Goal: Information Seeking & Learning: Learn about a topic

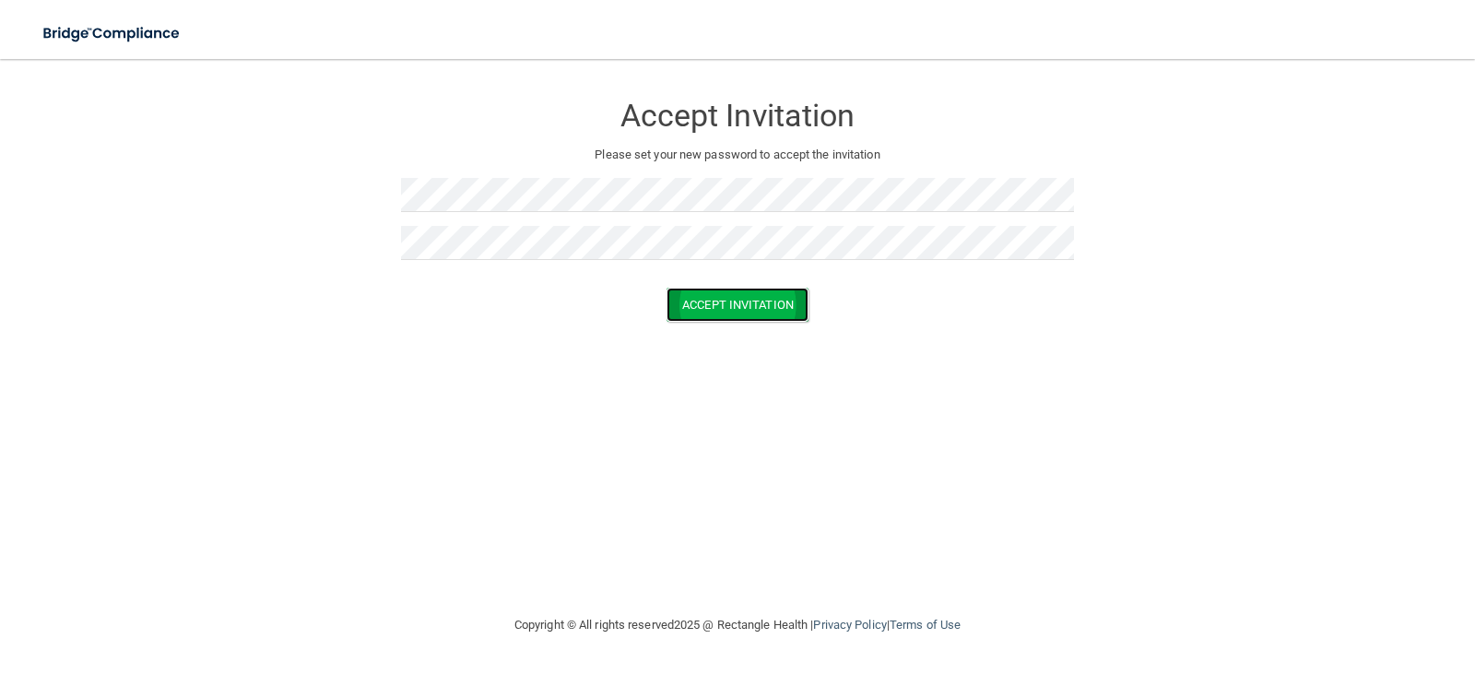
click at [759, 307] on button "Accept Invitation" at bounding box center [737, 305] width 142 height 34
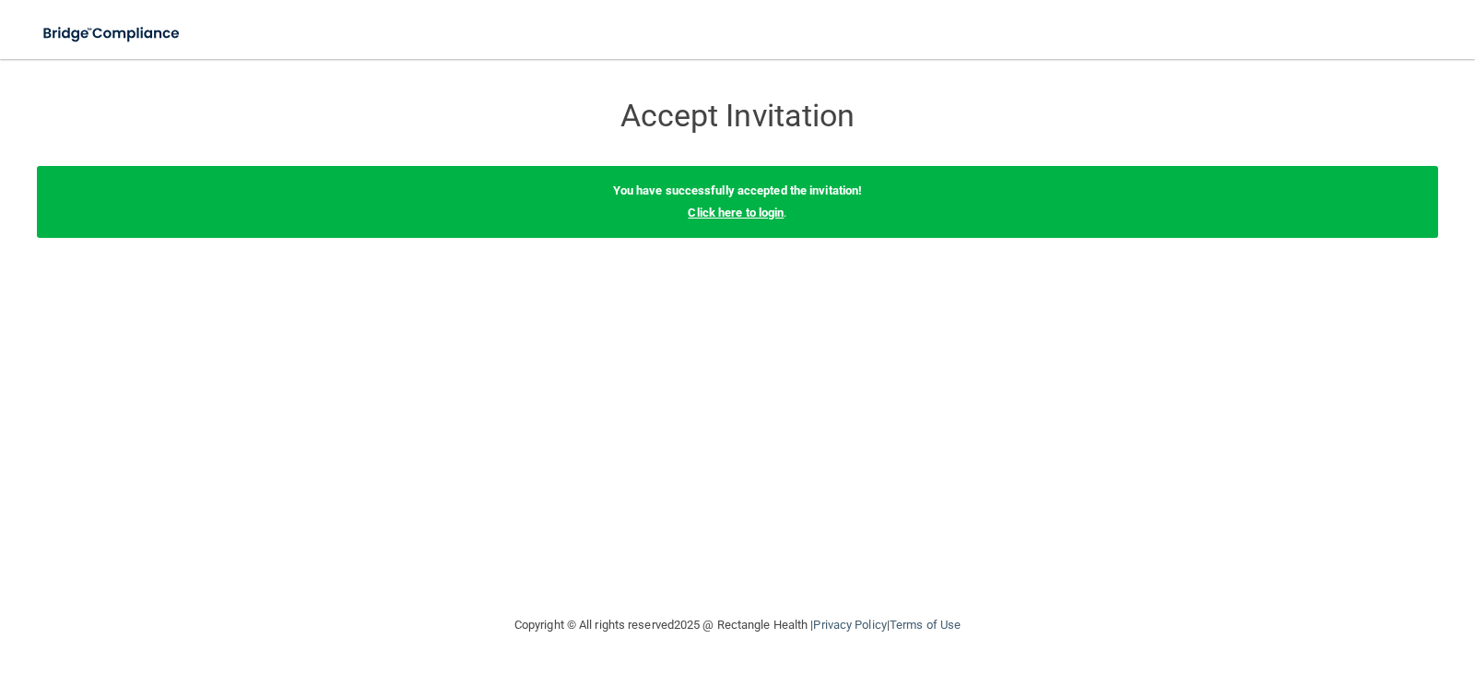
click at [774, 215] on link "Click here to login" at bounding box center [735, 213] width 96 height 14
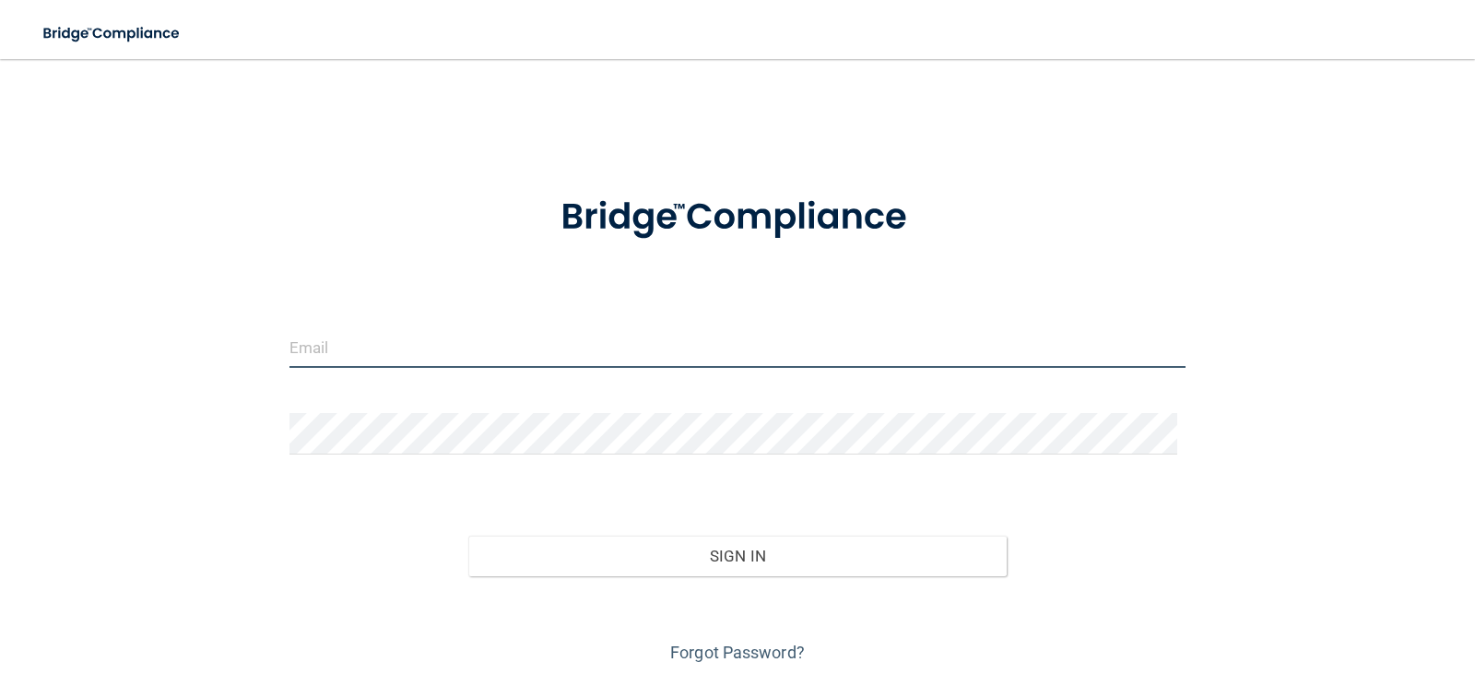
click at [497, 347] on input "email" at bounding box center [737, 346] width 897 height 41
type input "[EMAIL_ADDRESS][DOMAIN_NAME]"
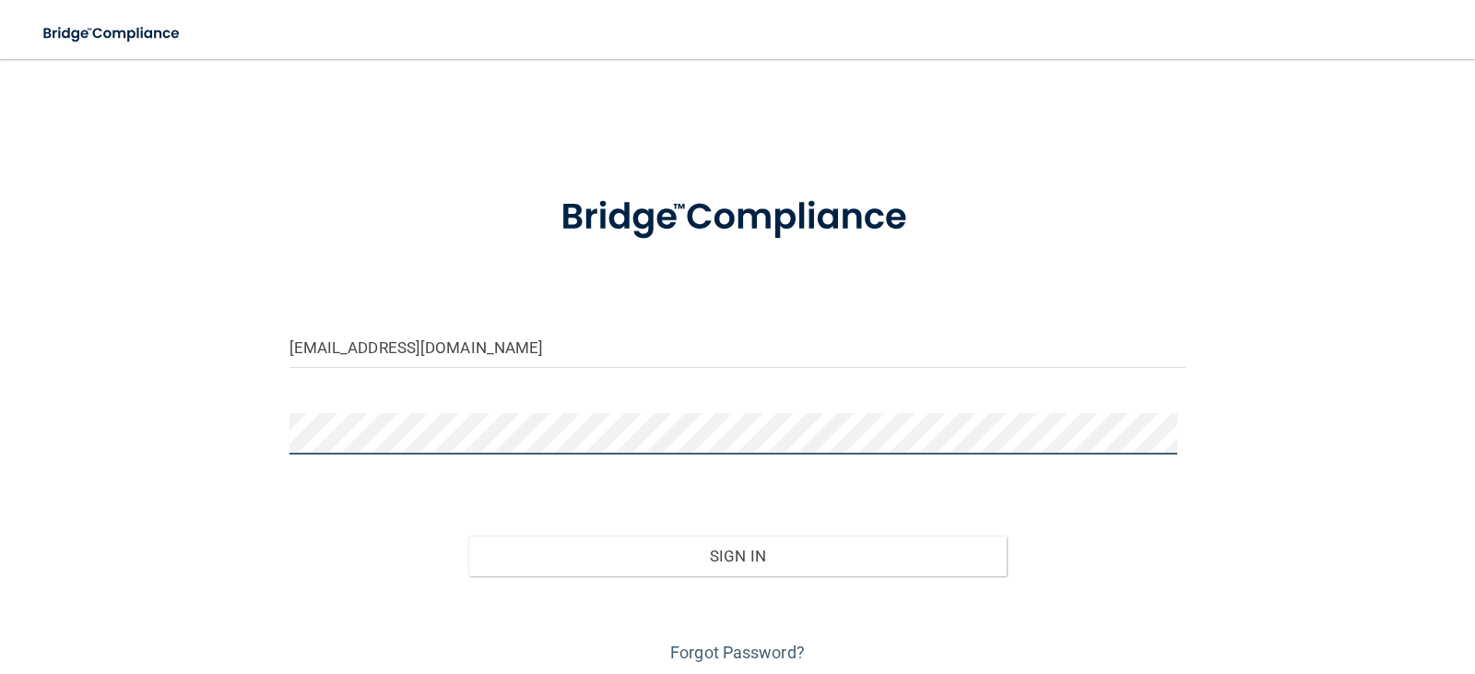
click at [468, 535] on button "Sign In" at bounding box center [737, 555] width 538 height 41
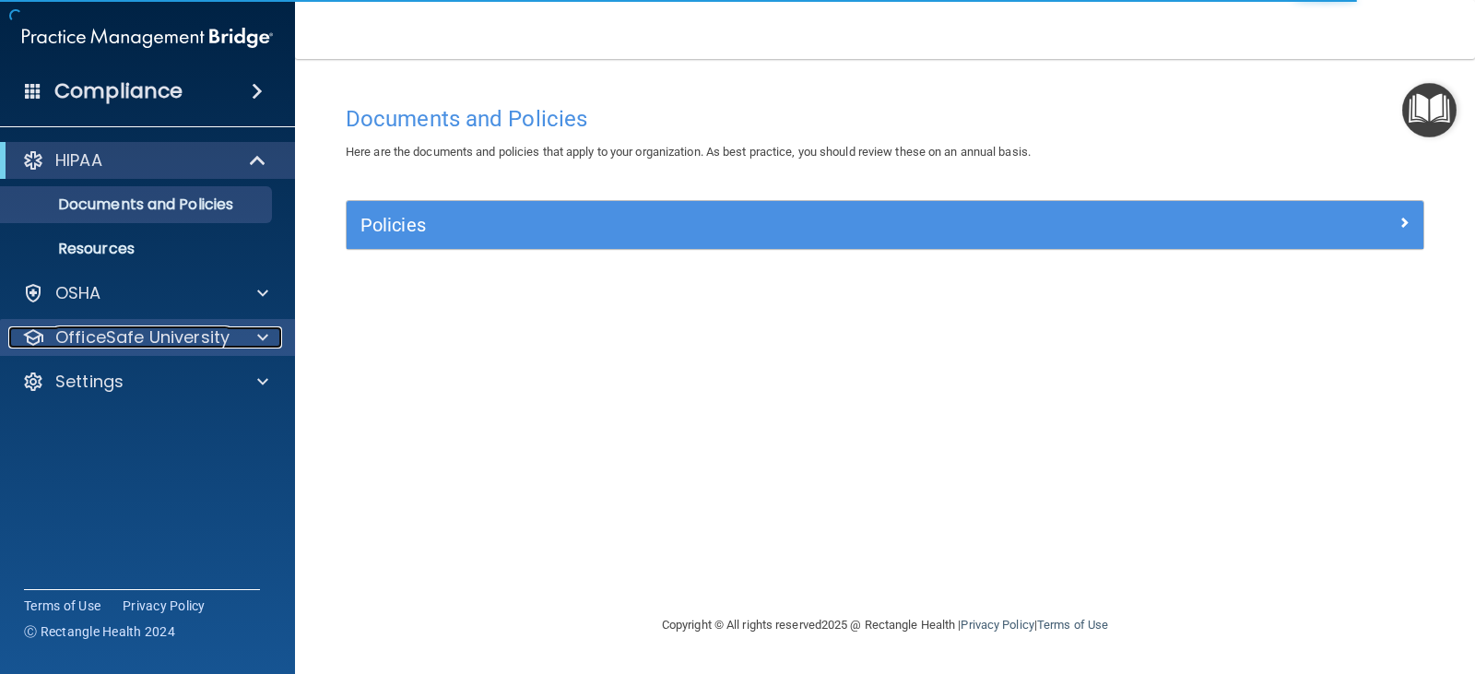
click at [242, 338] on div at bounding box center [260, 337] width 46 height 22
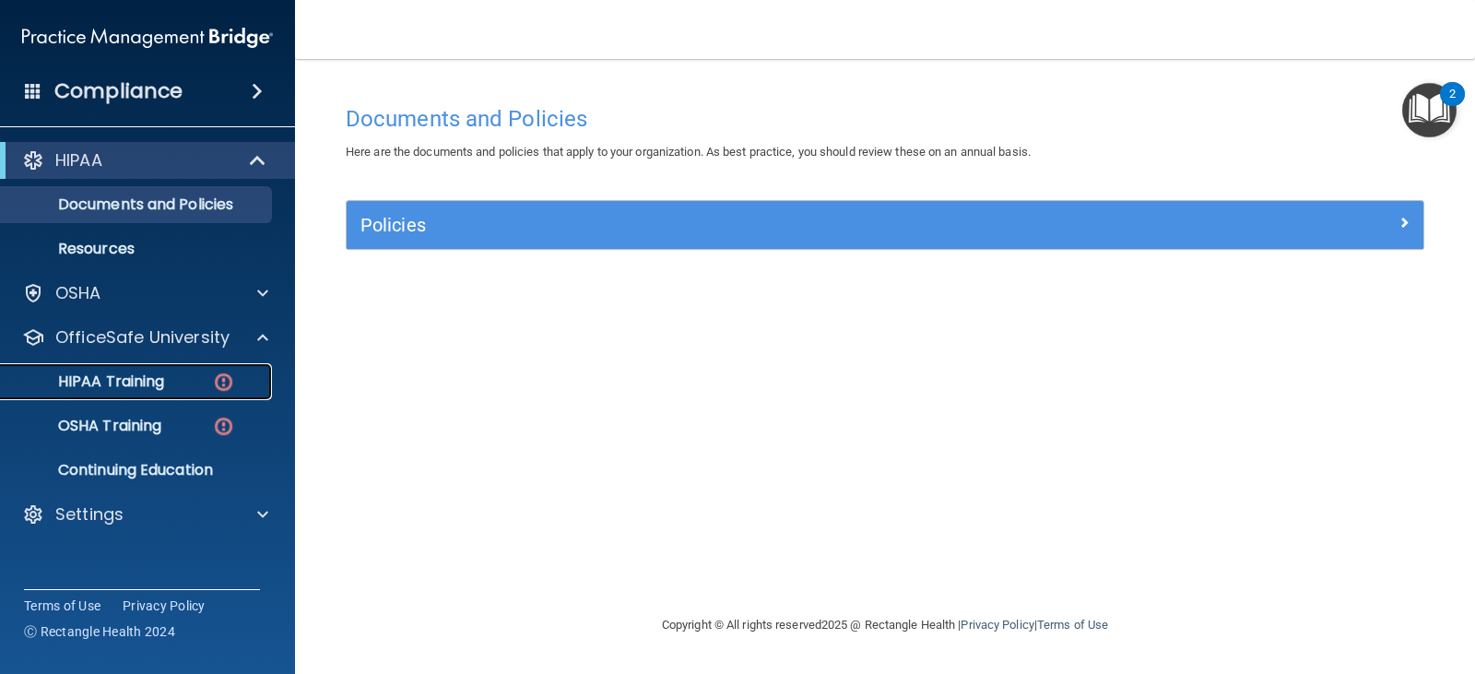
click at [118, 373] on p "HIPAA Training" at bounding box center [88, 381] width 152 height 18
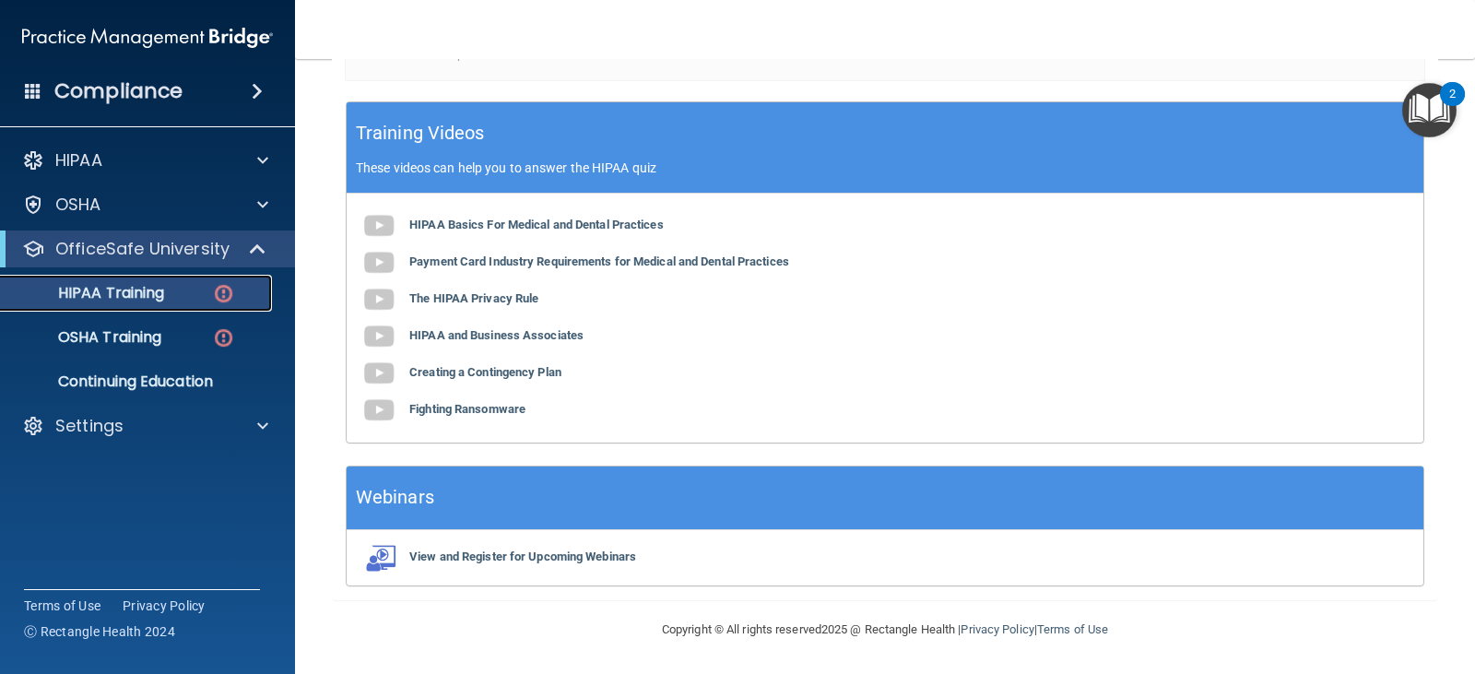
scroll to position [80, 0]
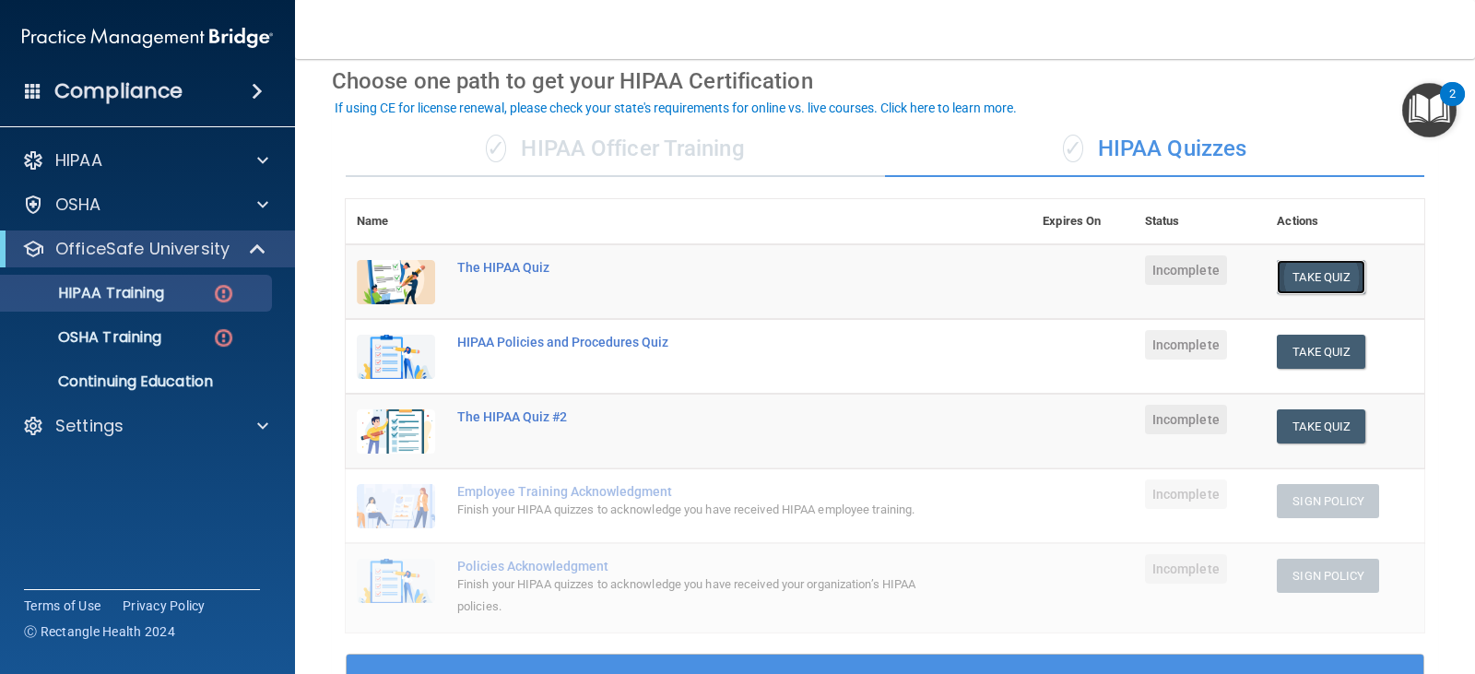
click at [1335, 280] on button "Take Quiz" at bounding box center [1320, 277] width 88 height 34
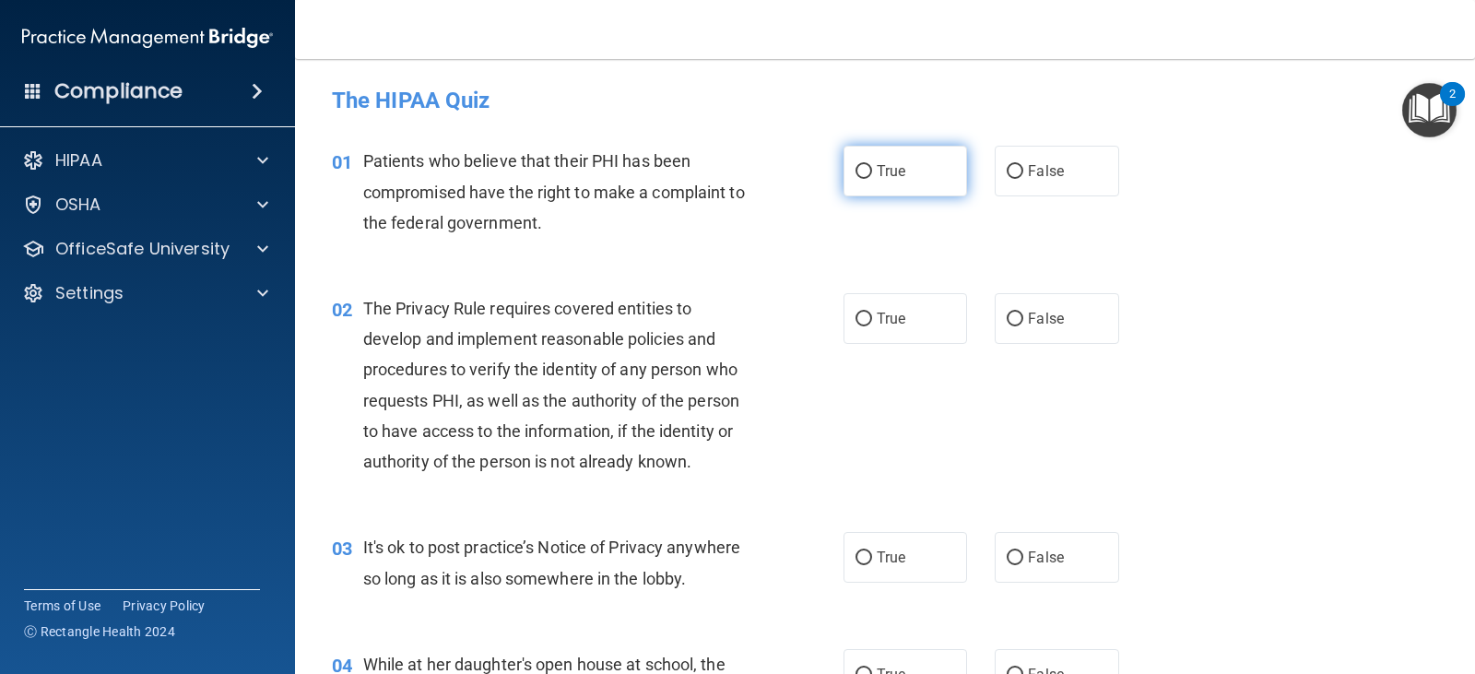
click at [857, 176] on input "True" at bounding box center [863, 172] width 17 height 14
radio input "true"
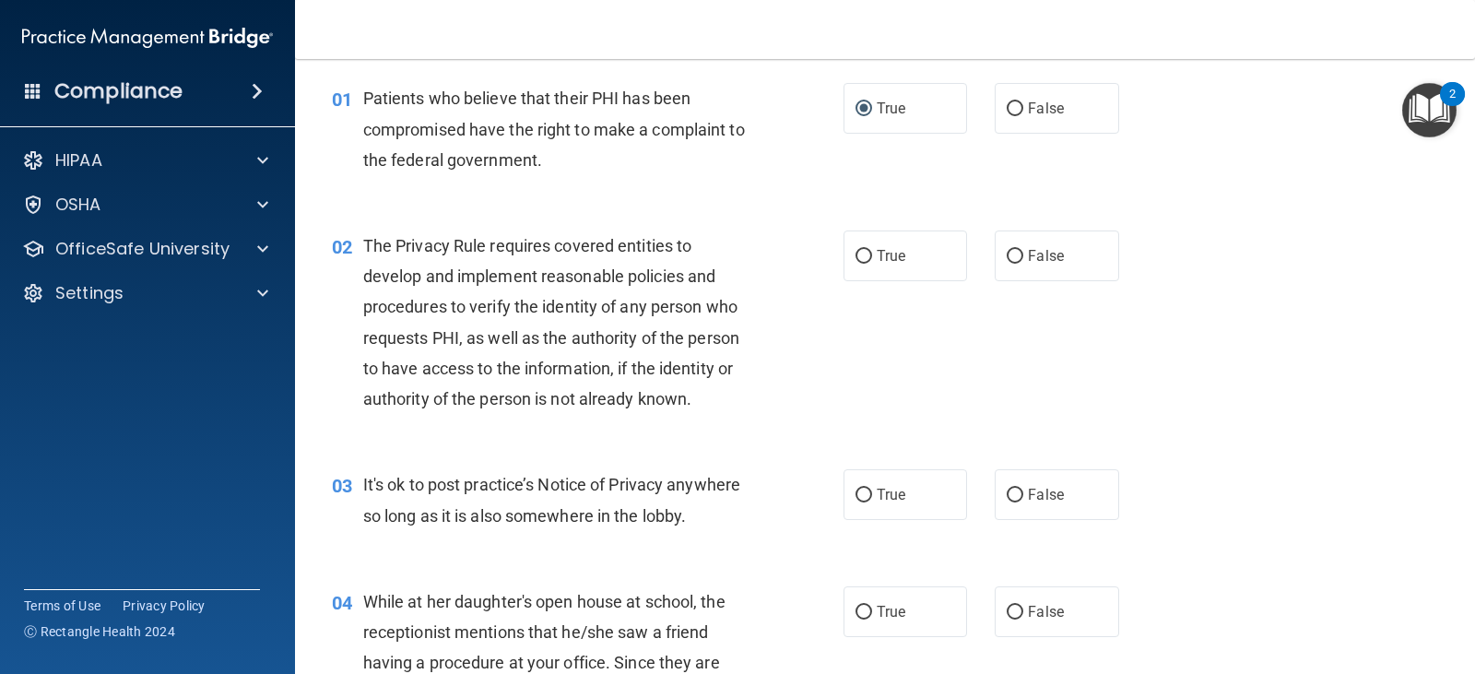
scroll to position [92, 0]
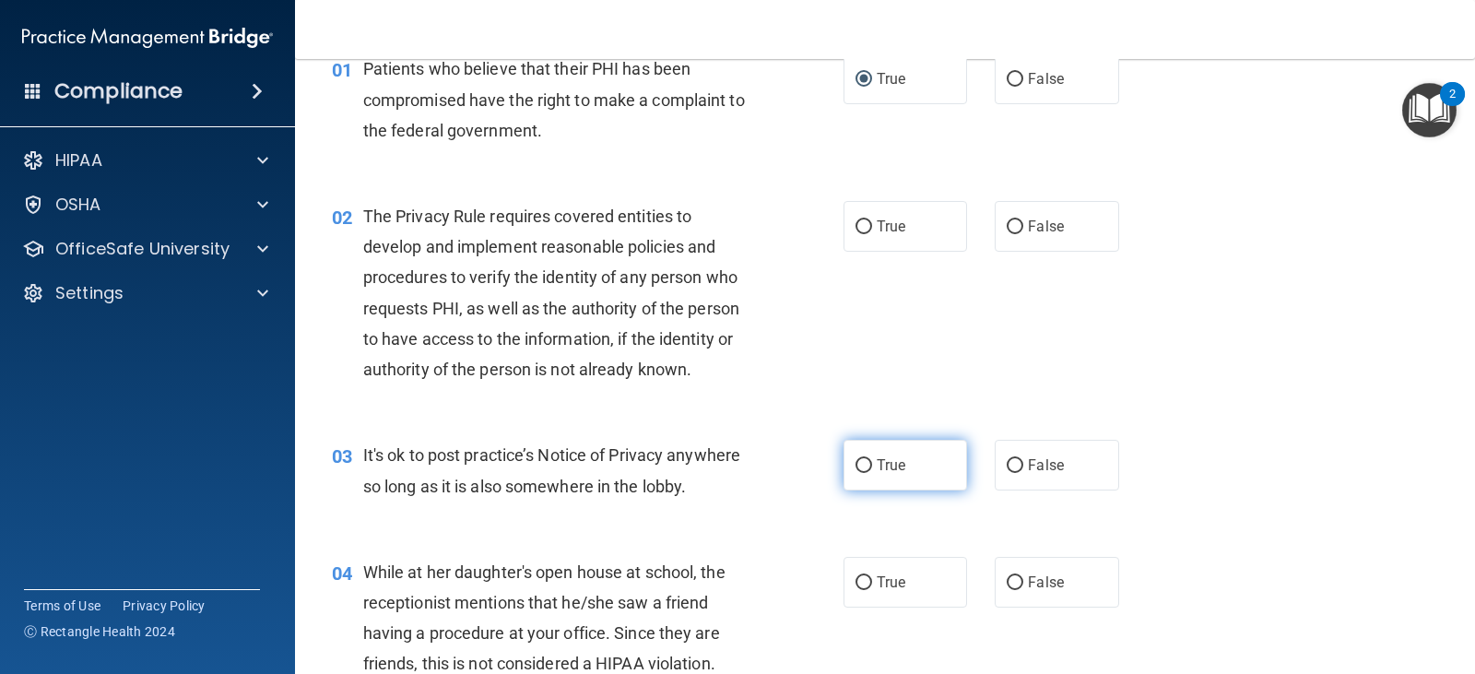
click at [862, 464] on input "True" at bounding box center [863, 466] width 17 height 14
radio input "true"
click at [877, 238] on label "True" at bounding box center [904, 226] width 123 height 51
click at [872, 234] on input "True" at bounding box center [863, 227] width 17 height 14
radio input "true"
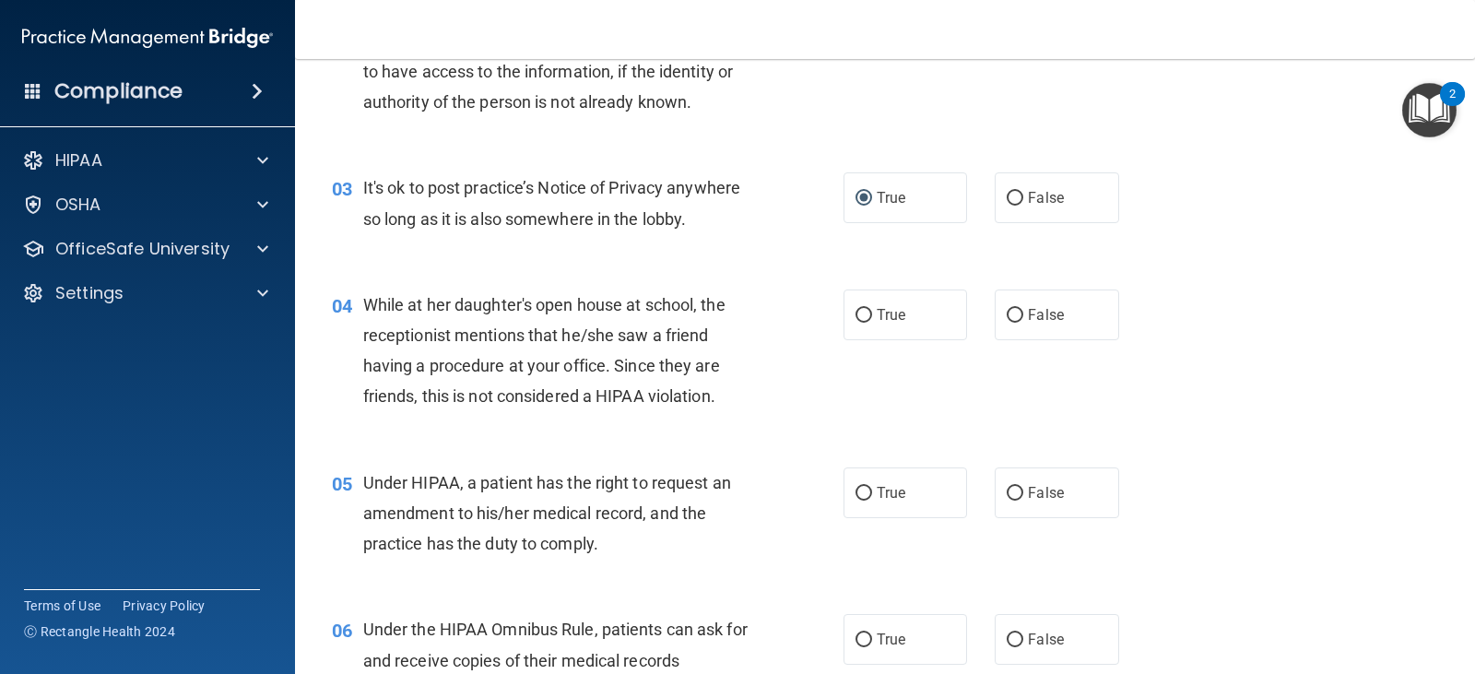
scroll to position [369, 0]
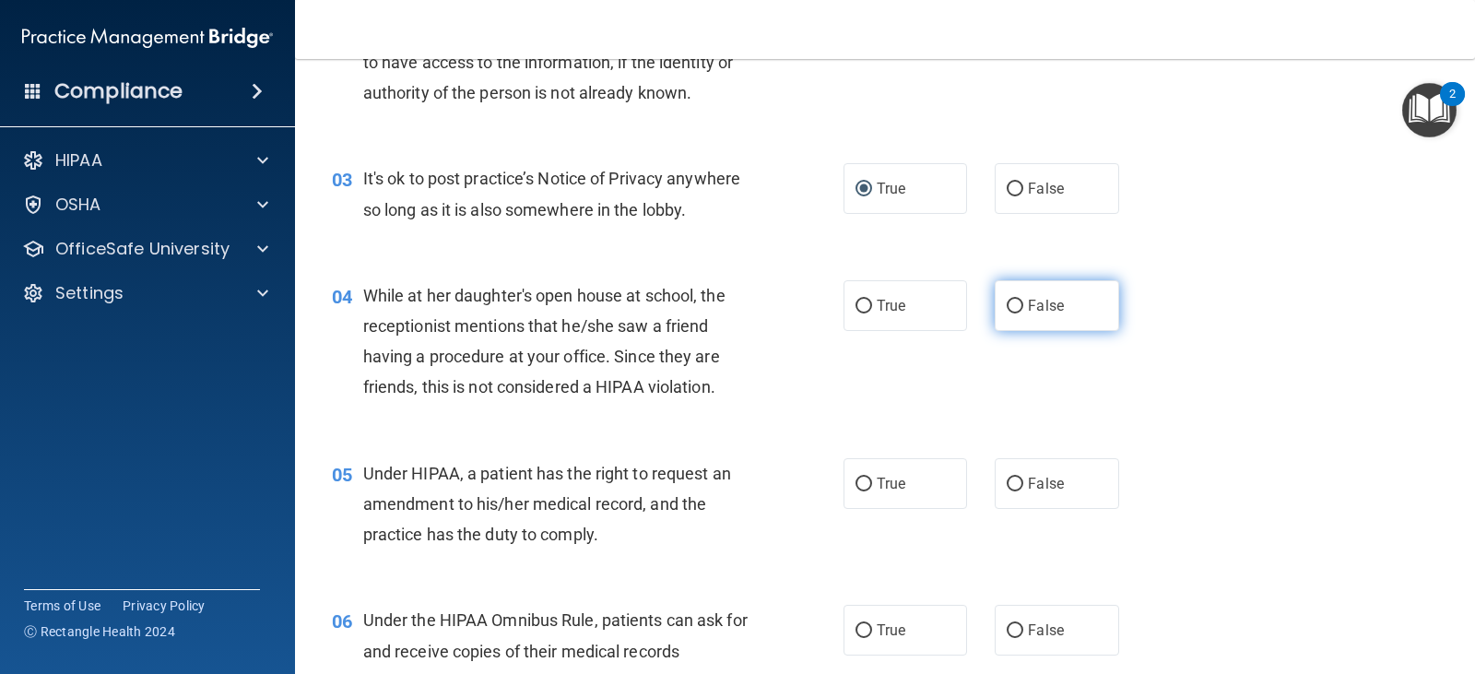
click at [1000, 319] on label "False" at bounding box center [1055, 305] width 123 height 51
click at [1006, 313] on input "False" at bounding box center [1014, 307] width 17 height 14
radio input "true"
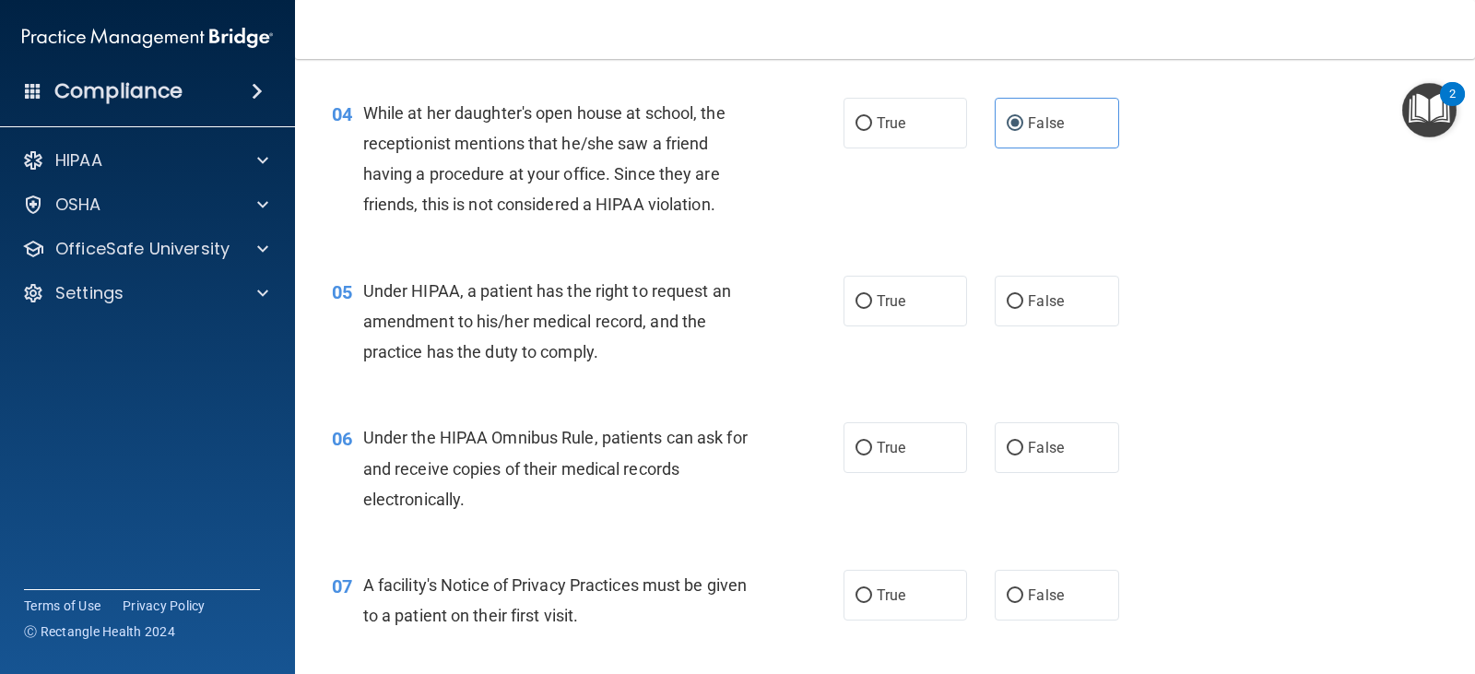
scroll to position [553, 0]
click at [855, 298] on input "True" at bounding box center [863, 300] width 17 height 14
radio input "true"
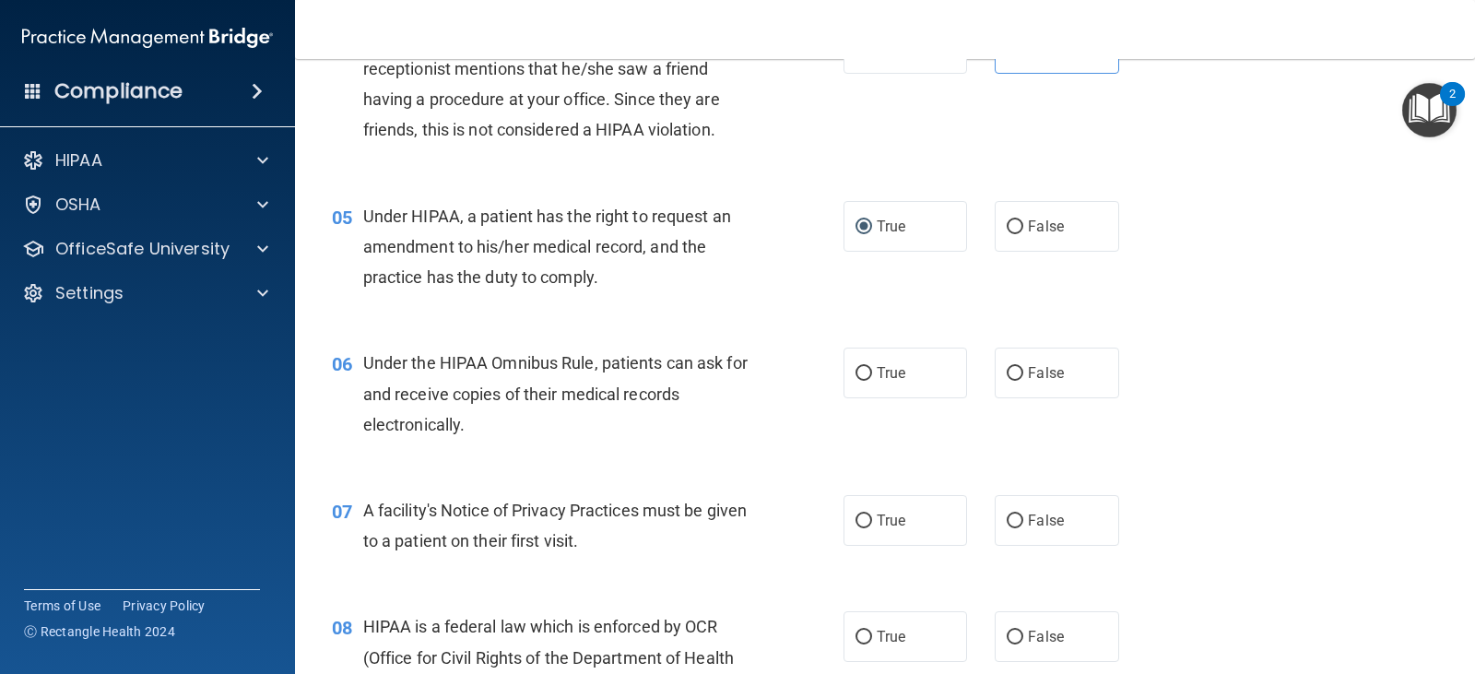
scroll to position [737, 0]
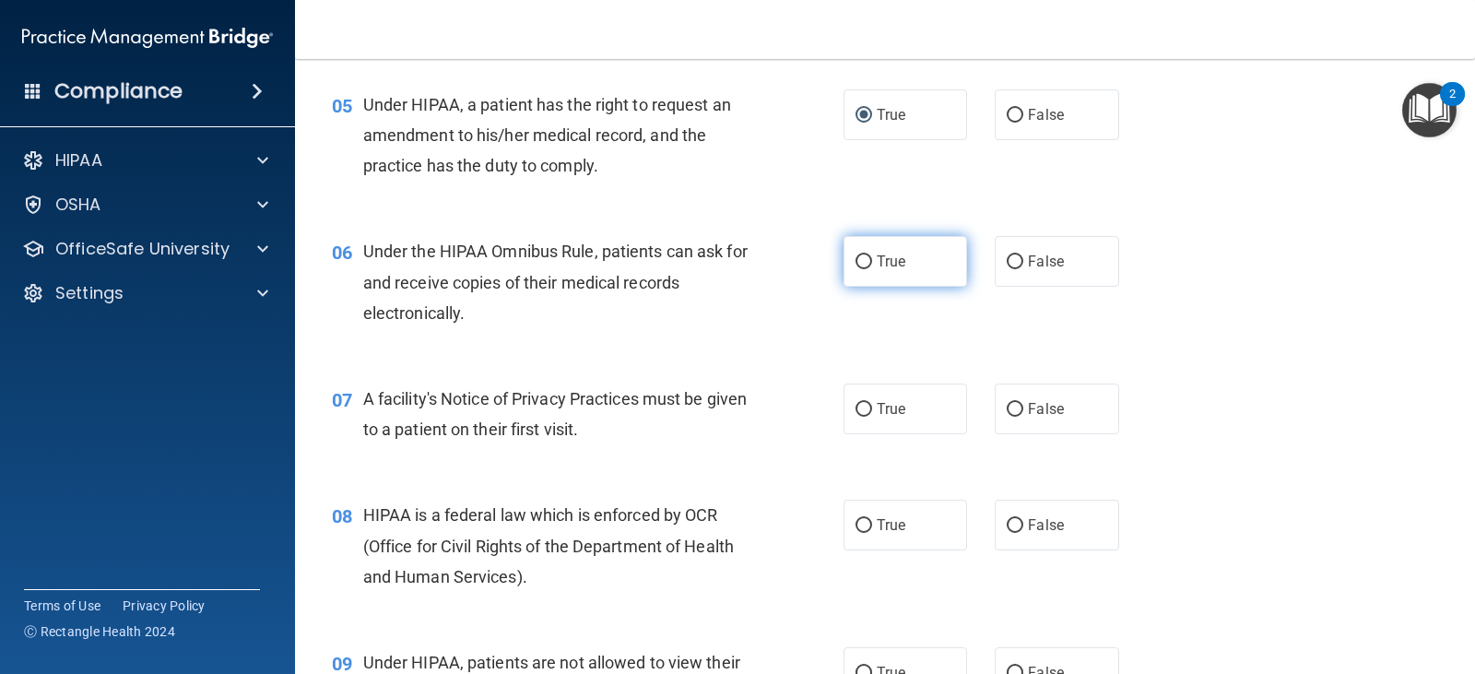
click at [855, 256] on input "True" at bounding box center [863, 262] width 17 height 14
radio input "true"
click at [758, 277] on div "Under the HIPAA Omnibus Rule, patients can ask for and receive copies of their …" at bounding box center [565, 282] width 405 height 92
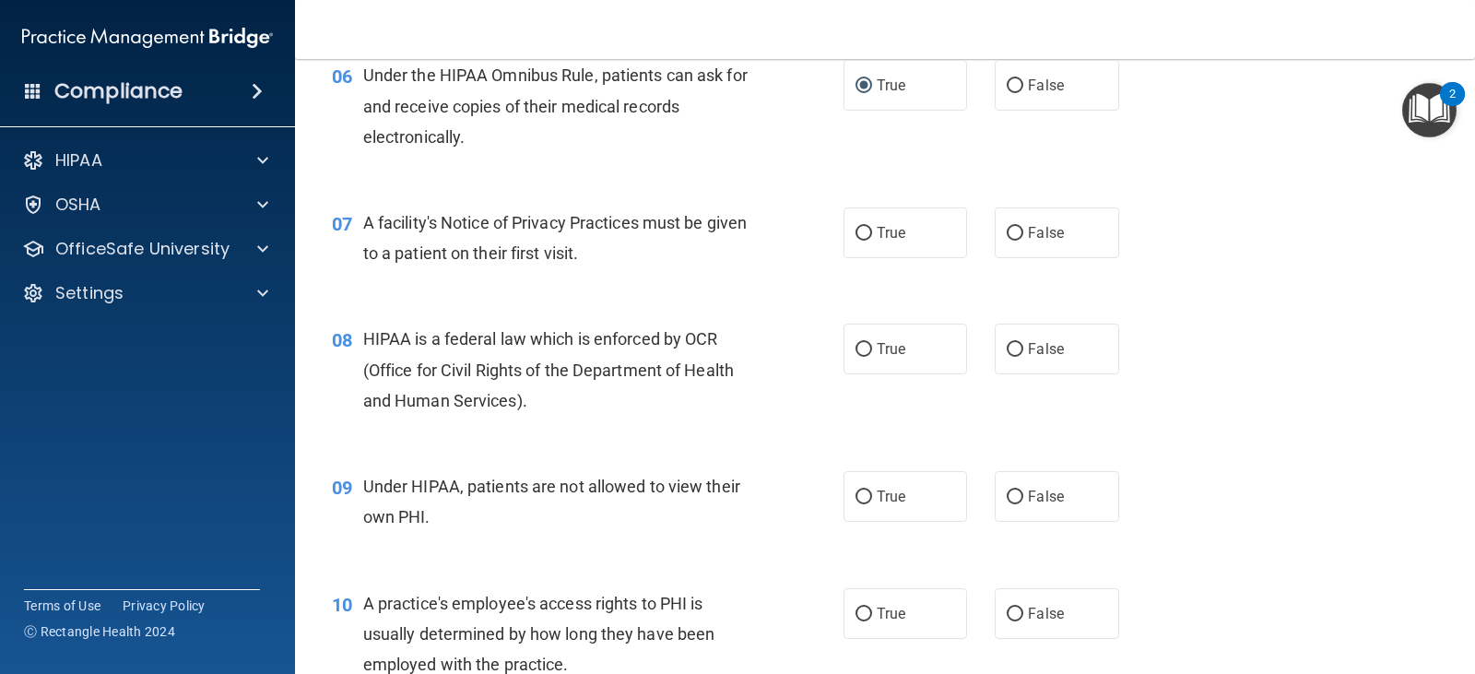
scroll to position [922, 0]
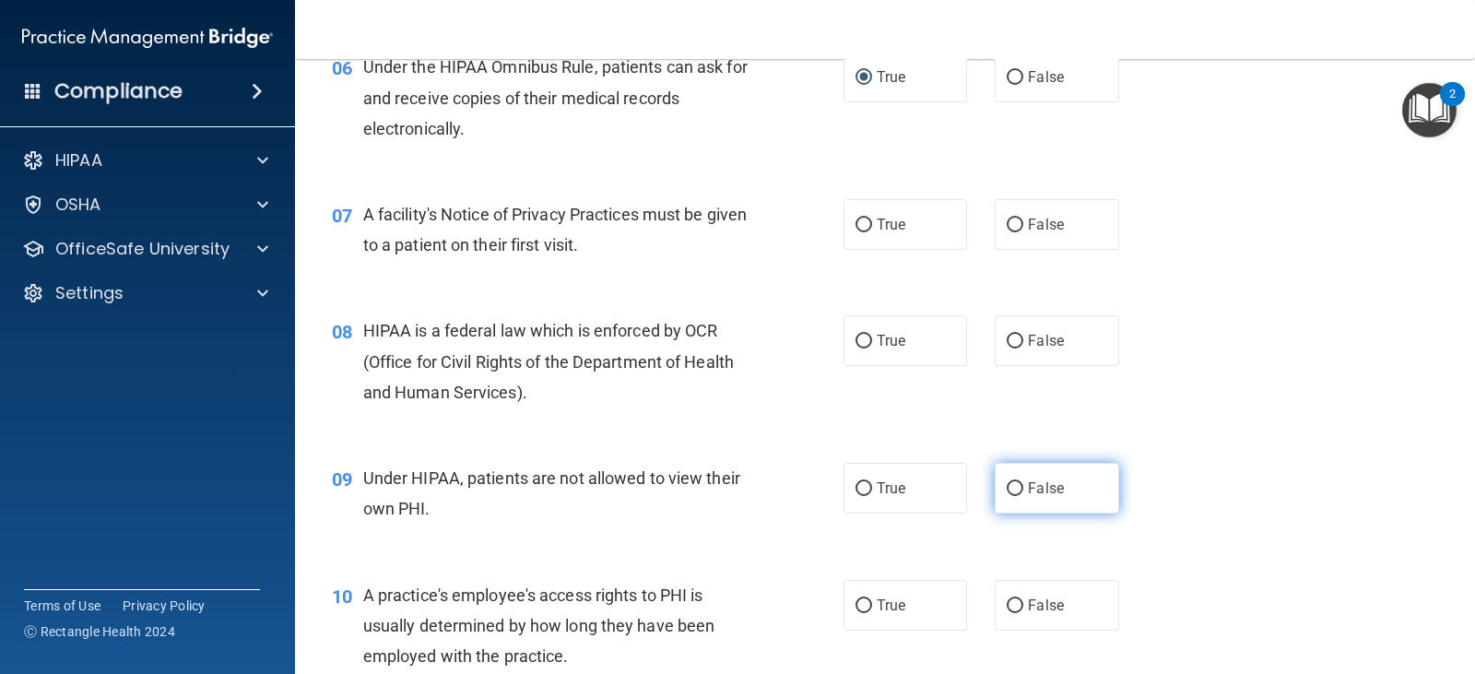
click at [1017, 489] on label "False" at bounding box center [1055, 488] width 123 height 51
click at [1017, 489] on input "False" at bounding box center [1014, 489] width 17 height 14
radio input "true"
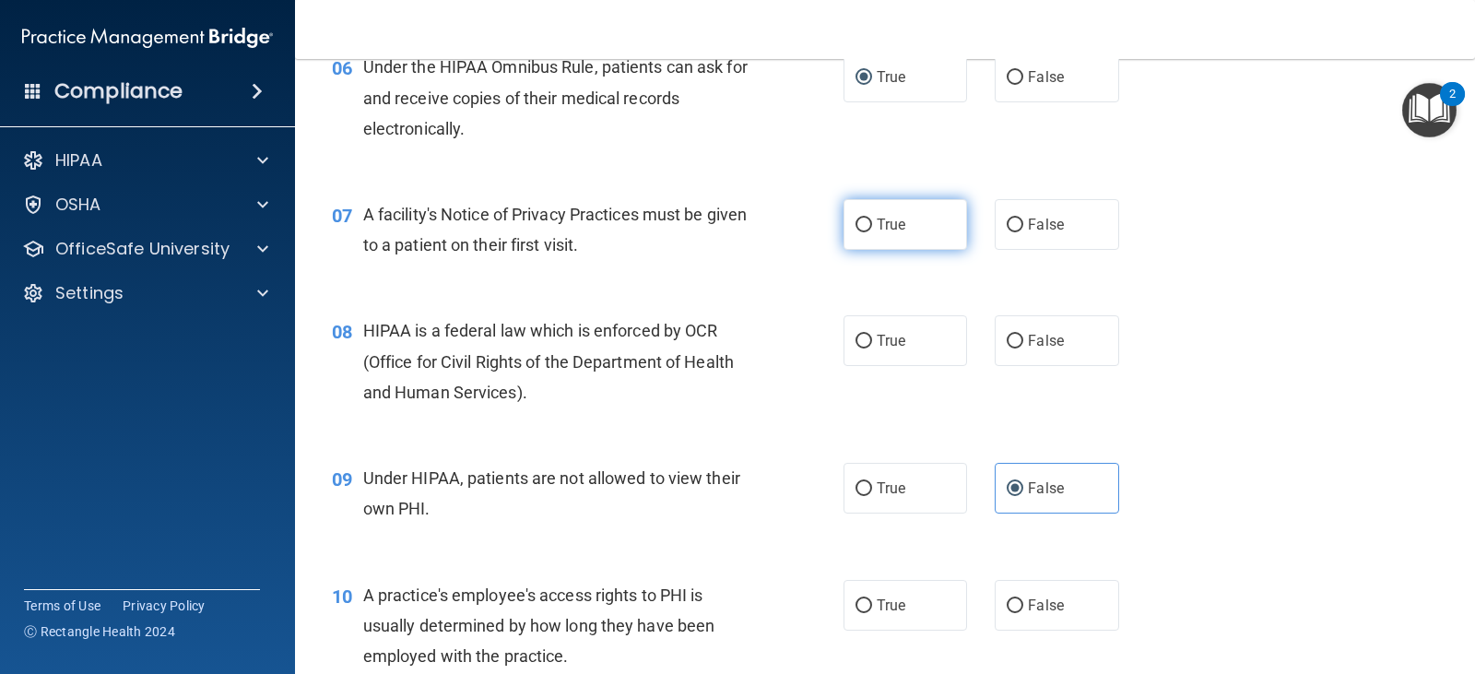
click at [855, 231] on input "True" at bounding box center [863, 225] width 17 height 14
radio input "true"
click at [893, 338] on span "True" at bounding box center [890, 341] width 29 height 18
click at [872, 338] on input "True" at bounding box center [863, 342] width 17 height 14
radio input "true"
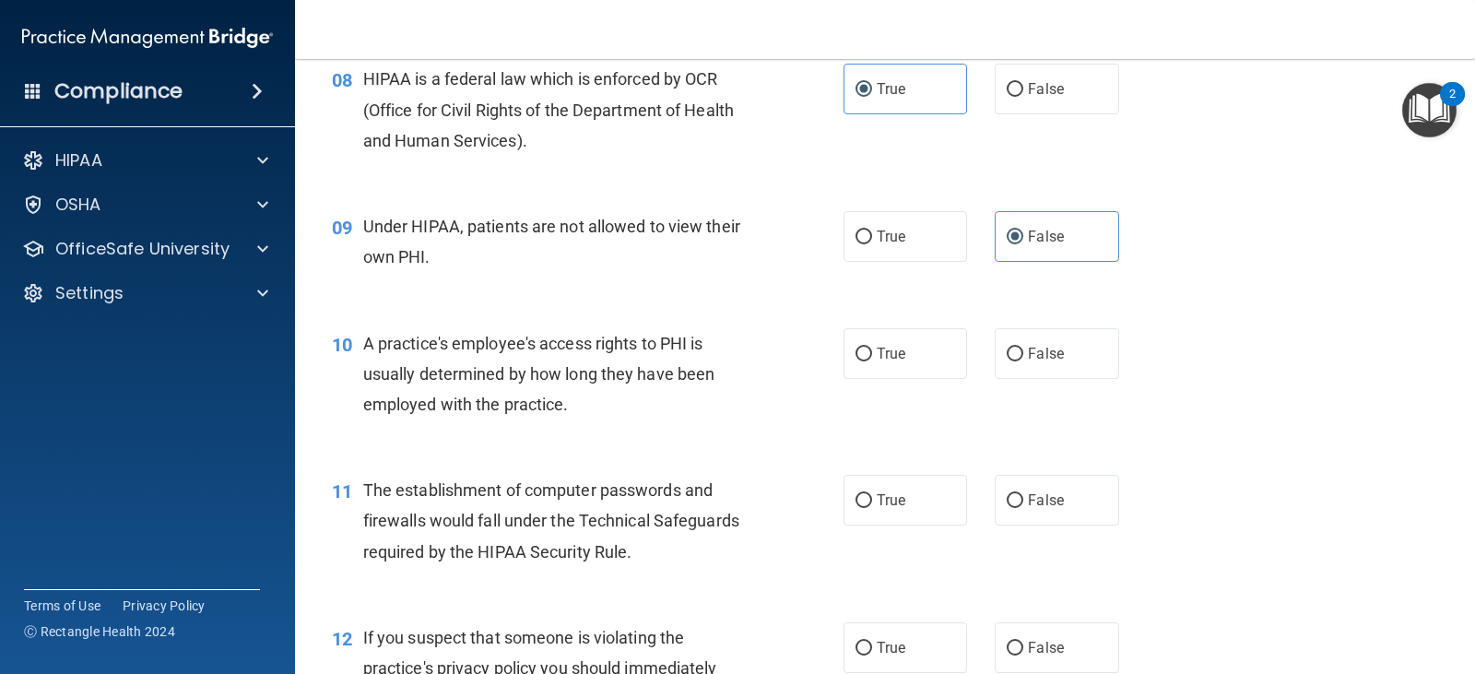
scroll to position [1198, 0]
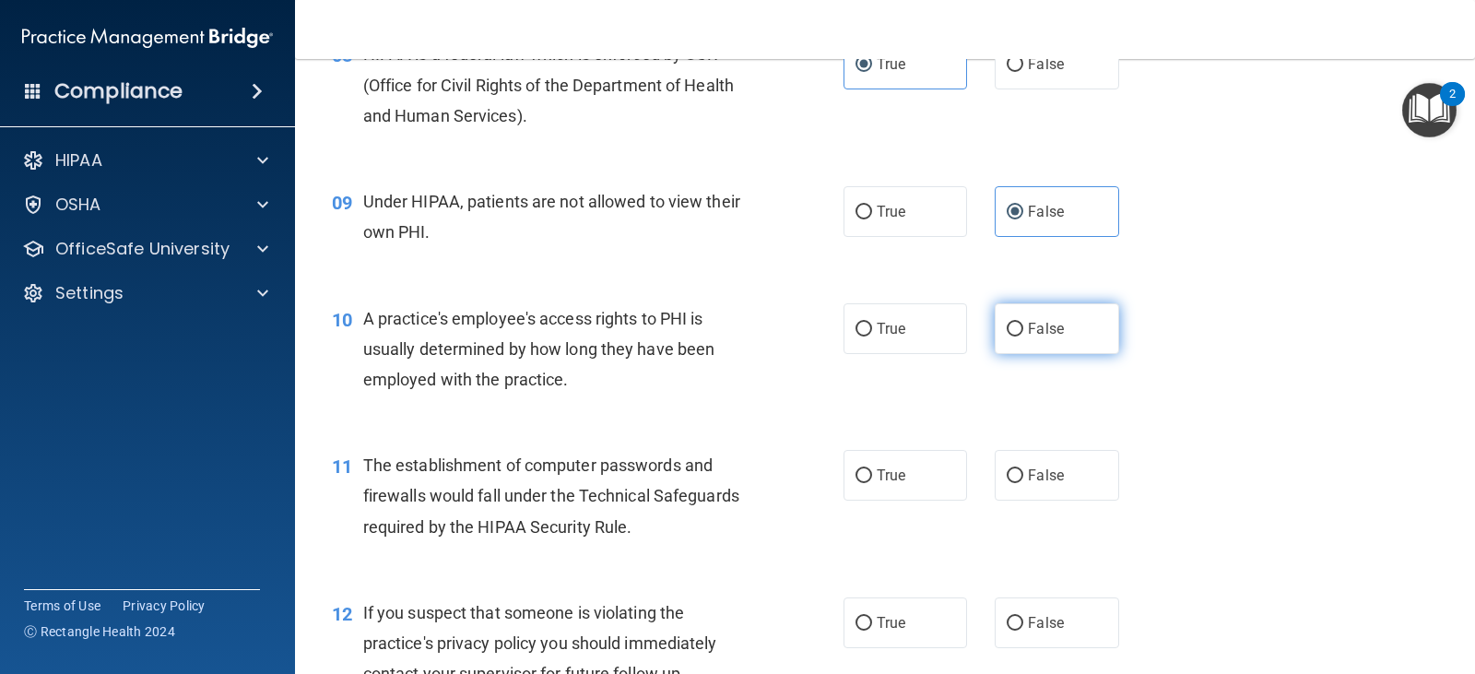
click at [1028, 331] on span "False" at bounding box center [1046, 329] width 36 height 18
click at [1023, 331] on input "False" at bounding box center [1014, 330] width 17 height 14
radio input "true"
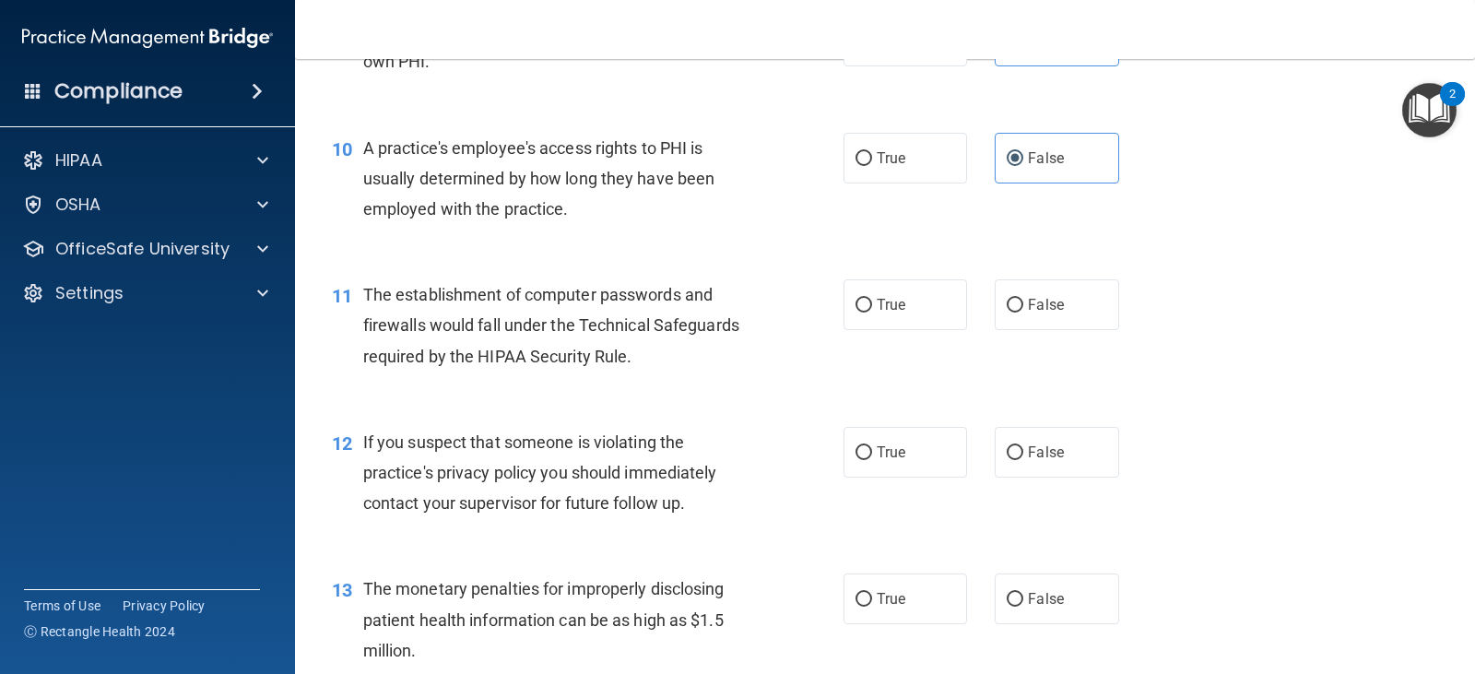
scroll to position [1382, 0]
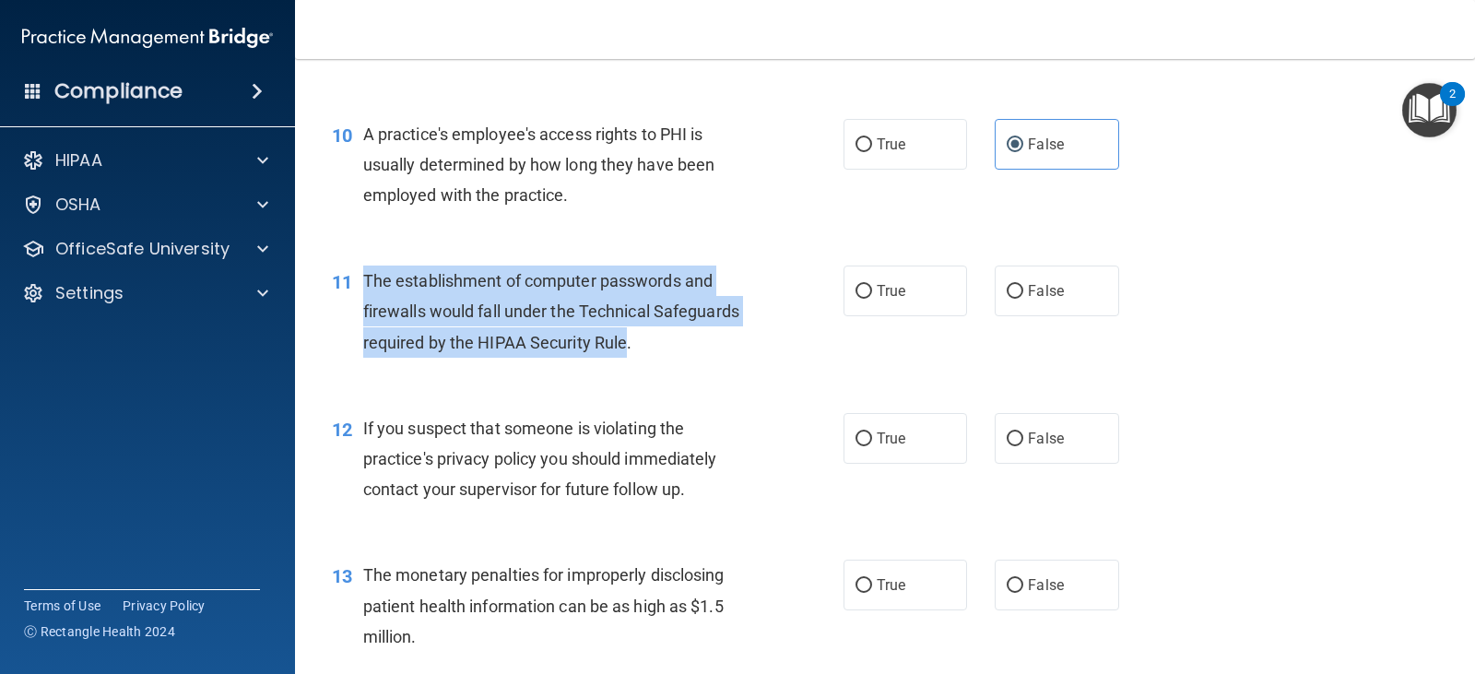
drag, startPoint x: 623, startPoint y: 342, endPoint x: 359, endPoint y: 279, distance: 270.9
click at [359, 279] on div "11 The establishment of computer passwords and firewalls would fall under the T…" at bounding box center [587, 315] width 567 height 101
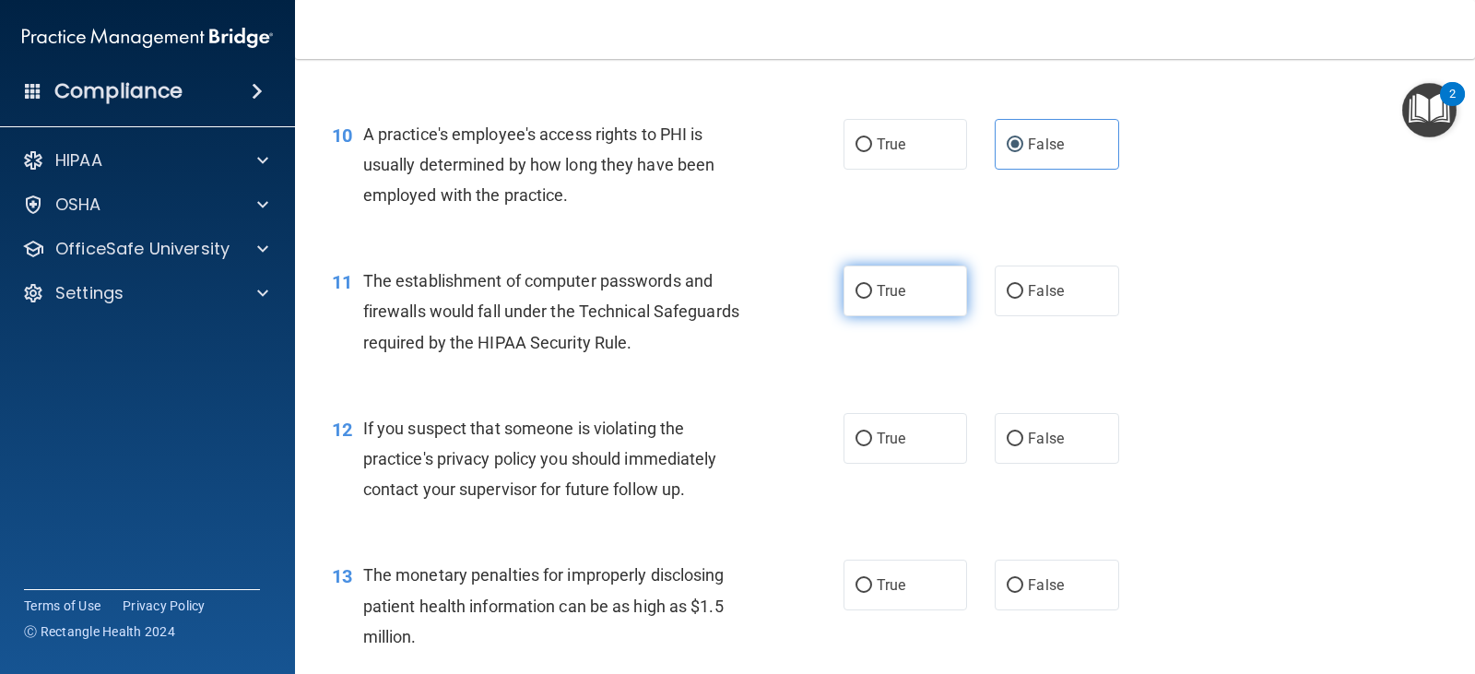
click at [878, 296] on span "True" at bounding box center [890, 291] width 29 height 18
click at [872, 296] on input "True" at bounding box center [863, 292] width 17 height 14
radio input "true"
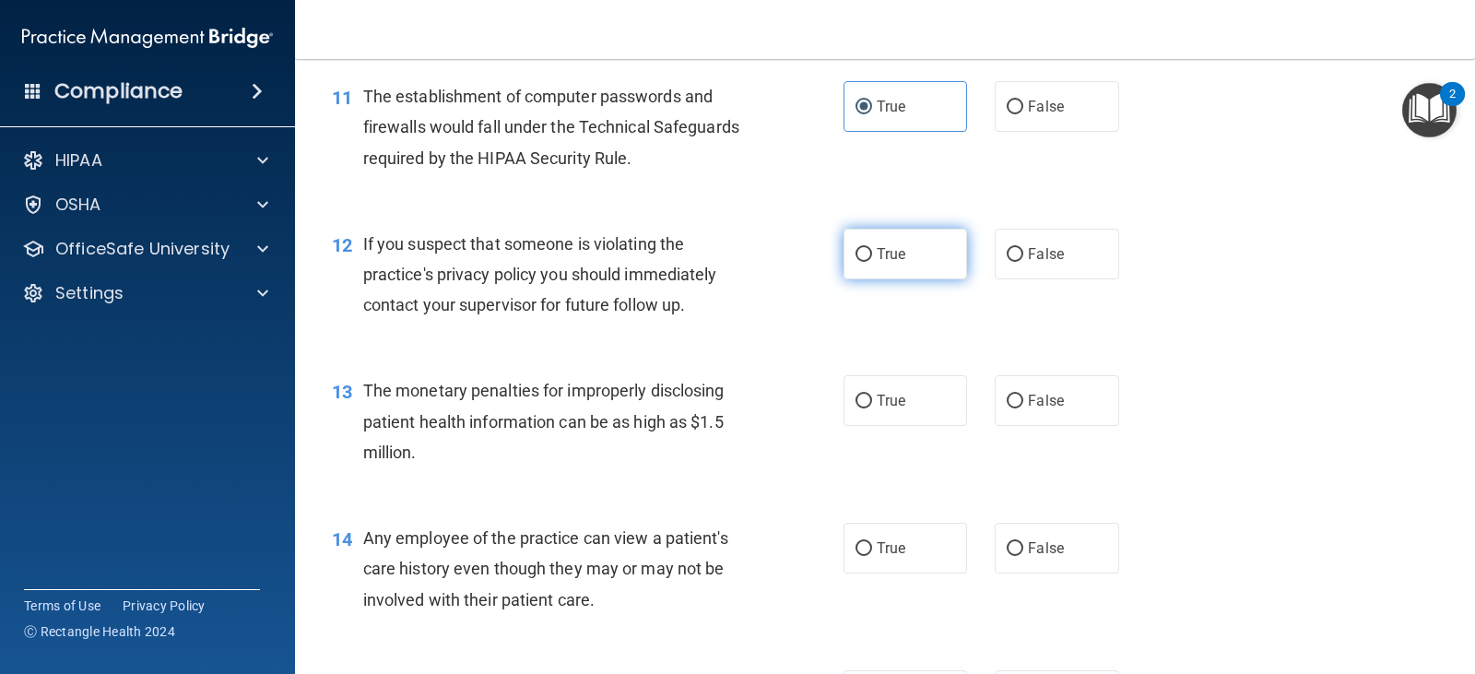
click at [881, 264] on label "True" at bounding box center [904, 254] width 123 height 51
click at [872, 262] on input "True" at bounding box center [863, 255] width 17 height 14
radio input "true"
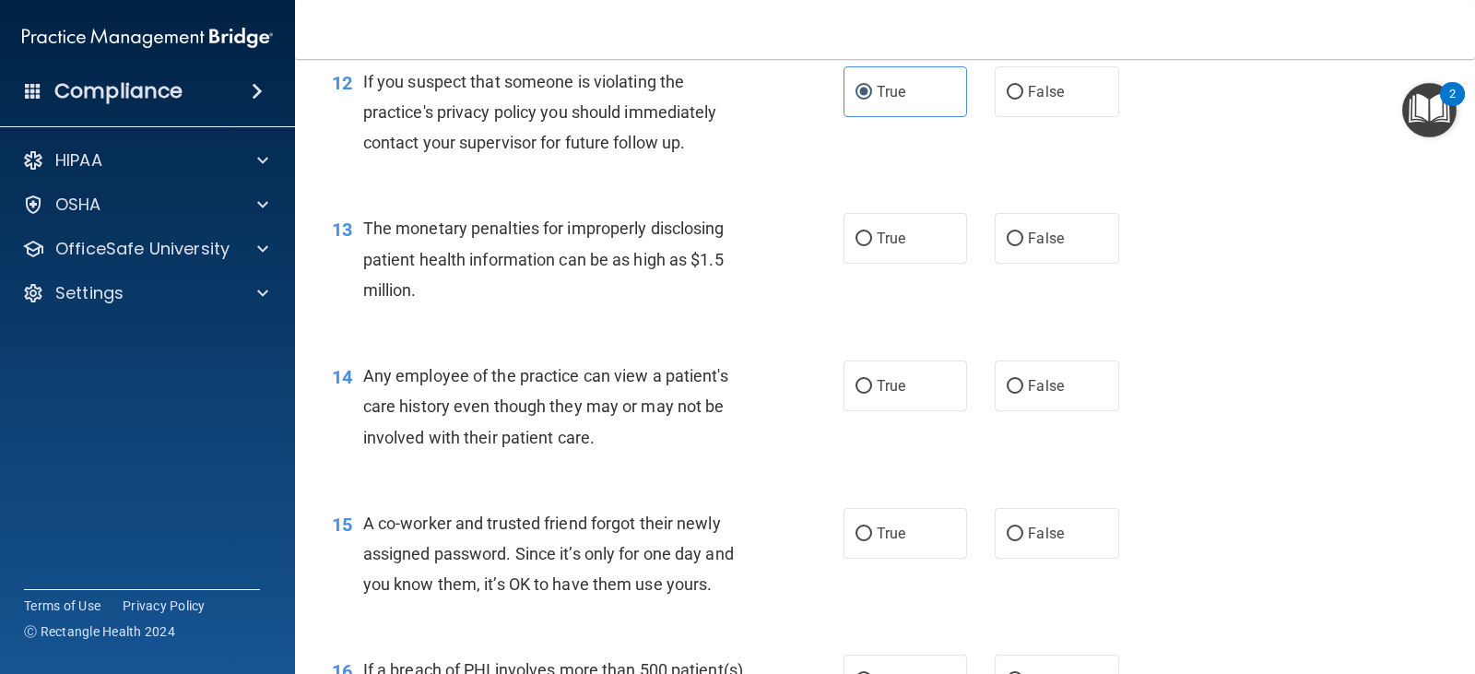
scroll to position [1751, 0]
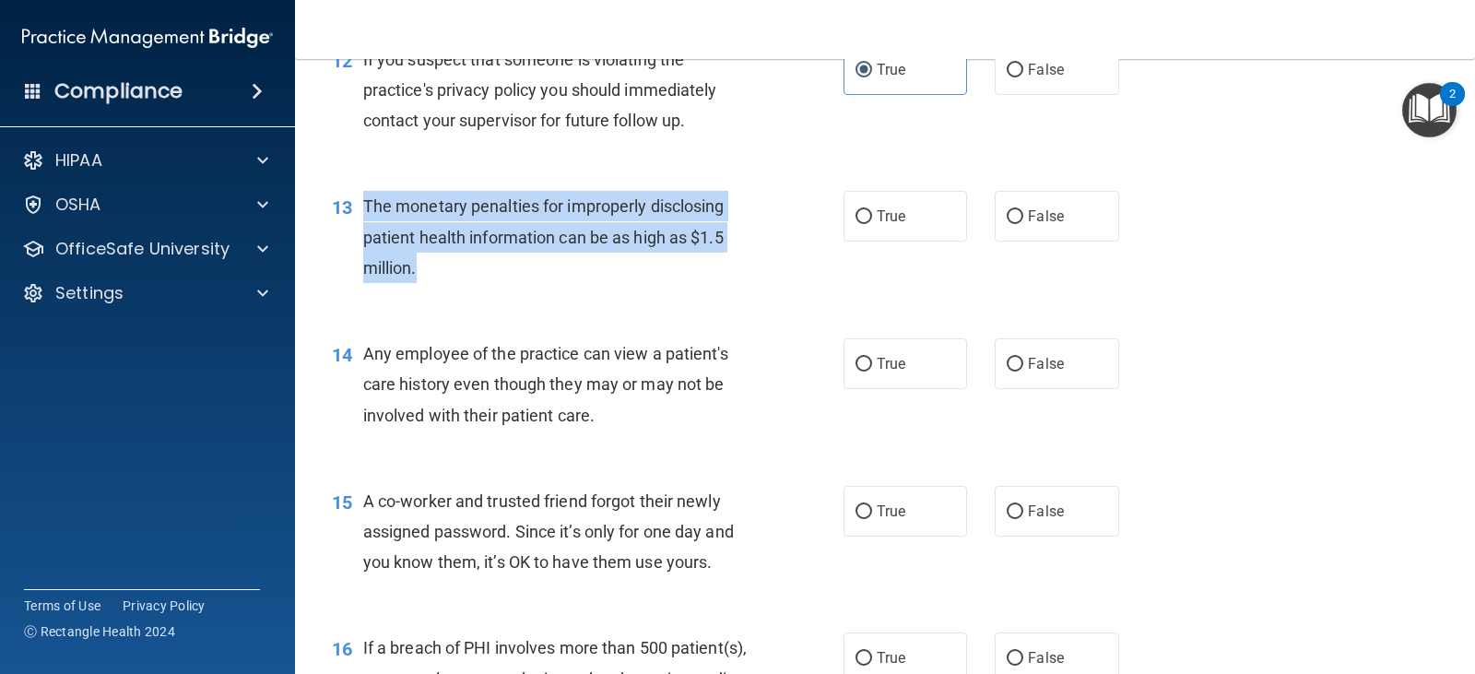
drag, startPoint x: 527, startPoint y: 275, endPoint x: 362, endPoint y: 206, distance: 178.5
click at [363, 206] on div "The monetary penalties for improperly disclosing patient health information can…" at bounding box center [565, 237] width 405 height 92
click at [864, 215] on input "True" at bounding box center [863, 217] width 17 height 14
radio input "true"
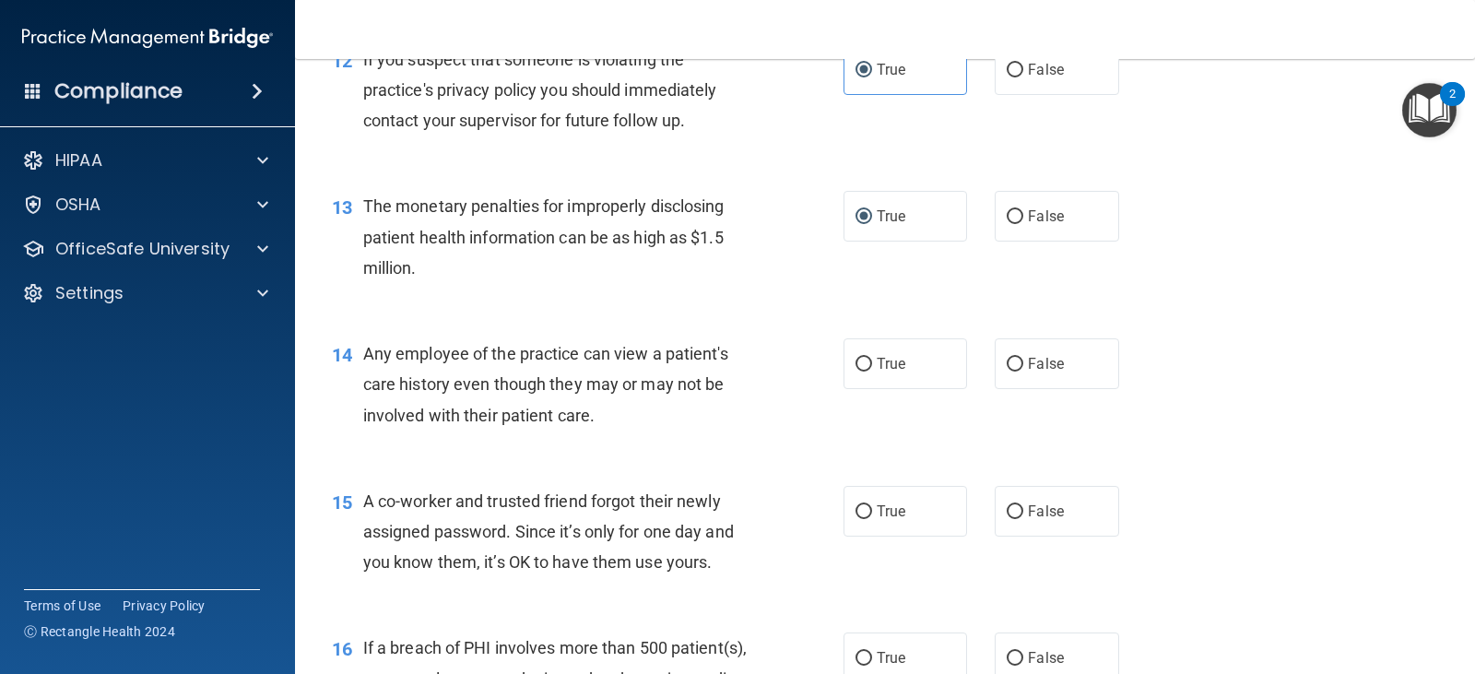
click at [625, 430] on div "14 Any employee of the practice can view a patient's care history even though t…" at bounding box center [587, 388] width 567 height 101
click at [876, 370] on span "True" at bounding box center [890, 364] width 29 height 18
click at [871, 370] on input "True" at bounding box center [863, 365] width 17 height 14
radio input "true"
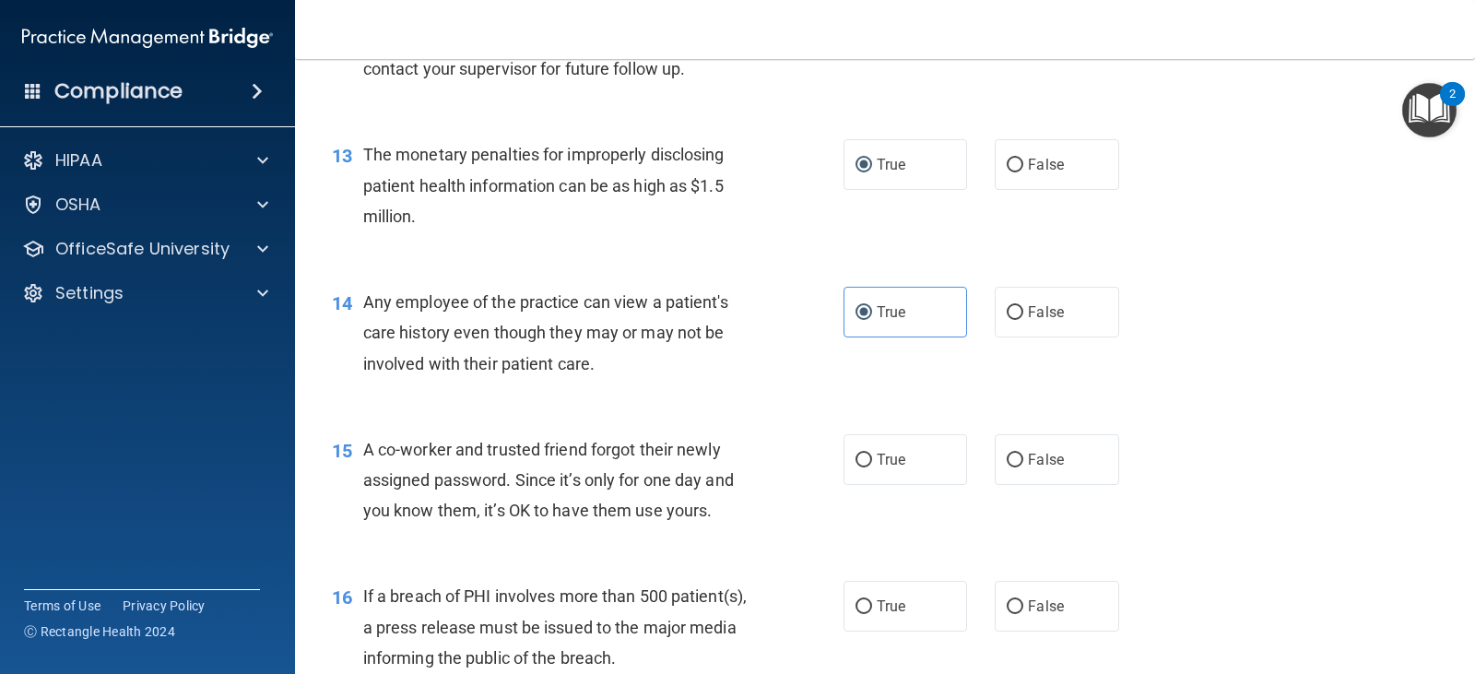
scroll to position [1935, 0]
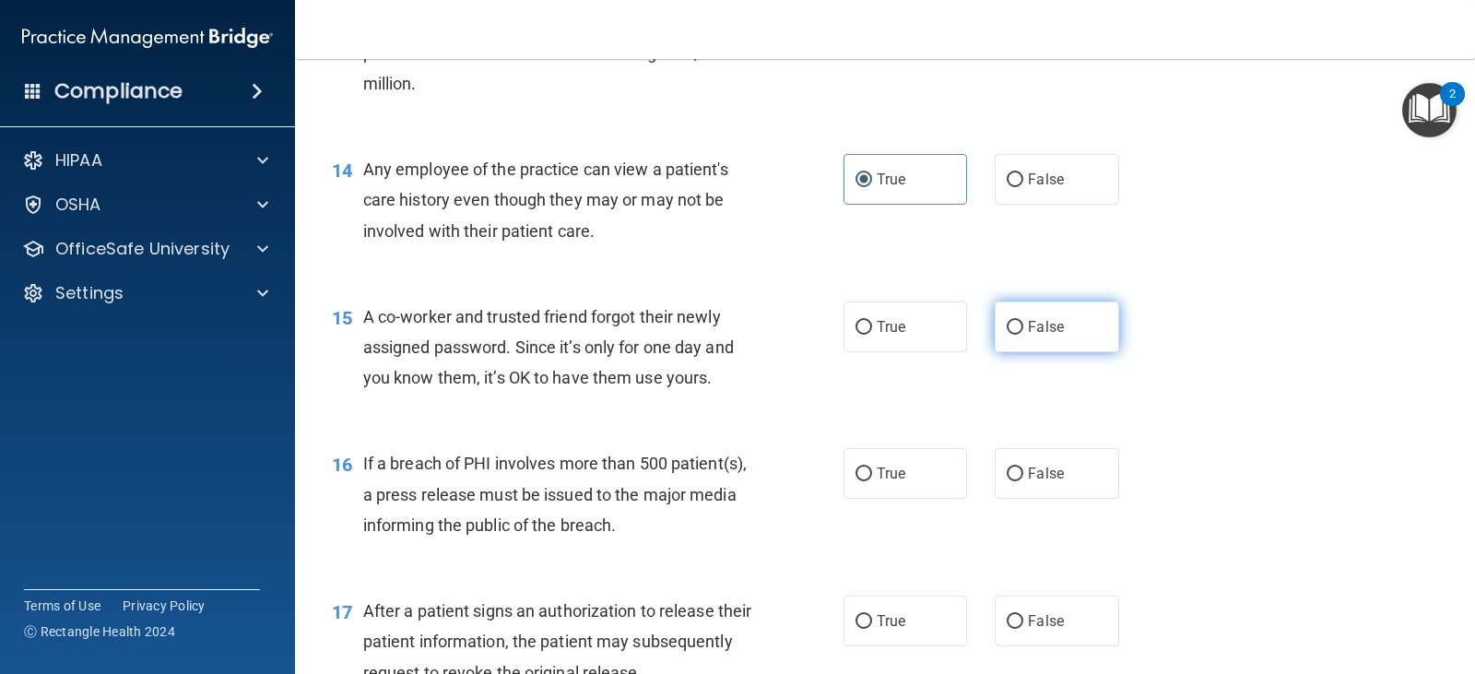
click at [1028, 326] on span "False" at bounding box center [1046, 327] width 36 height 18
click at [1022, 326] on input "False" at bounding box center [1014, 328] width 17 height 14
radio input "true"
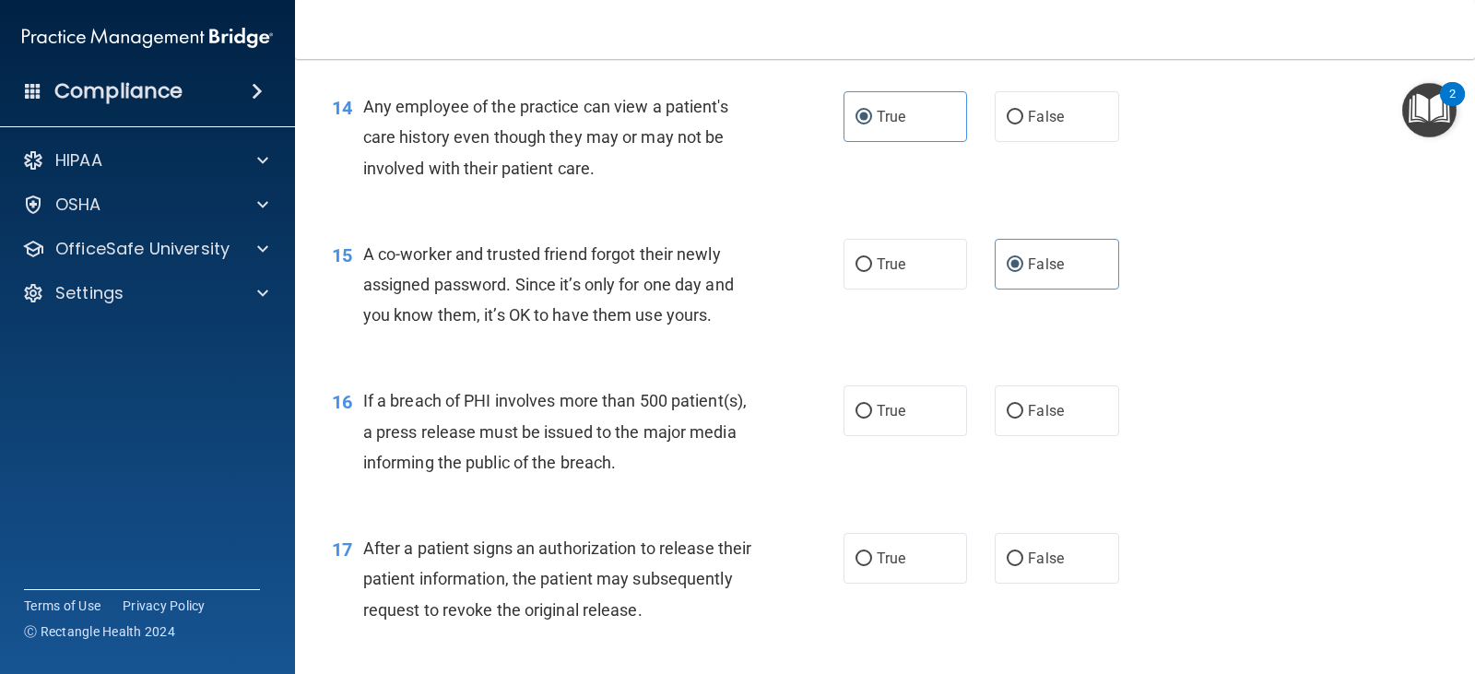
scroll to position [2120, 0]
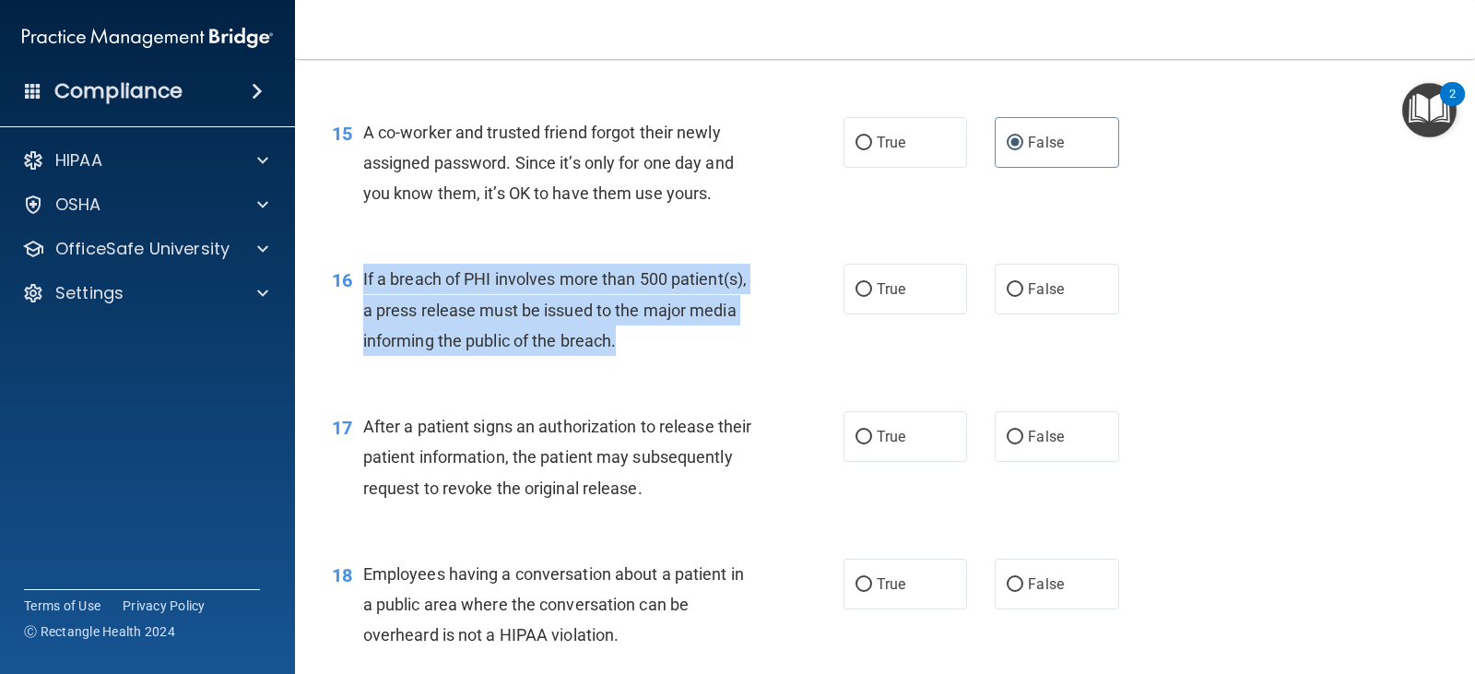
drag, startPoint x: 730, startPoint y: 342, endPoint x: 364, endPoint y: 276, distance: 371.8
click at [364, 276] on div "If a breach of PHI involves more than 500 patient(s), a press release must be i…" at bounding box center [565, 310] width 405 height 92
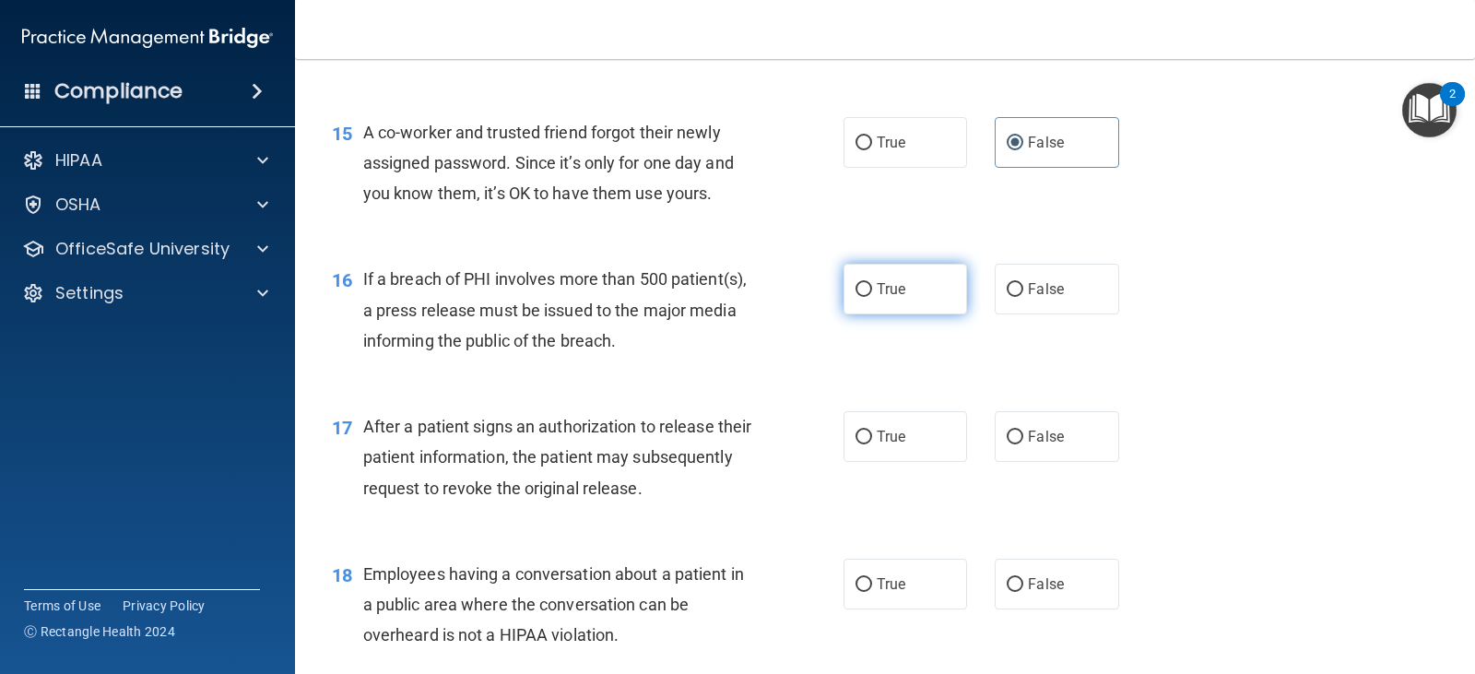
click at [877, 288] on span "True" at bounding box center [890, 289] width 29 height 18
click at [872, 288] on input "True" at bounding box center [863, 290] width 17 height 14
radio input "true"
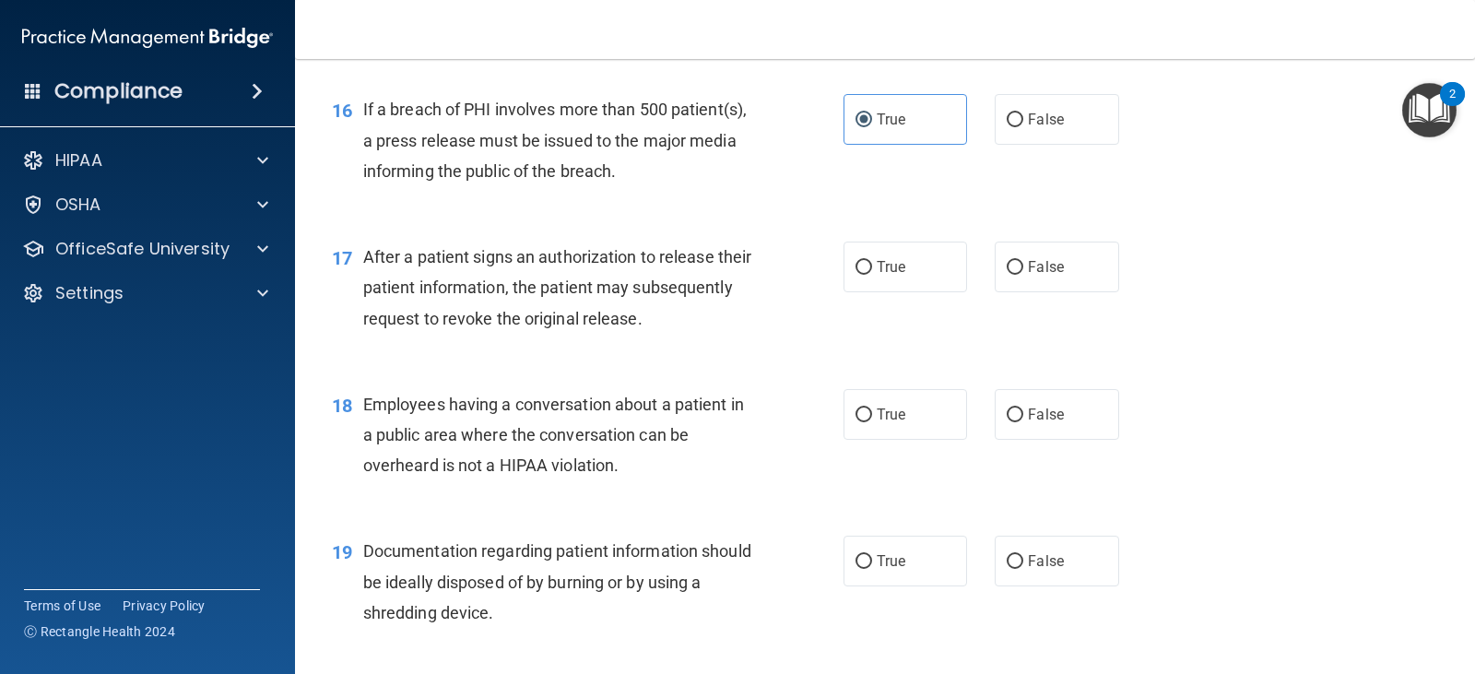
scroll to position [2304, 0]
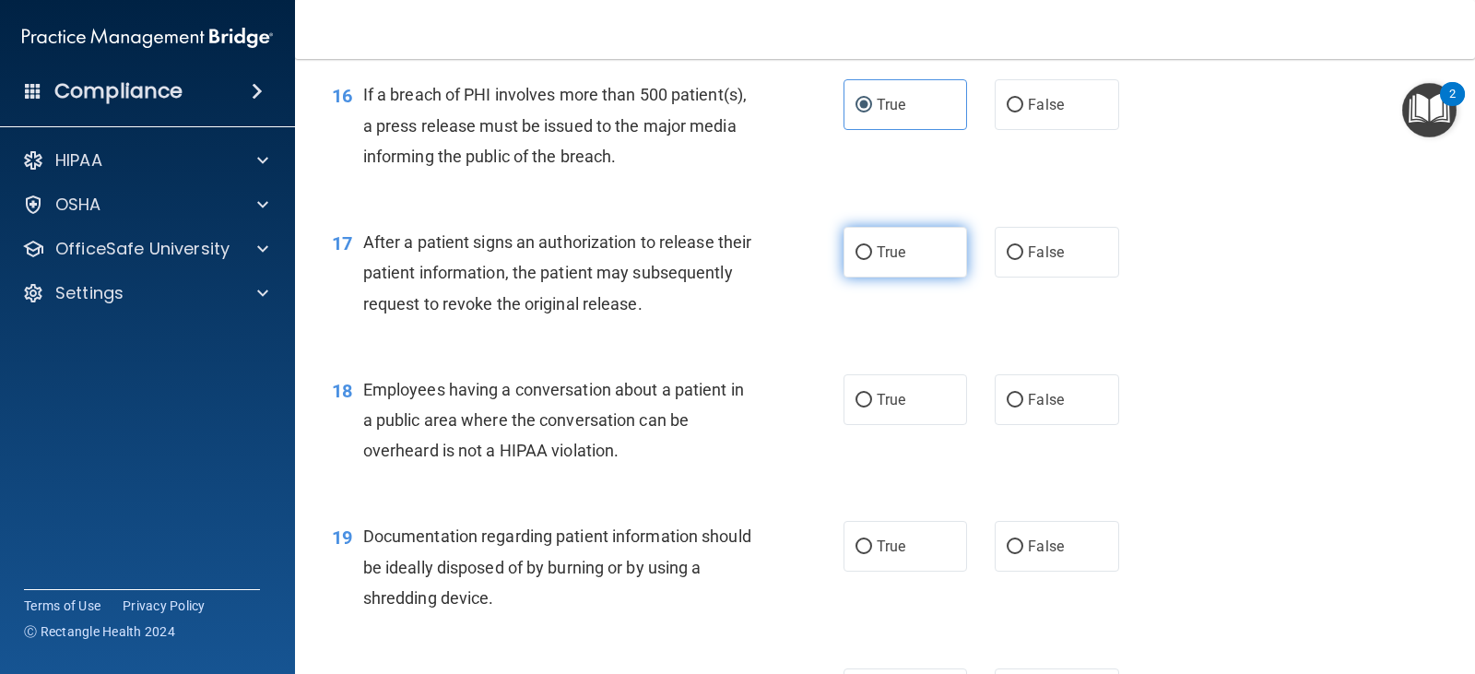
click at [886, 251] on span "True" at bounding box center [890, 252] width 29 height 18
click at [872, 251] on input "True" at bounding box center [863, 253] width 17 height 14
radio input "true"
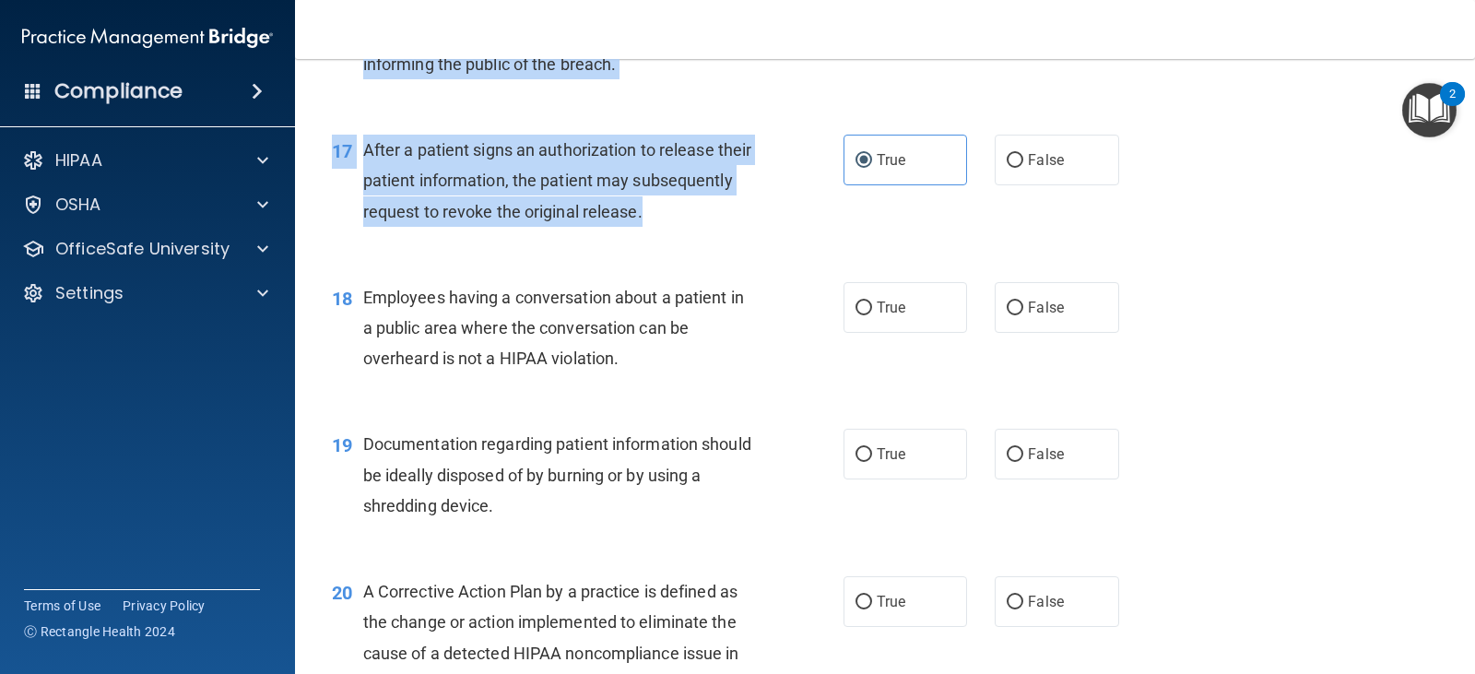
scroll to position [2391, 0]
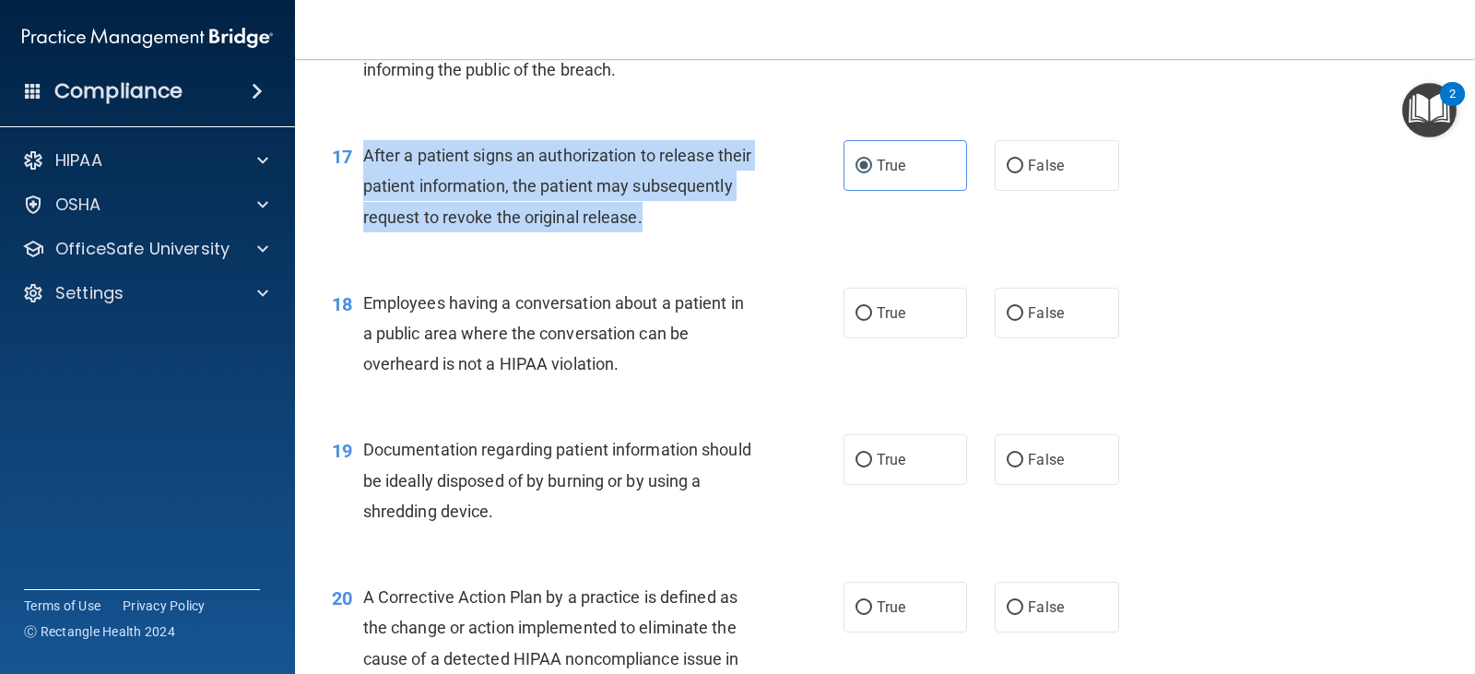
drag, startPoint x: 752, startPoint y: 119, endPoint x: 366, endPoint y: 154, distance: 387.7
click at [366, 154] on div "After a patient signs an authorization to release their patient information, th…" at bounding box center [565, 186] width 405 height 92
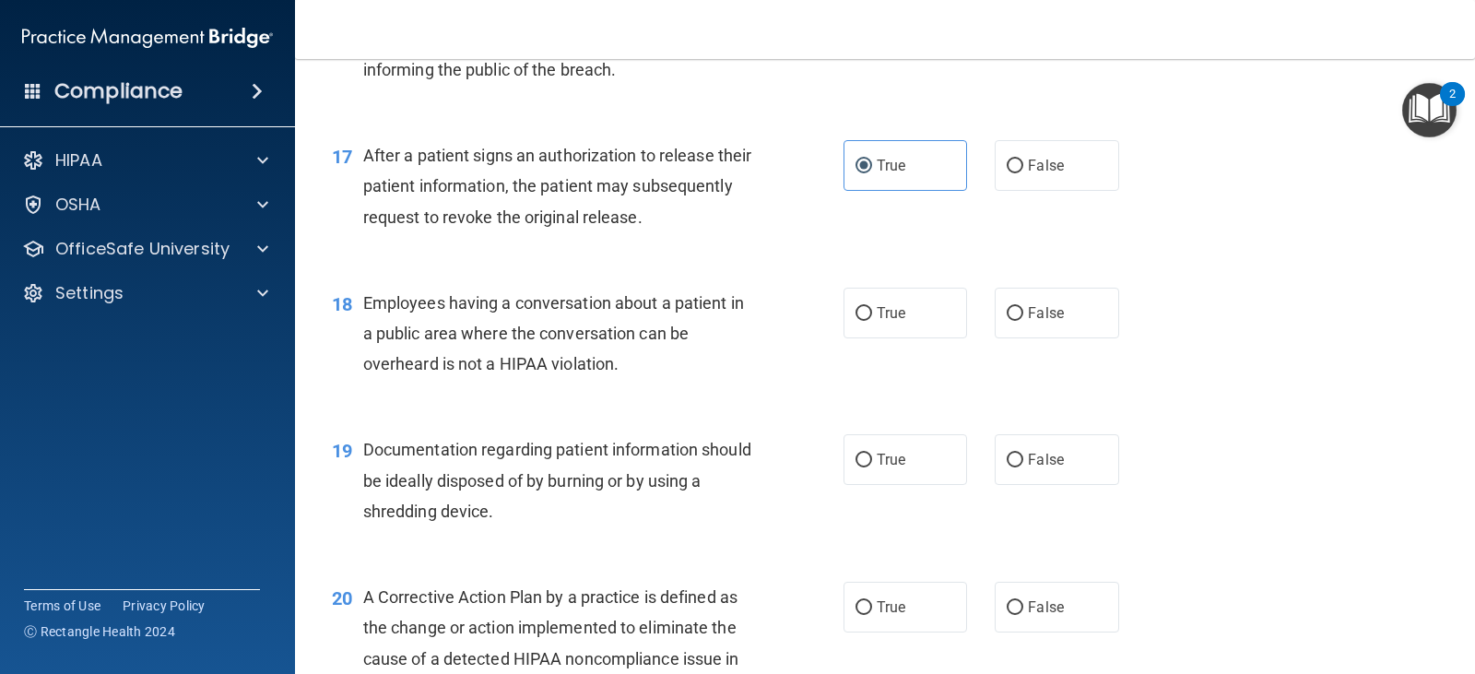
click at [529, 421] on div "19 Documentation regarding patient information should be ideally disposed of by…" at bounding box center [885, 484] width 1134 height 147
click at [1003, 323] on label "False" at bounding box center [1055, 313] width 123 height 51
click at [1006, 321] on input "False" at bounding box center [1014, 314] width 17 height 14
radio input "true"
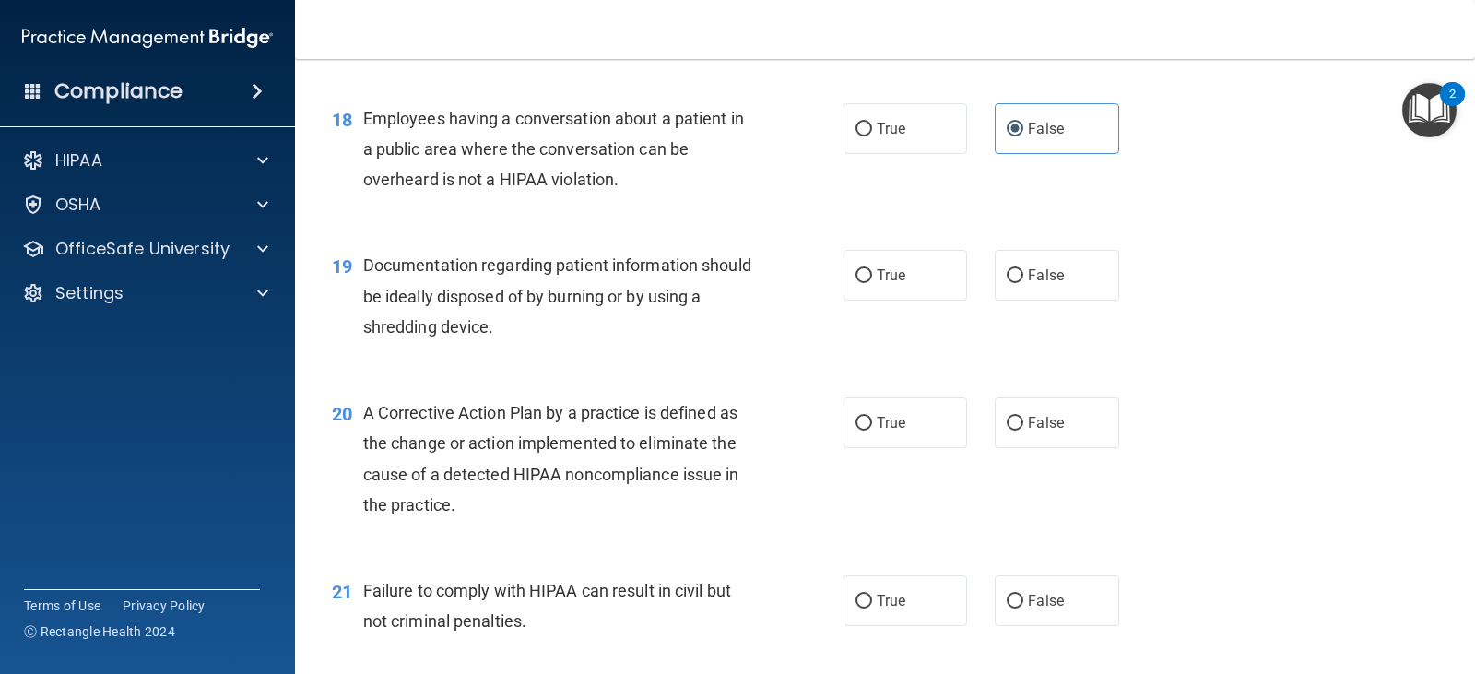
scroll to position [2667, 0]
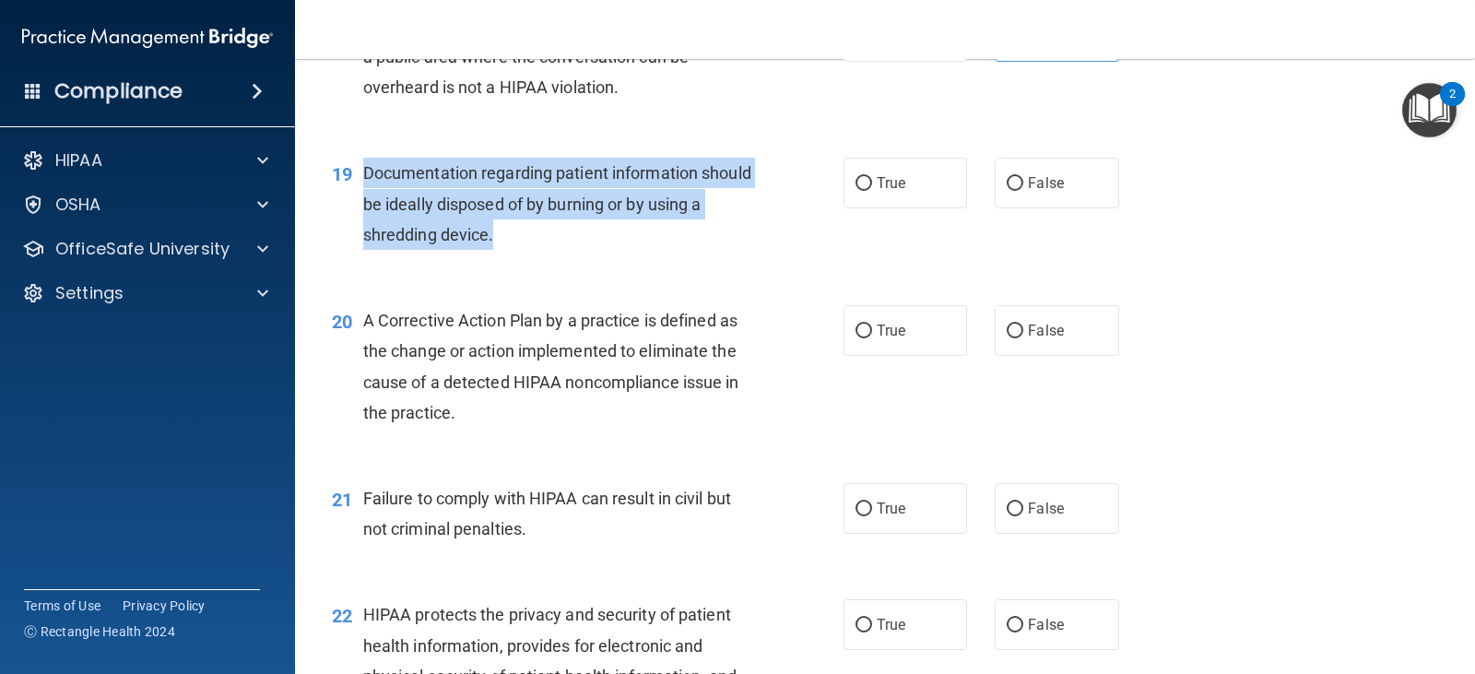
drag, startPoint x: 535, startPoint y: 228, endPoint x: 362, endPoint y: 165, distance: 183.4
click at [363, 165] on div "Documentation regarding patient information should be ideally disposed of by bu…" at bounding box center [565, 204] width 405 height 92
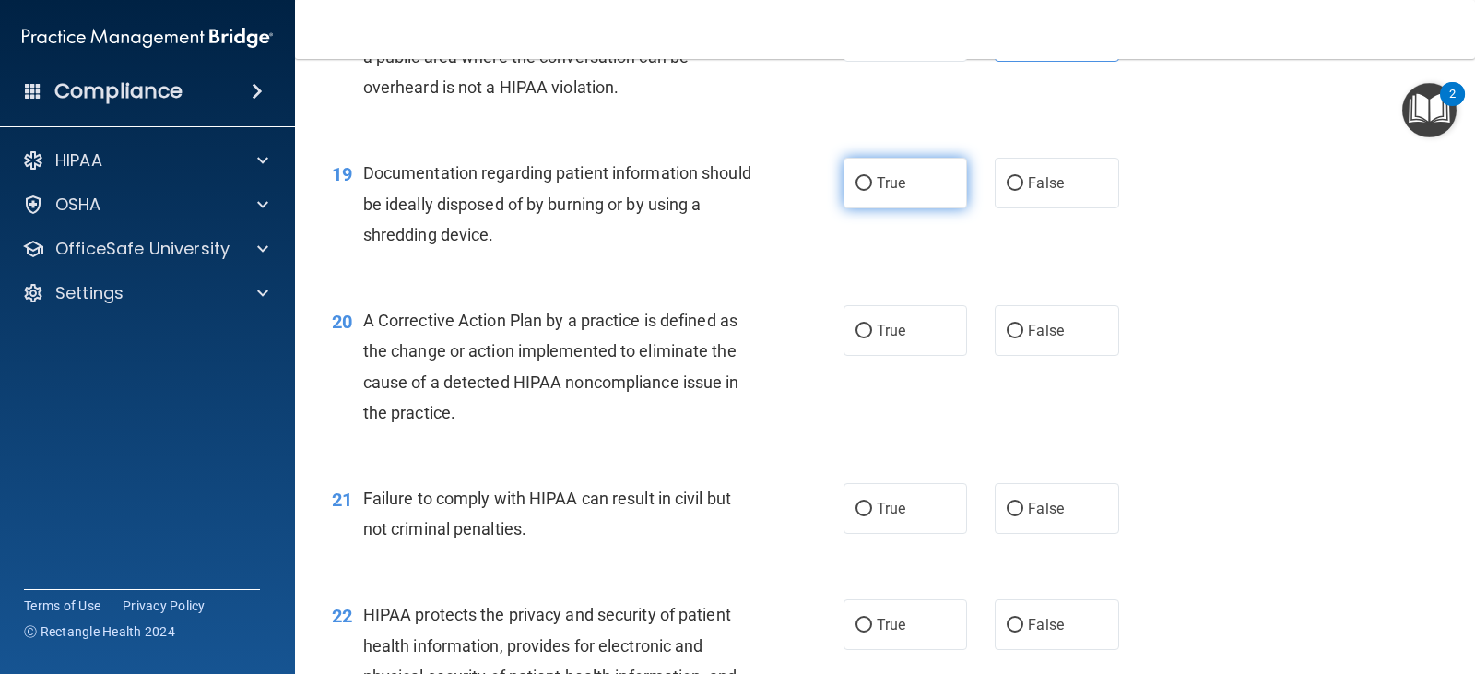
click at [860, 173] on label "True" at bounding box center [904, 183] width 123 height 51
click at [860, 177] on input "True" at bounding box center [863, 184] width 17 height 14
radio input "true"
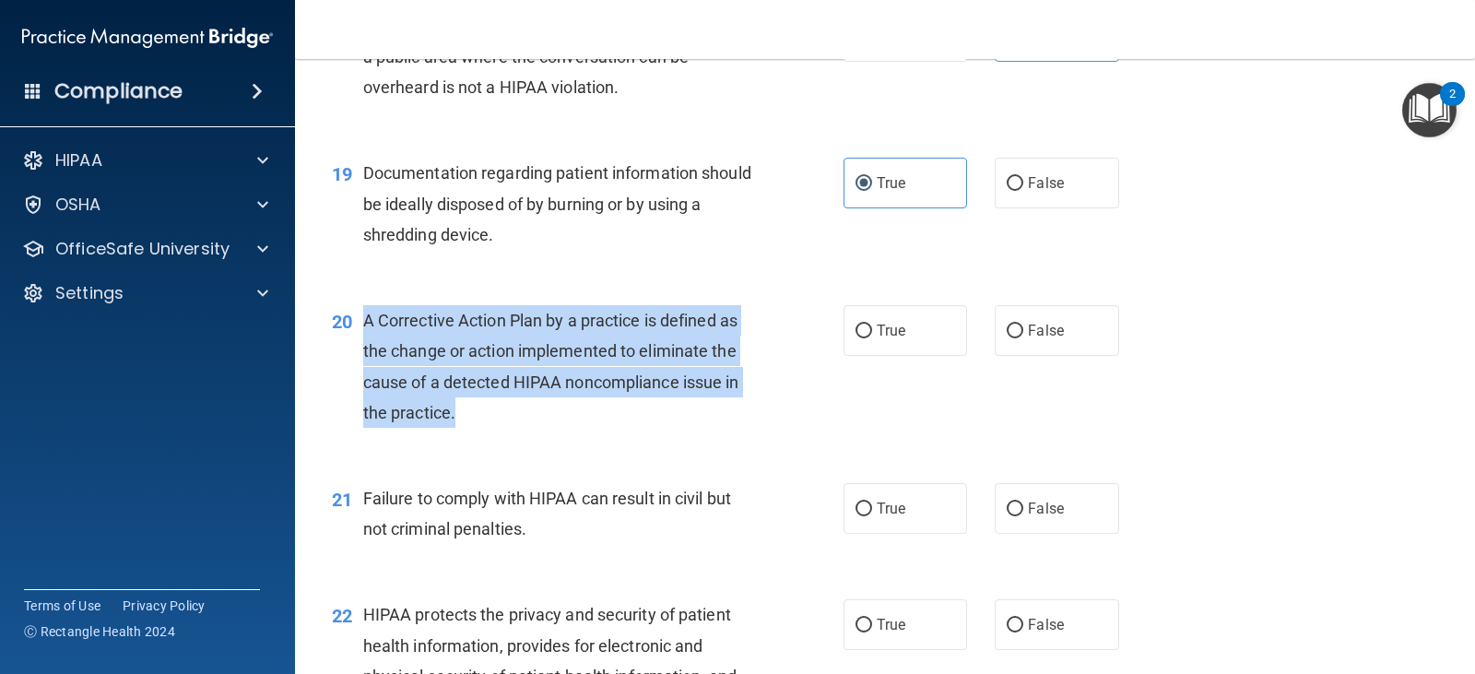
drag, startPoint x: 465, startPoint y: 416, endPoint x: 355, endPoint y: 314, distance: 150.0
click at [355, 314] on div "20 A Corrective Action Plan by a practice is defined as the change or action im…" at bounding box center [587, 371] width 567 height 132
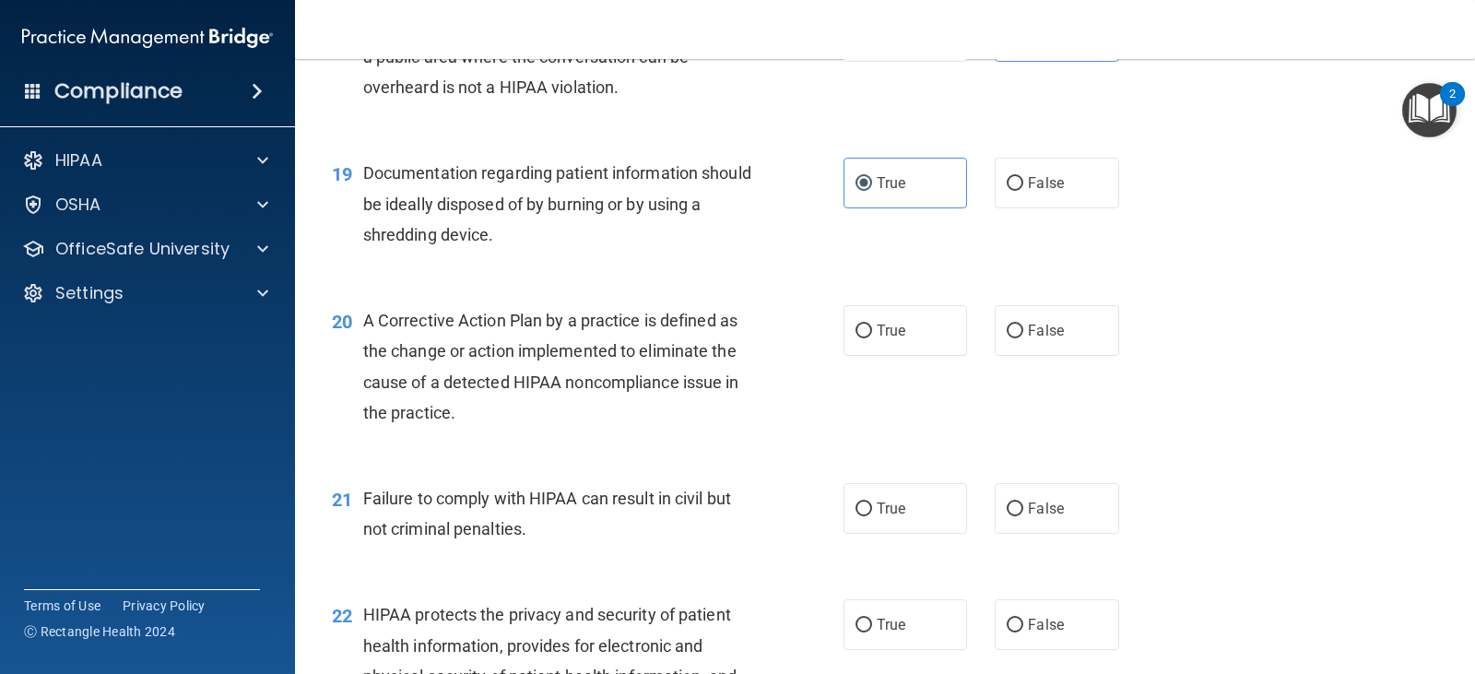
drag, startPoint x: 923, startPoint y: 301, endPoint x: 883, endPoint y: 341, distance: 56.7
click at [922, 302] on div "20 A Corrective Action Plan by a practice is defined as the change or action im…" at bounding box center [885, 371] width 1134 height 178
click at [883, 341] on label "True" at bounding box center [904, 330] width 123 height 51
click at [872, 338] on input "True" at bounding box center [863, 331] width 17 height 14
radio input "true"
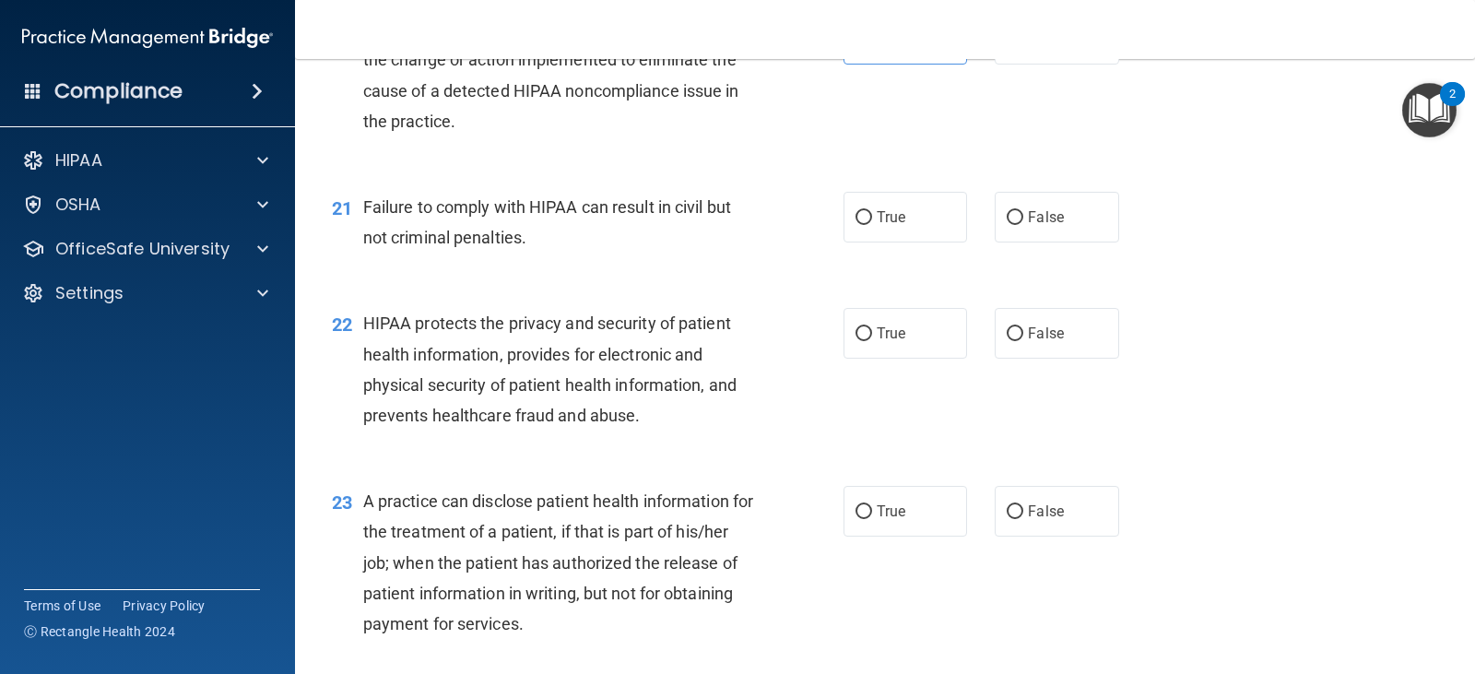
scroll to position [3036, 0]
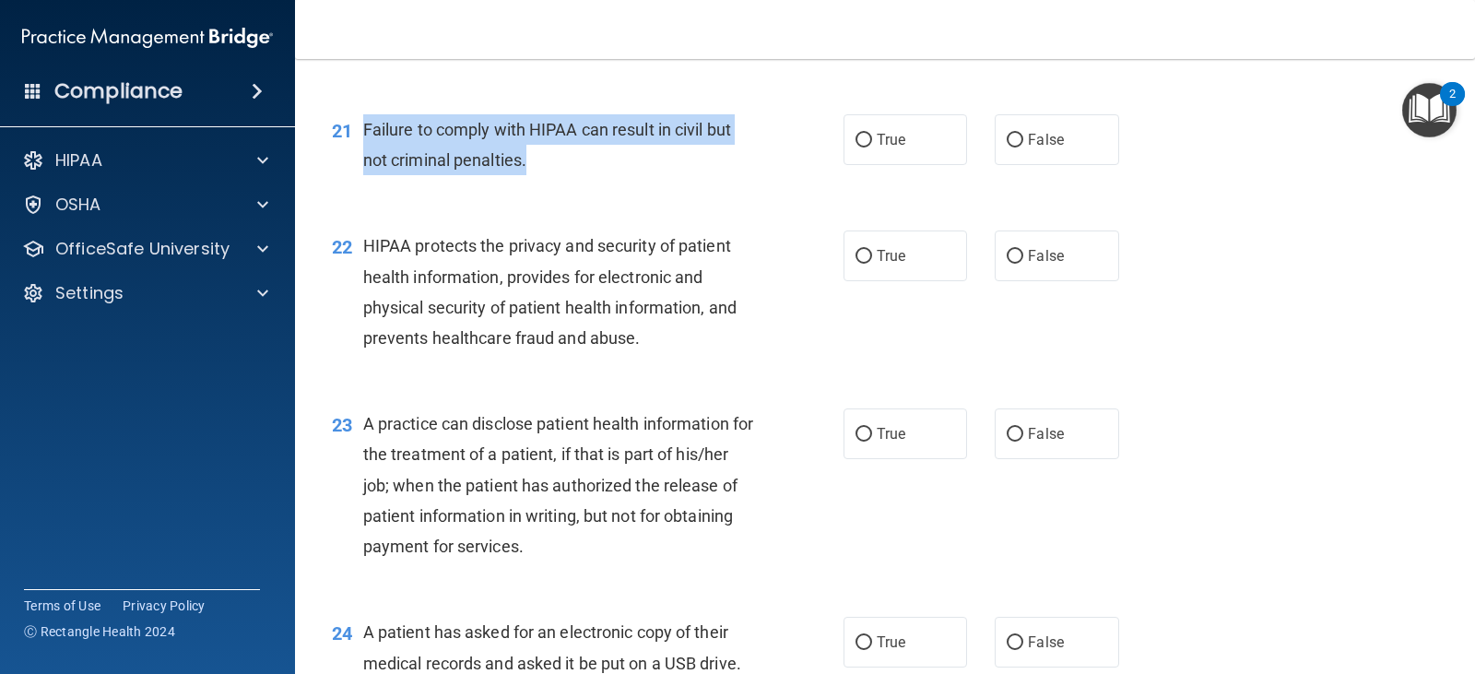
drag, startPoint x: 533, startPoint y: 160, endPoint x: 366, endPoint y: 126, distance: 170.3
click at [366, 126] on div "Failure to comply with HIPAA can result in civil but not criminal penalties." at bounding box center [565, 144] width 405 height 61
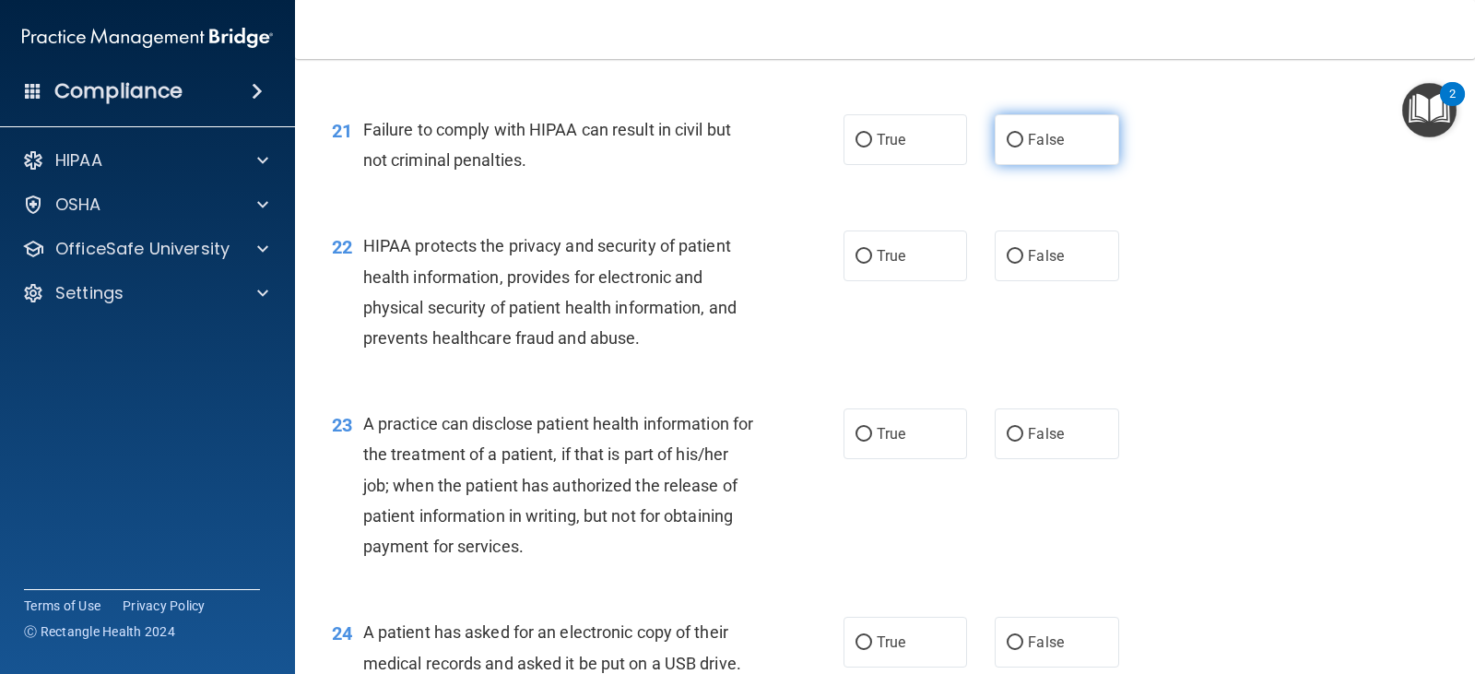
click at [1032, 148] on label "False" at bounding box center [1055, 139] width 123 height 51
click at [1023, 147] on input "False" at bounding box center [1014, 141] width 17 height 14
radio input "true"
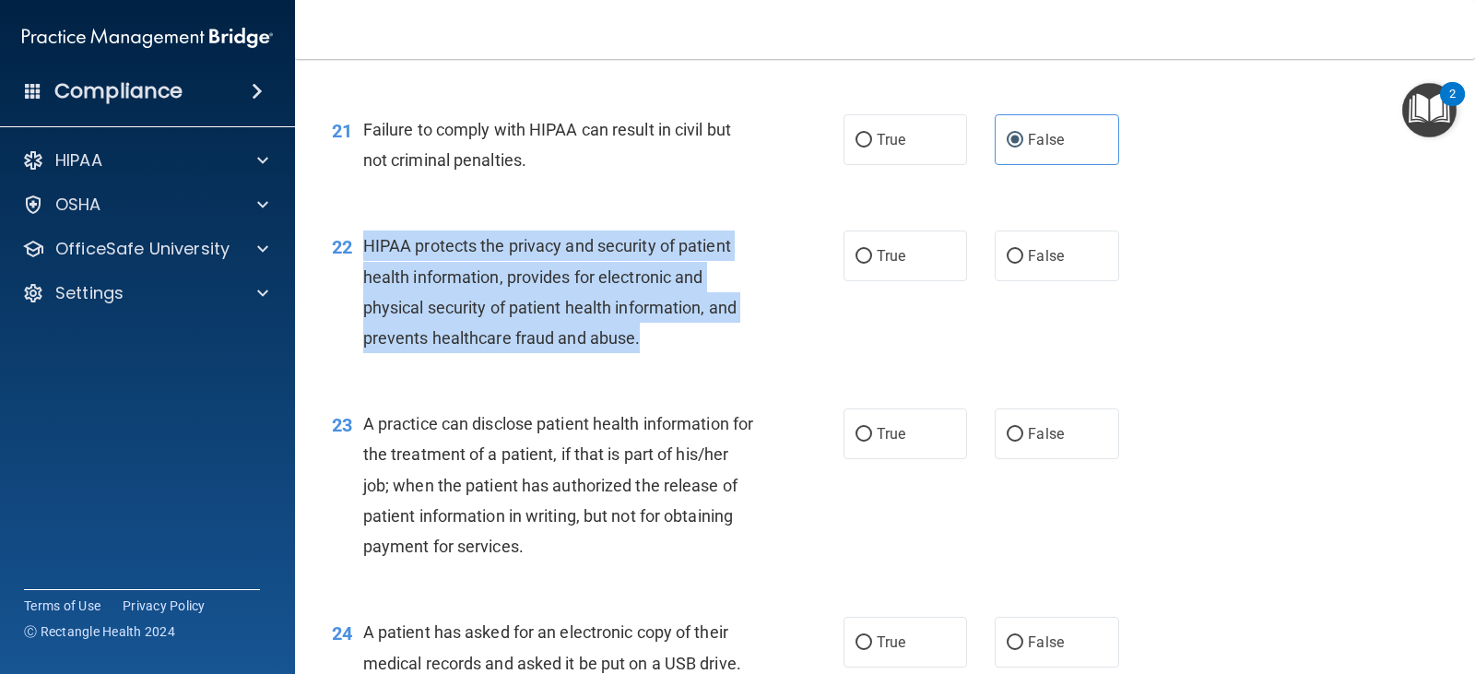
drag, startPoint x: 652, startPoint y: 338, endPoint x: 365, endPoint y: 253, distance: 298.9
click at [365, 253] on div "HIPAA protects the privacy and security of patient health information, provides…" at bounding box center [565, 291] width 405 height 123
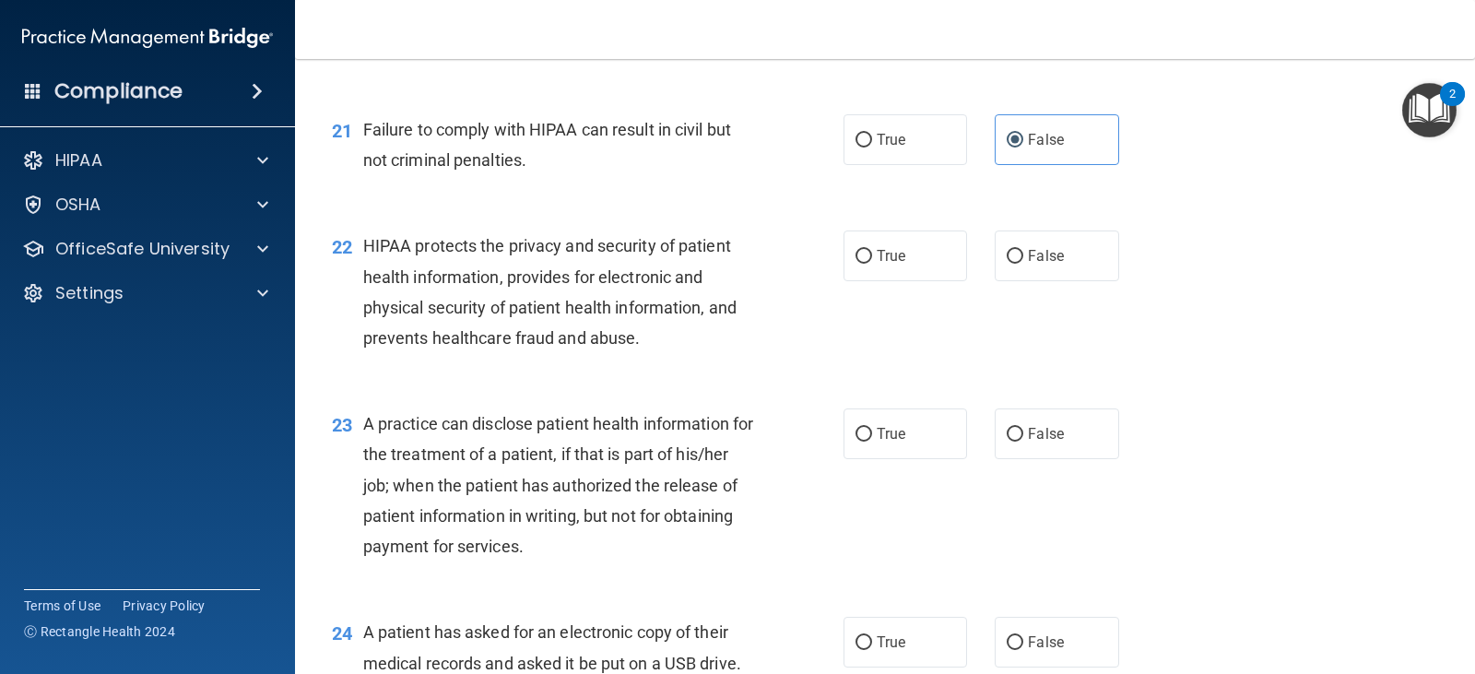
click at [676, 366] on div "22 HIPAA protects the privacy and security of patient health information, provi…" at bounding box center [885, 296] width 1134 height 178
click at [855, 258] on input "True" at bounding box center [863, 257] width 17 height 14
radio input "true"
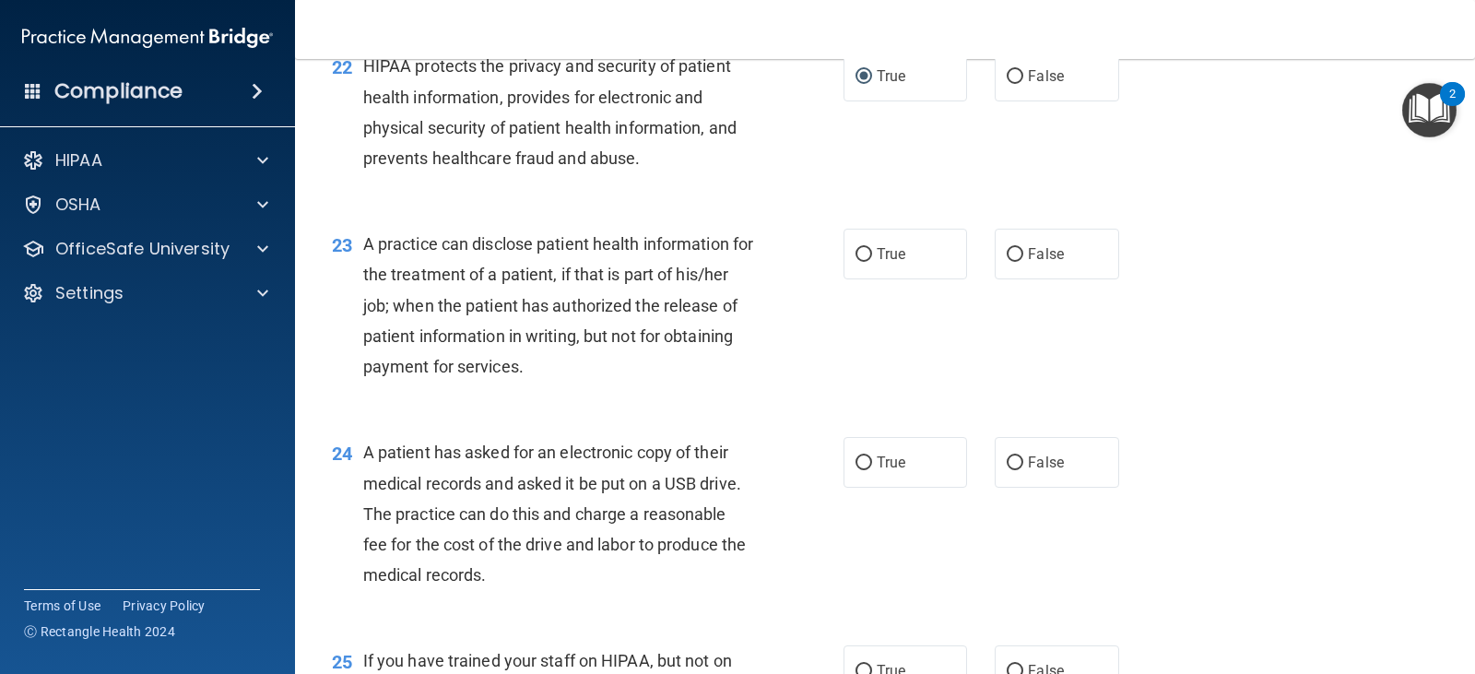
scroll to position [3220, 0]
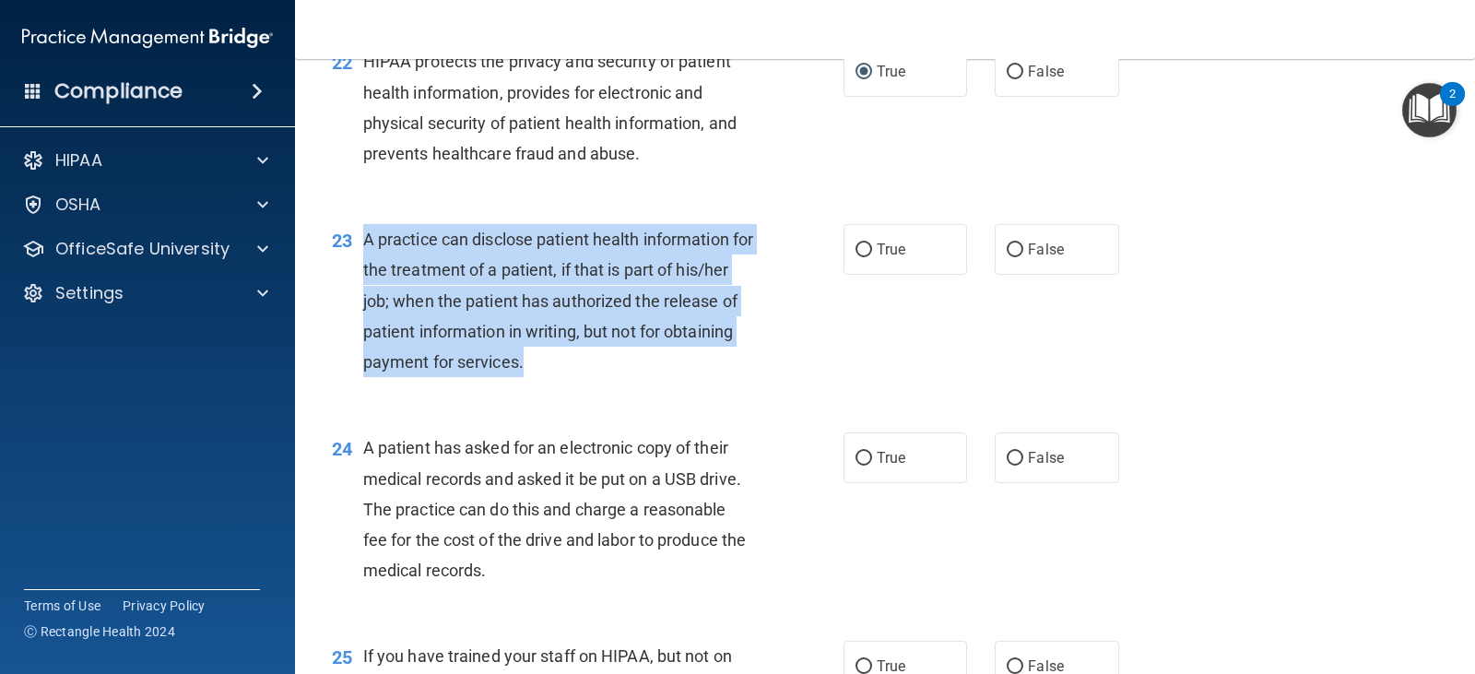
drag, startPoint x: 605, startPoint y: 358, endPoint x: 368, endPoint y: 241, distance: 263.8
click at [368, 241] on div "A practice can disclose patient health information for the treatment of a patie…" at bounding box center [565, 300] width 405 height 153
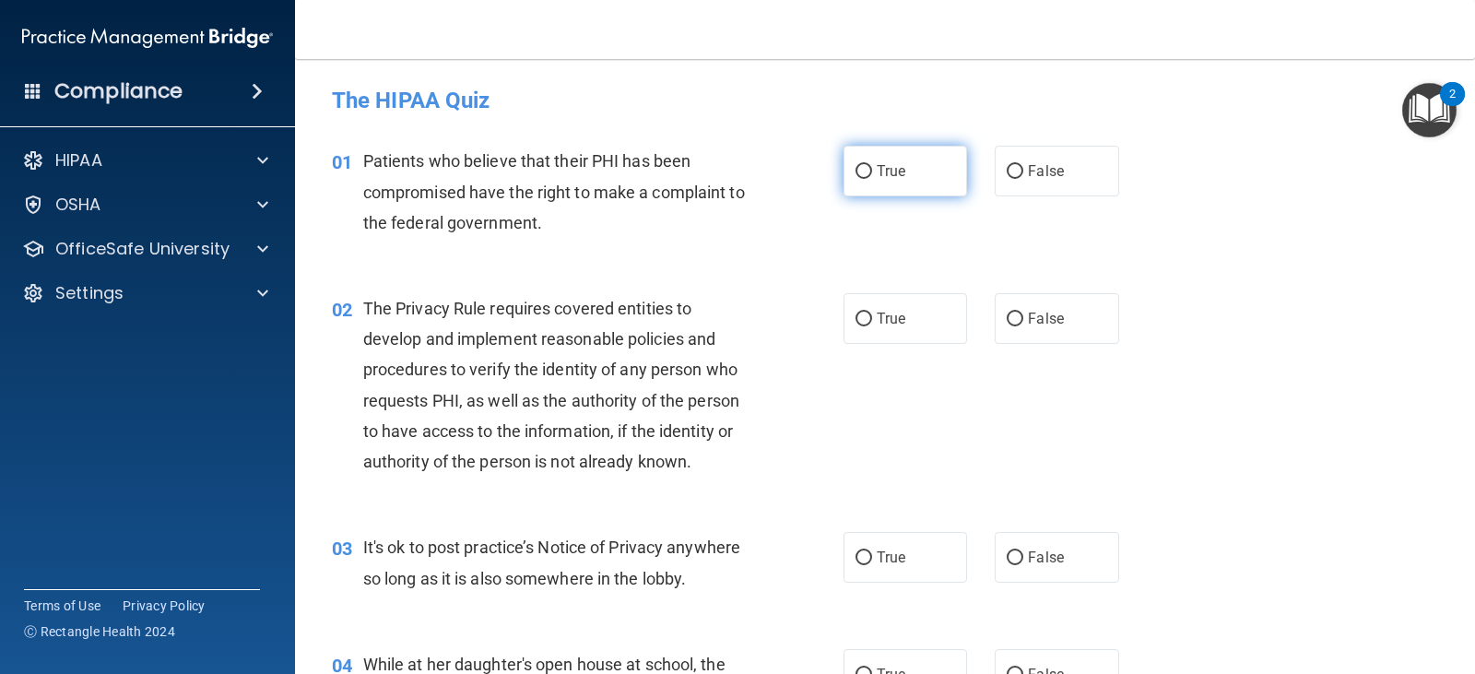
click at [877, 165] on span "True" at bounding box center [890, 171] width 29 height 18
click at [872, 165] on input "True" at bounding box center [863, 172] width 17 height 14
radio input "true"
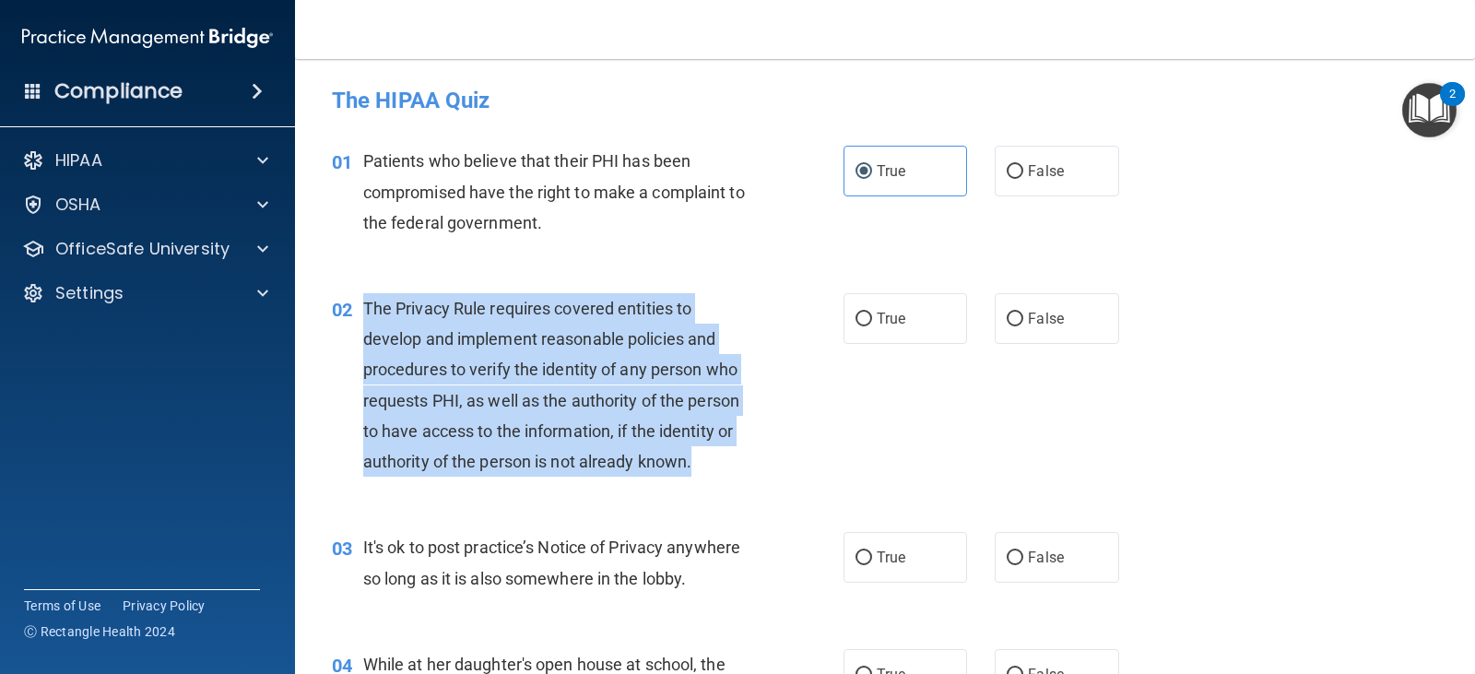
drag, startPoint x: 744, startPoint y: 464, endPoint x: 362, endPoint y: 306, distance: 413.2
click at [363, 306] on div "The Privacy Rule requires covered entities to develop and implement reasonable …" at bounding box center [565, 384] width 405 height 183
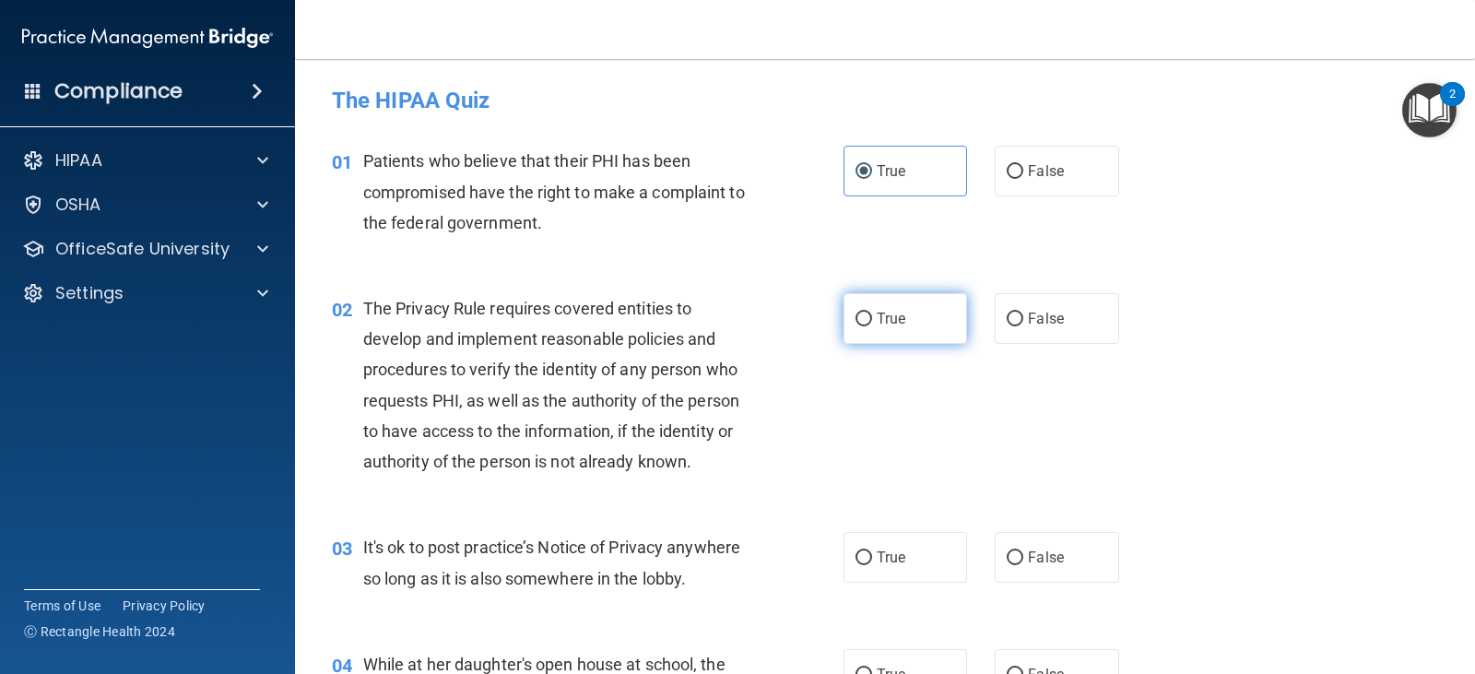
click at [868, 310] on label "True" at bounding box center [904, 318] width 123 height 51
click at [868, 312] on input "True" at bounding box center [863, 319] width 17 height 14
radio input "true"
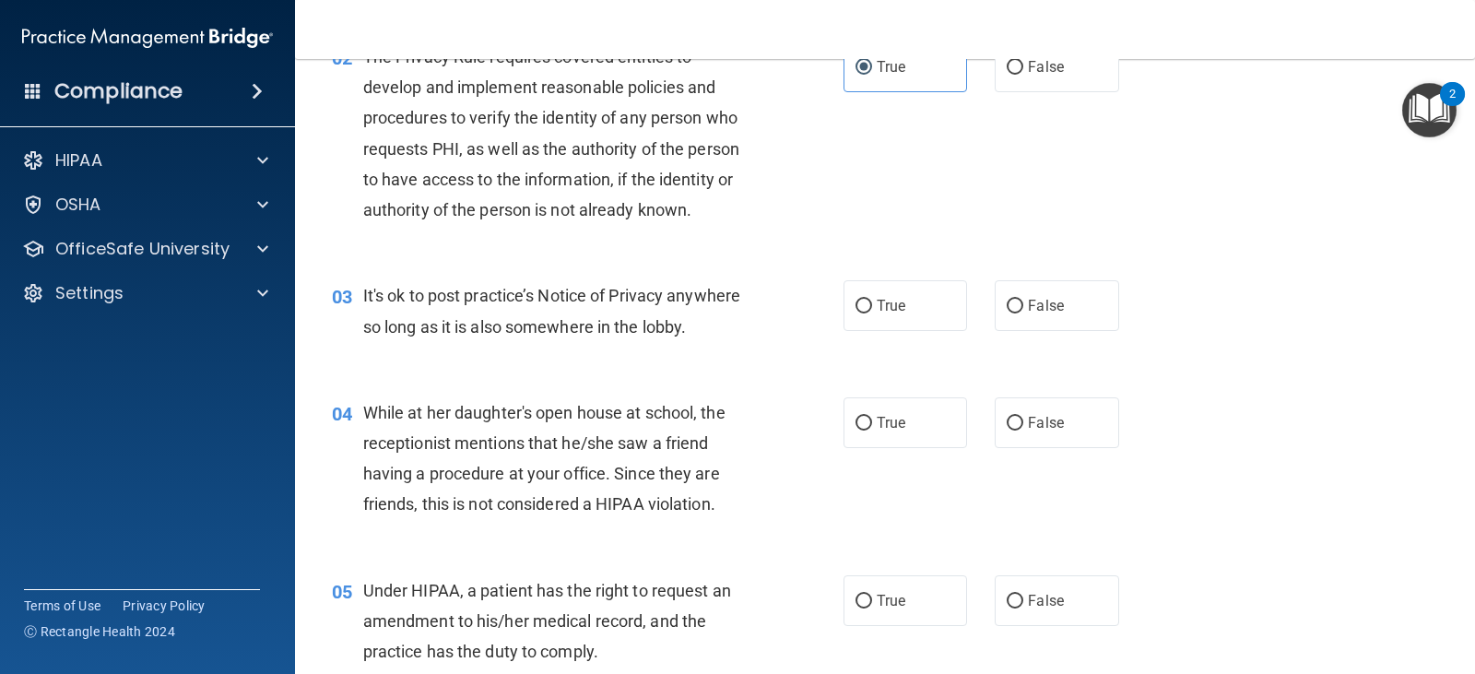
scroll to position [276, 0]
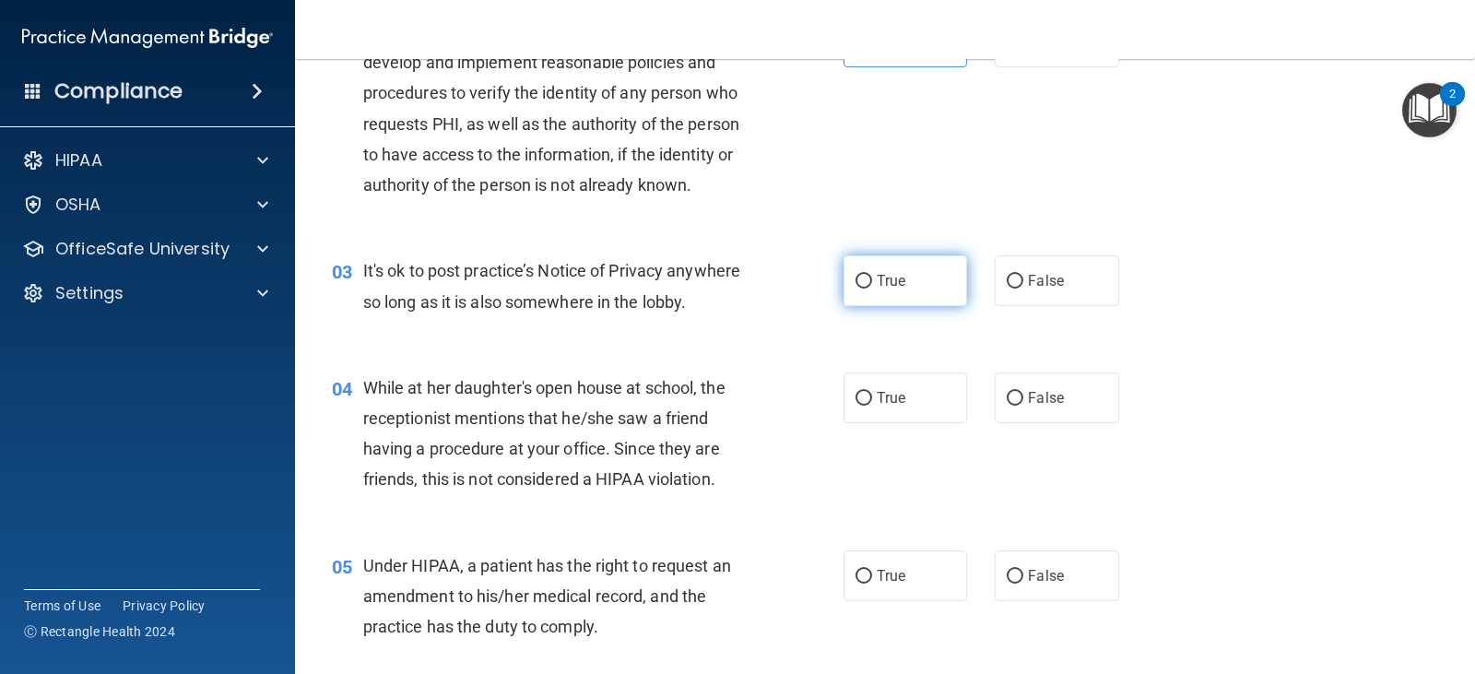
click at [911, 295] on label "True" at bounding box center [904, 280] width 123 height 51
click at [872, 288] on input "True" at bounding box center [863, 282] width 17 height 14
radio input "true"
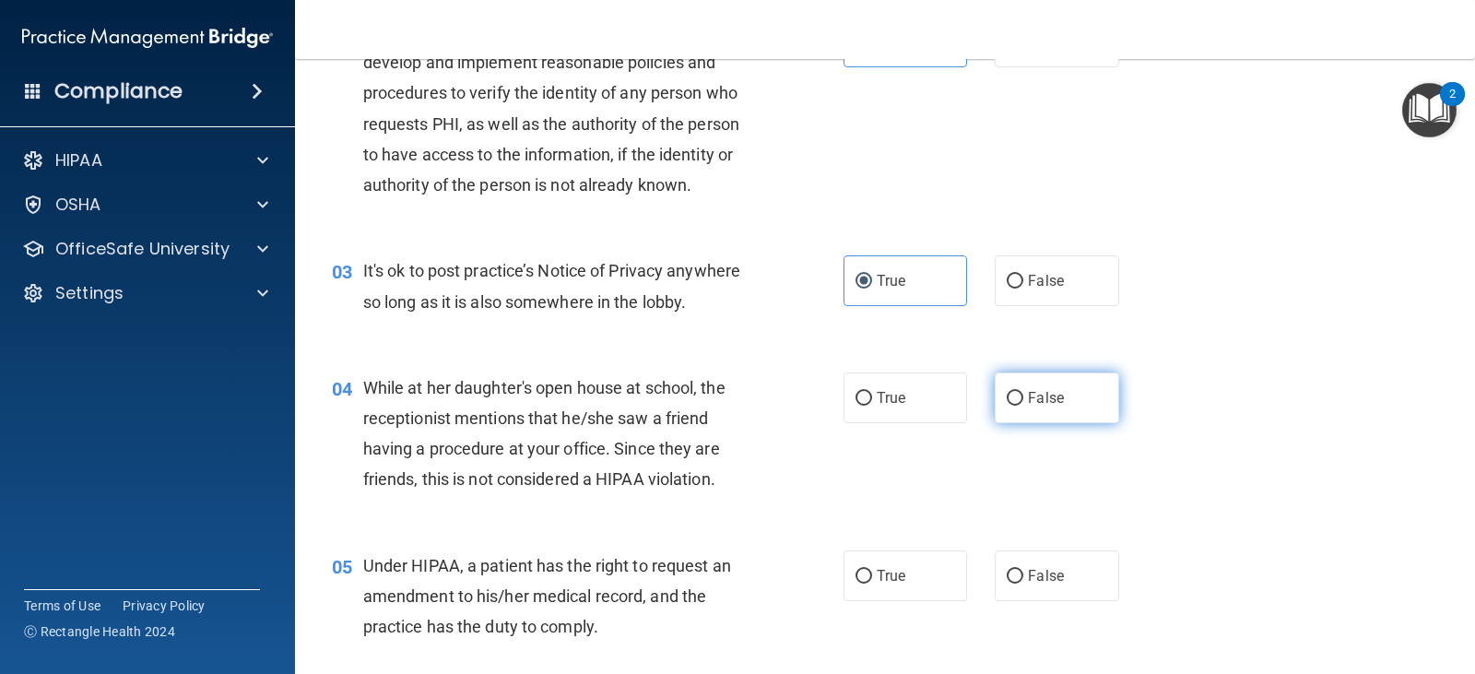
click at [1030, 406] on label "False" at bounding box center [1055, 397] width 123 height 51
click at [1023, 405] on input "False" at bounding box center [1014, 399] width 17 height 14
radio input "true"
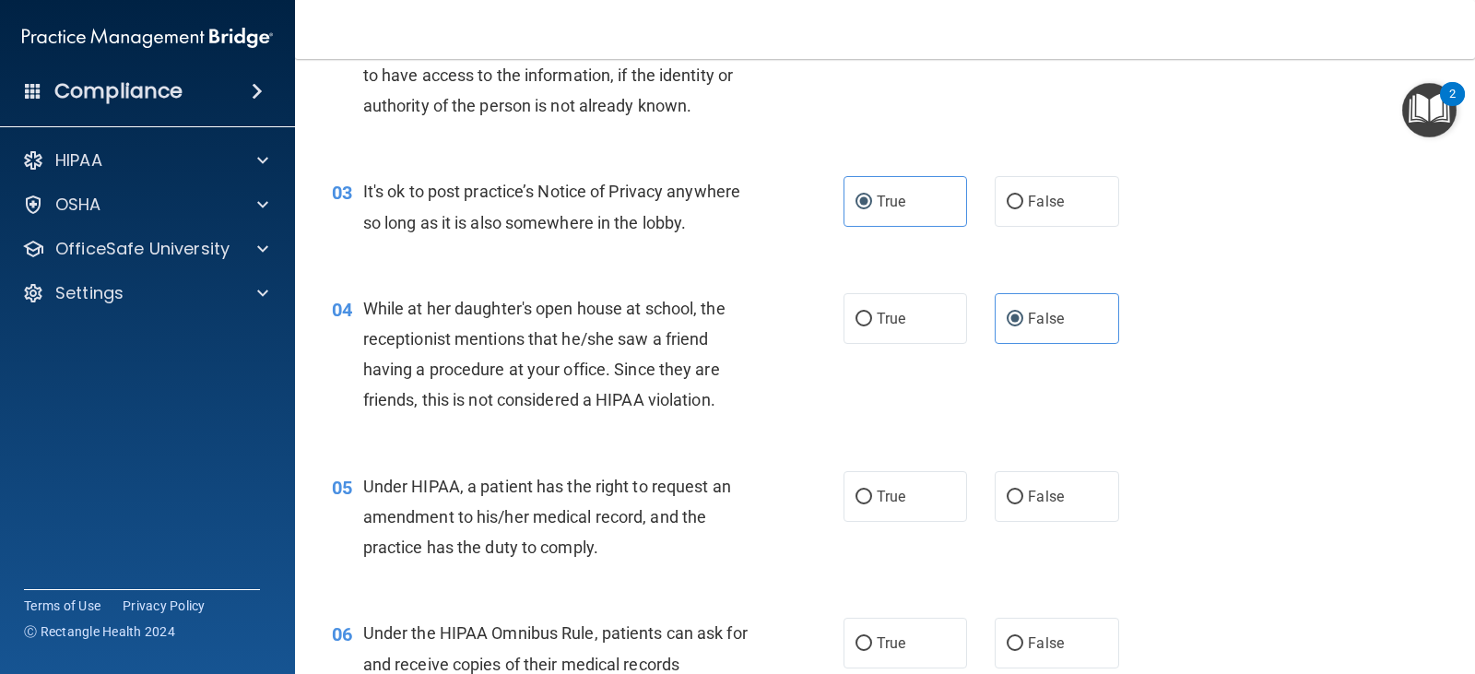
scroll to position [553, 0]
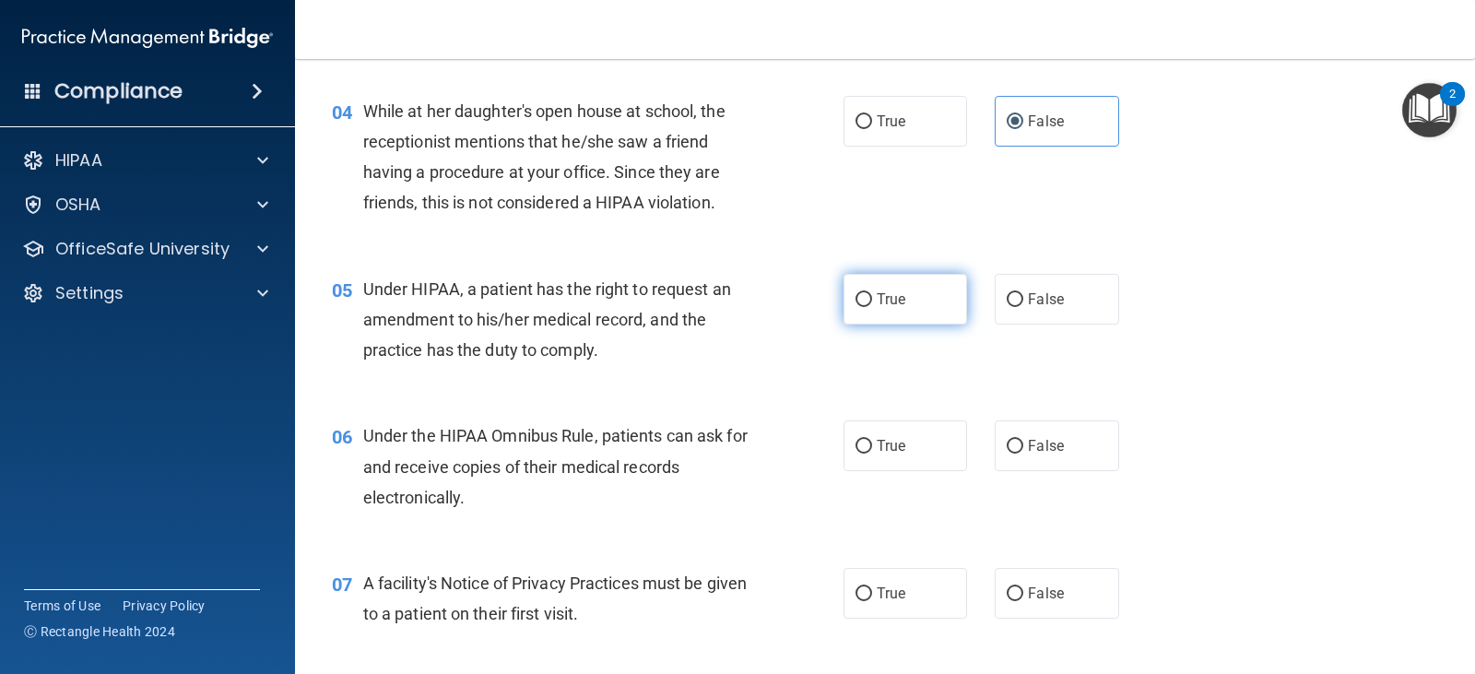
click at [930, 309] on label "True" at bounding box center [904, 299] width 123 height 51
click at [872, 307] on input "True" at bounding box center [863, 300] width 17 height 14
radio input "true"
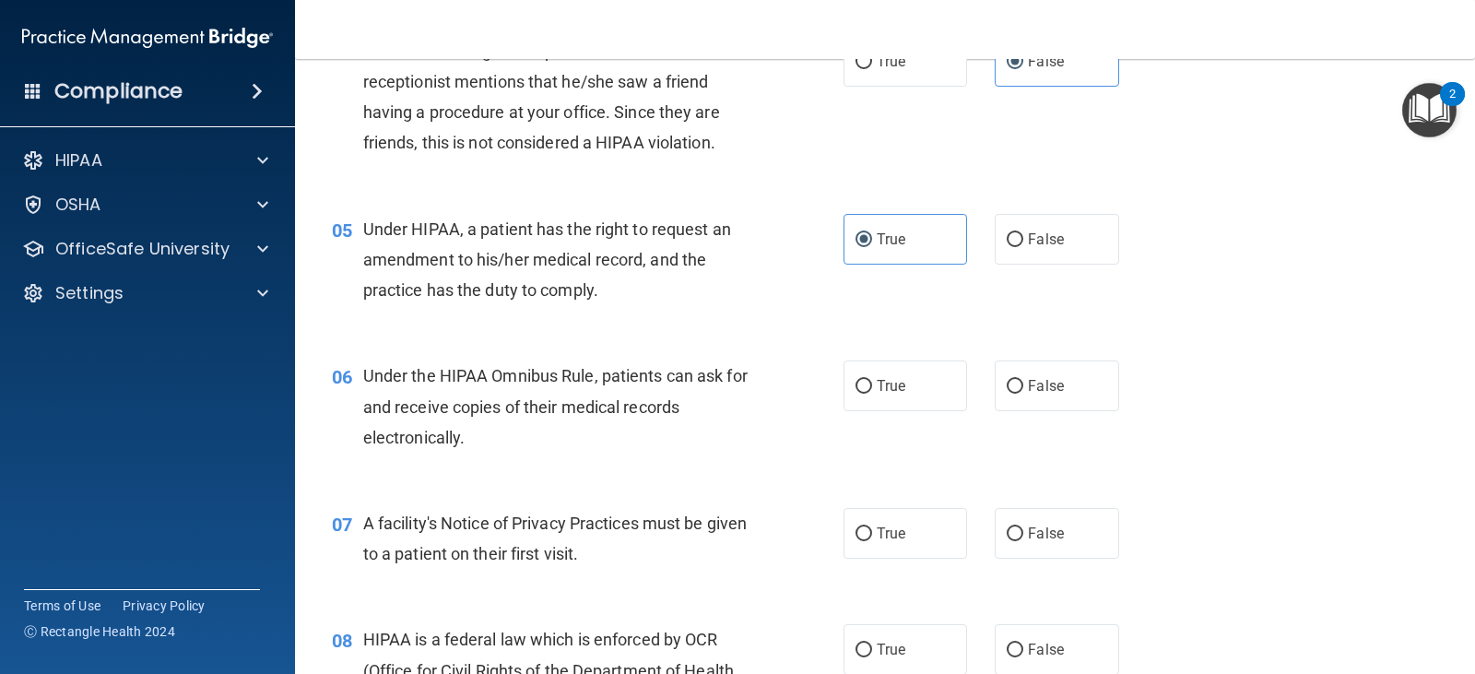
scroll to position [645, 0]
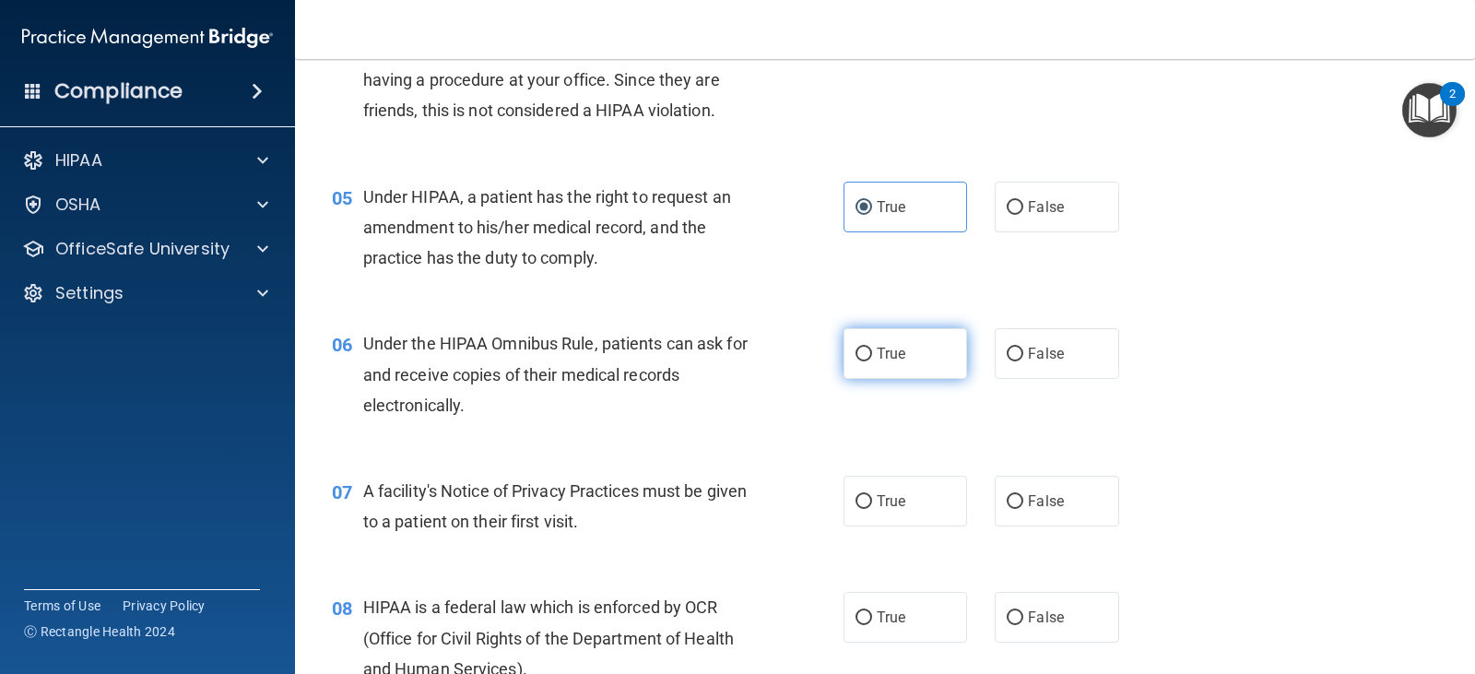
click at [892, 370] on label "True" at bounding box center [904, 353] width 123 height 51
click at [872, 361] on input "True" at bounding box center [863, 354] width 17 height 14
radio input "true"
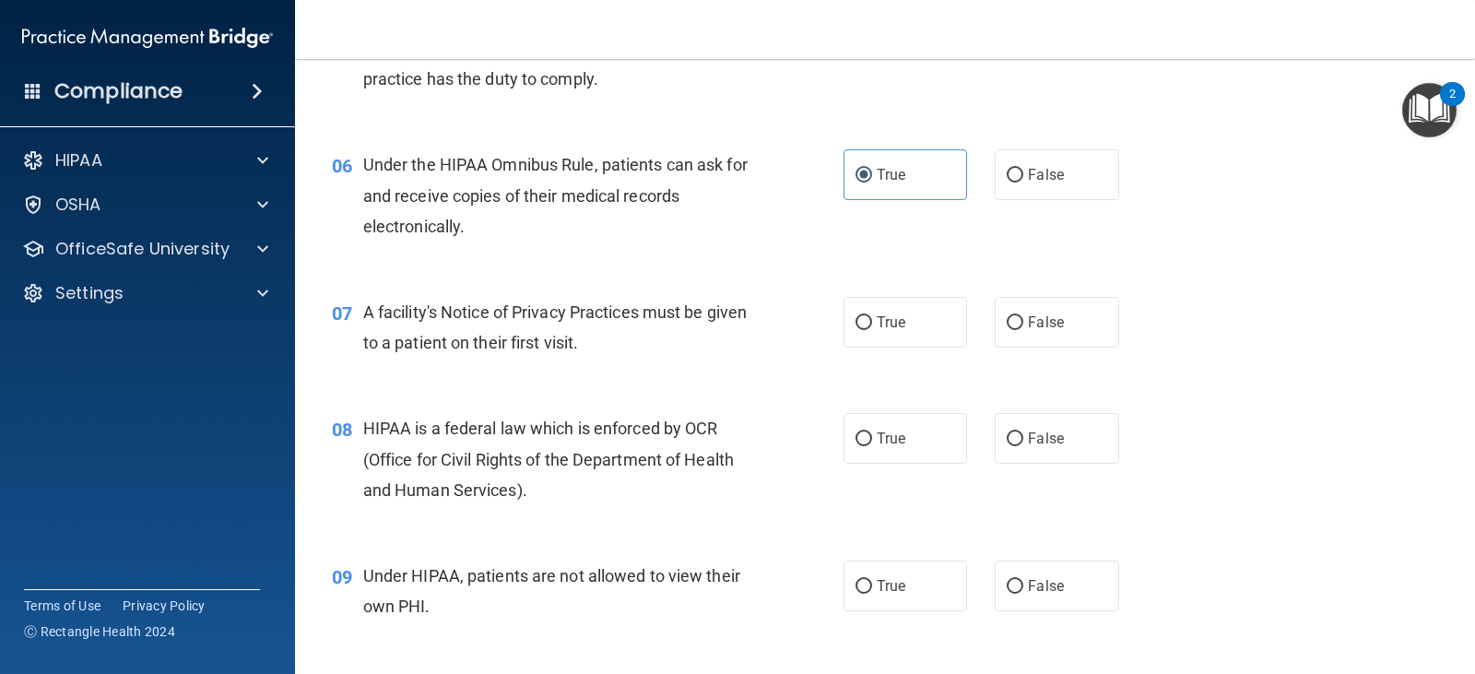
scroll to position [829, 0]
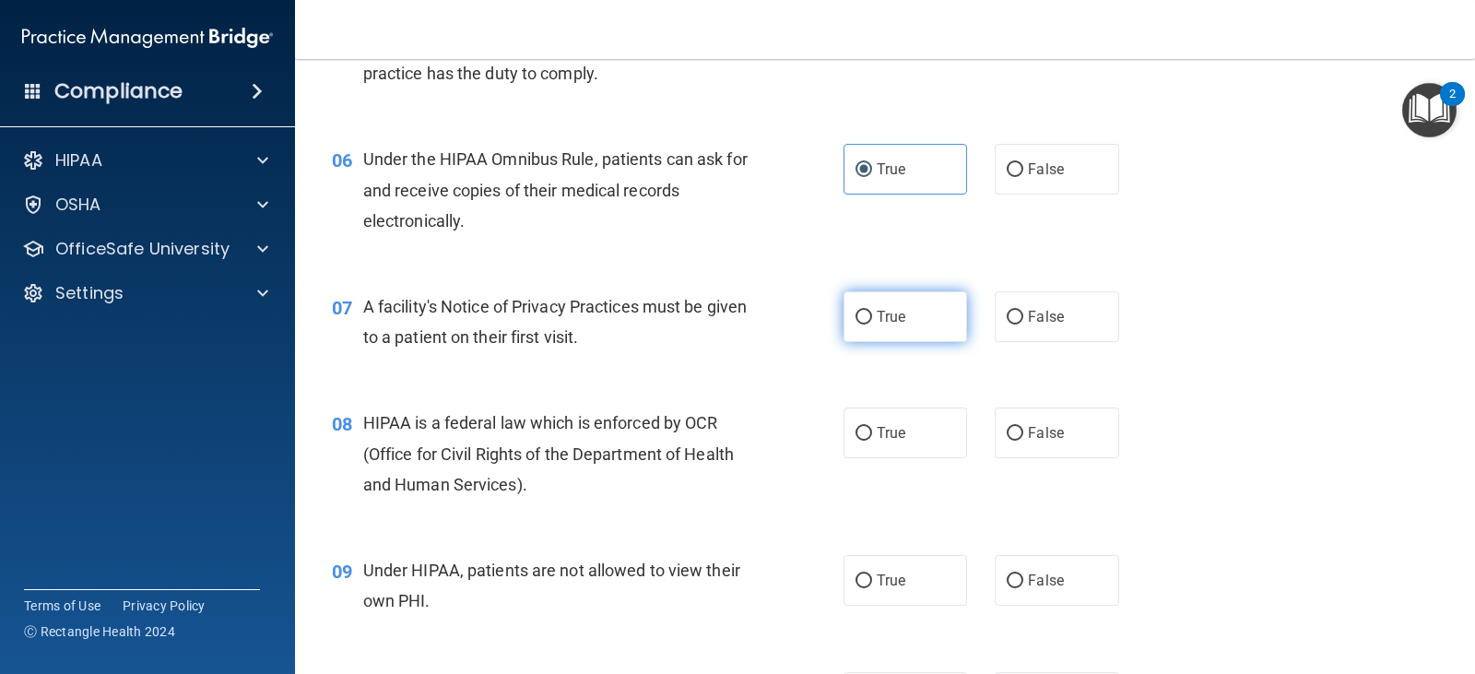
drag, startPoint x: 869, startPoint y: 321, endPoint x: 795, endPoint y: 370, distance: 89.0
click at [868, 321] on label "True" at bounding box center [904, 316] width 123 height 51
click at [868, 321] on input "True" at bounding box center [863, 318] width 17 height 14
radio input "true"
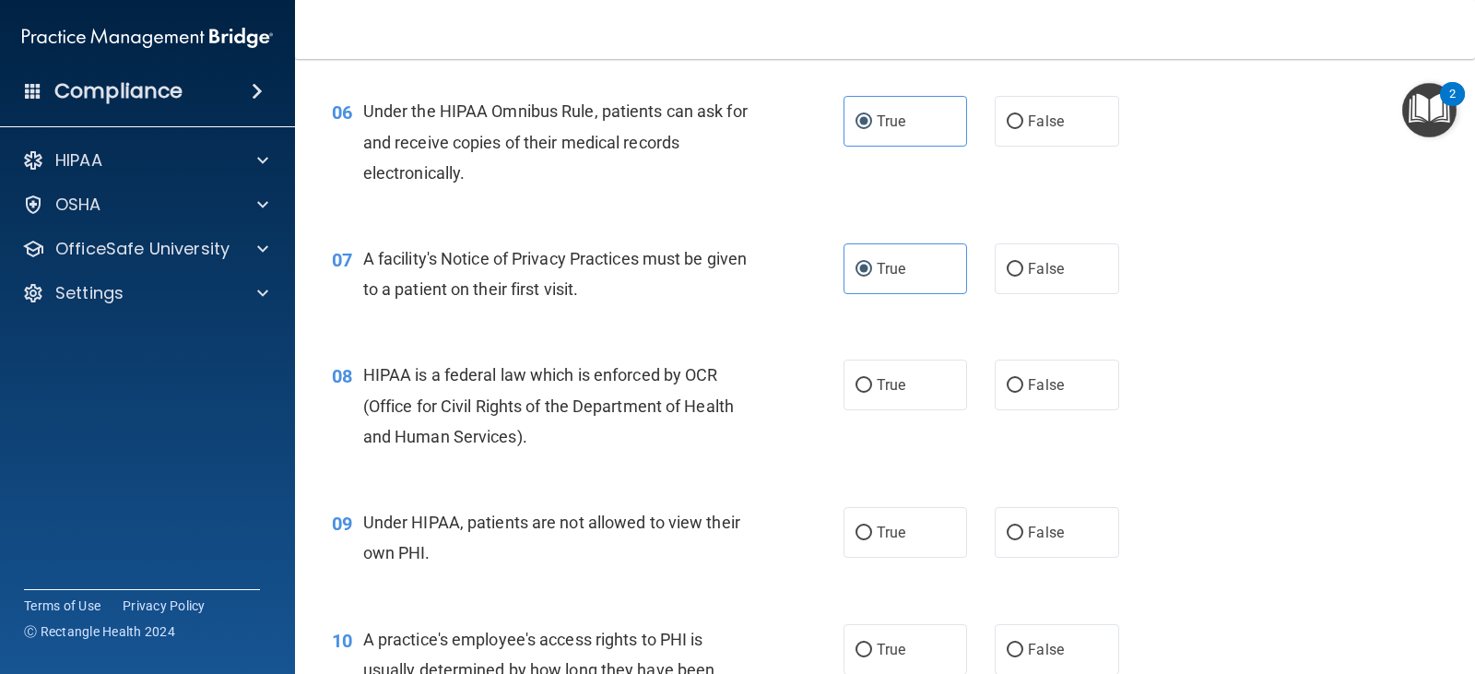
scroll to position [1014, 0]
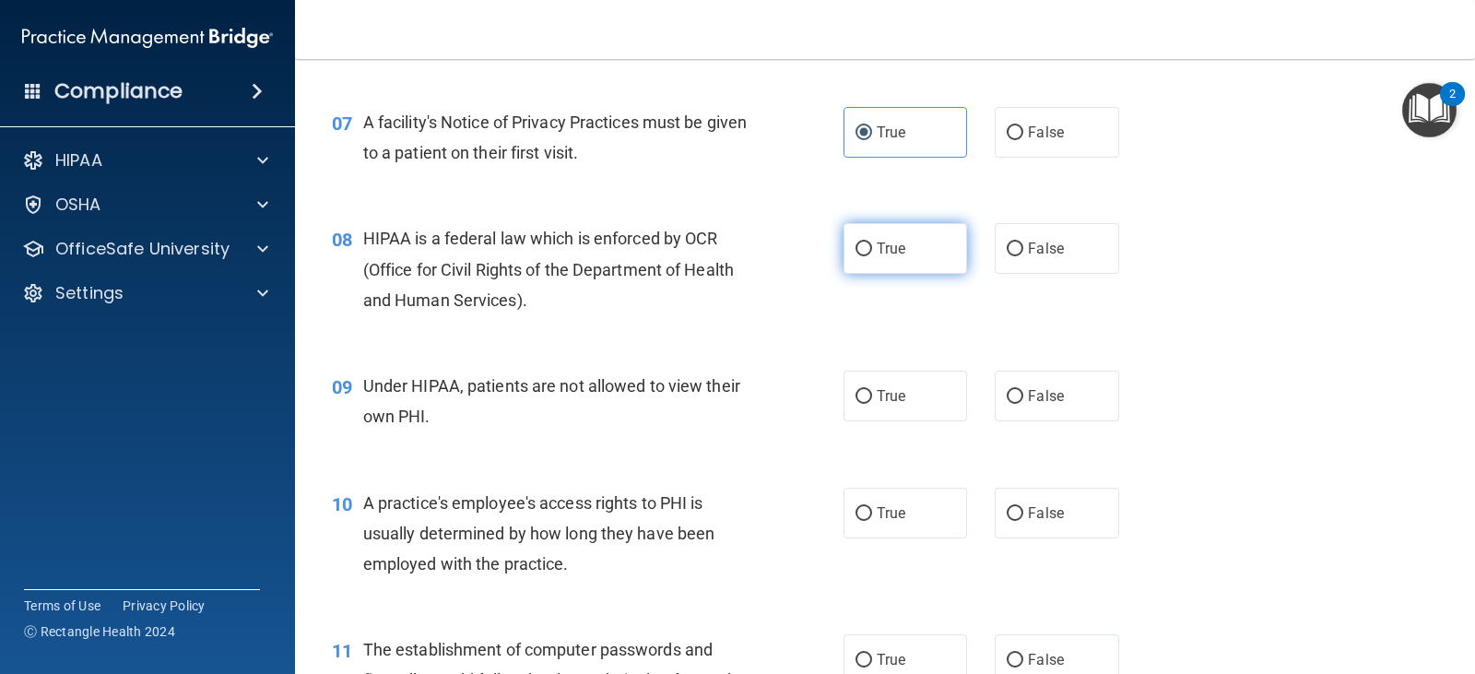
click at [862, 263] on label "True" at bounding box center [904, 248] width 123 height 51
click at [862, 256] on input "True" at bounding box center [863, 249] width 17 height 14
radio input "true"
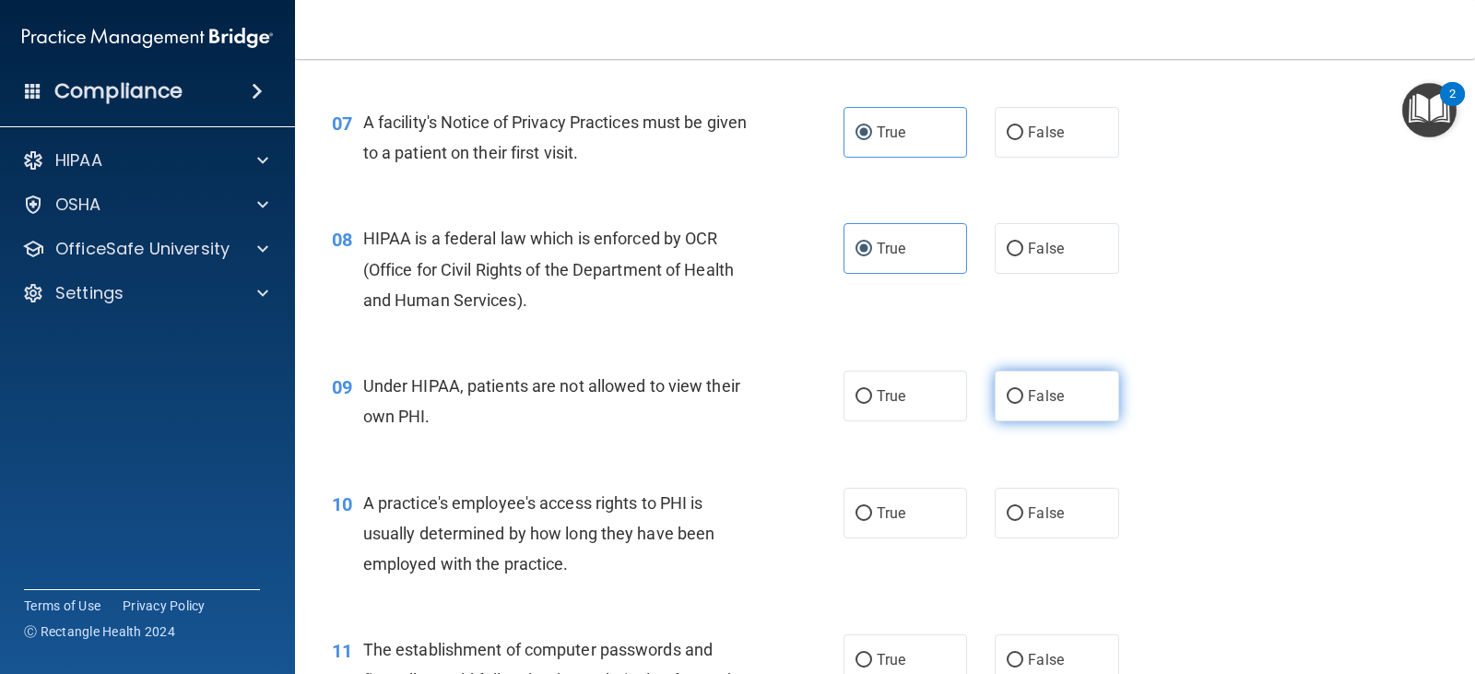
click at [1008, 400] on input "False" at bounding box center [1014, 397] width 17 height 14
radio input "true"
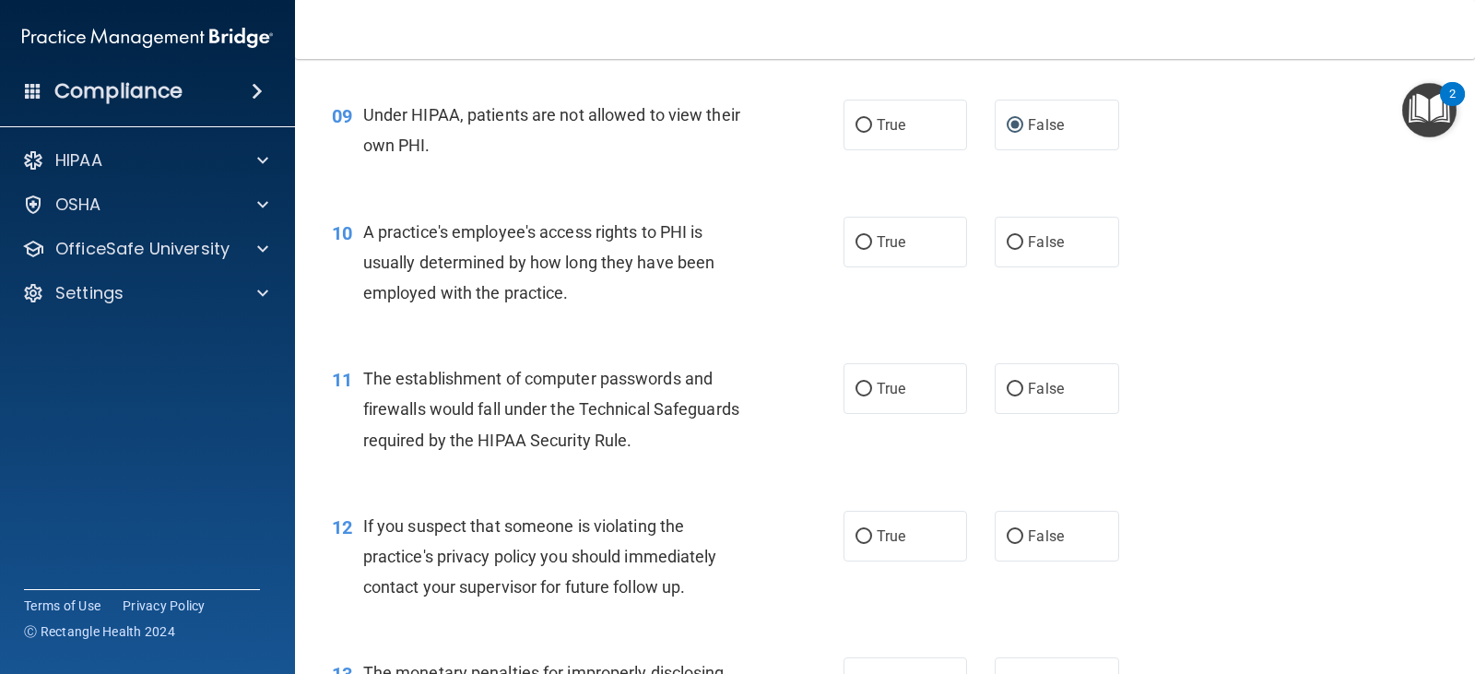
scroll to position [1290, 0]
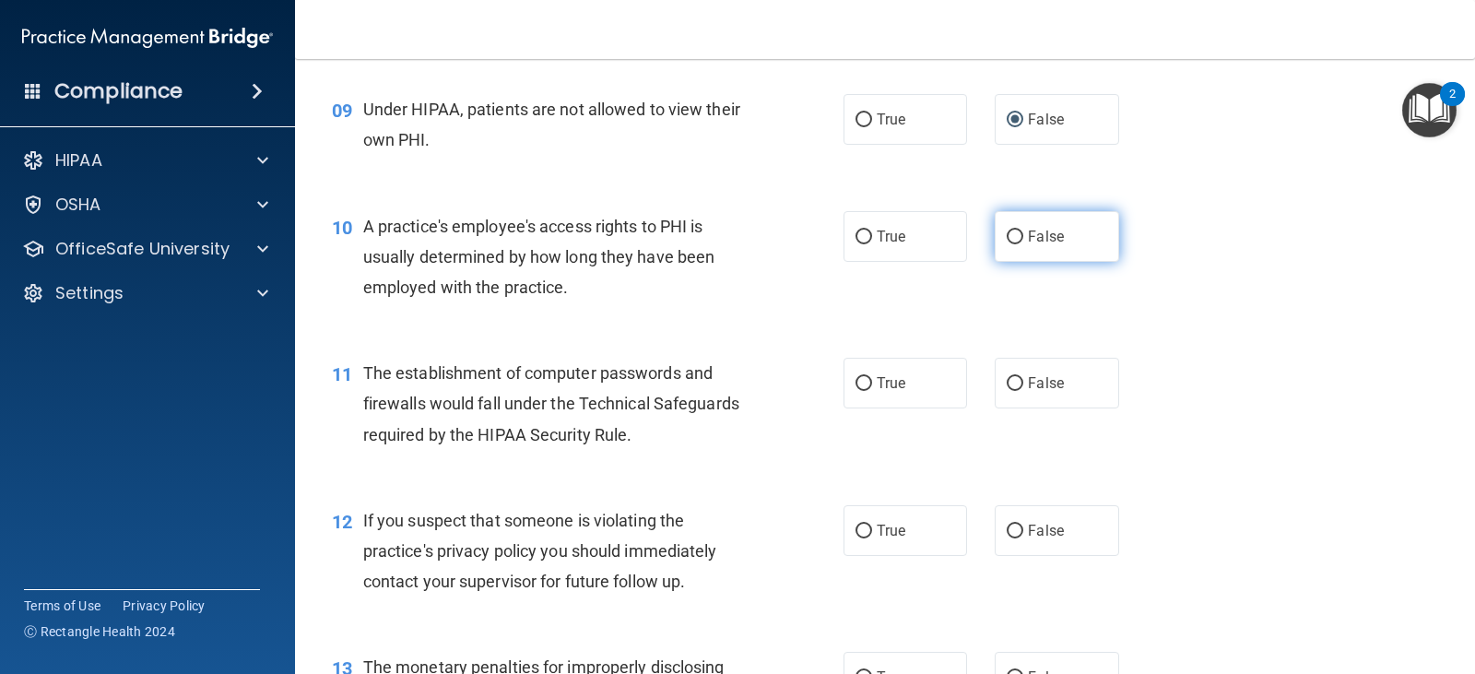
click at [1012, 241] on input "False" at bounding box center [1014, 237] width 17 height 14
radio input "true"
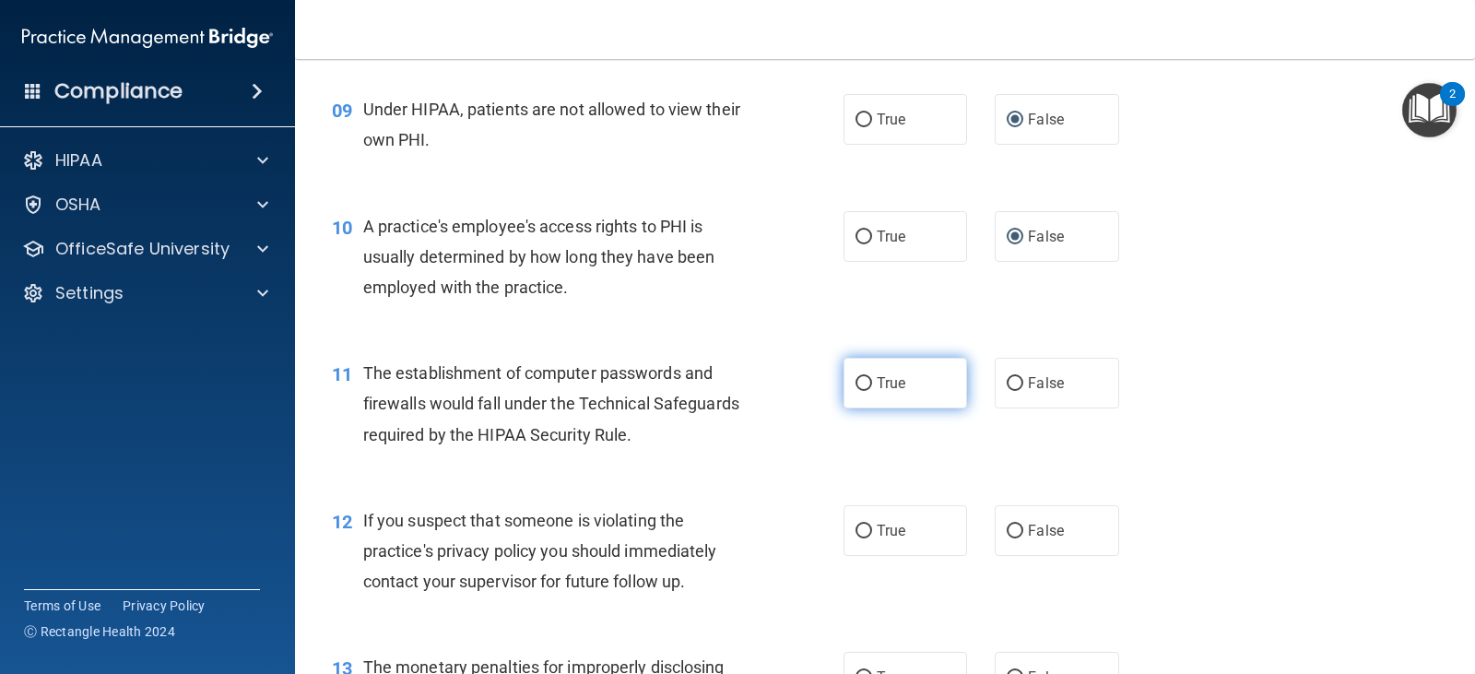
click at [892, 396] on label "True" at bounding box center [904, 383] width 123 height 51
click at [872, 391] on input "True" at bounding box center [863, 384] width 17 height 14
radio input "true"
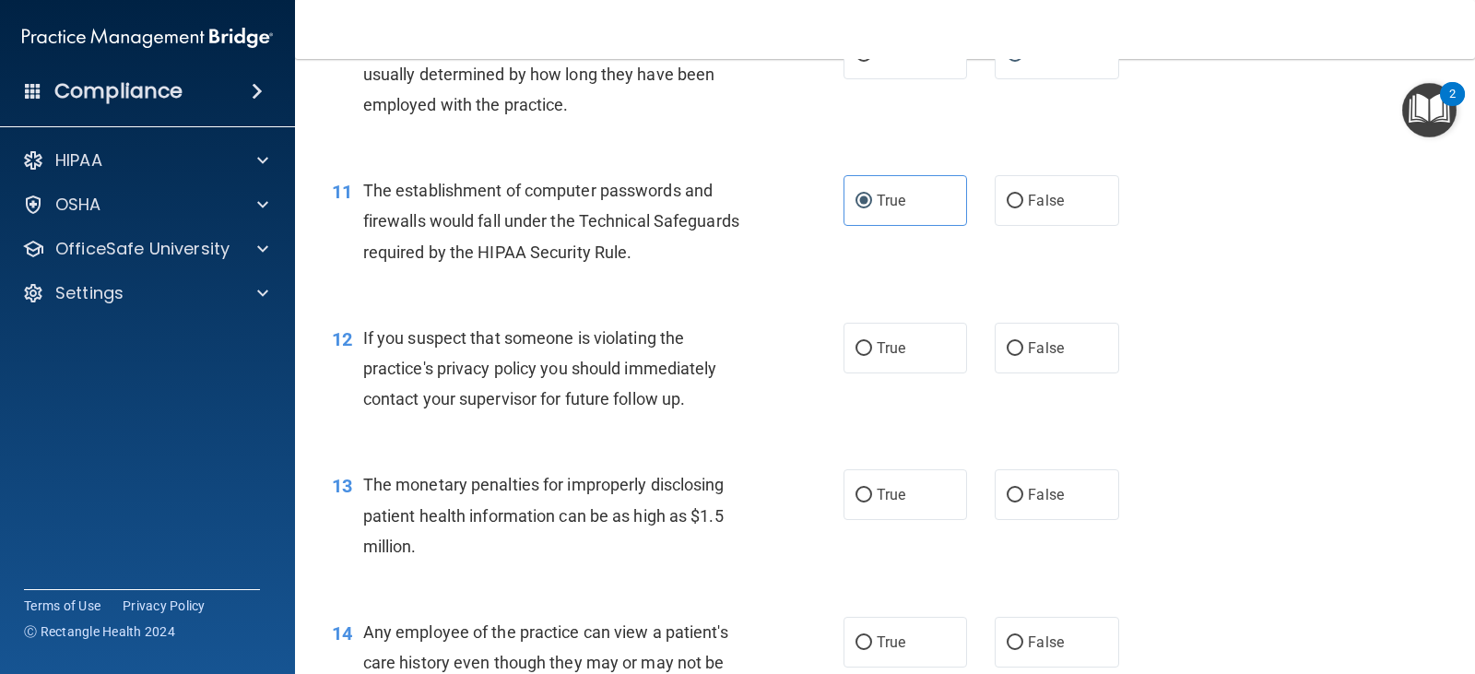
scroll to position [1475, 0]
click at [887, 343] on span "True" at bounding box center [890, 346] width 29 height 18
click at [872, 343] on input "True" at bounding box center [863, 347] width 17 height 14
radio input "true"
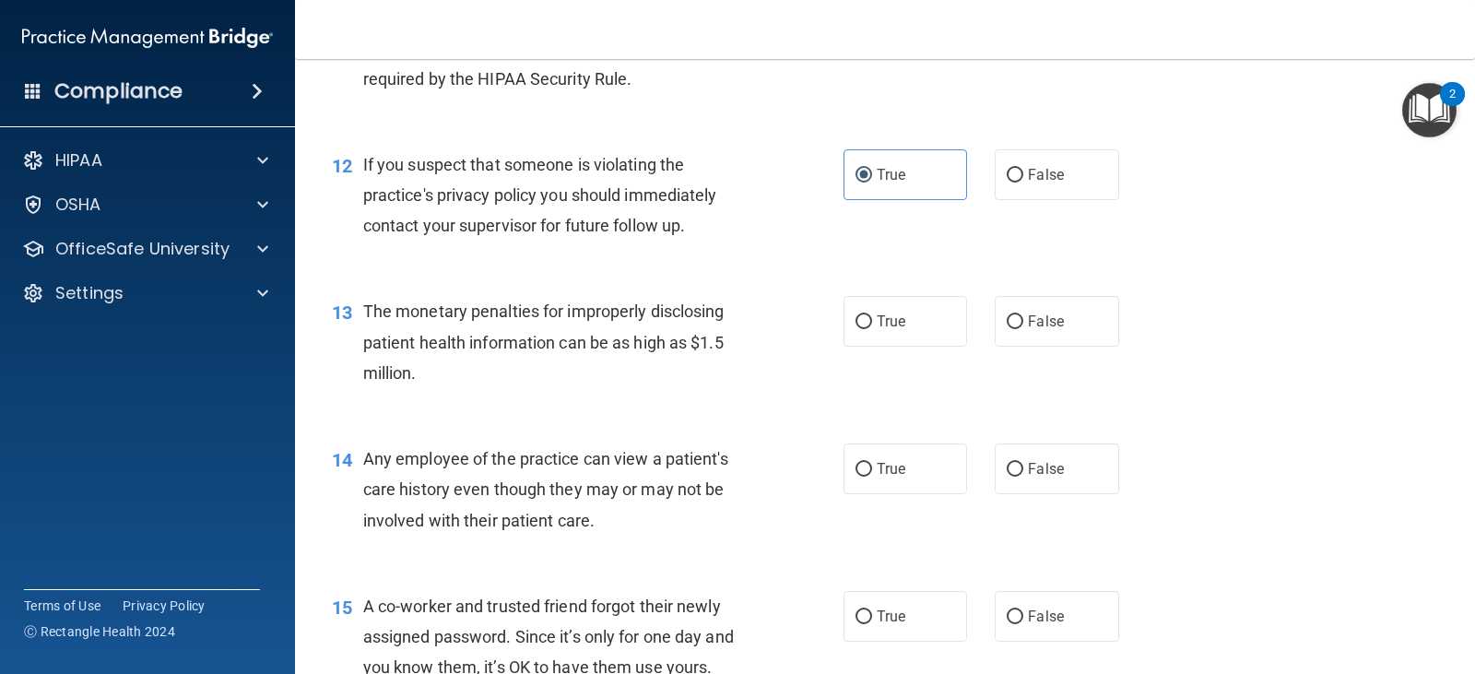
scroll to position [1659, 0]
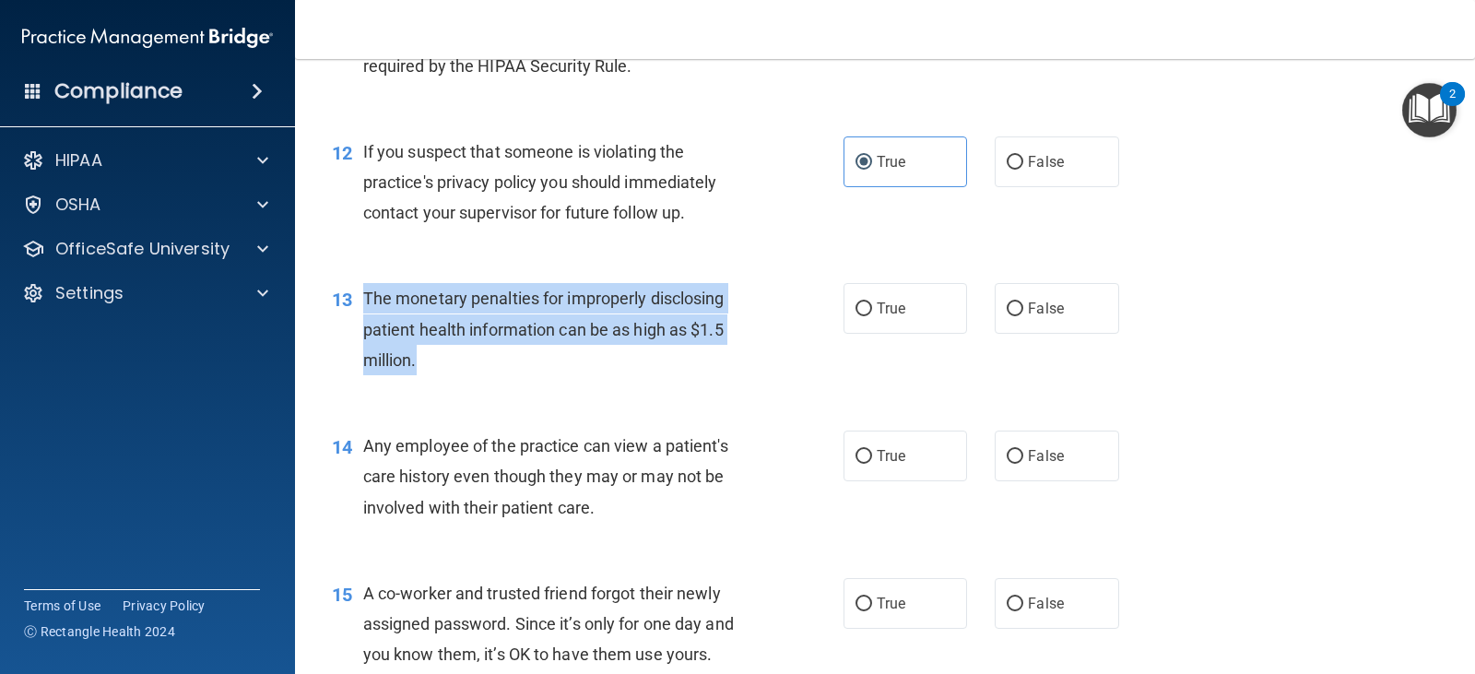
drag, startPoint x: 436, startPoint y: 358, endPoint x: 355, endPoint y: 296, distance: 101.9
click at [355, 296] on div "13 The monetary penalties for improperly disclosing patient health information …" at bounding box center [587, 333] width 567 height 101
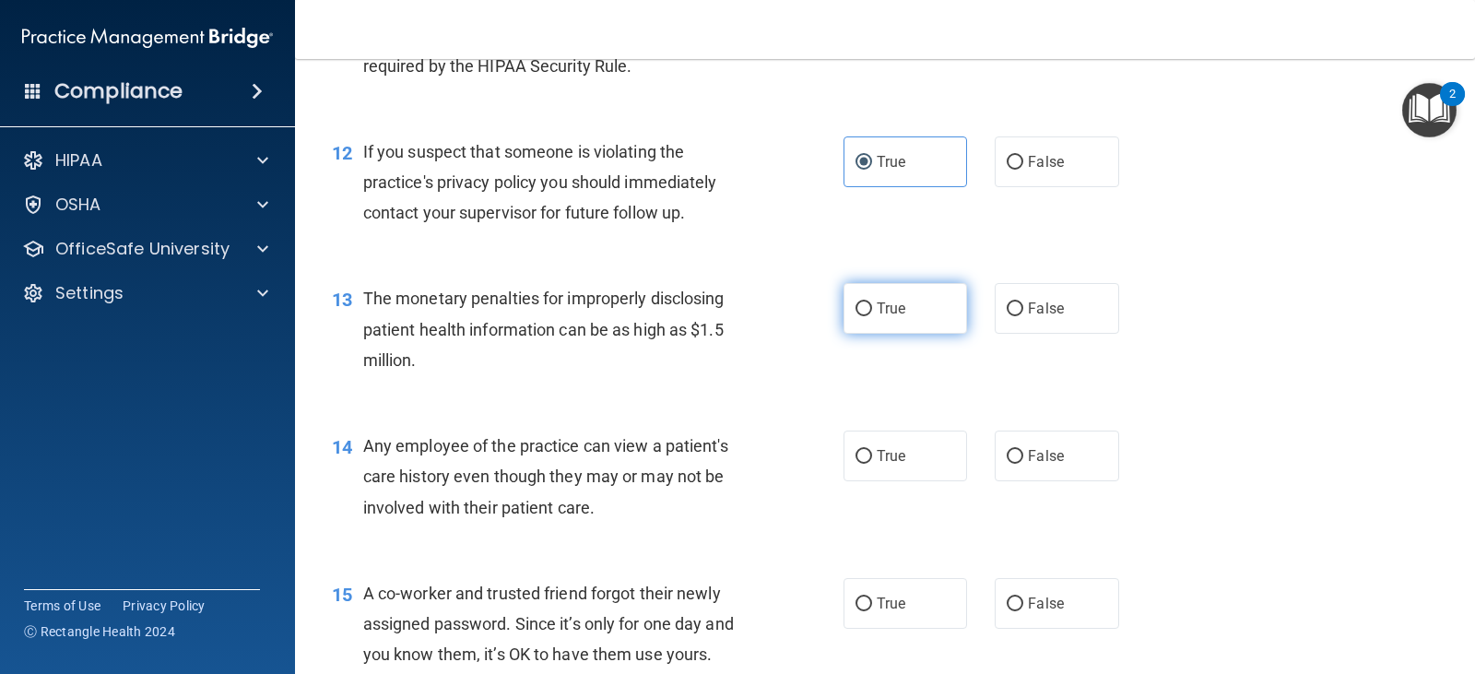
click at [878, 315] on span "True" at bounding box center [890, 309] width 29 height 18
click at [872, 315] on input "True" at bounding box center [863, 309] width 17 height 14
radio input "true"
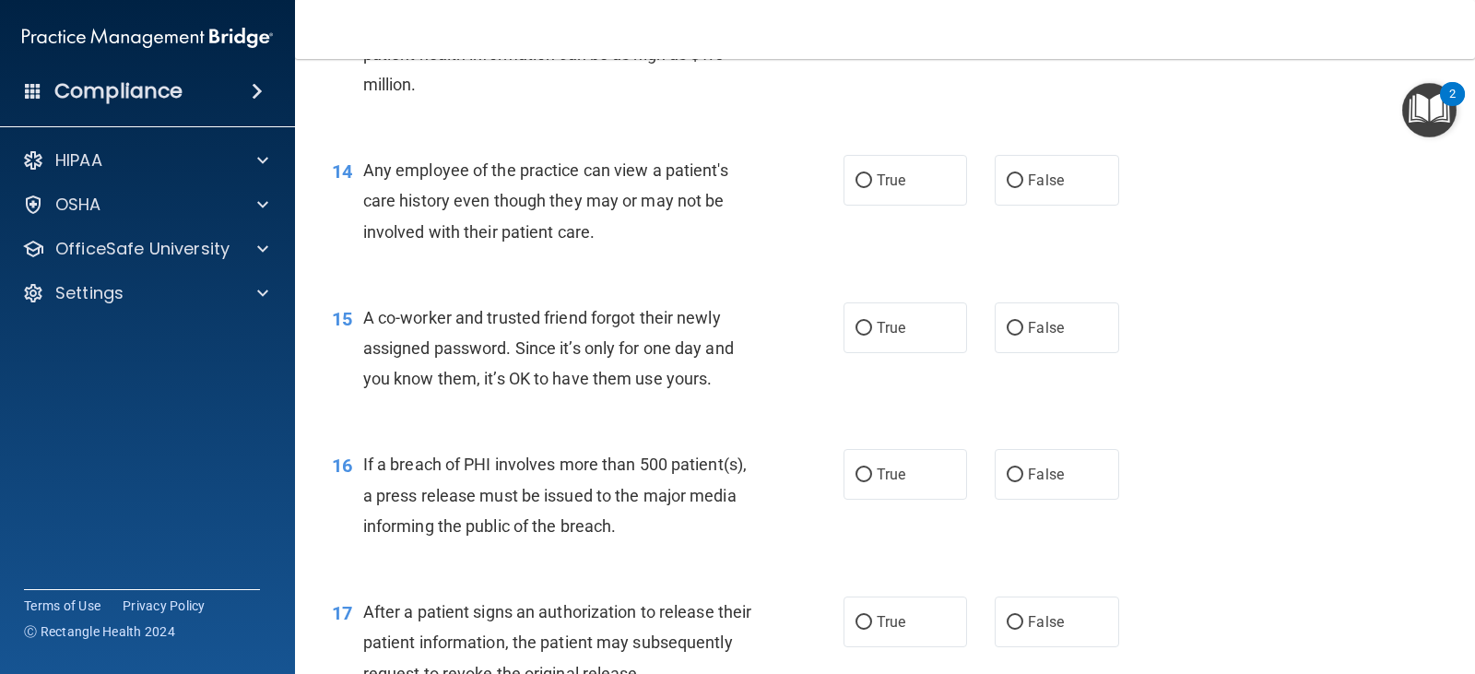
scroll to position [1935, 0]
drag, startPoint x: 843, startPoint y: 173, endPoint x: 777, endPoint y: 225, distance: 84.1
click at [844, 173] on label "True" at bounding box center [904, 179] width 123 height 51
click at [855, 173] on input "True" at bounding box center [863, 180] width 17 height 14
radio input "true"
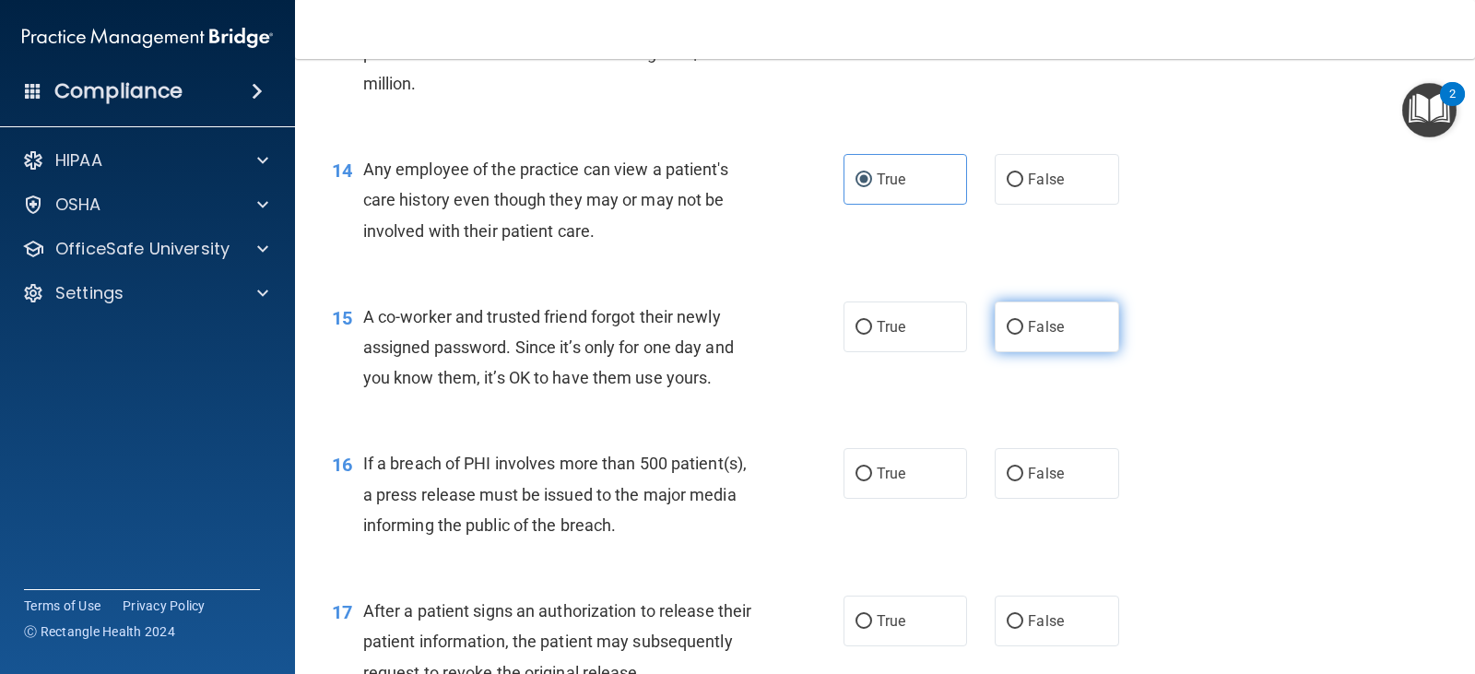
click at [1042, 335] on span "False" at bounding box center [1046, 327] width 36 height 18
click at [1023, 335] on input "False" at bounding box center [1014, 328] width 17 height 14
radio input "true"
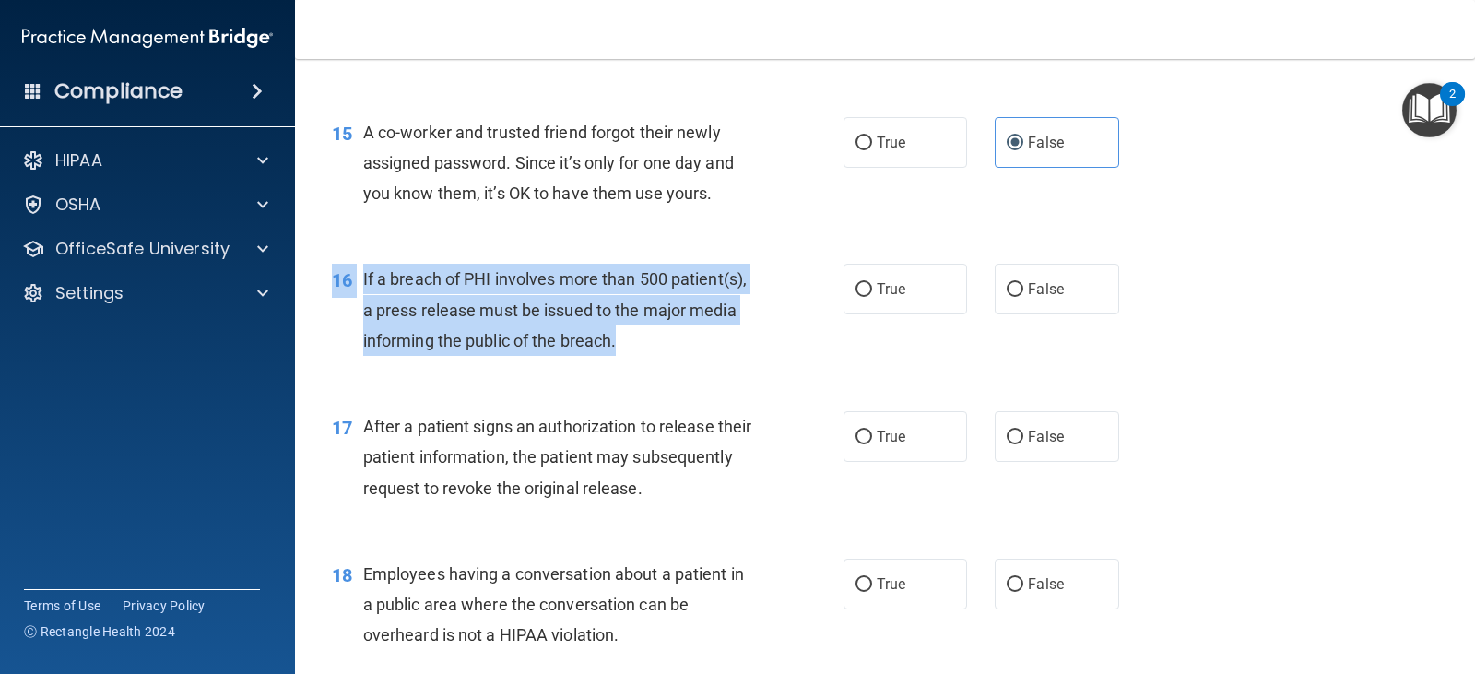
drag, startPoint x: 495, startPoint y: 370, endPoint x: 731, endPoint y: 347, distance: 237.0
click at [731, 347] on div "16 If a breach of PHI involves more than 500 patient(s), a press release must b…" at bounding box center [885, 314] width 1134 height 147
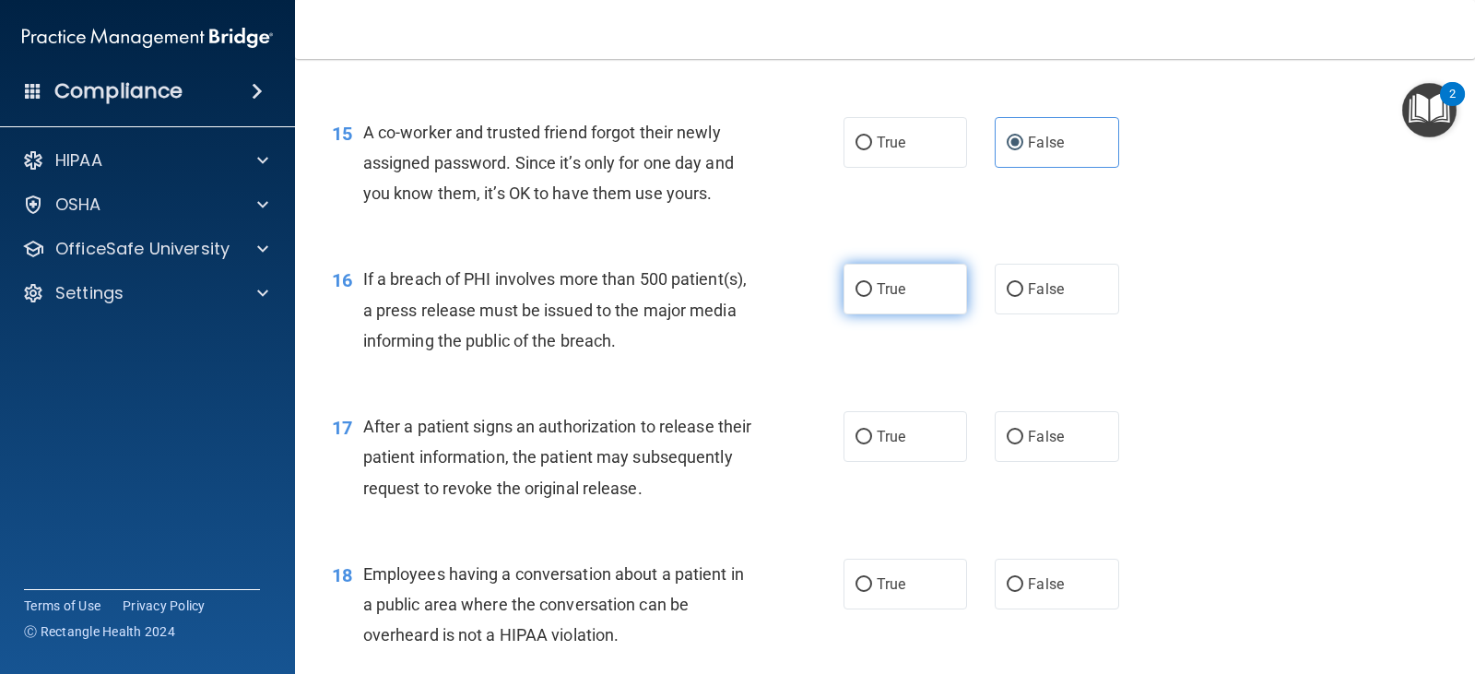
click at [885, 297] on span "True" at bounding box center [890, 289] width 29 height 18
click at [872, 297] on input "True" at bounding box center [863, 290] width 17 height 14
radio input "true"
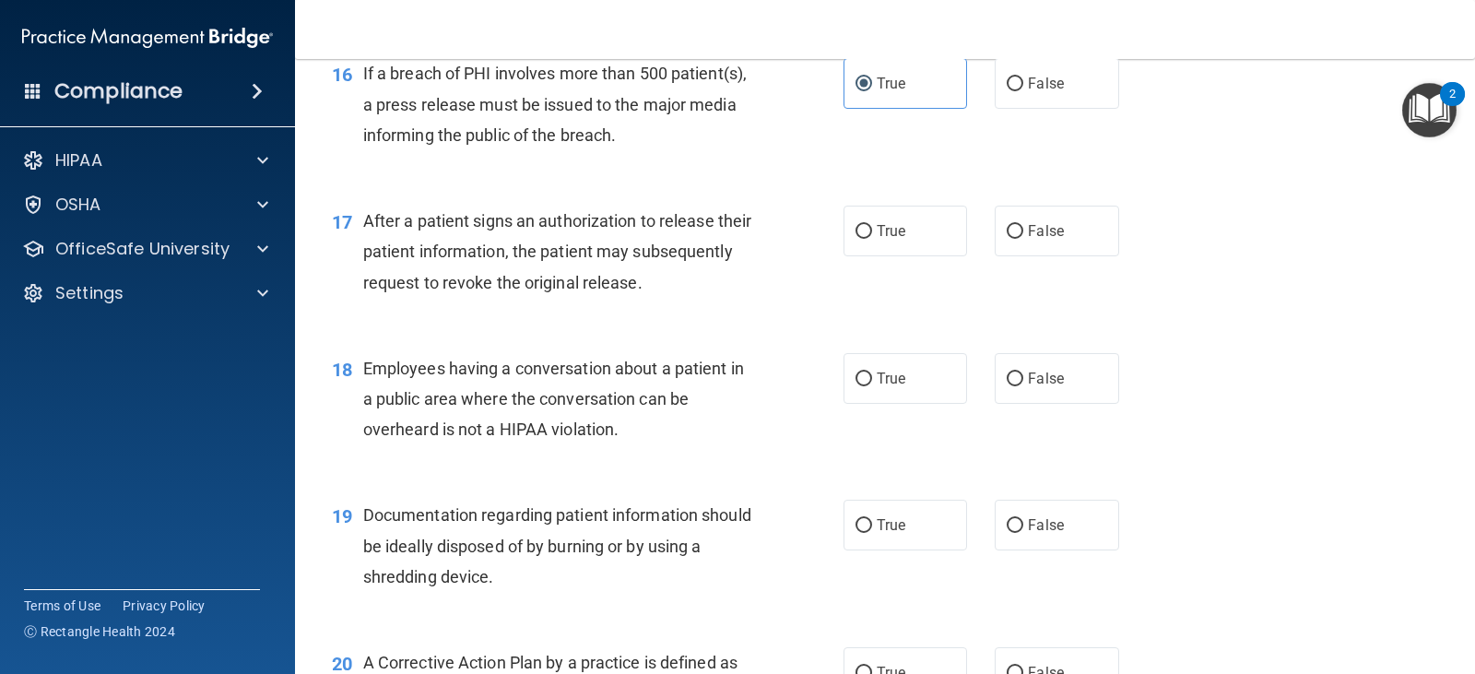
scroll to position [2396, 0]
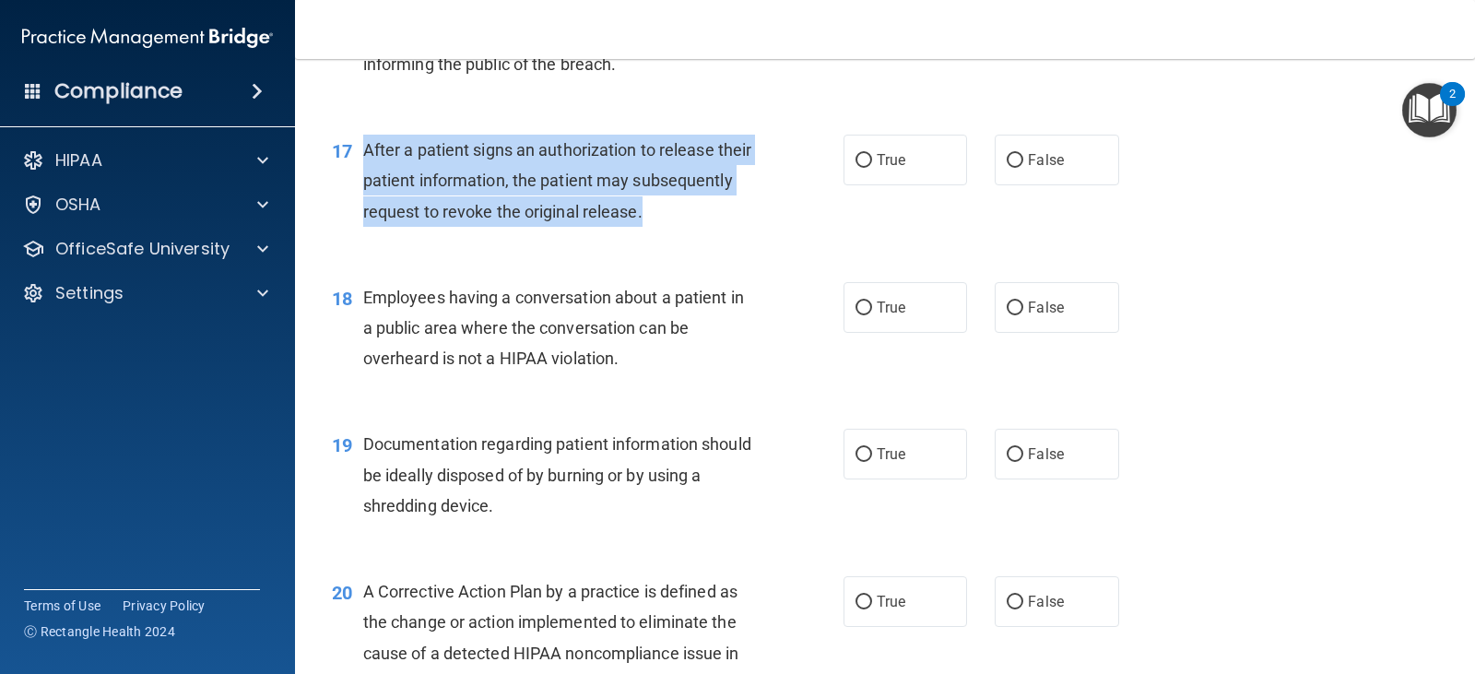
drag, startPoint x: 747, startPoint y: 211, endPoint x: 368, endPoint y: 142, distance: 385.9
click at [368, 142] on div "After a patient signs an authorization to release their patient information, th…" at bounding box center [565, 181] width 405 height 92
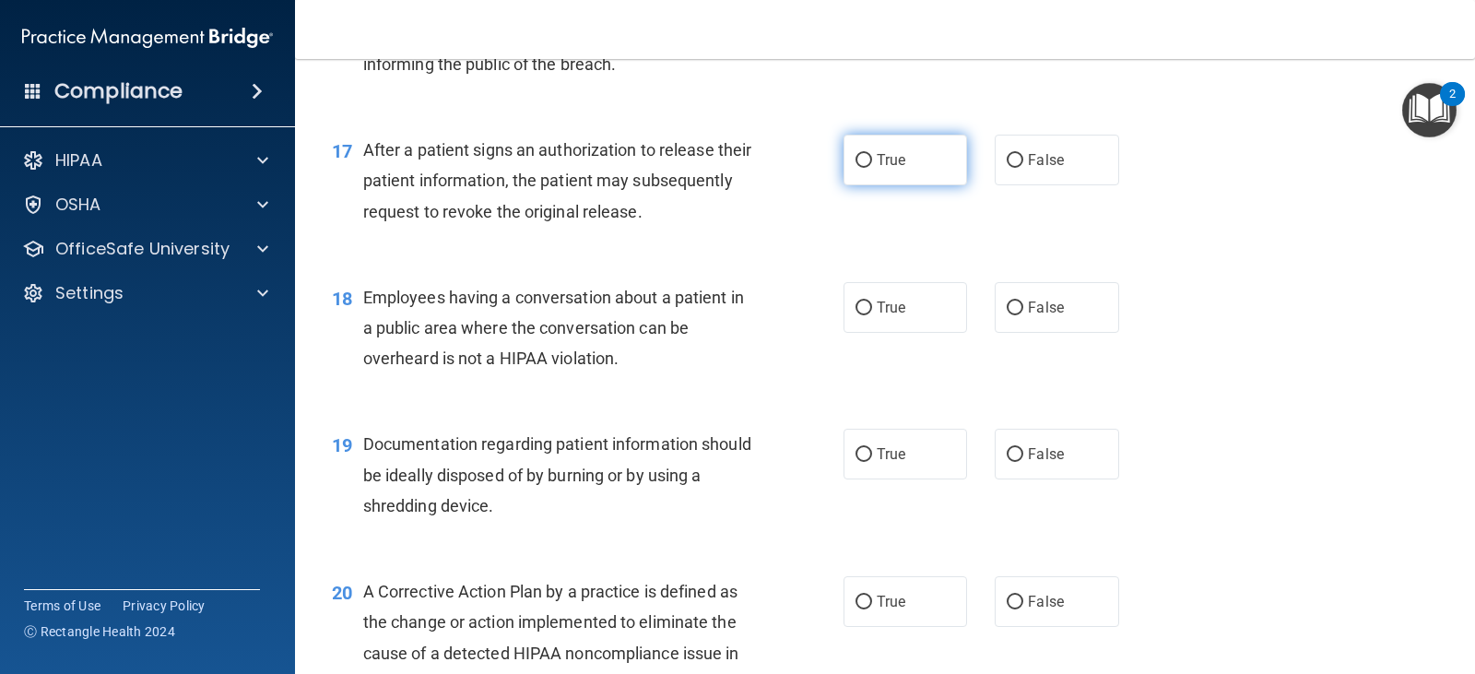
click at [877, 158] on span "True" at bounding box center [890, 160] width 29 height 18
click at [872, 158] on input "True" at bounding box center [863, 161] width 17 height 14
radio input "true"
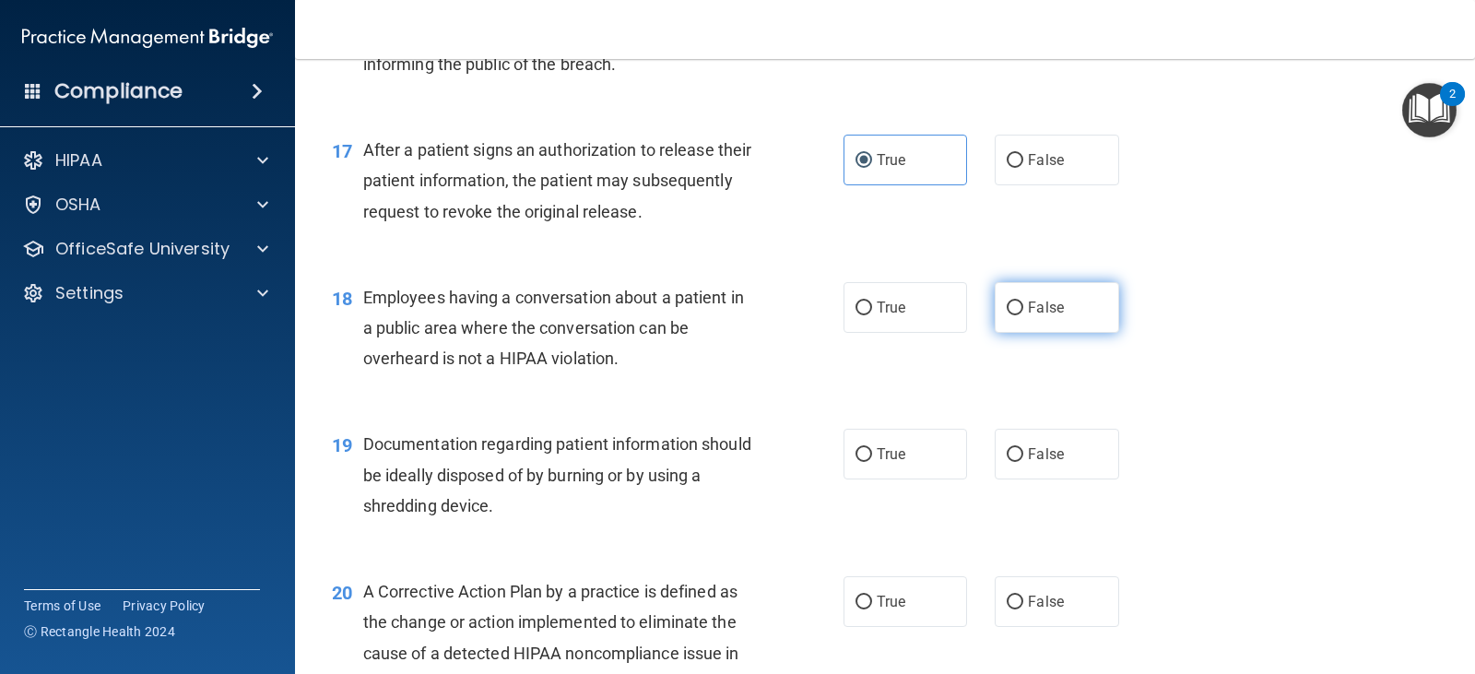
click at [996, 315] on label "False" at bounding box center [1055, 307] width 123 height 51
click at [1006, 315] on input "False" at bounding box center [1014, 308] width 17 height 14
radio input "true"
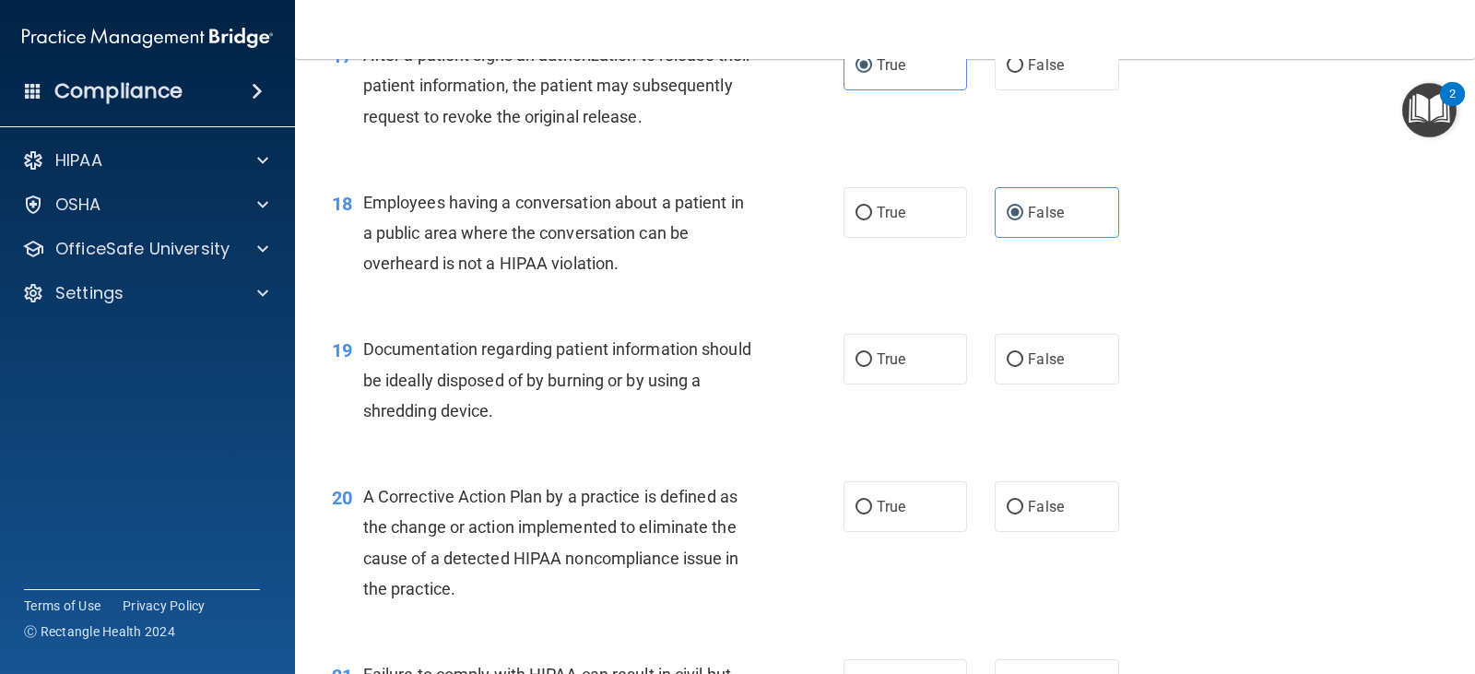
scroll to position [2580, 0]
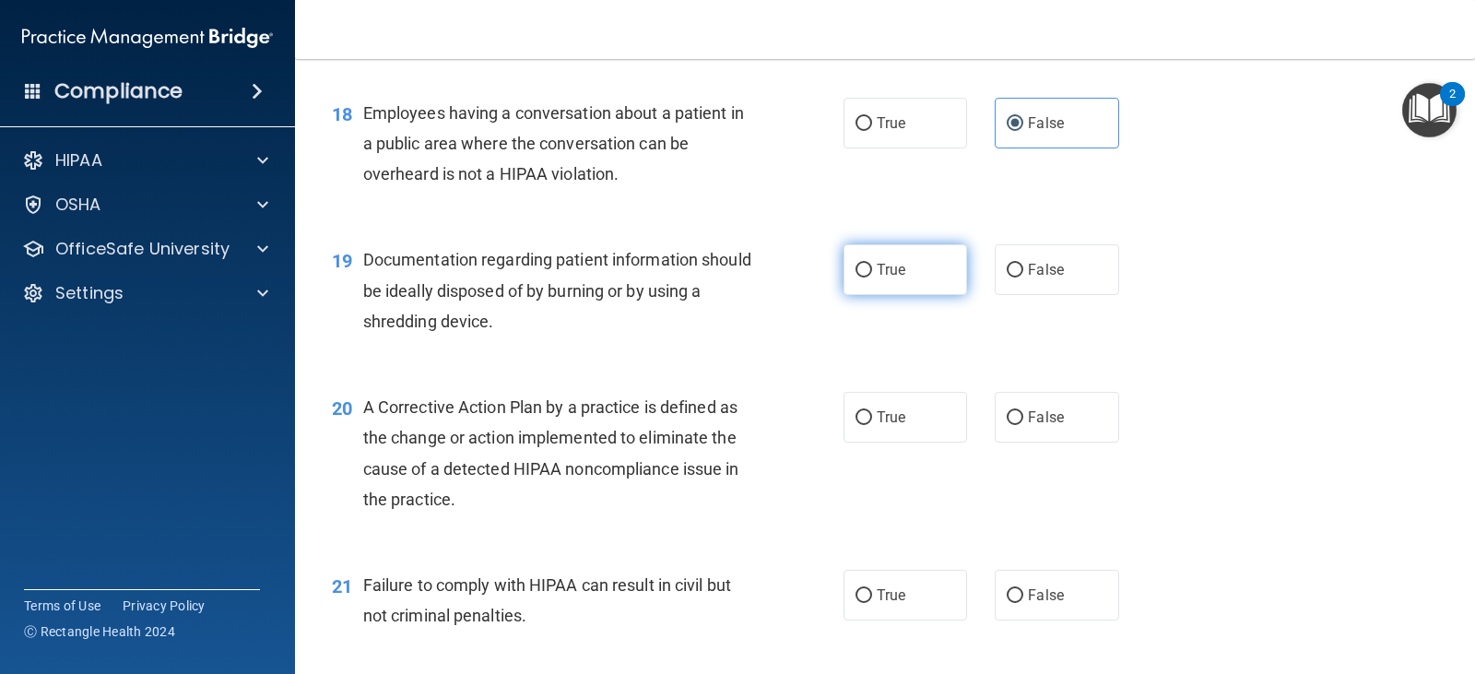
click at [906, 289] on label "True" at bounding box center [904, 269] width 123 height 51
click at [872, 277] on input "True" at bounding box center [863, 271] width 17 height 14
radio input "true"
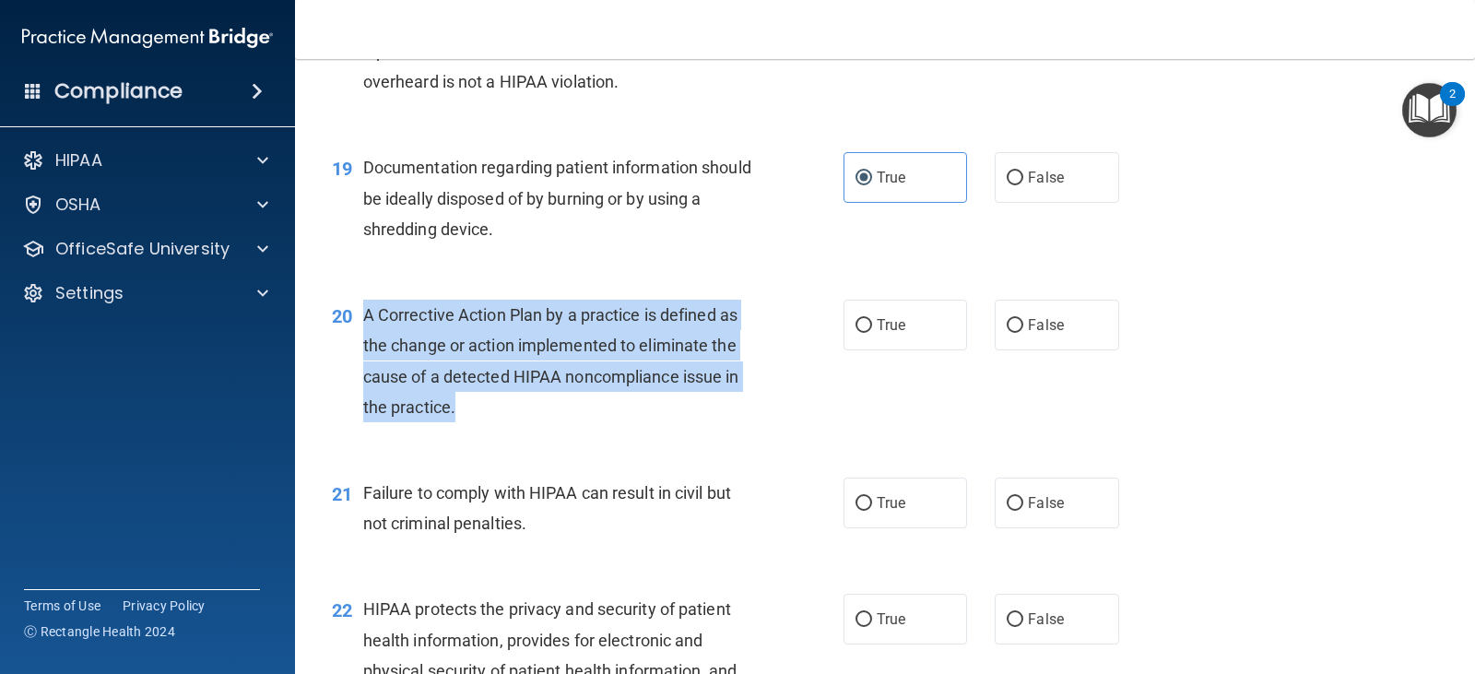
drag, startPoint x: 430, startPoint y: 388, endPoint x: 364, endPoint y: 319, distance: 95.8
click at [364, 319] on div "A Corrective Action Plan by a practice is defined as the change or action imple…" at bounding box center [565, 361] width 405 height 123
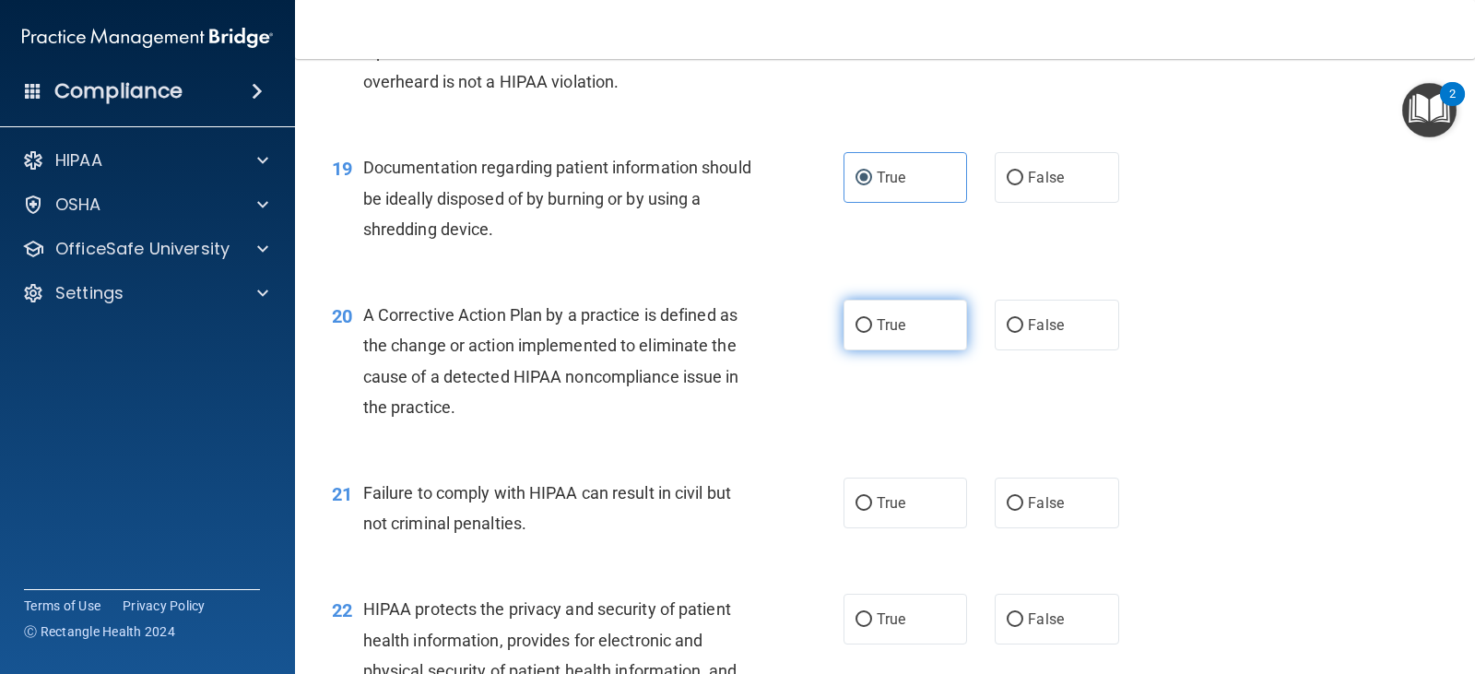
click at [864, 339] on label "True" at bounding box center [904, 325] width 123 height 51
click at [864, 333] on input "True" at bounding box center [863, 326] width 17 height 14
radio input "true"
click at [1053, 510] on span "False" at bounding box center [1046, 503] width 36 height 18
click at [1023, 510] on input "False" at bounding box center [1014, 504] width 17 height 14
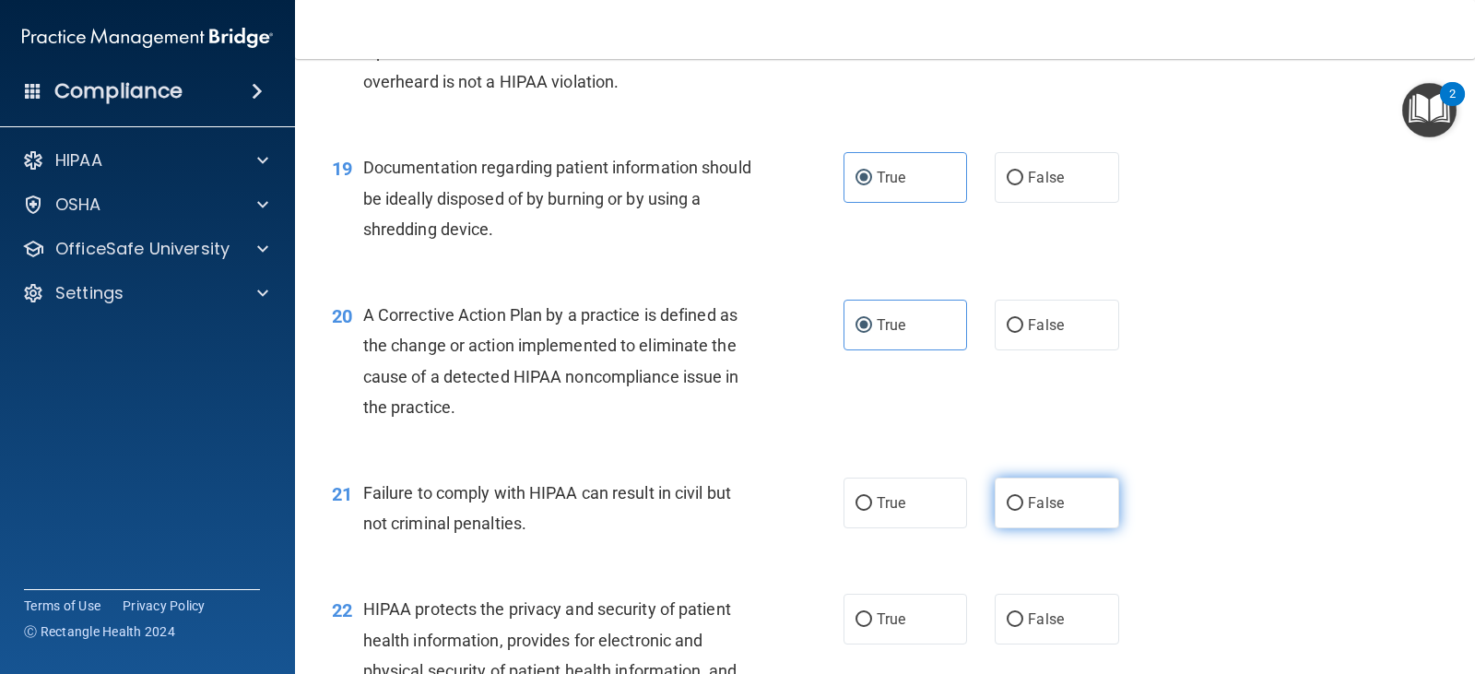
radio input "true"
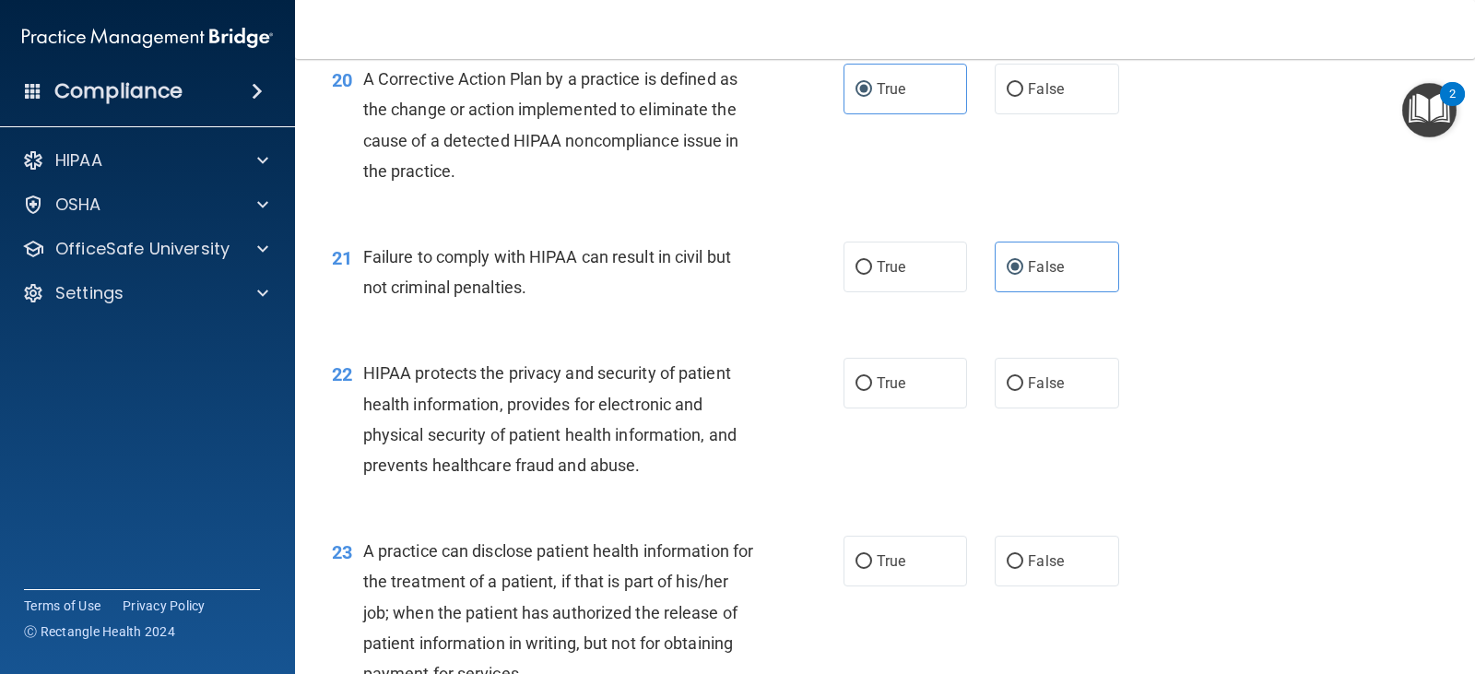
scroll to position [2949, 0]
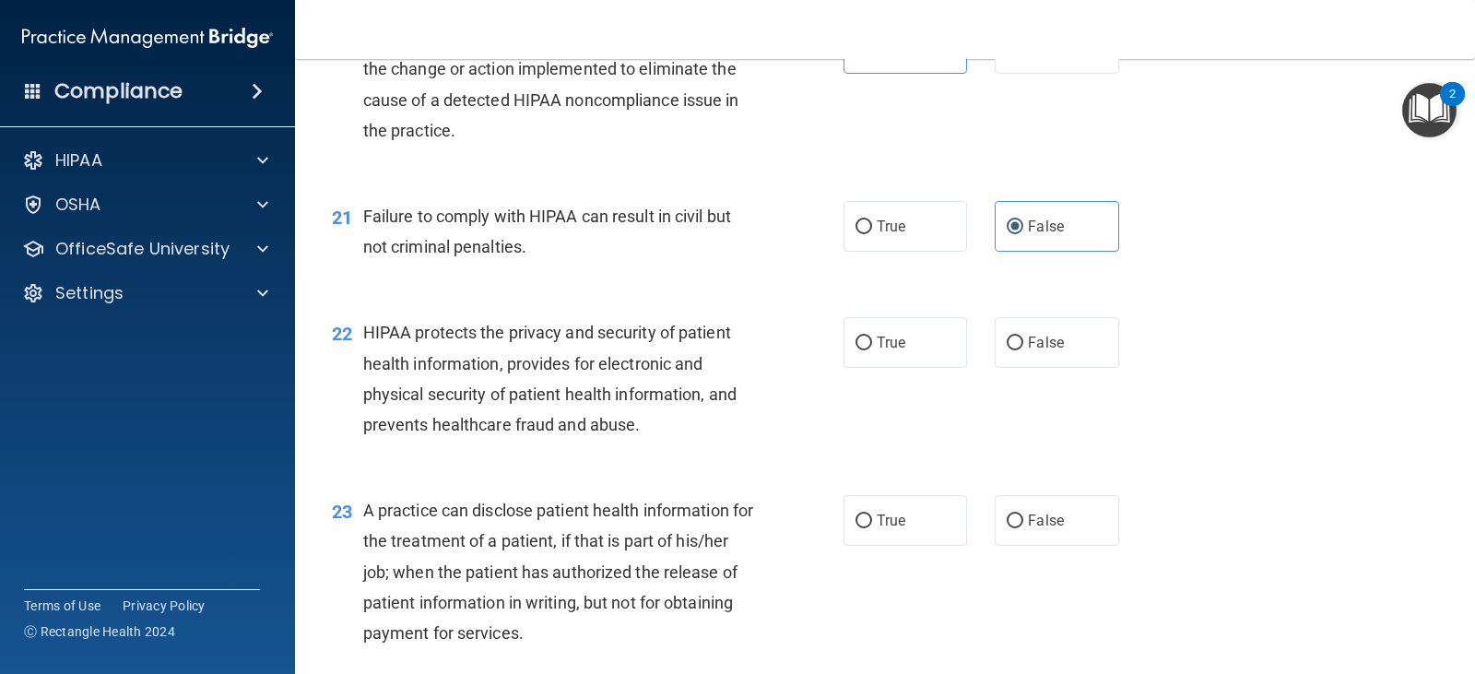
click at [658, 405] on div "HIPAA protects the privacy and security of patient health information, provides…" at bounding box center [565, 378] width 405 height 123
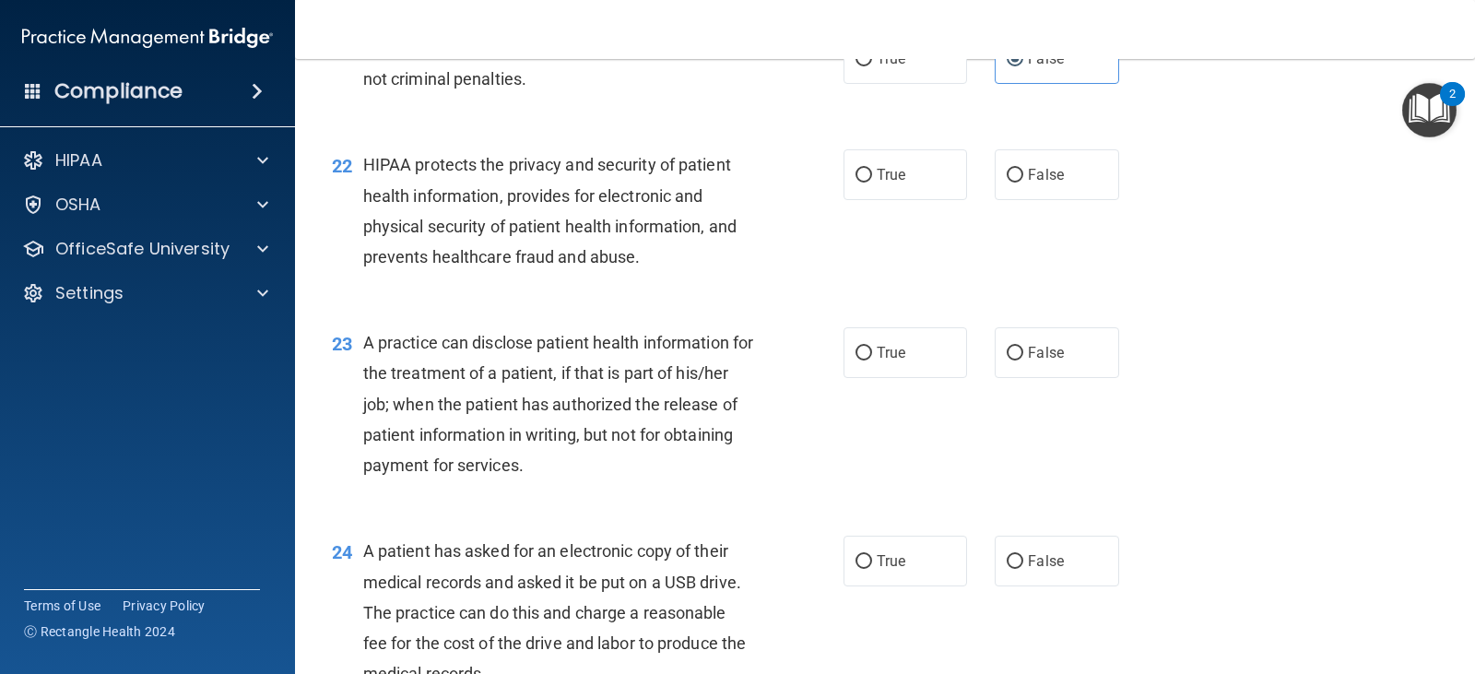
scroll to position [3133, 0]
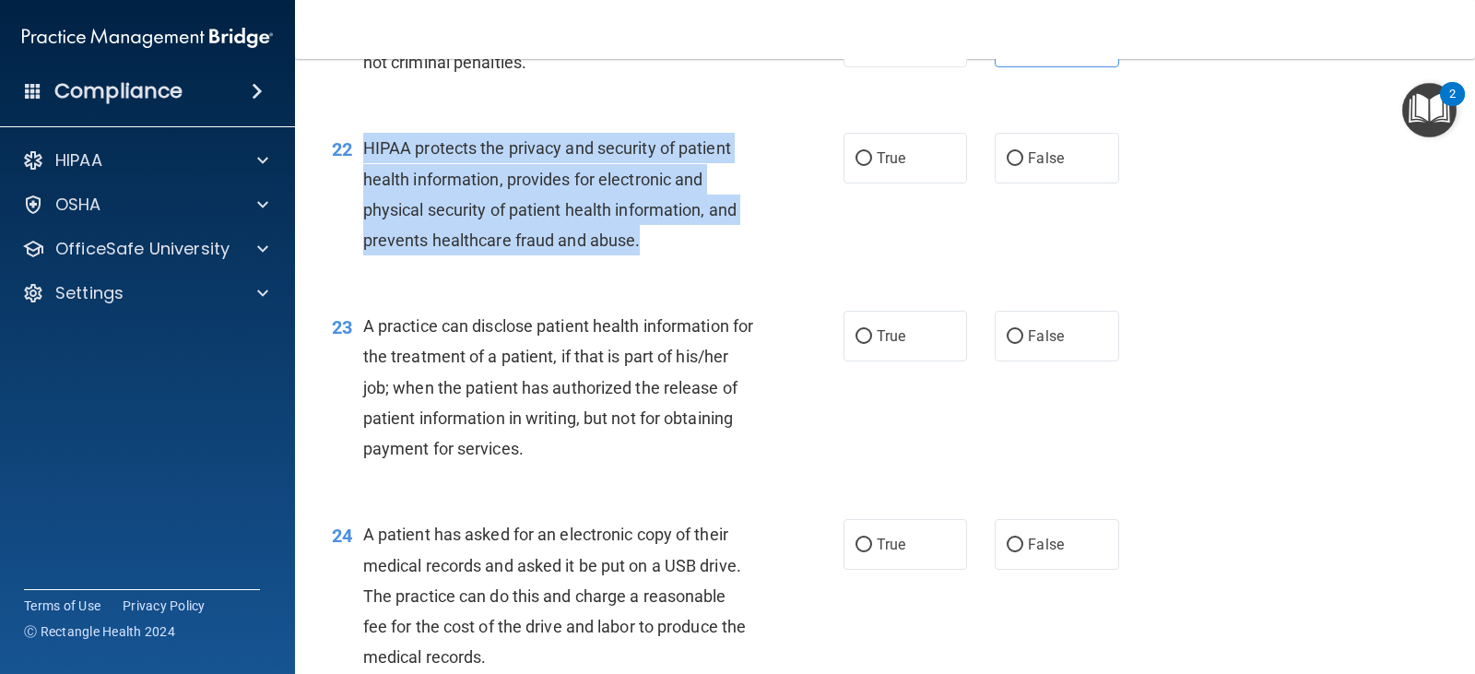
drag, startPoint x: 610, startPoint y: 241, endPoint x: 364, endPoint y: 148, distance: 262.8
click at [364, 148] on div "HIPAA protects the privacy and security of patient health information, provides…" at bounding box center [565, 194] width 405 height 123
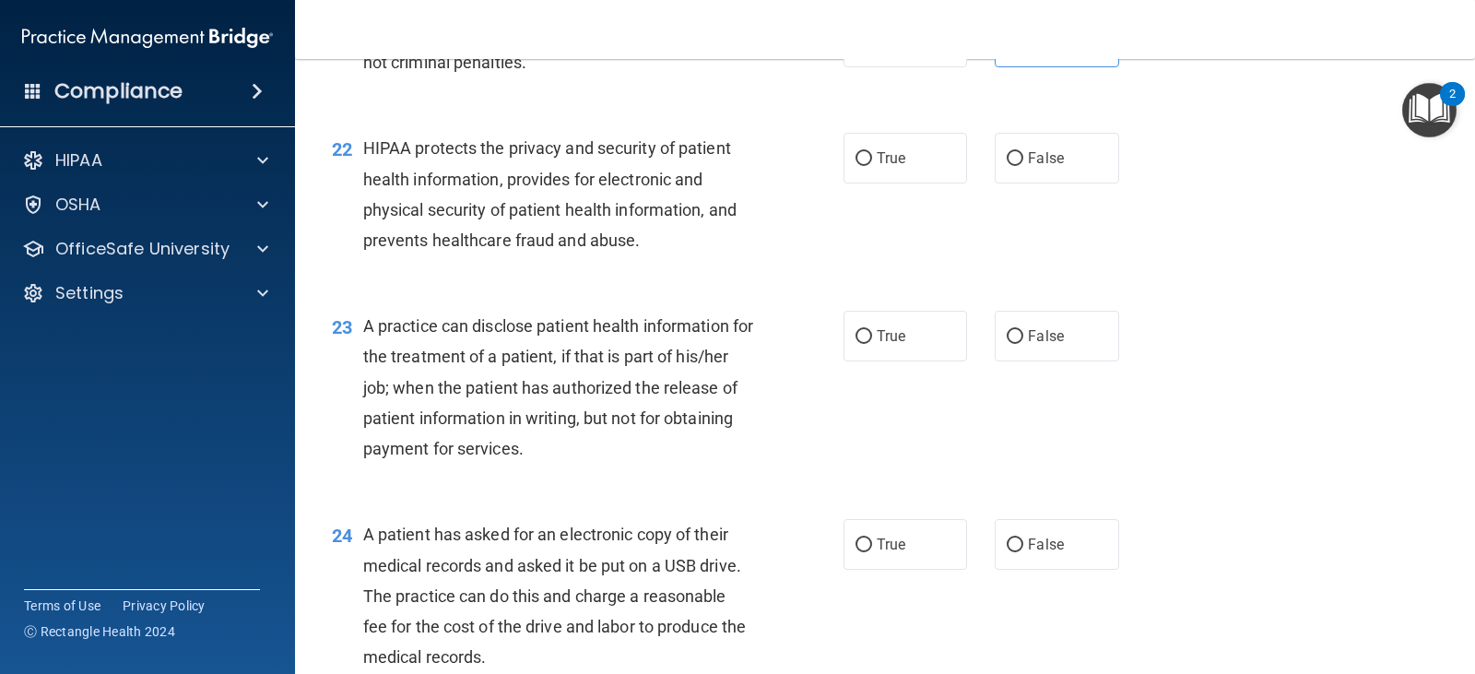
click at [665, 278] on div "22 HIPAA protects the privacy and security of patient health information, provi…" at bounding box center [885, 199] width 1134 height 178
click at [918, 156] on label "True" at bounding box center [904, 158] width 123 height 51
click at [872, 156] on input "True" at bounding box center [863, 159] width 17 height 14
radio input "true"
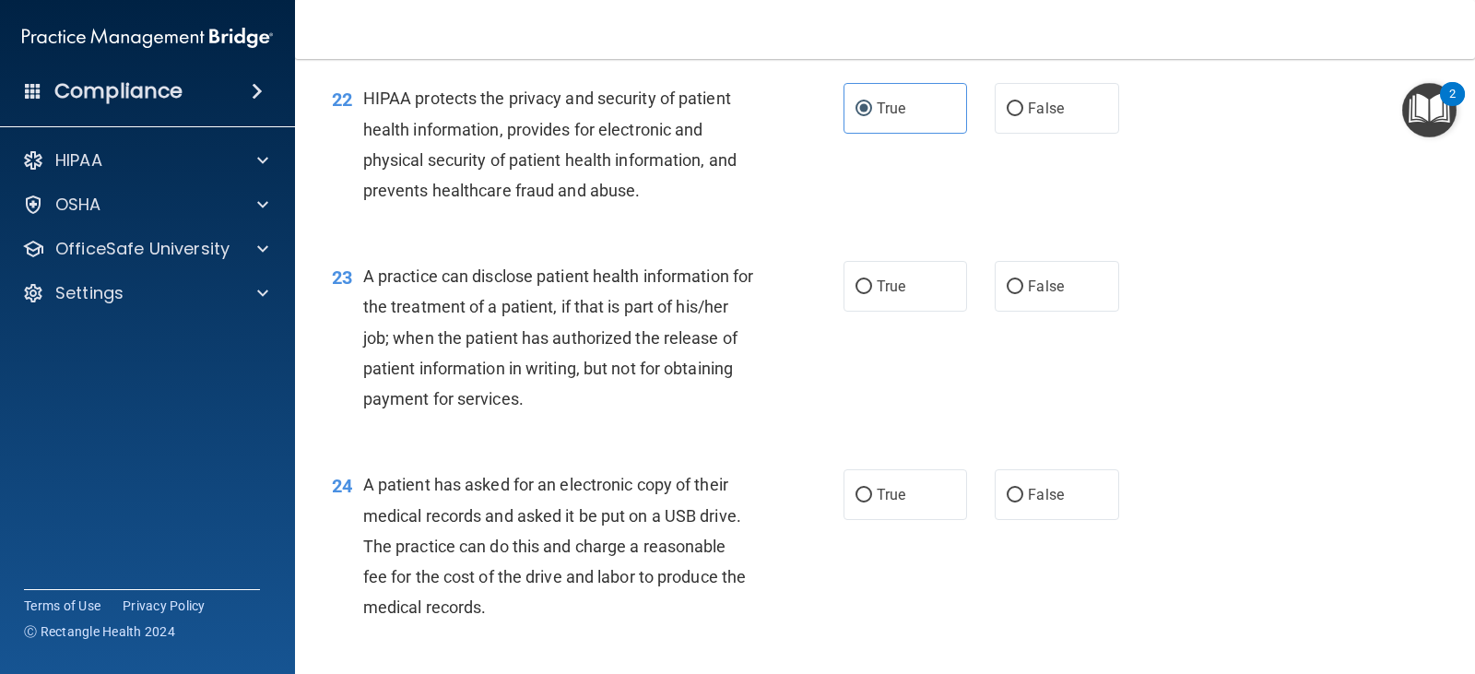
scroll to position [3226, 0]
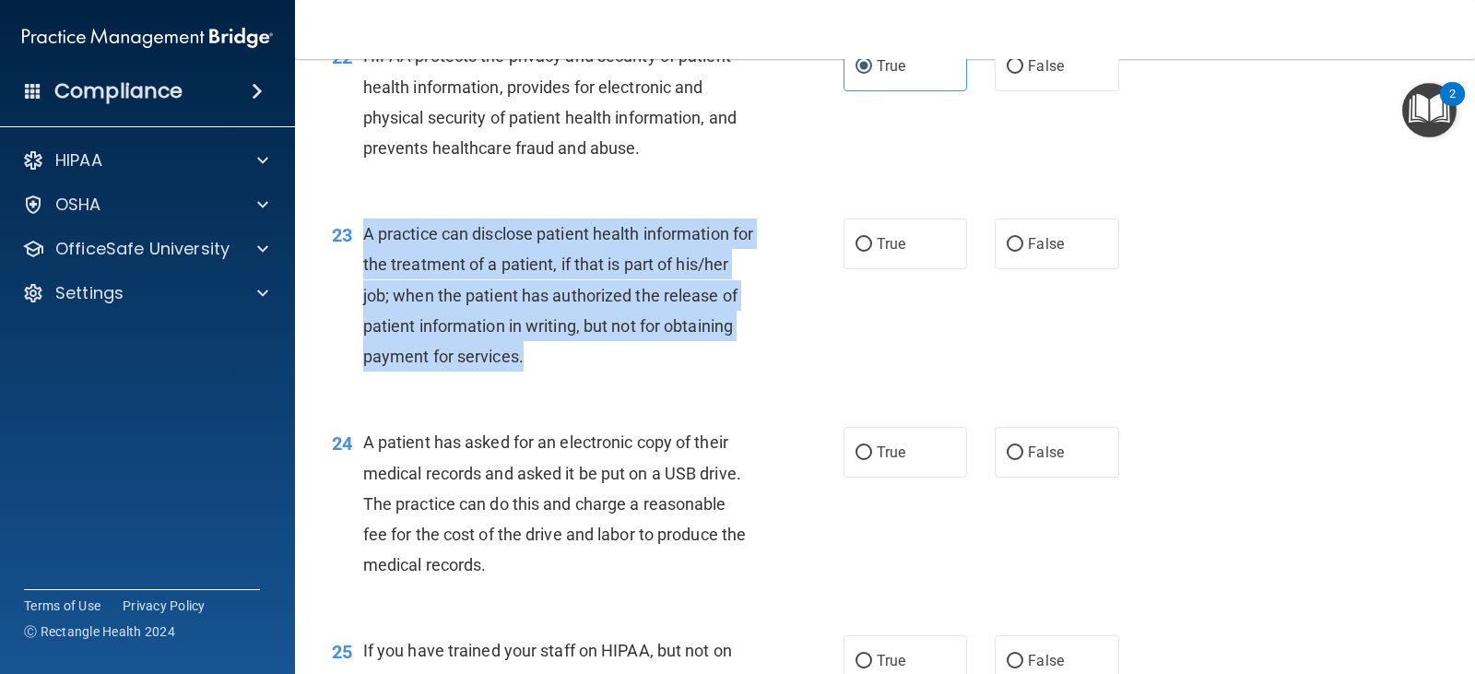
drag, startPoint x: 611, startPoint y: 358, endPoint x: 367, endPoint y: 233, distance: 274.5
click at [367, 233] on div "A practice can disclose patient health information for the treatment of a patie…" at bounding box center [565, 294] width 405 height 153
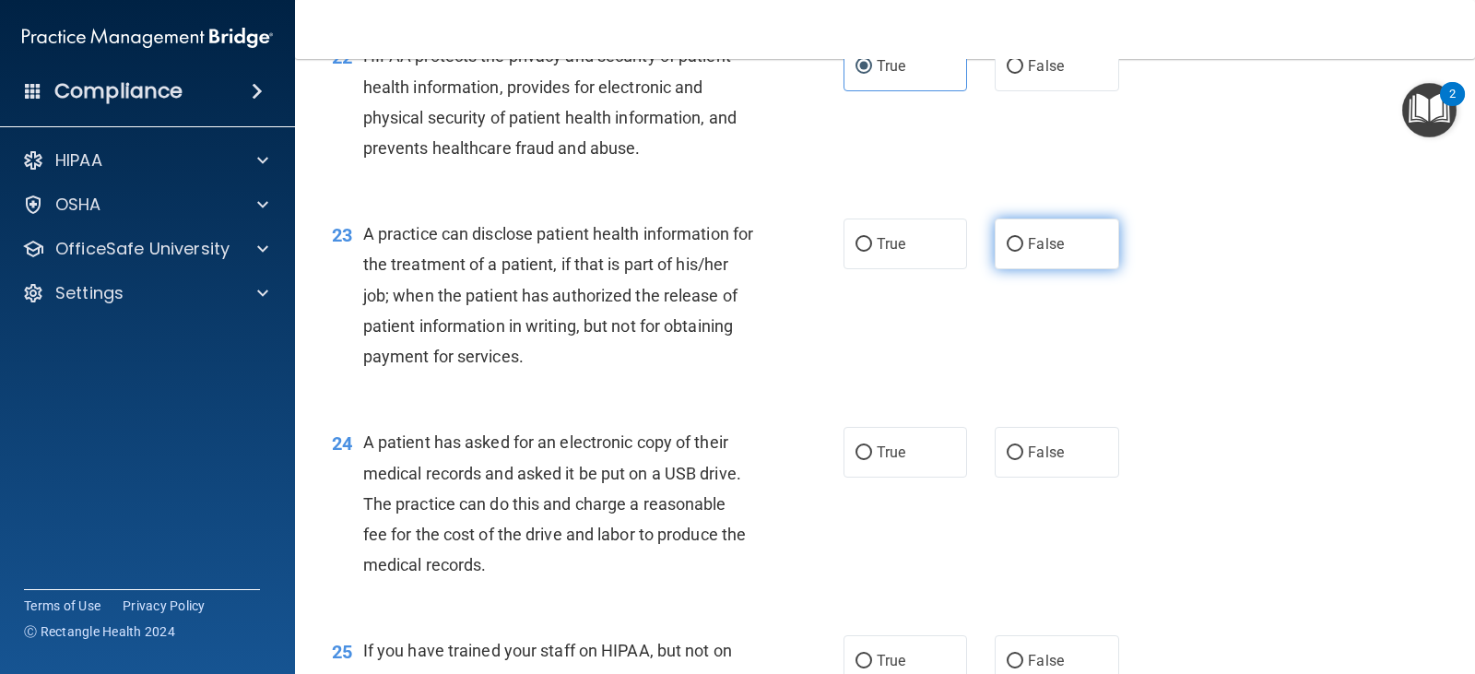
click at [994, 255] on label "False" at bounding box center [1055, 243] width 123 height 51
click at [1006, 252] on input "False" at bounding box center [1014, 245] width 17 height 14
radio input "true"
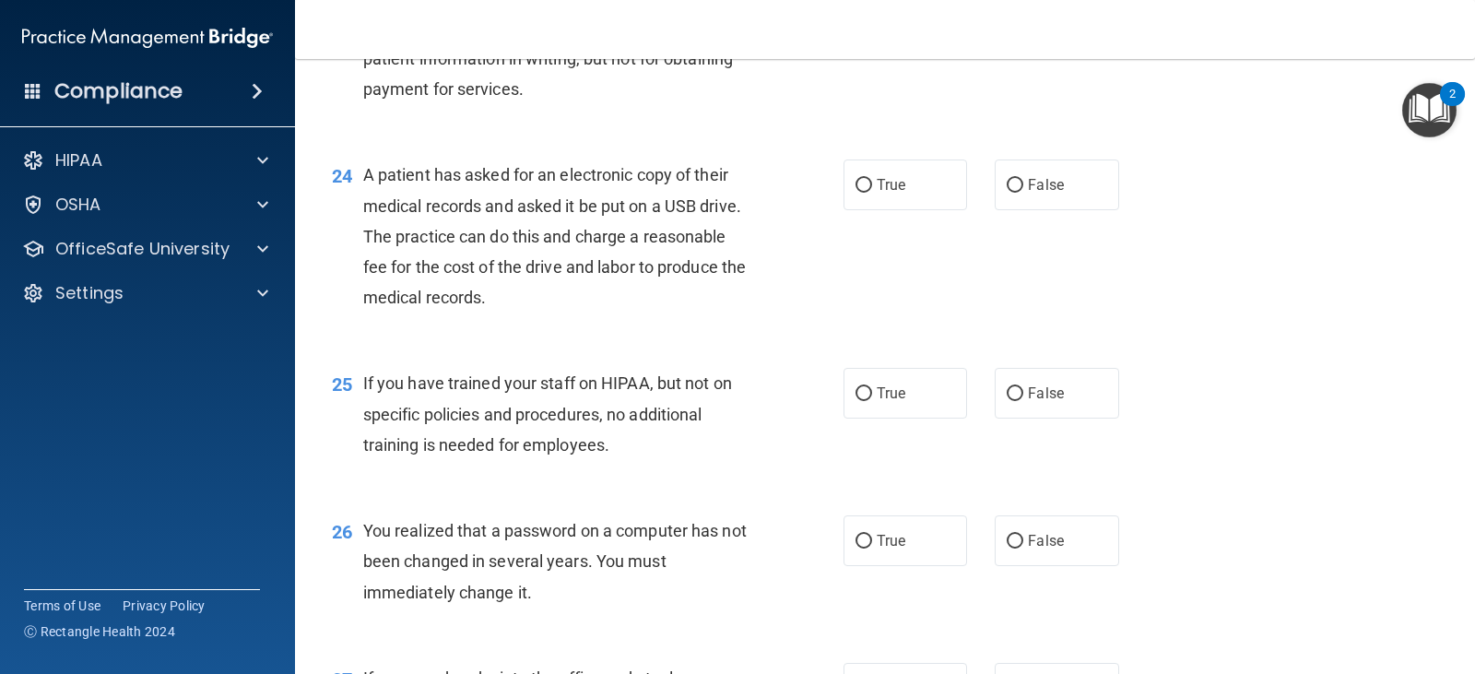
scroll to position [3502, 0]
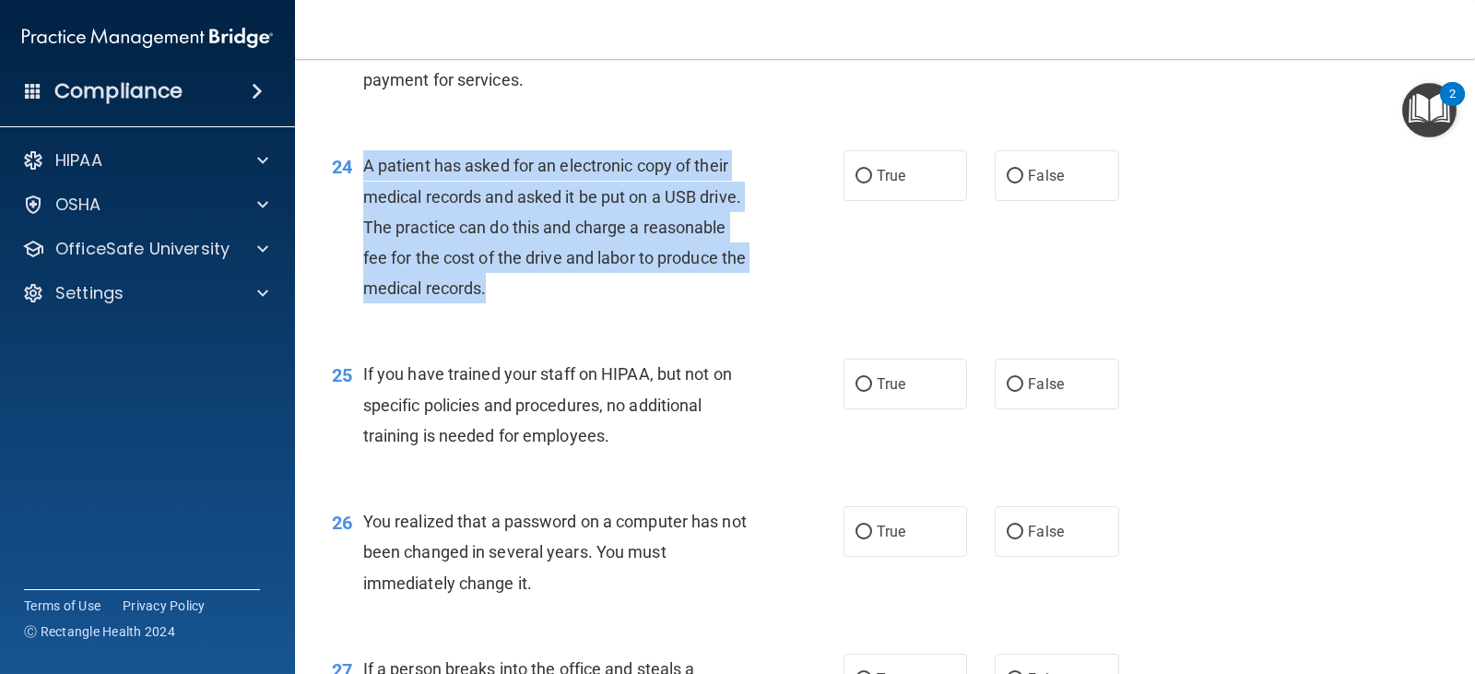
drag, startPoint x: 579, startPoint y: 300, endPoint x: 365, endPoint y: 171, distance: 249.2
click at [365, 171] on div "A patient has asked for an electronic copy of their medical records and asked i…" at bounding box center [565, 226] width 405 height 153
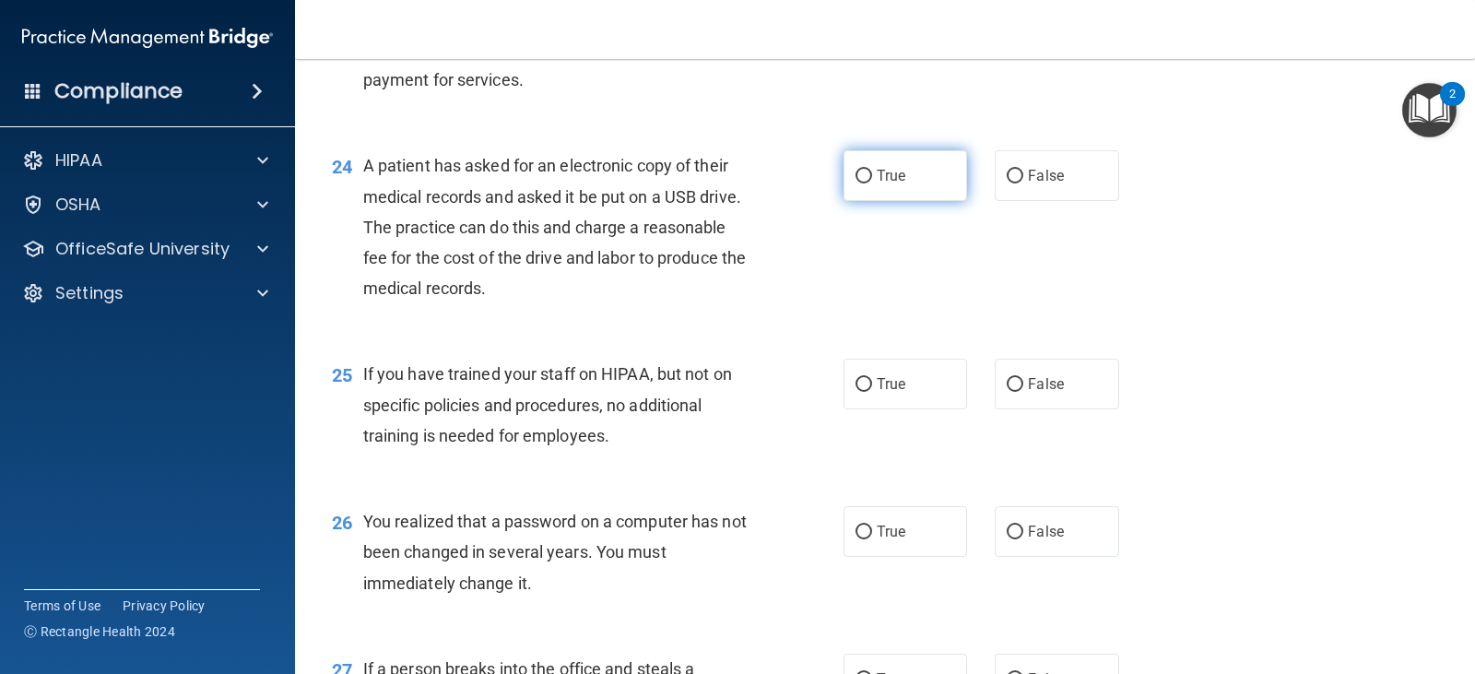
click at [862, 183] on label "True" at bounding box center [904, 175] width 123 height 51
drag, startPoint x: 891, startPoint y: 197, endPoint x: 874, endPoint y: 175, distance: 28.2
click at [891, 196] on label "True" at bounding box center [904, 175] width 123 height 51
click at [872, 183] on input "True" at bounding box center [863, 177] width 17 height 14
radio input "true"
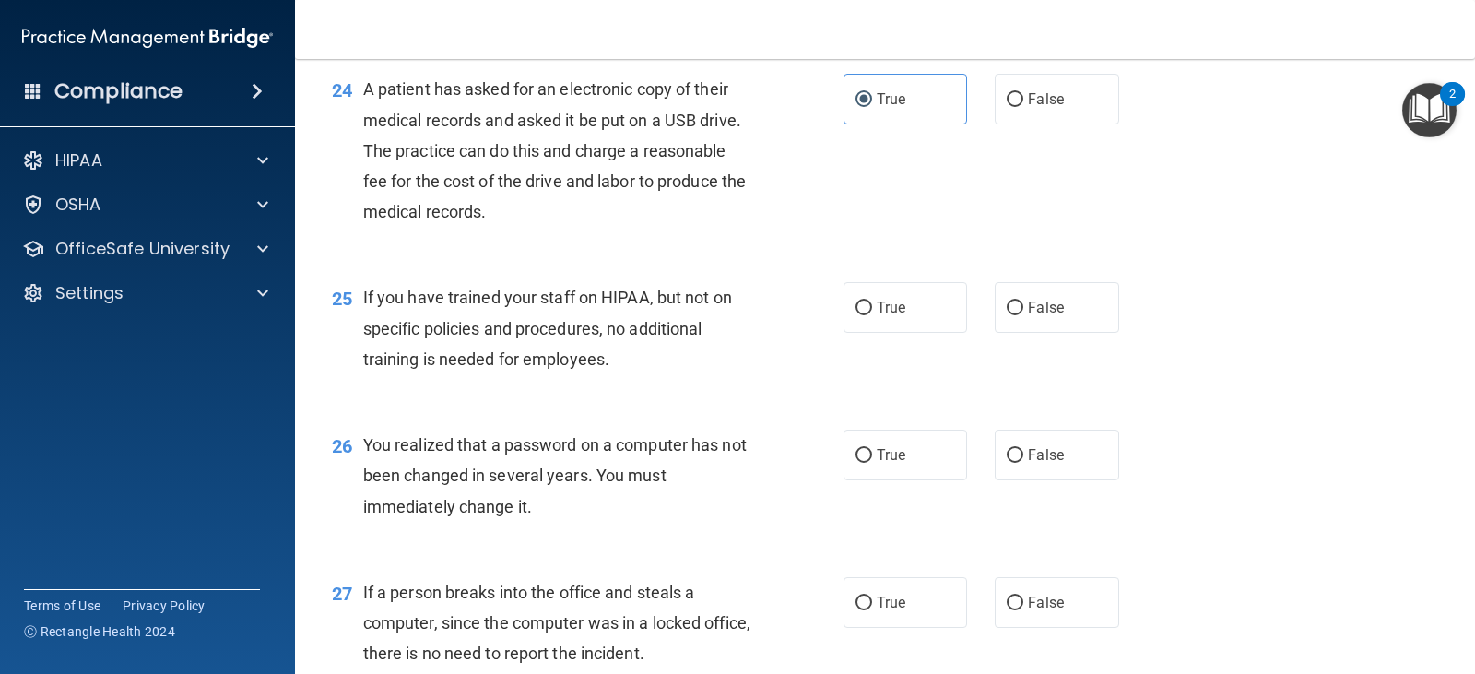
scroll to position [3686, 0]
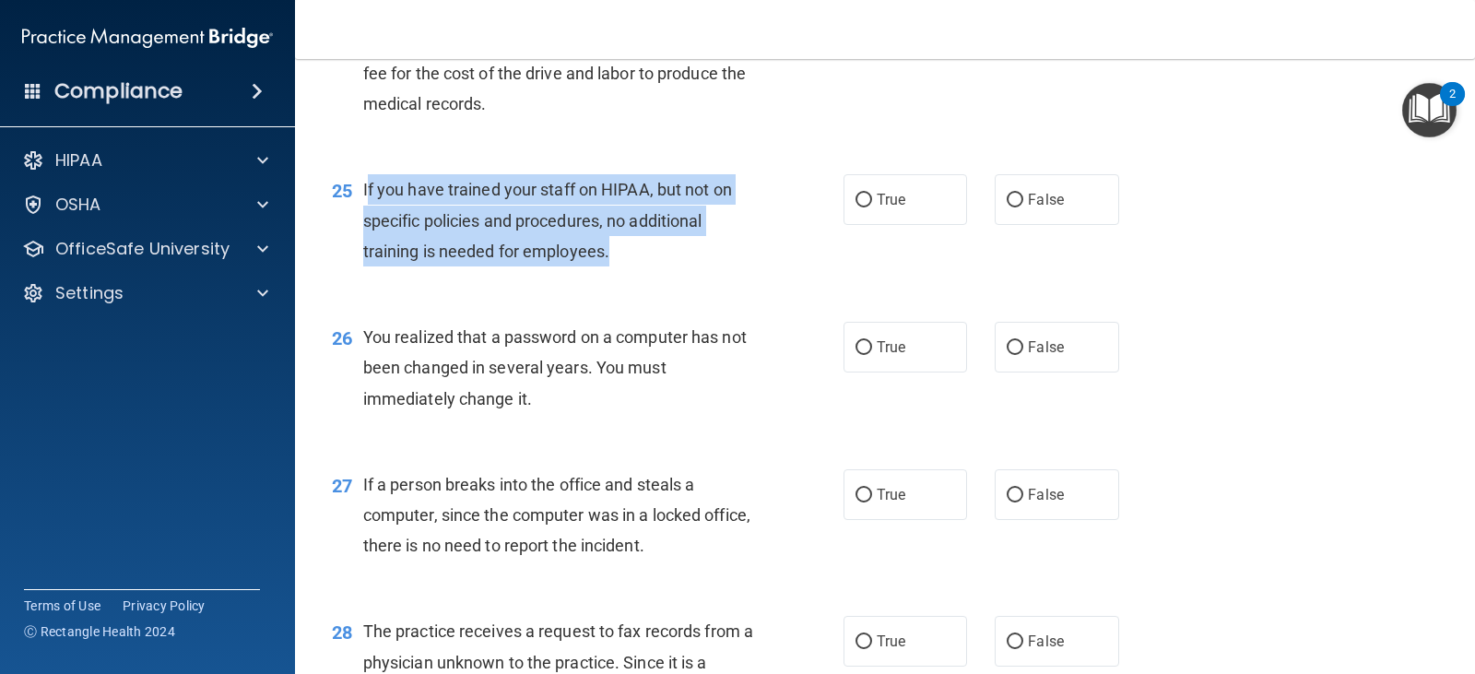
drag, startPoint x: 607, startPoint y: 253, endPoint x: 365, endPoint y: 185, distance: 251.5
click at [365, 185] on span "If you have trained your staff on HIPAA, but not on specific policies and proce…" at bounding box center [547, 220] width 369 height 80
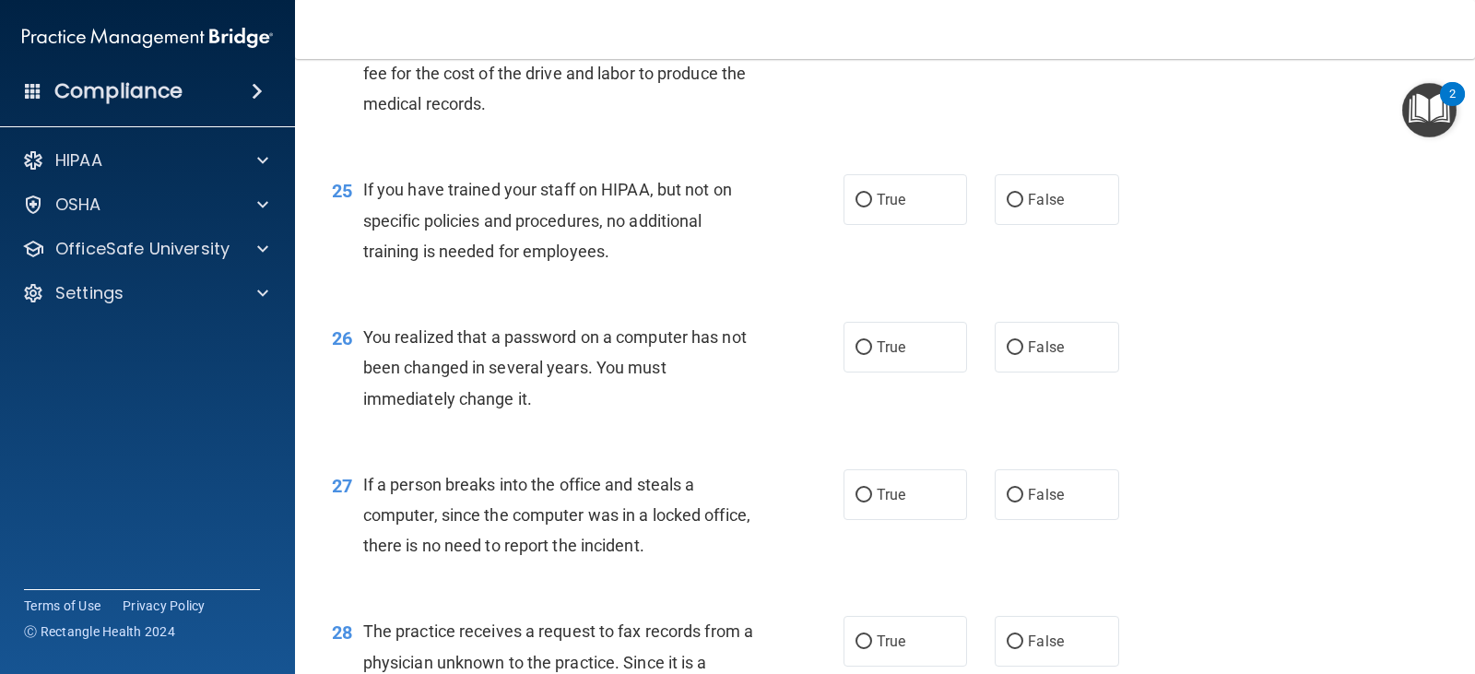
click at [700, 305] on div "26 You realized that a password on a computer has not been changed in several y…" at bounding box center [885, 372] width 1134 height 147
click at [1007, 201] on input "False" at bounding box center [1014, 201] width 17 height 14
radio input "true"
click at [916, 355] on label "True" at bounding box center [904, 347] width 123 height 51
click at [872, 355] on input "True" at bounding box center [863, 348] width 17 height 14
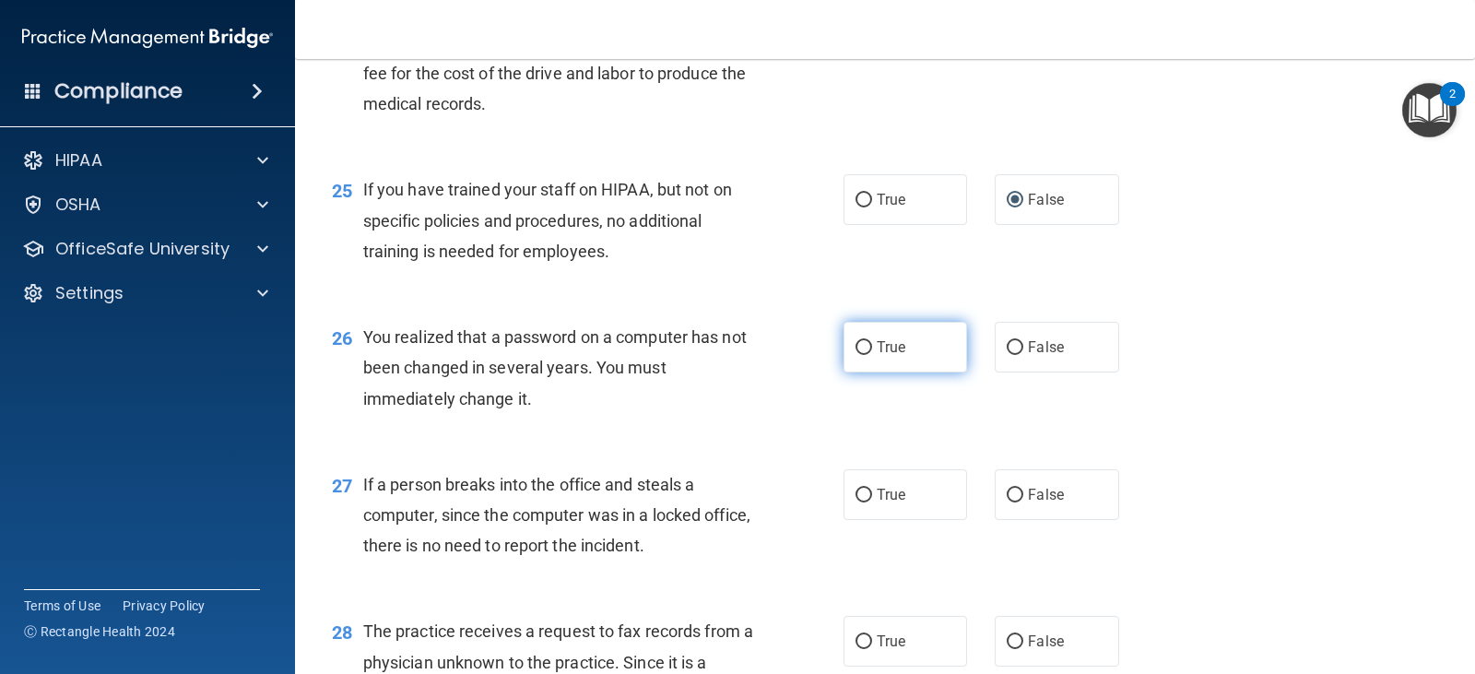
radio input "true"
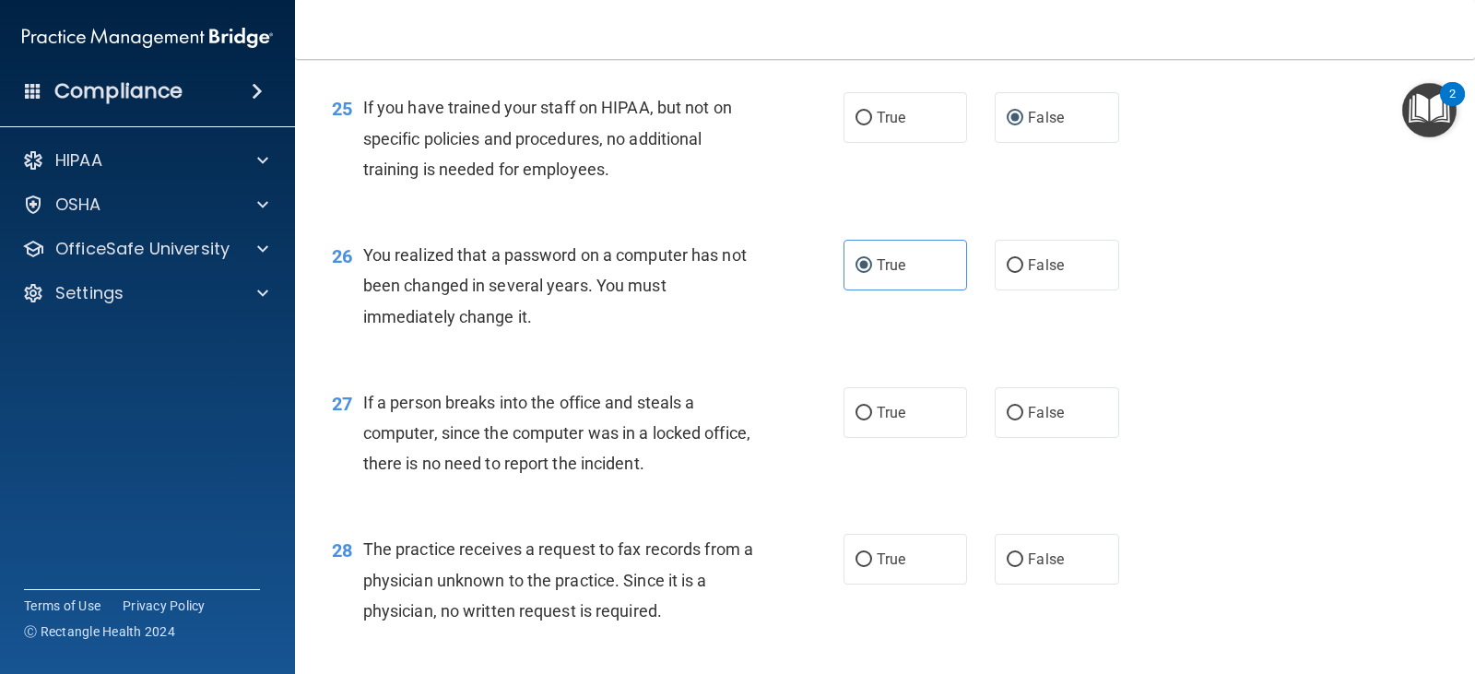
scroll to position [3871, 0]
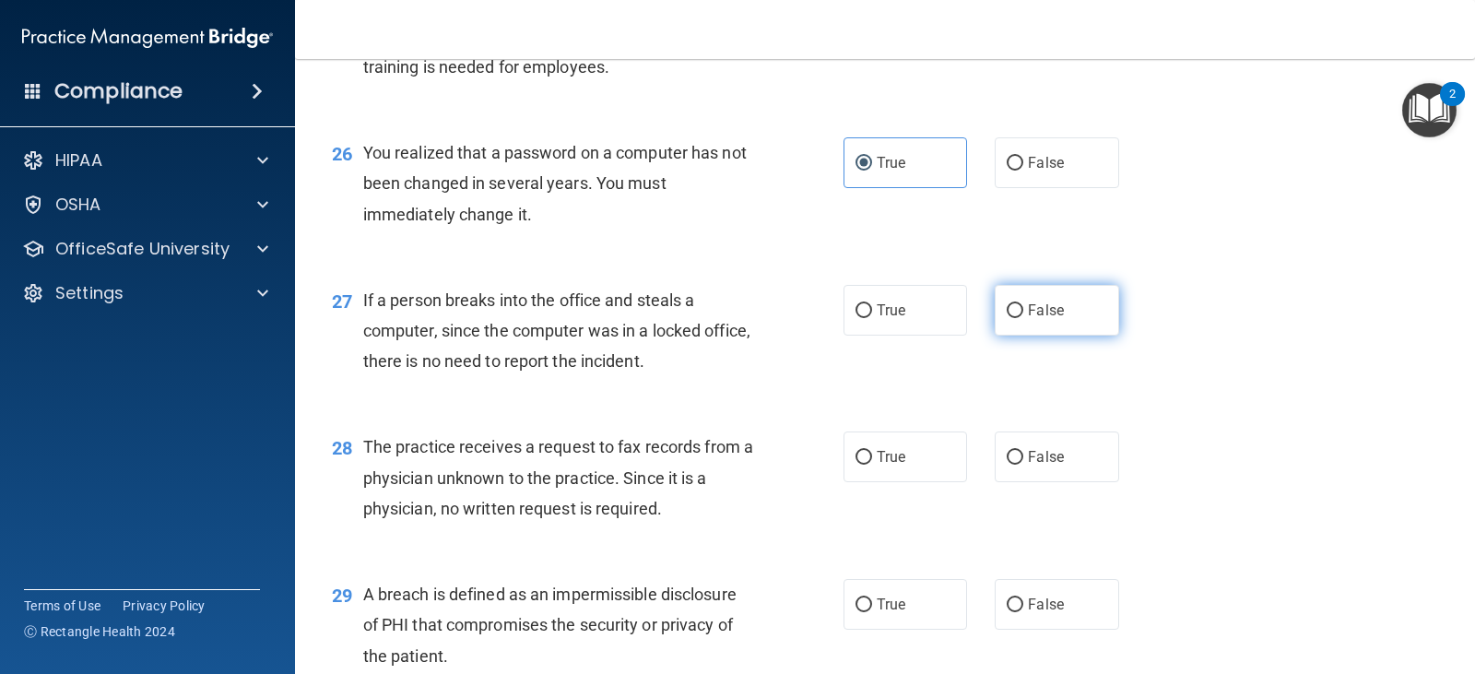
click at [1024, 322] on label "False" at bounding box center [1055, 310] width 123 height 51
click at [1023, 318] on input "False" at bounding box center [1014, 311] width 17 height 14
radio input "true"
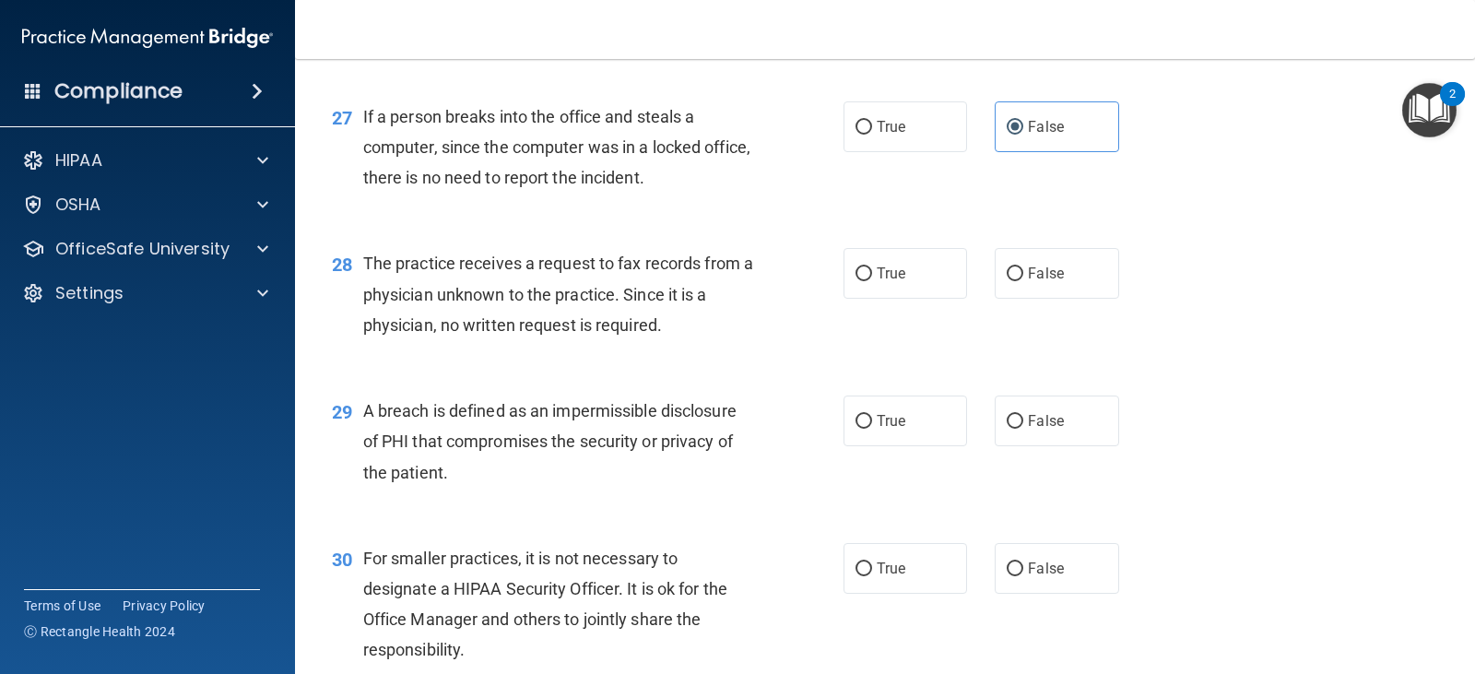
scroll to position [4055, 0]
click at [1031, 276] on span "False" at bounding box center [1046, 273] width 36 height 18
click at [1023, 276] on input "False" at bounding box center [1014, 273] width 17 height 14
radio input "true"
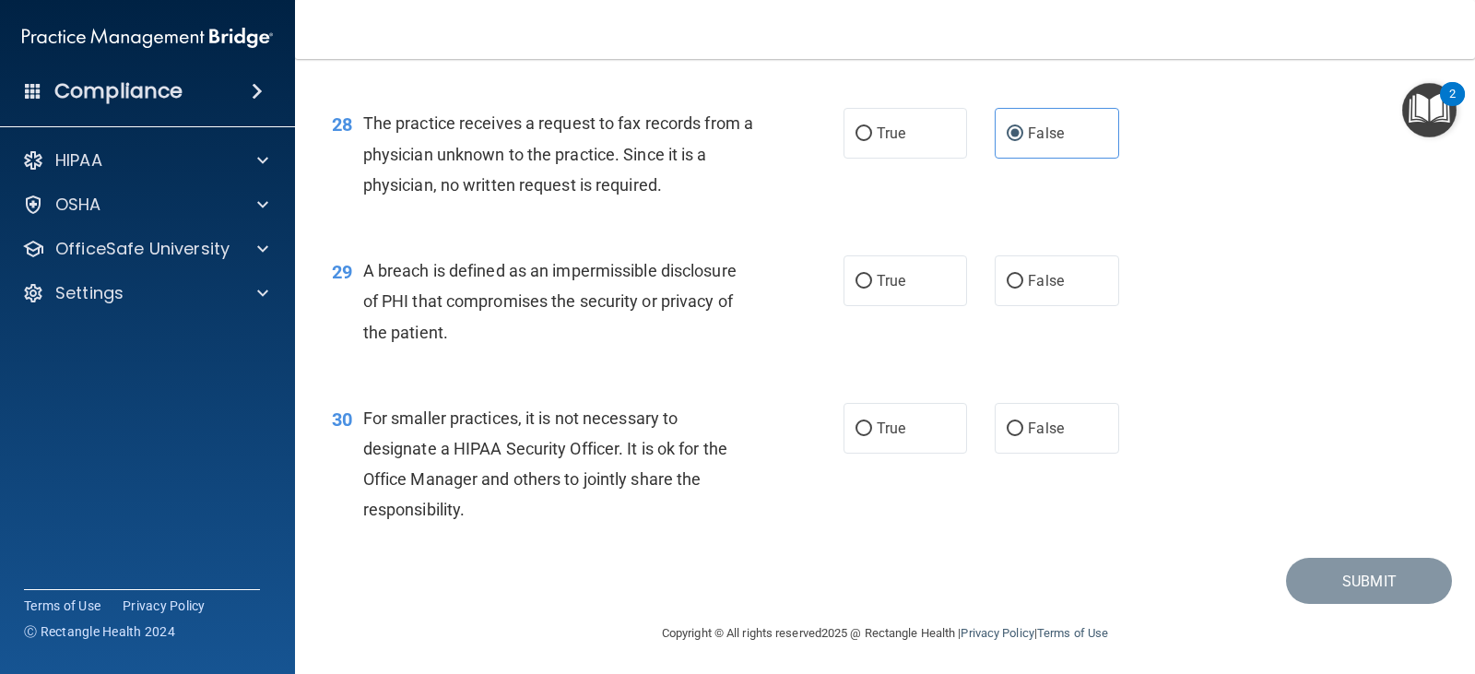
scroll to position [4198, 0]
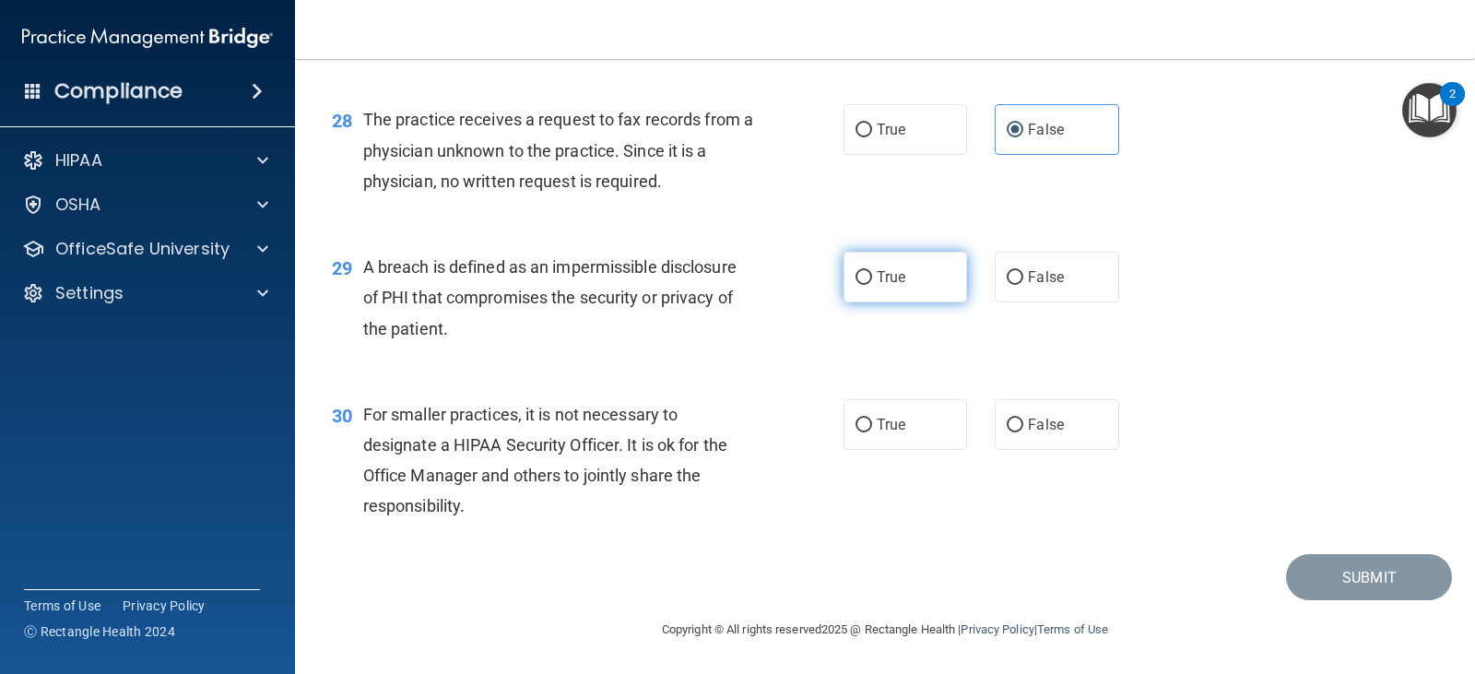
click at [897, 278] on span "True" at bounding box center [890, 277] width 29 height 18
click at [872, 278] on input "True" at bounding box center [863, 278] width 17 height 14
radio input "true"
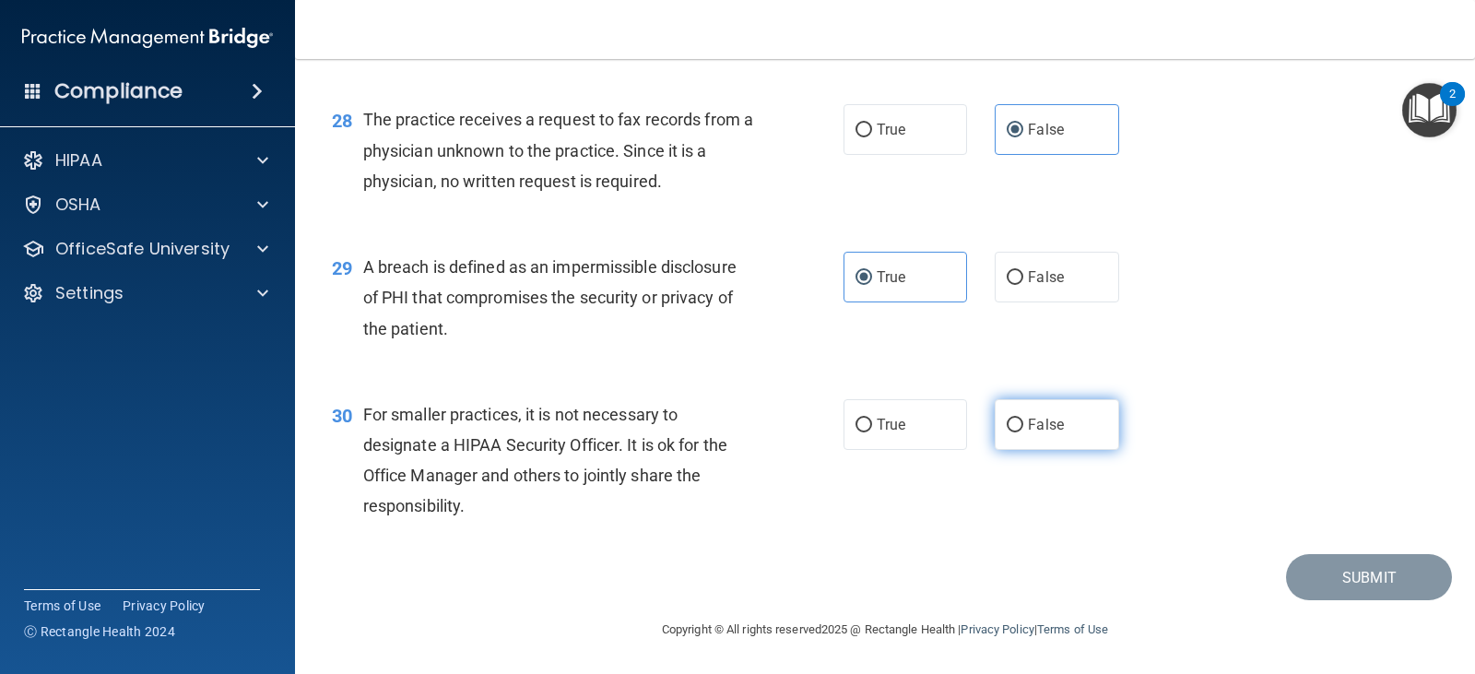
click at [1037, 433] on label "False" at bounding box center [1055, 424] width 123 height 51
click at [1023, 432] on input "False" at bounding box center [1014, 425] width 17 height 14
radio input "true"
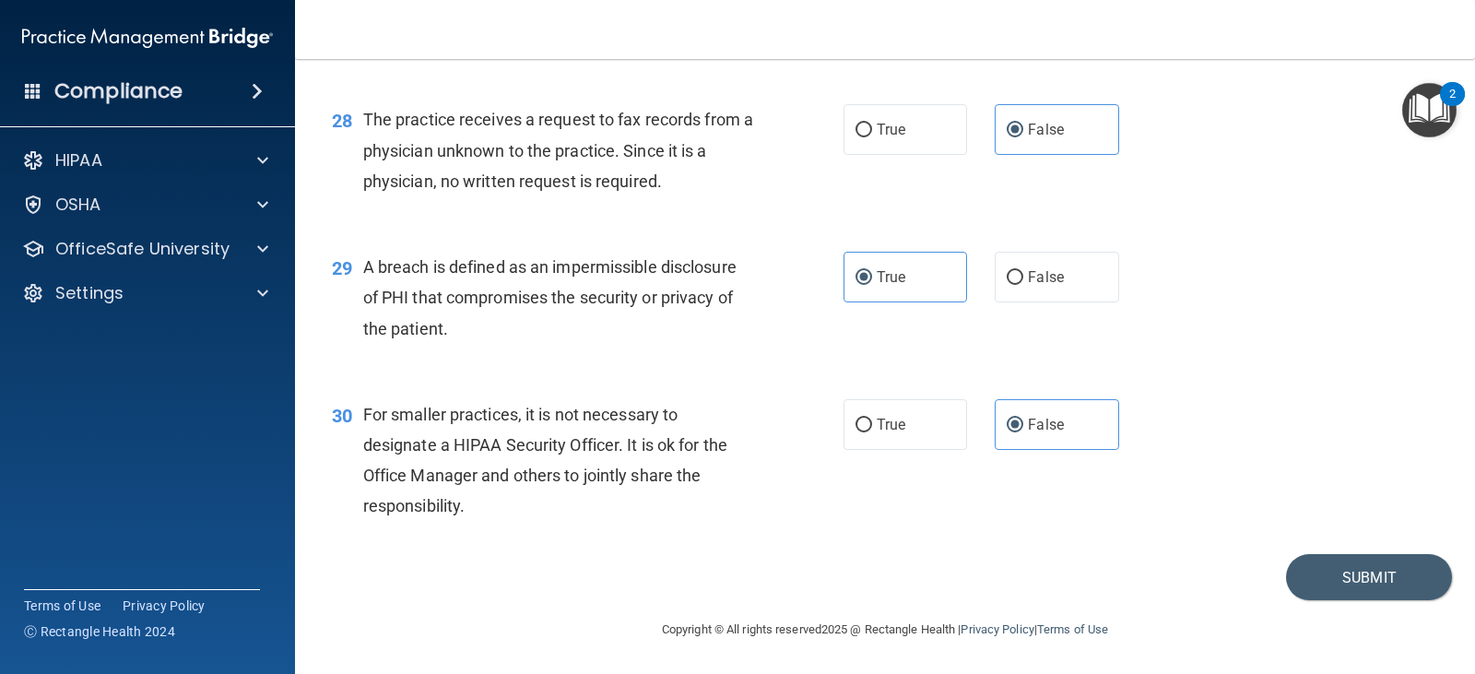
drag, startPoint x: 754, startPoint y: 571, endPoint x: 903, endPoint y: 532, distance: 154.5
click at [754, 571] on div "Submit" at bounding box center [885, 577] width 1134 height 47
click at [1359, 571] on button "Submit" at bounding box center [1369, 577] width 166 height 47
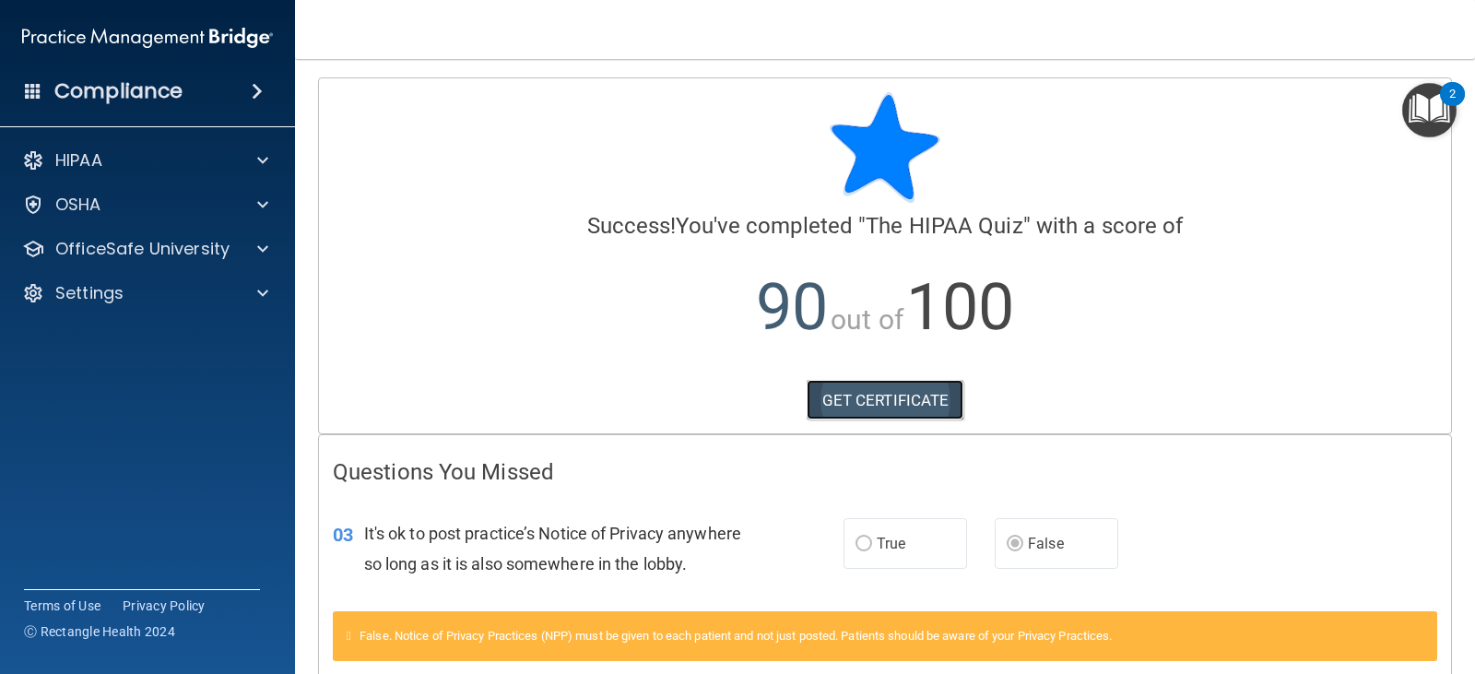
click at [904, 403] on link "GET CERTIFICATE" at bounding box center [885, 400] width 158 height 41
click at [120, 163] on div "HIPAA" at bounding box center [122, 160] width 229 height 22
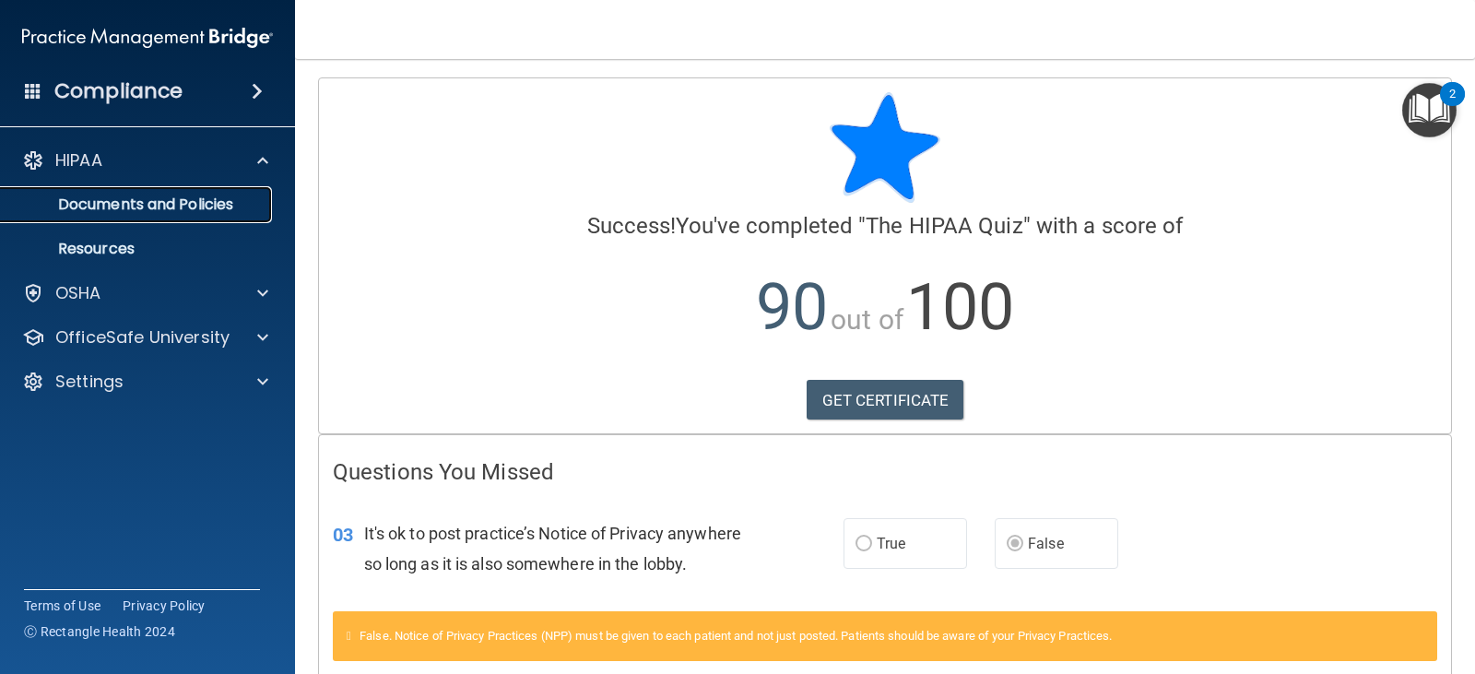
click at [163, 206] on p "Documents and Policies" at bounding box center [138, 204] width 252 height 18
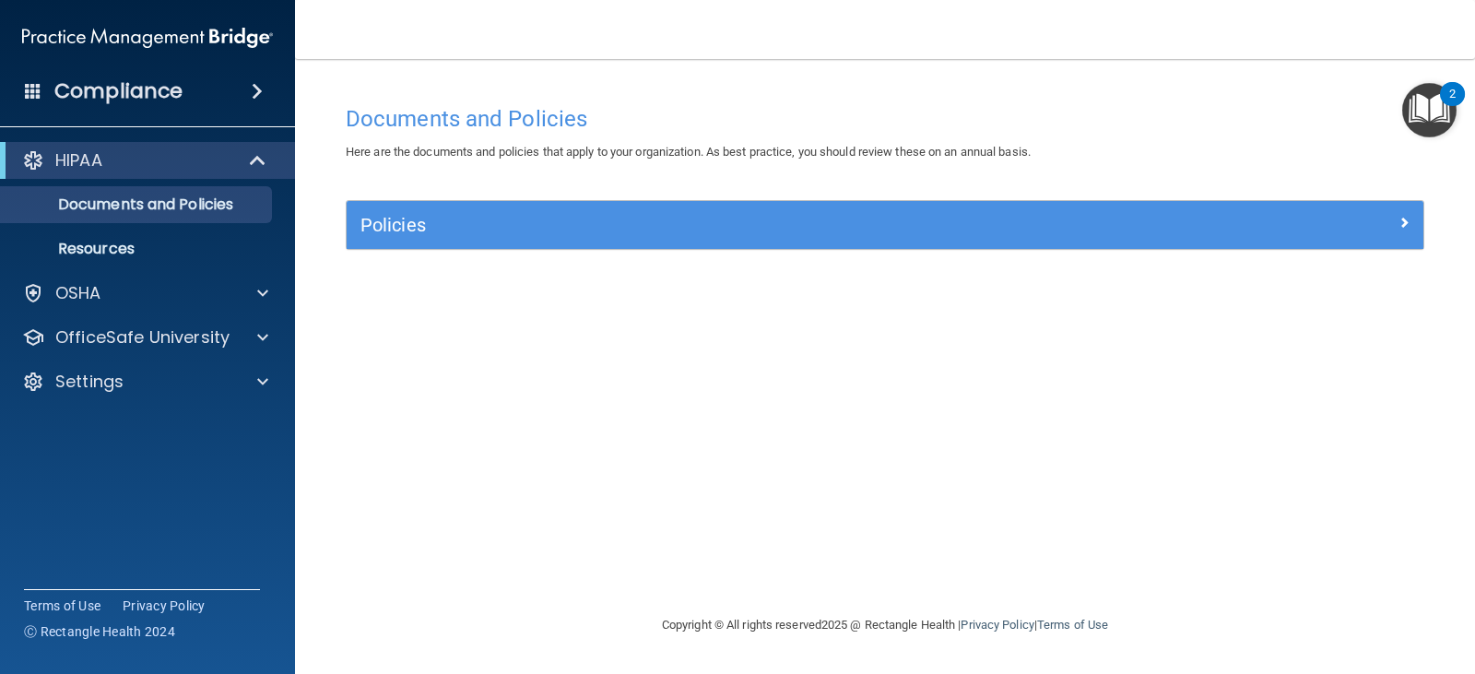
click at [115, 88] on h4 "Compliance" at bounding box center [118, 91] width 128 height 26
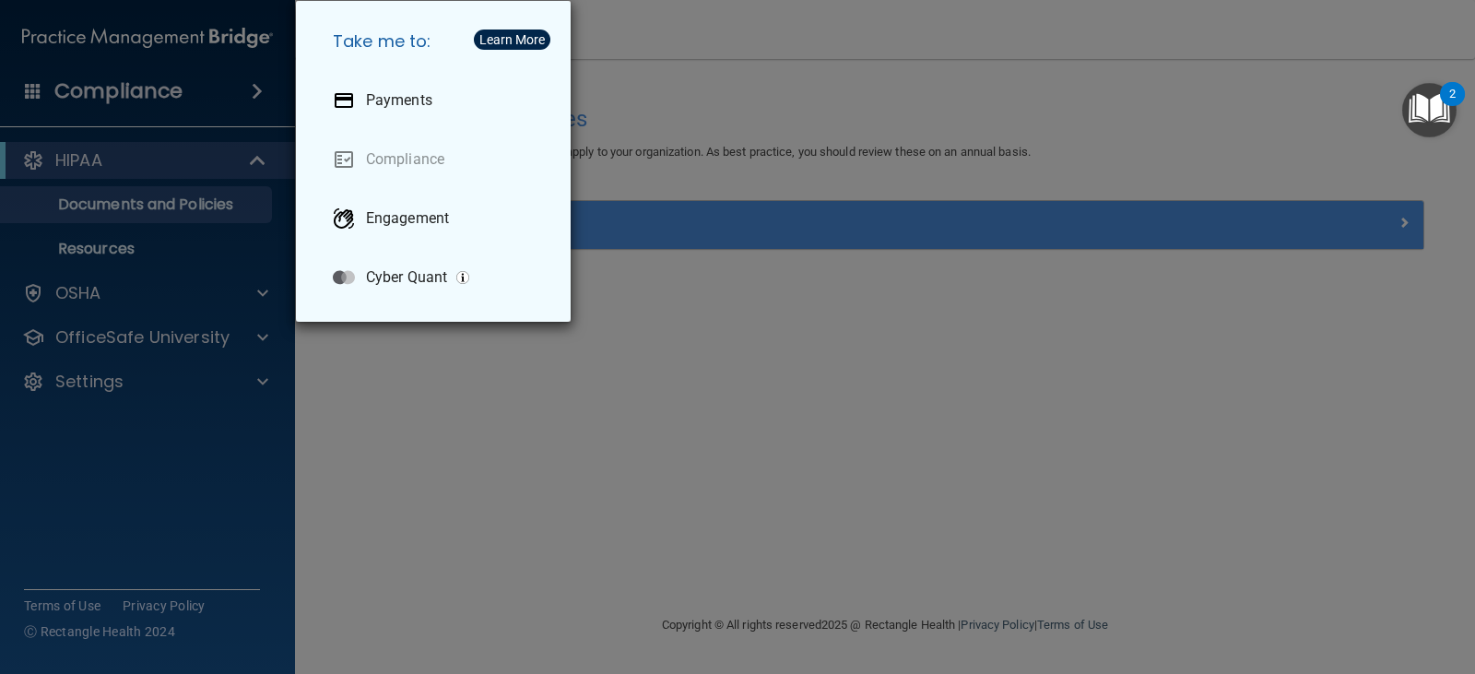
click at [667, 357] on div "Take me to: Payments Compliance Engagement Cyber Quant" at bounding box center [737, 337] width 1475 height 674
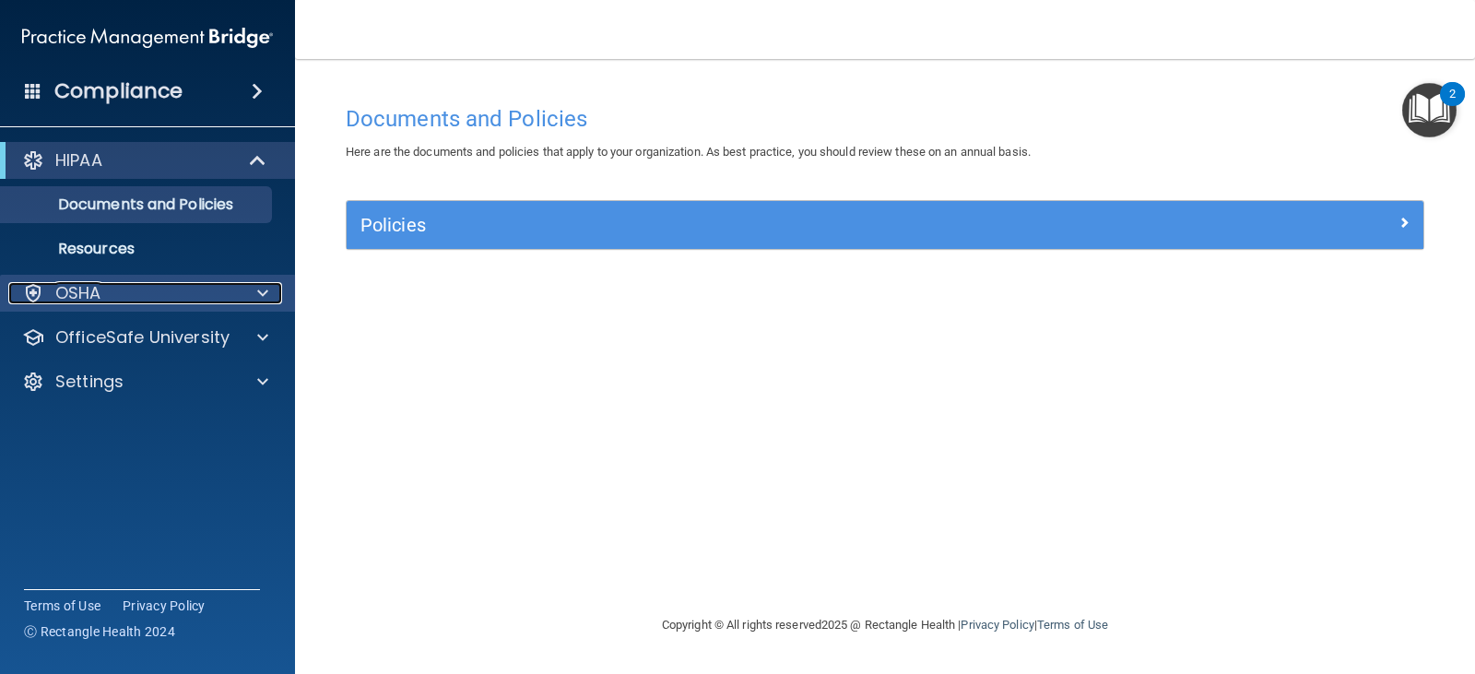
click at [93, 294] on p "OSHA" at bounding box center [78, 293] width 46 height 22
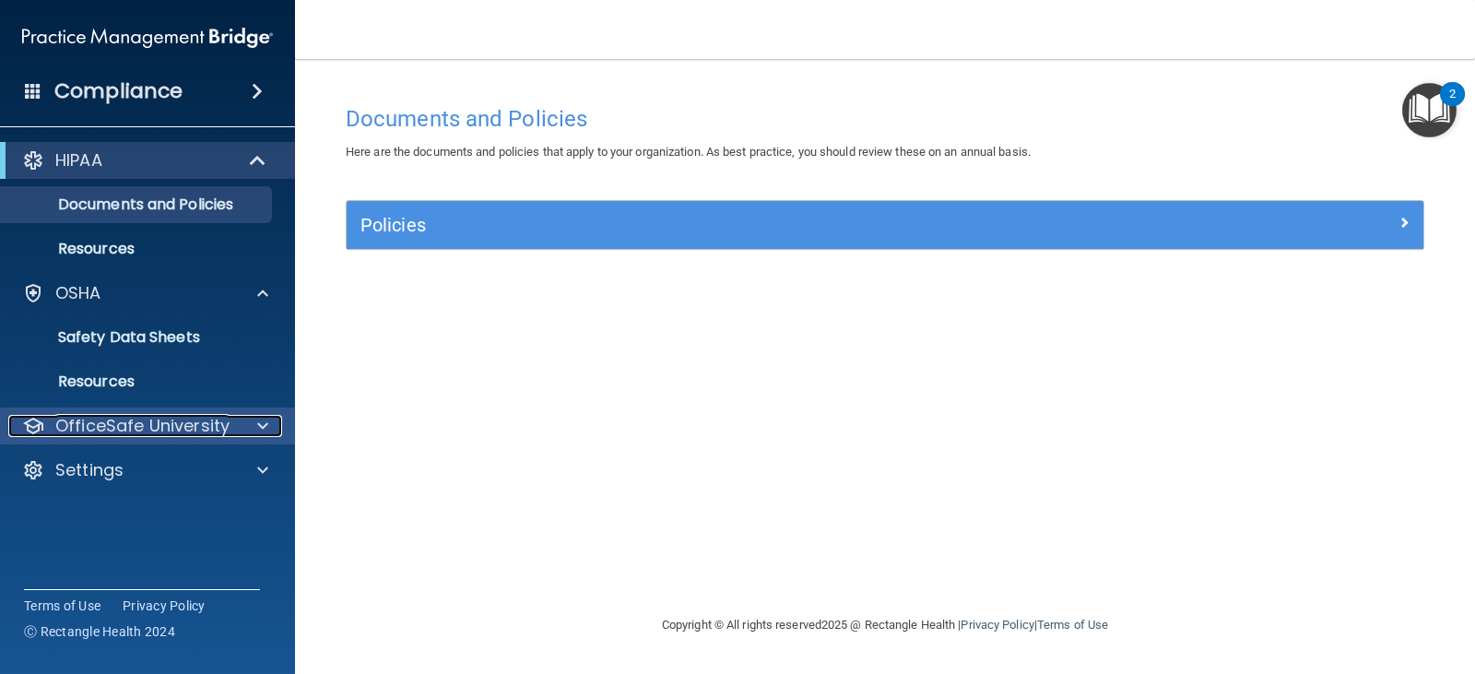
click at [237, 436] on div at bounding box center [260, 426] width 46 height 22
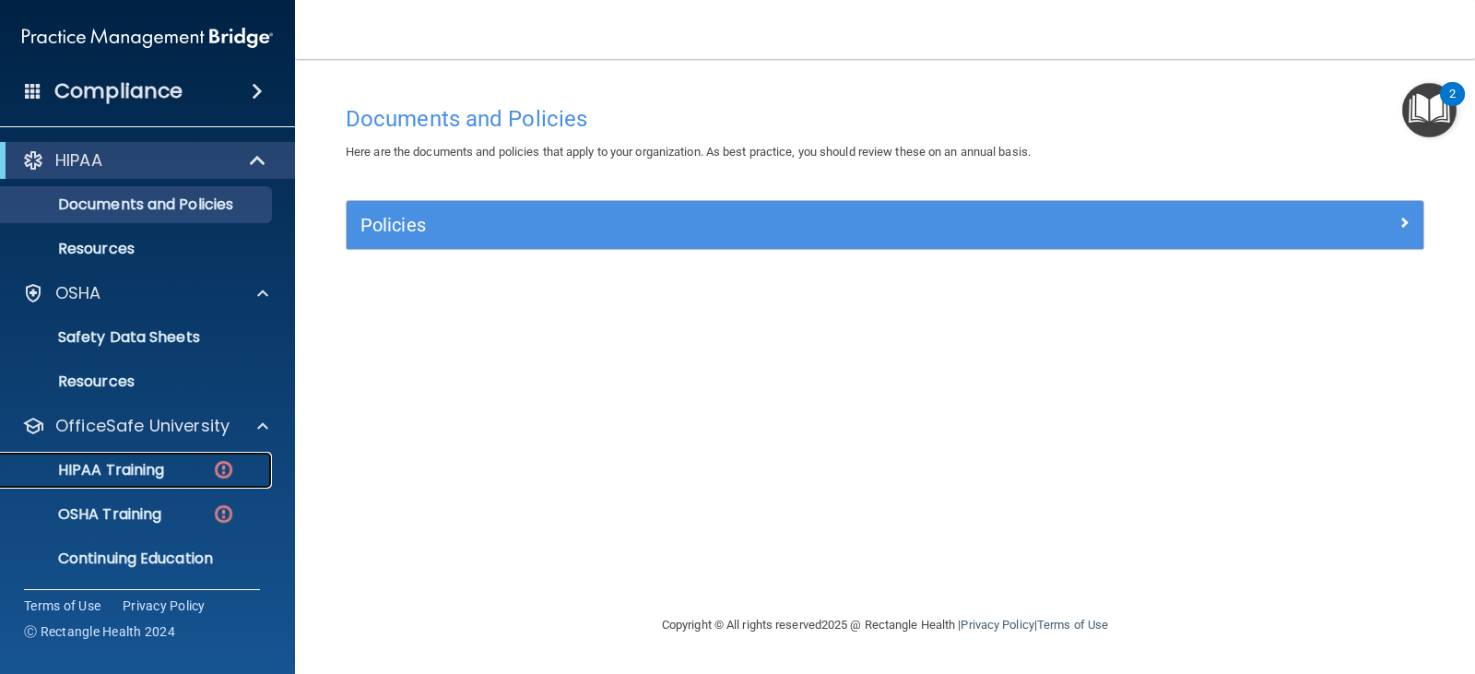
click at [180, 478] on div "HIPAA Training" at bounding box center [138, 470] width 252 height 18
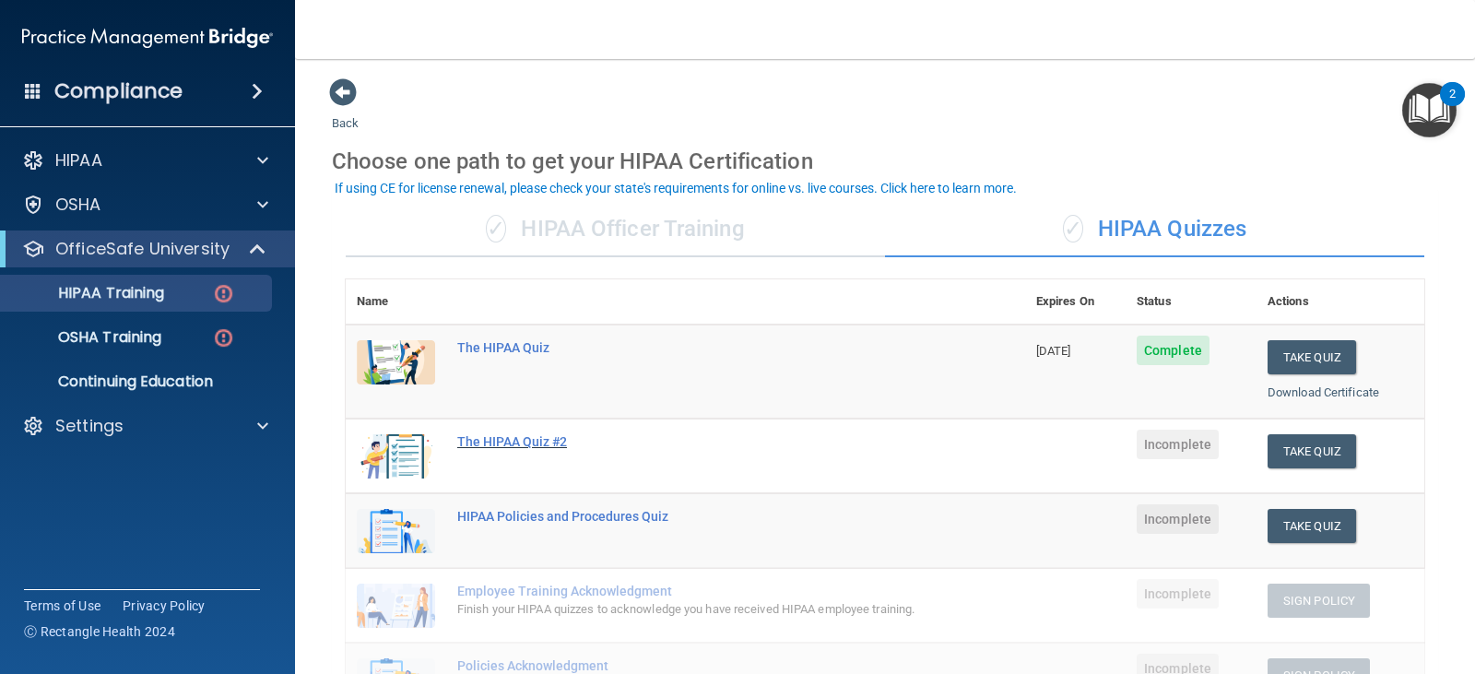
click at [509, 438] on div "The HIPAA Quiz #2" at bounding box center [695, 441] width 476 height 15
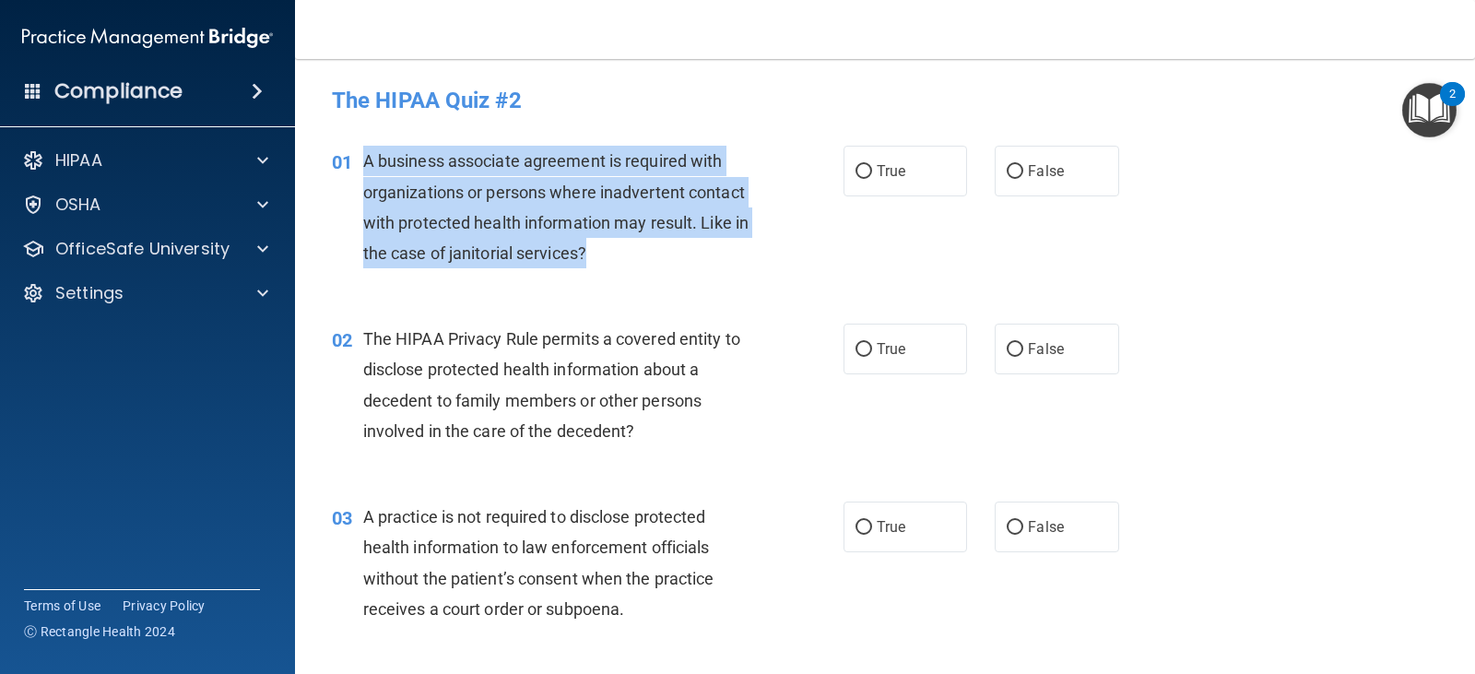
drag, startPoint x: 612, startPoint y: 252, endPoint x: 355, endPoint y: 159, distance: 273.1
click at [355, 159] on div "01 A business associate agreement is required with organizations or persons whe…" at bounding box center [587, 212] width 567 height 132
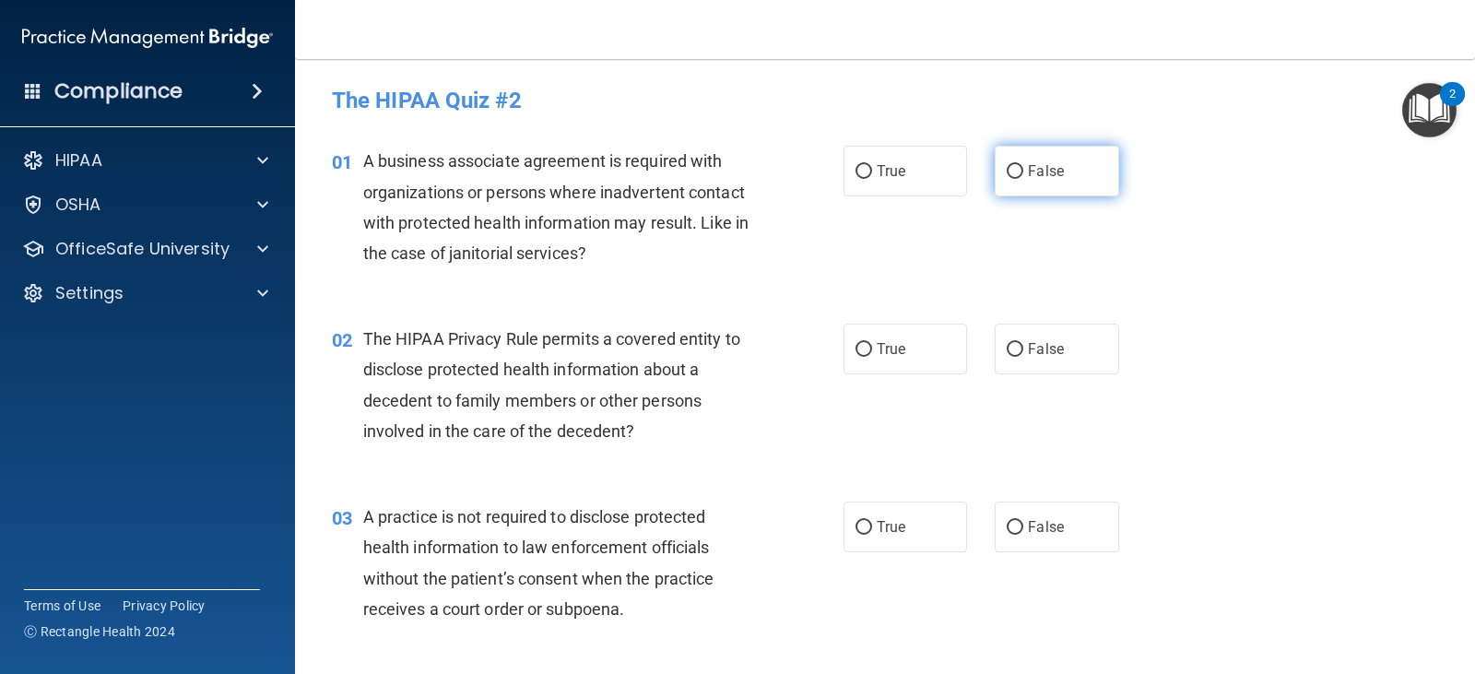
click at [1028, 178] on span "False" at bounding box center [1046, 171] width 36 height 18
click at [1023, 178] on input "False" at bounding box center [1014, 172] width 17 height 14
radio input "true"
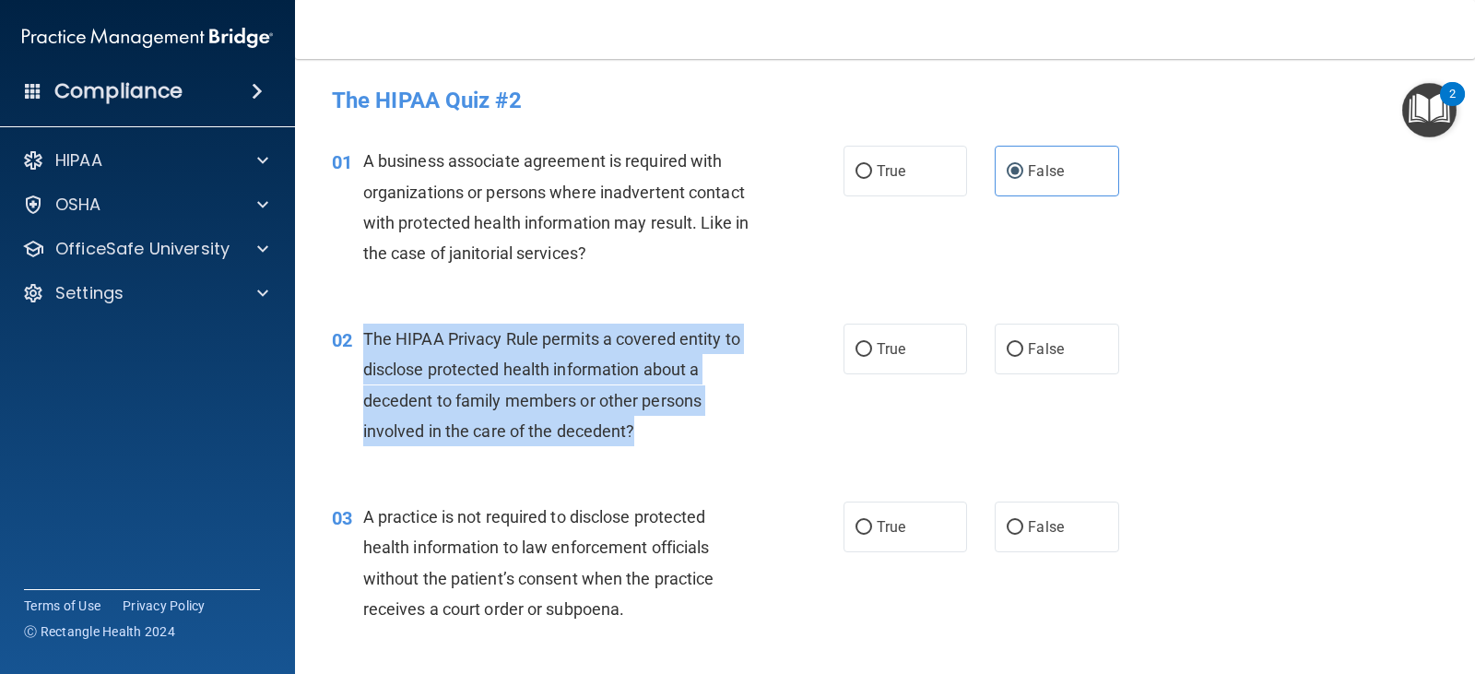
drag, startPoint x: 653, startPoint y: 434, endPoint x: 367, endPoint y: 336, distance: 302.8
click at [367, 336] on div "The HIPAA Privacy Rule permits a covered entity to disclose protected health in…" at bounding box center [565, 384] width 405 height 123
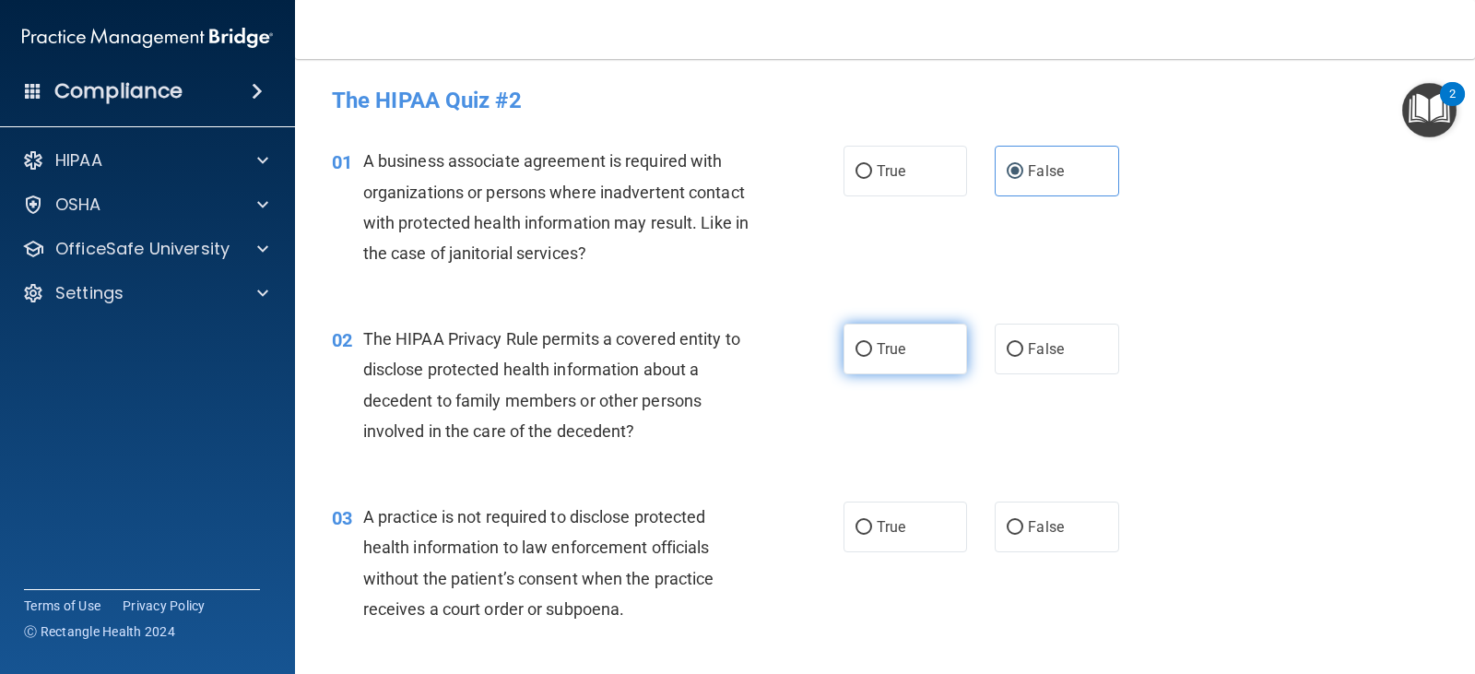
drag, startPoint x: 896, startPoint y: 357, endPoint x: 887, endPoint y: 358, distance: 9.3
click at [895, 357] on span "True" at bounding box center [890, 349] width 29 height 18
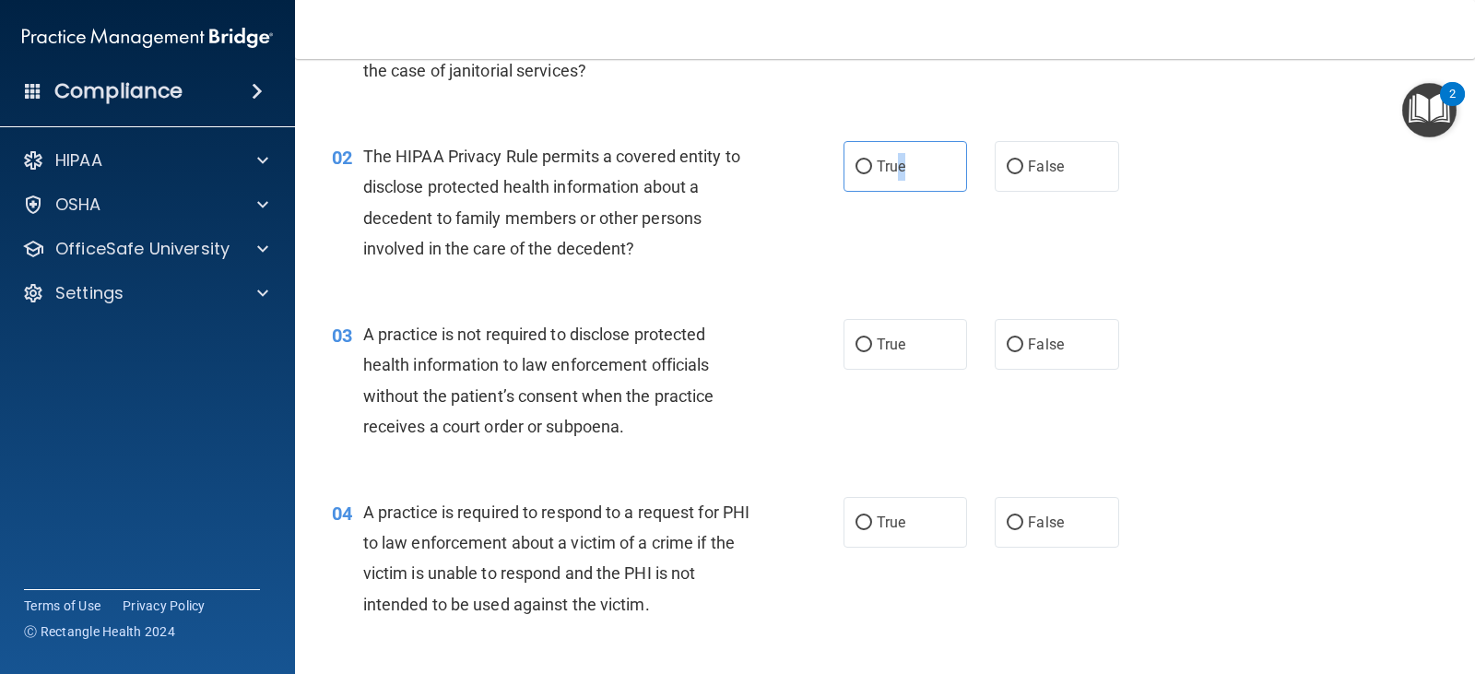
scroll to position [184, 0]
click at [886, 172] on span "True" at bounding box center [890, 165] width 29 height 18
click at [872, 172] on input "True" at bounding box center [863, 166] width 17 height 14
radio input "true"
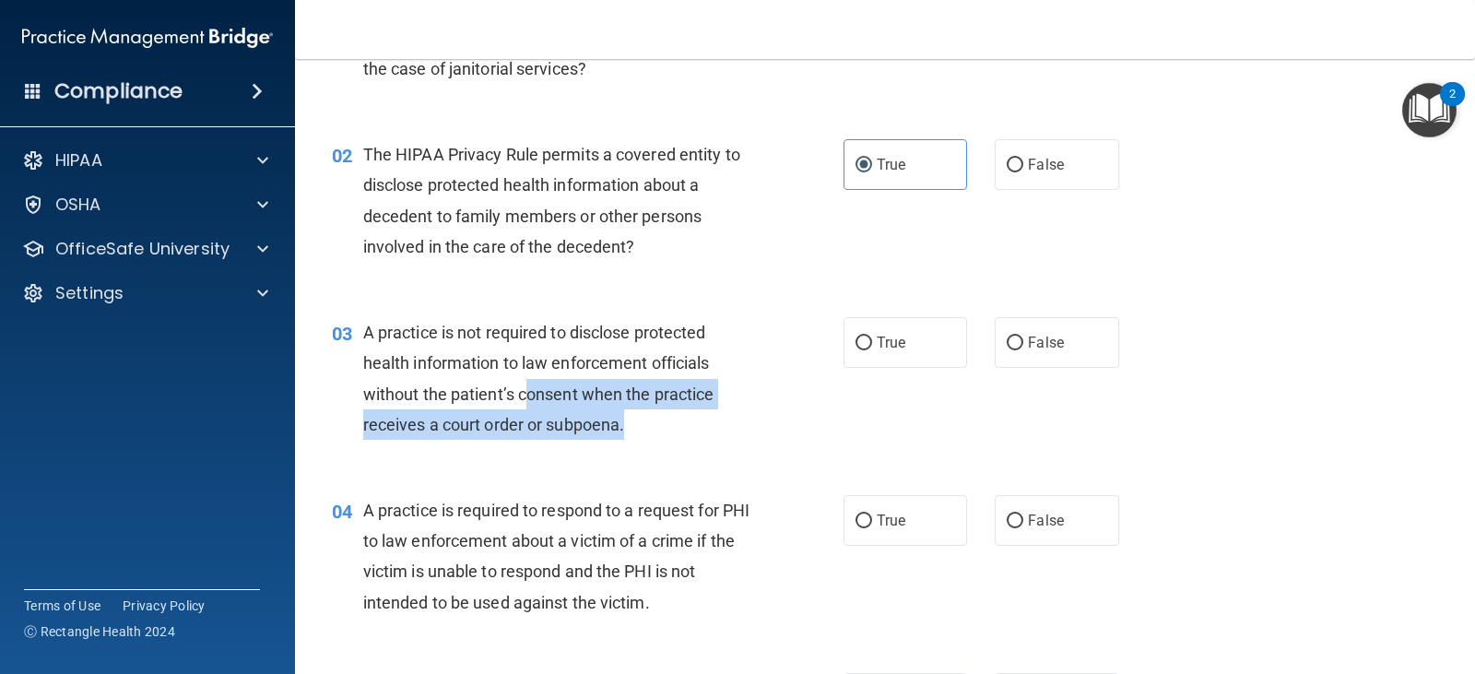
drag, startPoint x: 640, startPoint y: 424, endPoint x: 523, endPoint y: 402, distance: 118.2
click at [523, 402] on div "A practice is not required to disclose protected health information to law enfo…" at bounding box center [565, 378] width 405 height 123
click at [567, 417] on span "A practice is not required to disclose protected health information to law enfo…" at bounding box center [538, 379] width 351 height 112
click at [677, 445] on div "03 A practice is not required to disclose protected health information to law e…" at bounding box center [587, 383] width 567 height 132
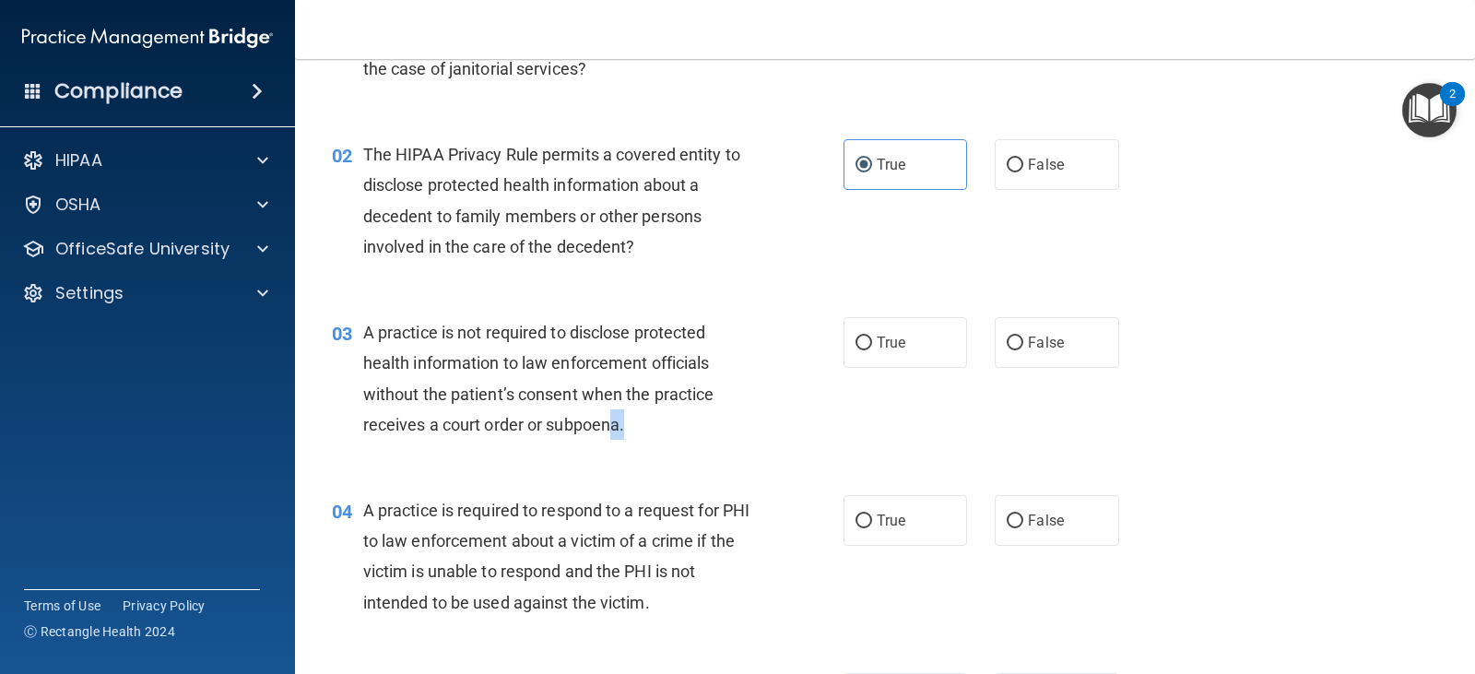
drag, startPoint x: 636, startPoint y: 419, endPoint x: 616, endPoint y: 422, distance: 20.5
click at [616, 422] on div "A practice is not required to disclose protected health information to law enfo…" at bounding box center [565, 378] width 405 height 123
click at [616, 422] on span "A practice is not required to disclose protected health information to law enfo…" at bounding box center [538, 379] width 351 height 112
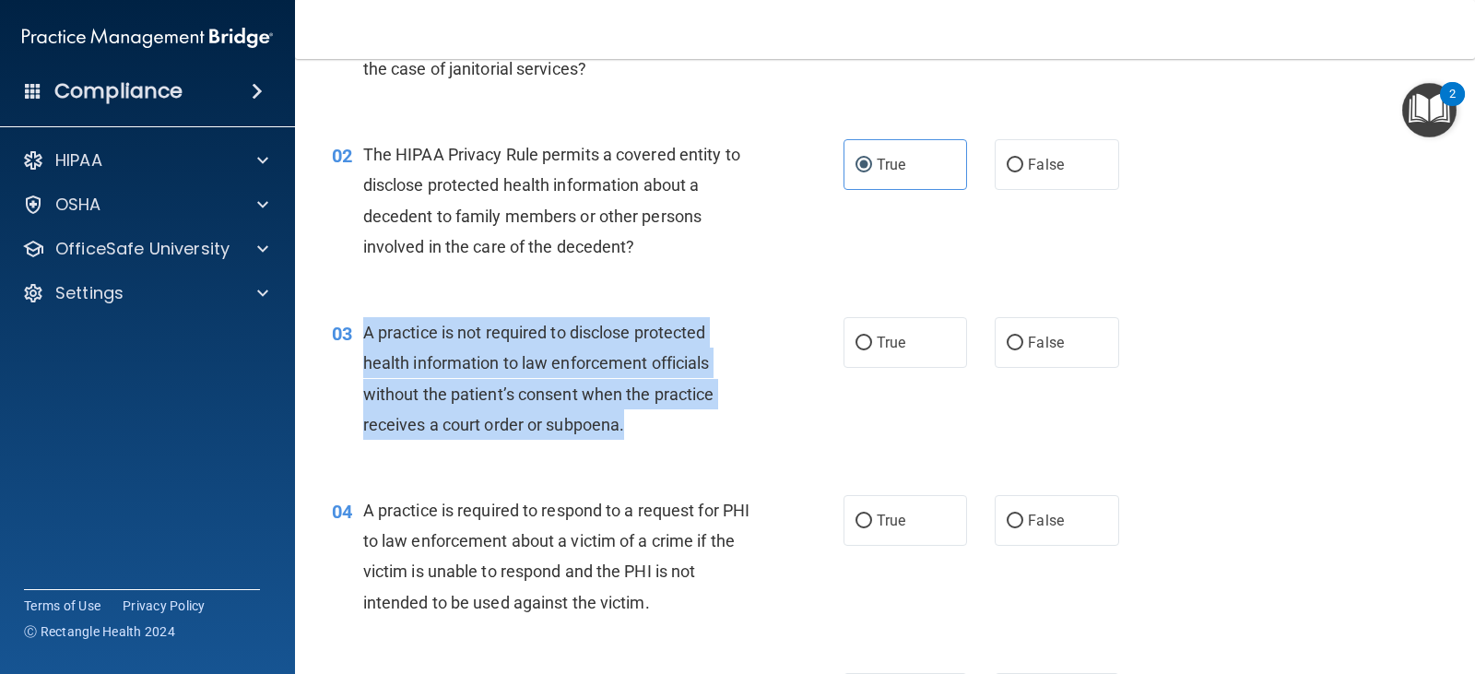
drag, startPoint x: 654, startPoint y: 418, endPoint x: 367, endPoint y: 321, distance: 303.7
click at [367, 321] on div "A practice is not required to disclose protected health information to law enfo…" at bounding box center [565, 378] width 405 height 123
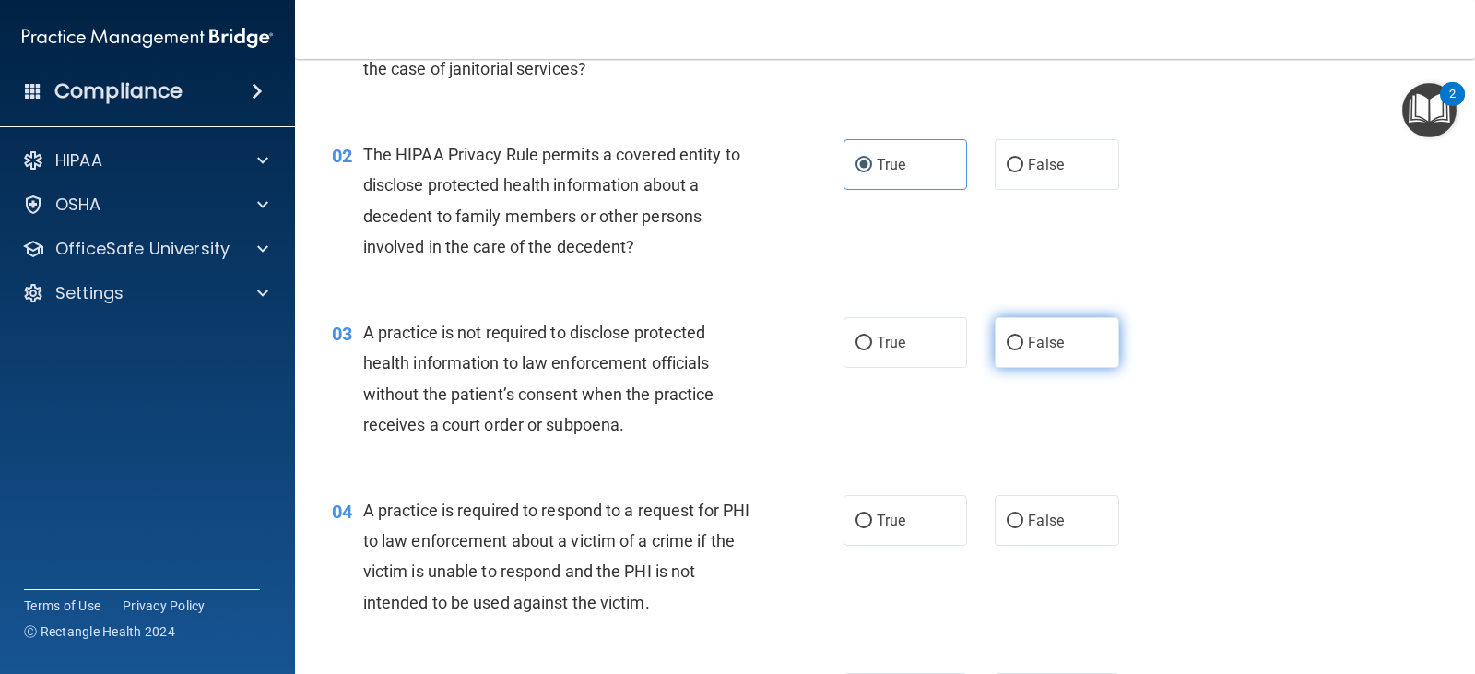
drag, startPoint x: 1044, startPoint y: 348, endPoint x: 1035, endPoint y: 352, distance: 9.9
click at [1043, 348] on span "False" at bounding box center [1046, 343] width 36 height 18
click at [1023, 348] on input "False" at bounding box center [1014, 343] width 17 height 14
radio input "true"
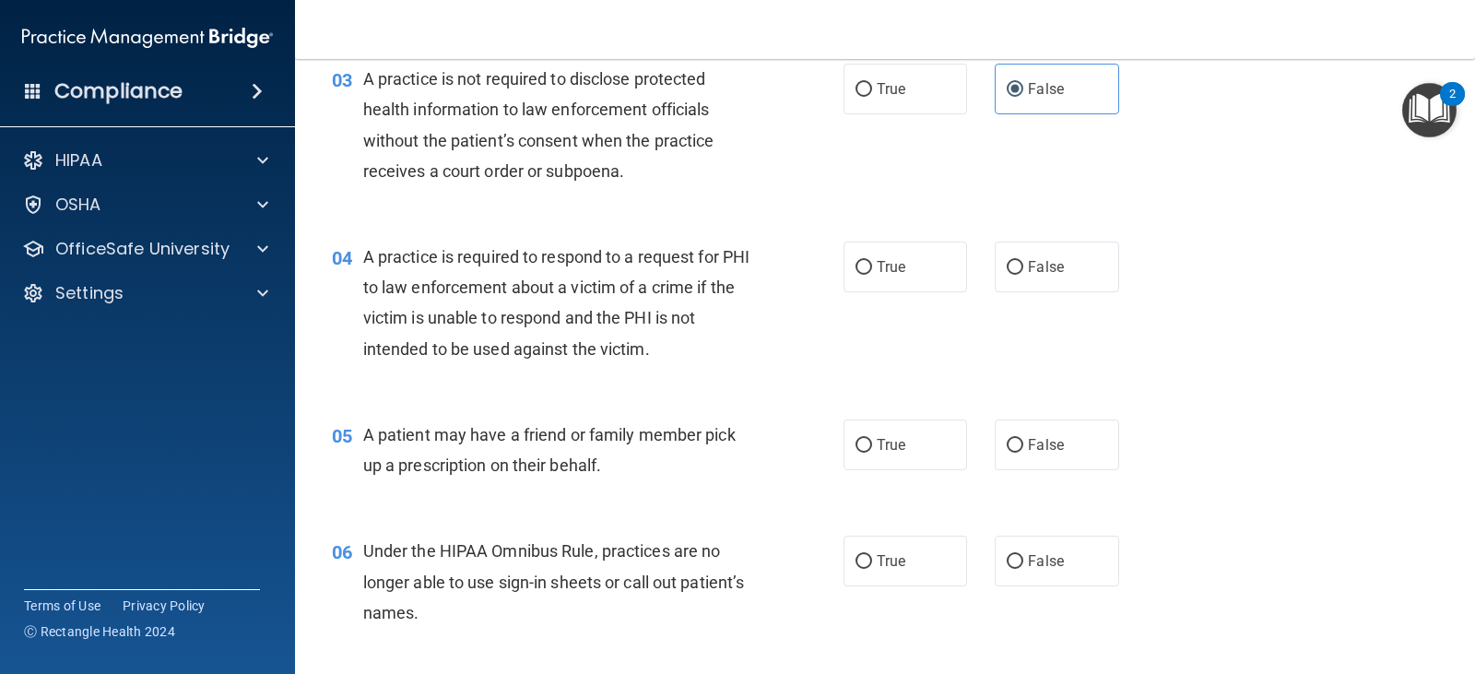
scroll to position [461, 0]
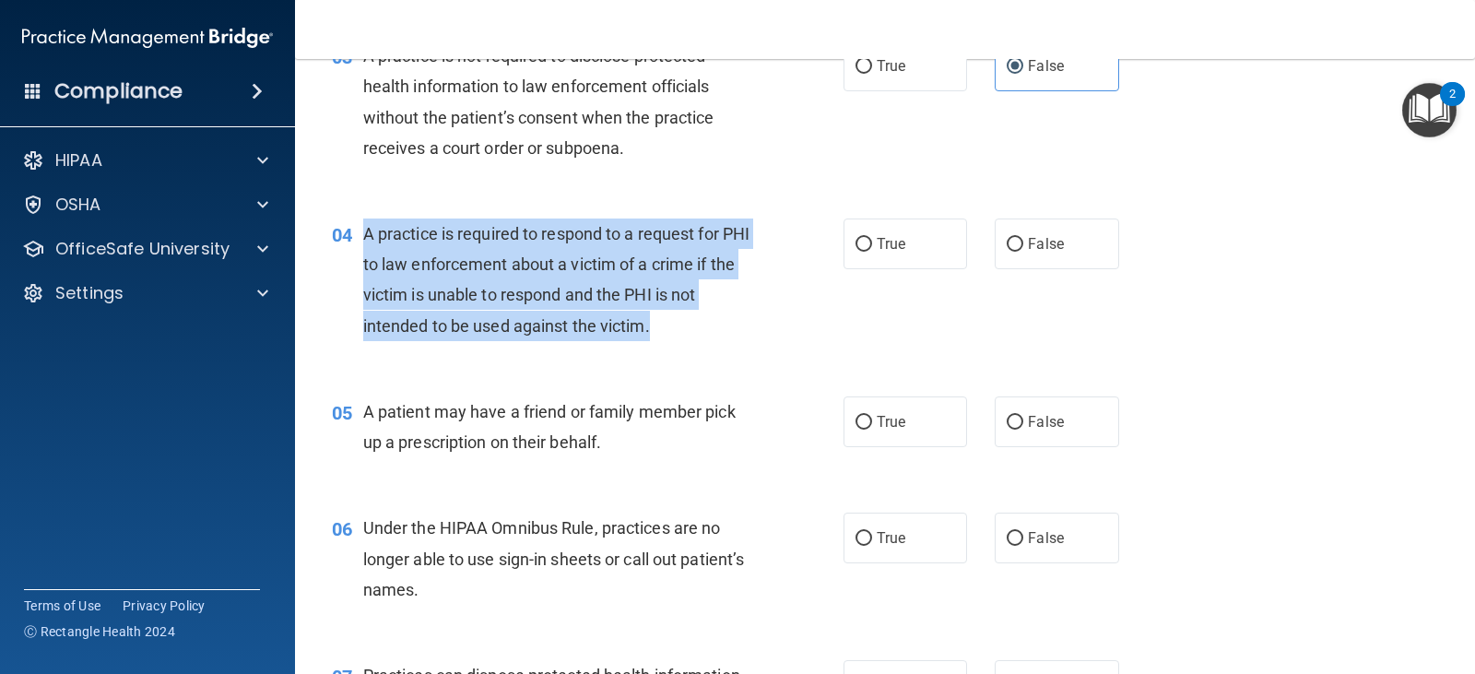
drag, startPoint x: 669, startPoint y: 326, endPoint x: 363, endPoint y: 233, distance: 319.8
click at [363, 233] on div "A practice is required to respond to a request for PHI to law enforcement about…" at bounding box center [565, 279] width 405 height 123
click at [864, 251] on input "True" at bounding box center [863, 245] width 17 height 14
radio input "true"
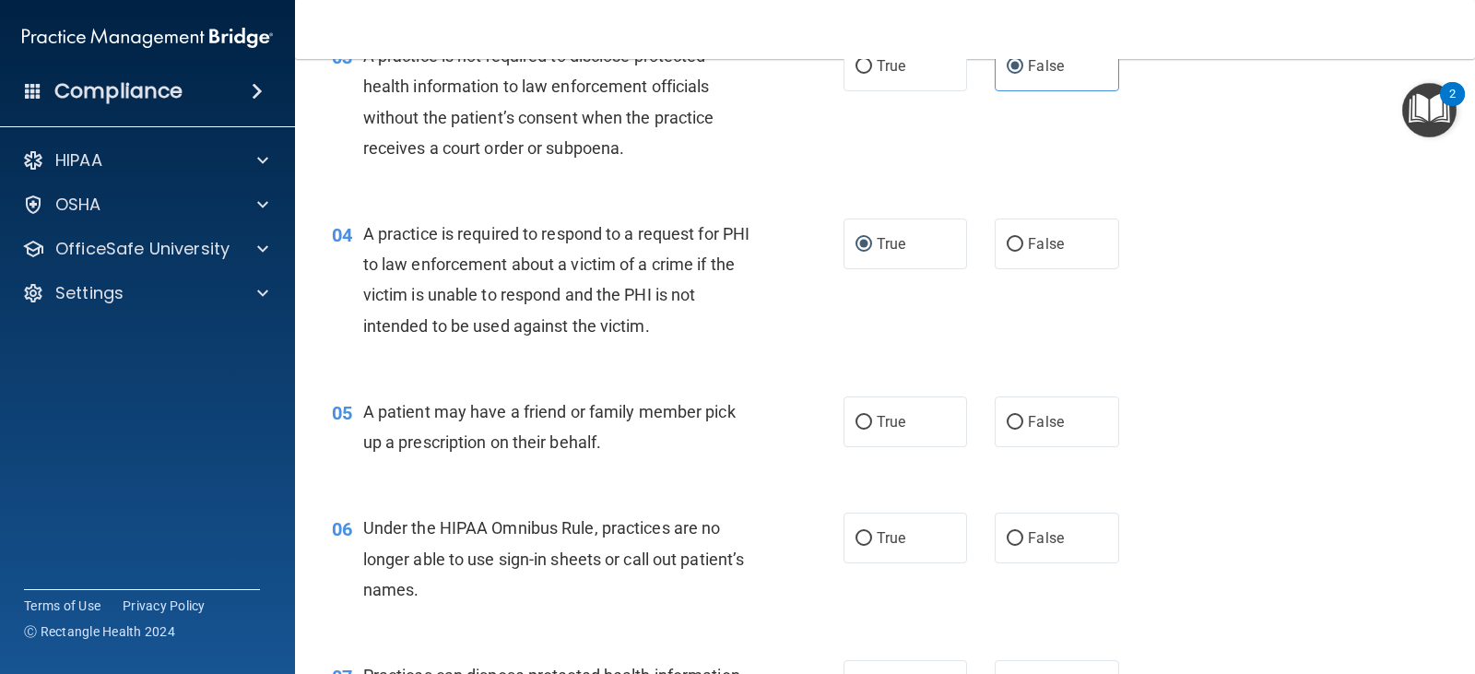
click at [700, 383] on div "05 A patient may have a friend or family member pick up a prescription on their…" at bounding box center [885, 431] width 1134 height 116
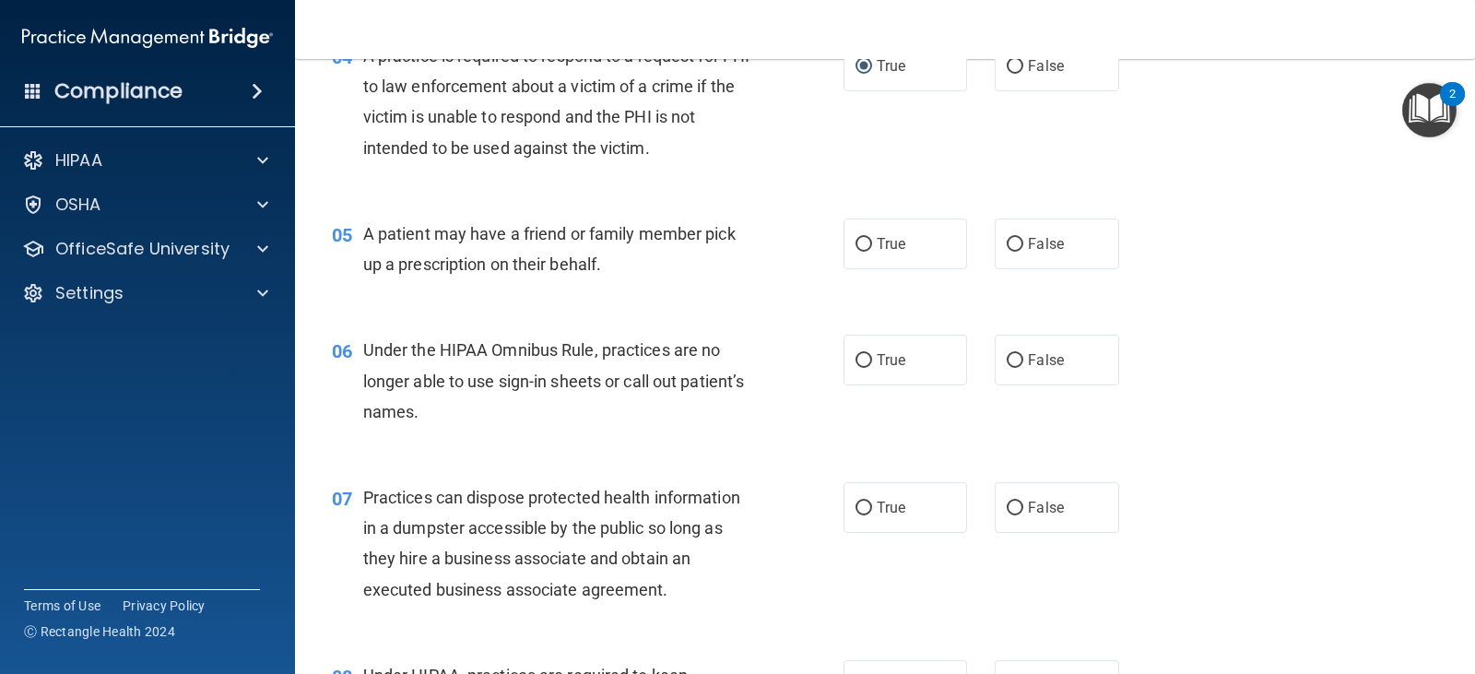
scroll to position [645, 0]
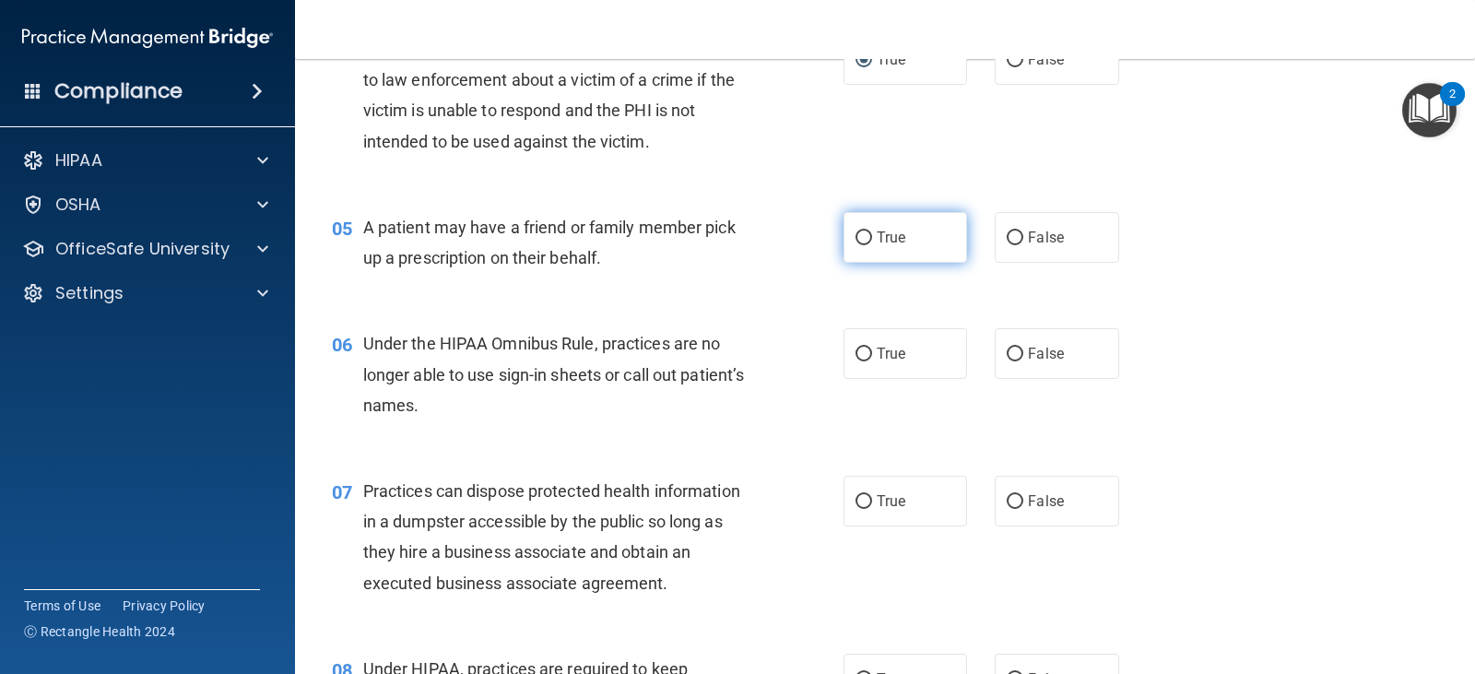
click at [867, 243] on label "True" at bounding box center [904, 237] width 123 height 51
click at [867, 243] on input "True" at bounding box center [863, 238] width 17 height 14
radio input "true"
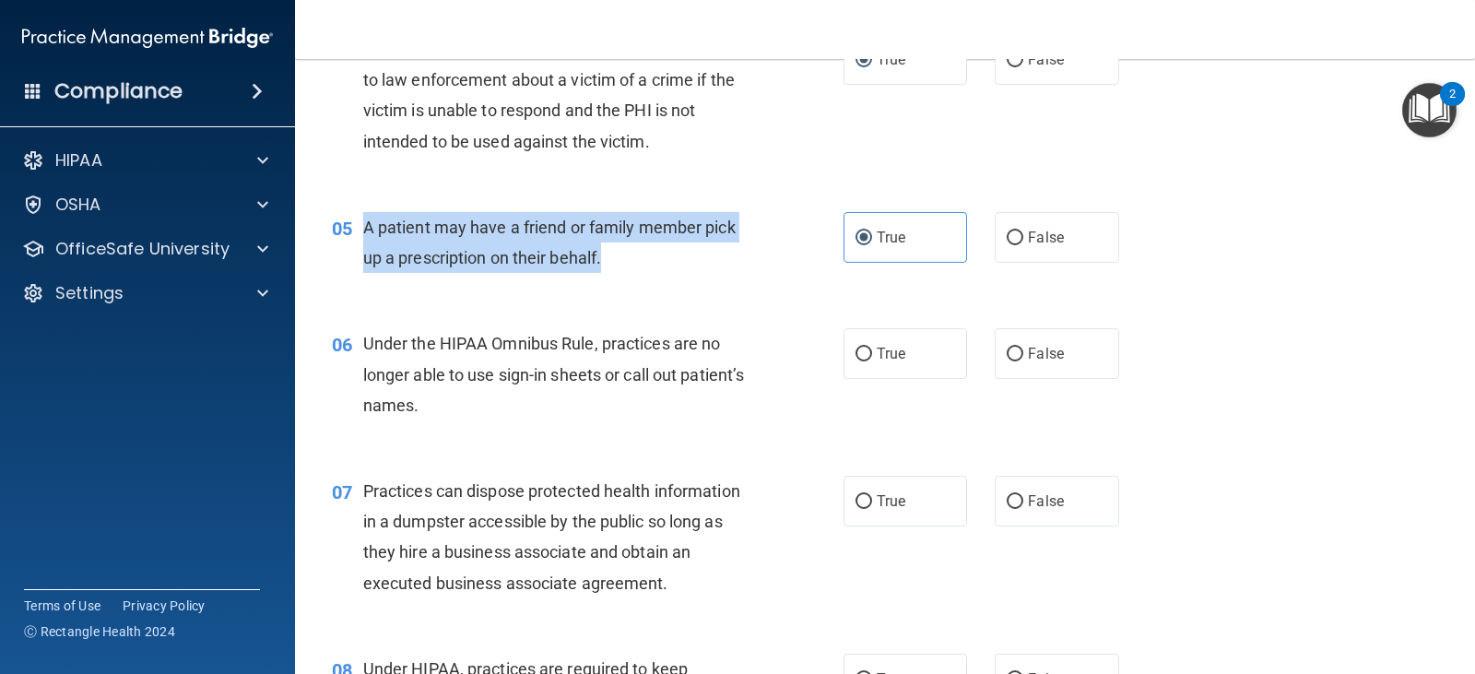
drag, startPoint x: 612, startPoint y: 259, endPoint x: 367, endPoint y: 230, distance: 246.8
click at [367, 230] on div "A patient may have a friend or family member pick up a prescription on their be…" at bounding box center [565, 242] width 405 height 61
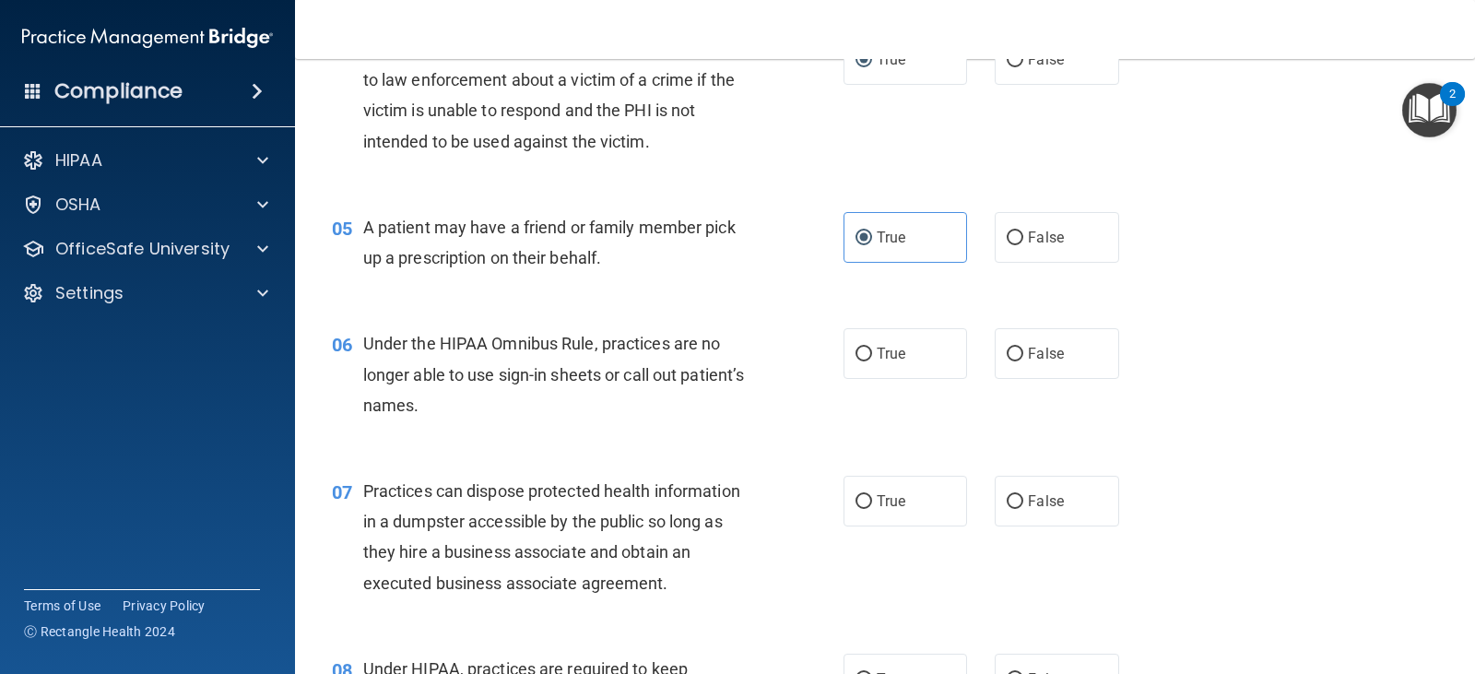
click at [573, 410] on div "Under the HIPAA Omnibus Rule, practices are no longer able to use sign-in sheet…" at bounding box center [565, 374] width 405 height 92
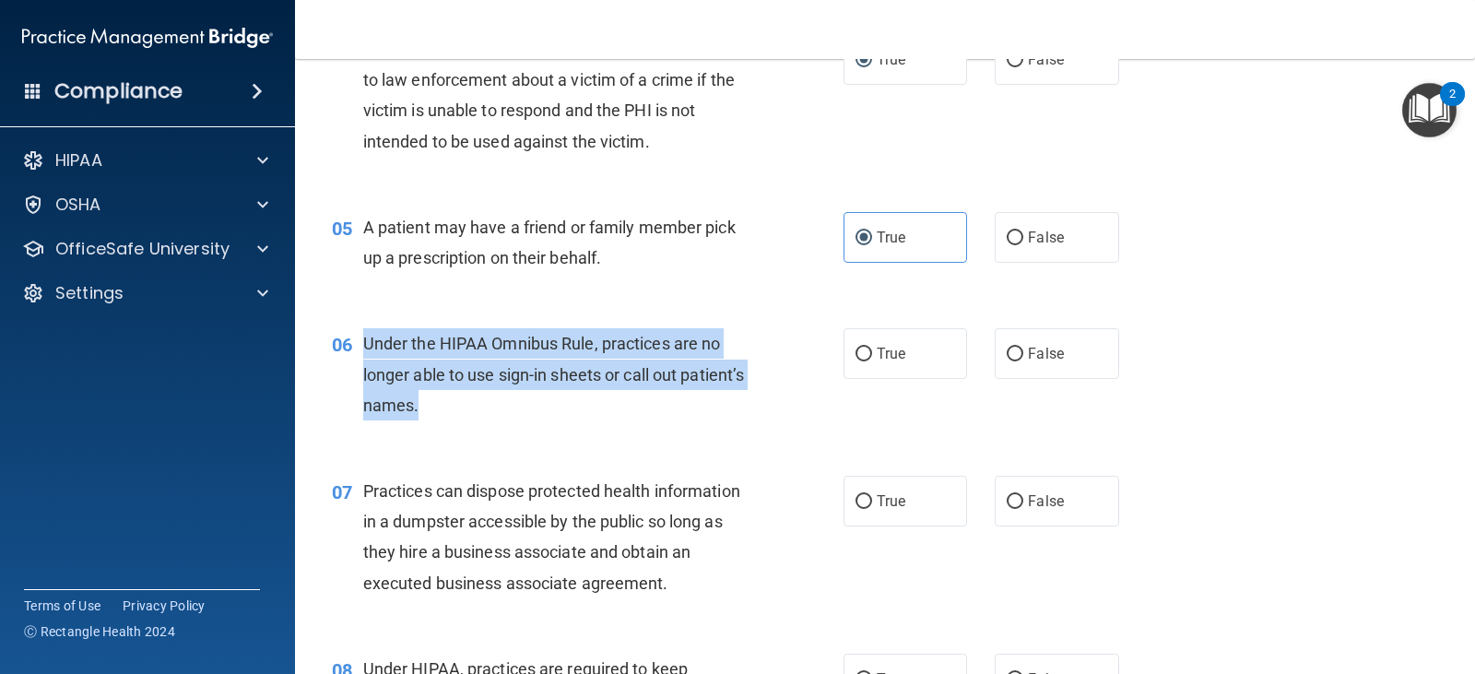
drag, startPoint x: 511, startPoint y: 403, endPoint x: 358, endPoint y: 341, distance: 164.1
click at [358, 341] on div "06 Under the HIPAA Omnibus Rule, practices are no longer able to use sign-in sh…" at bounding box center [587, 378] width 567 height 101
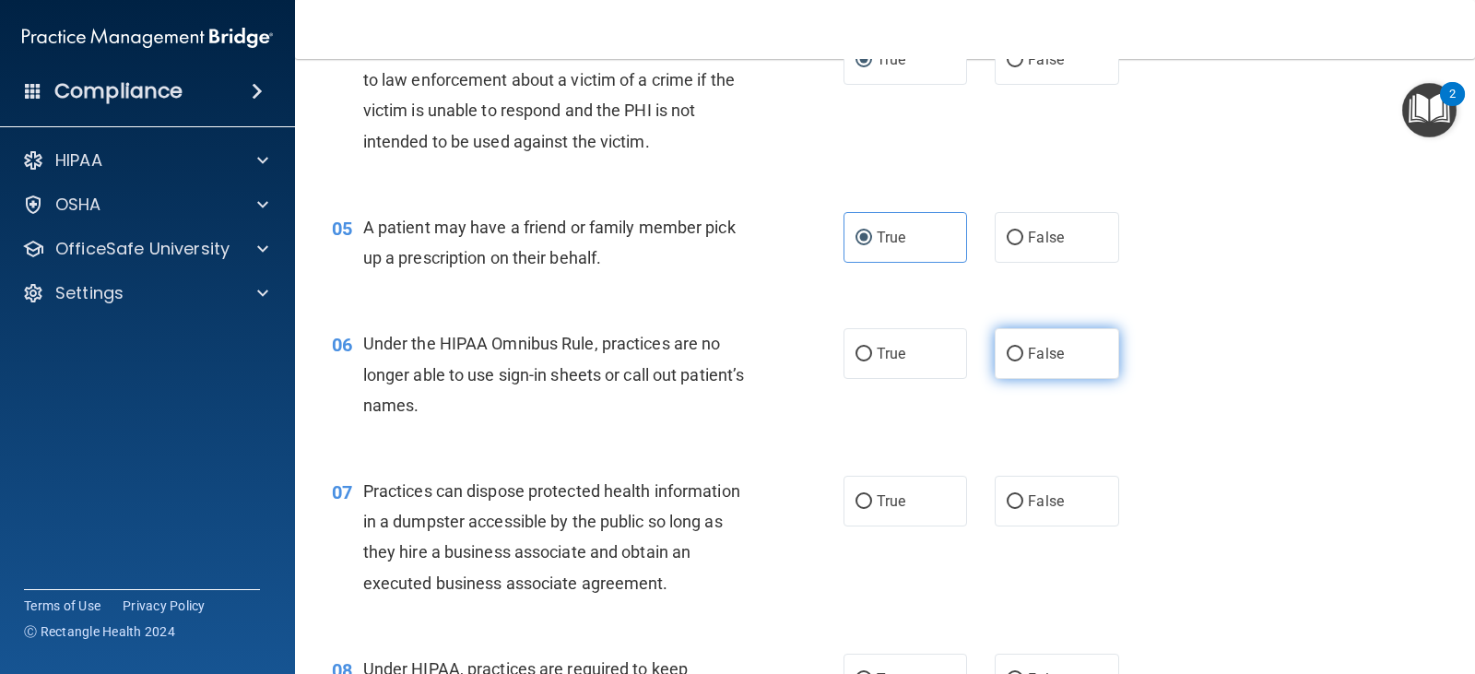
click at [995, 361] on label "False" at bounding box center [1055, 353] width 123 height 51
click at [1006, 361] on input "False" at bounding box center [1014, 354] width 17 height 14
radio input "true"
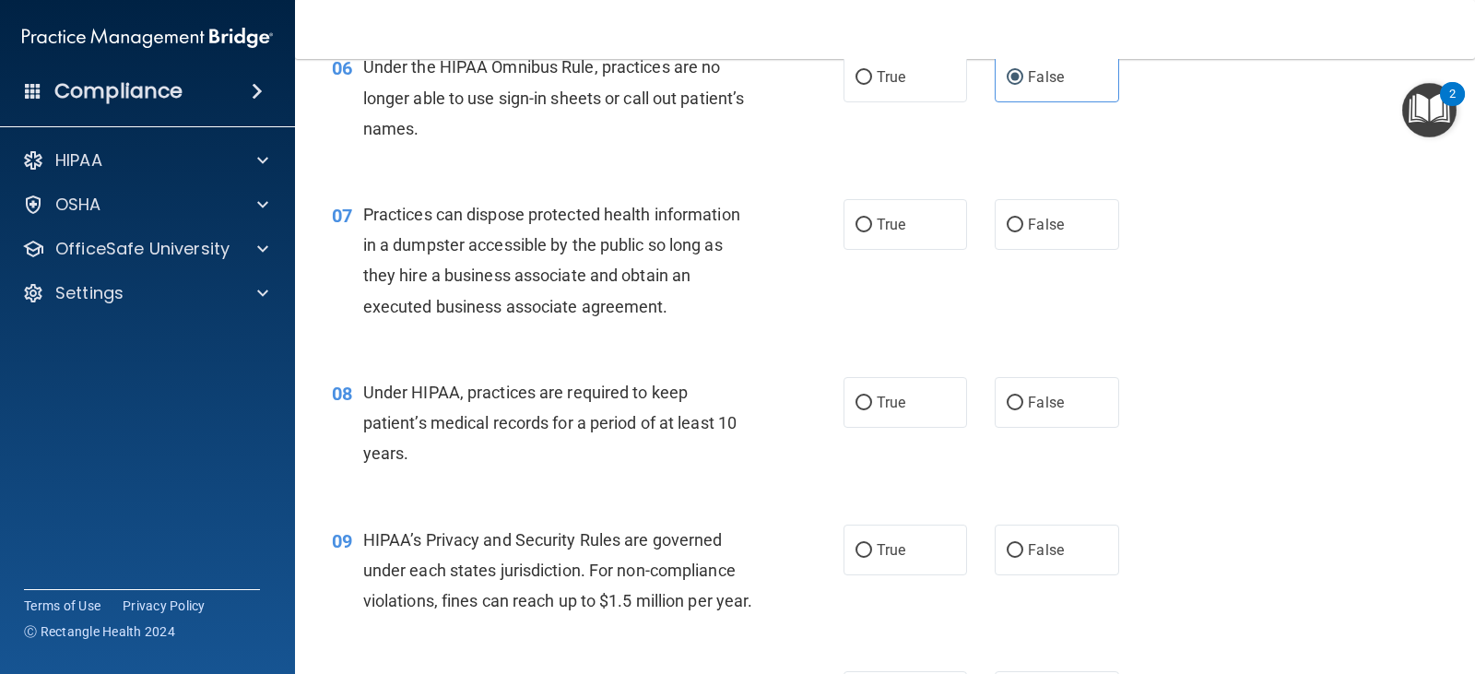
scroll to position [1014, 0]
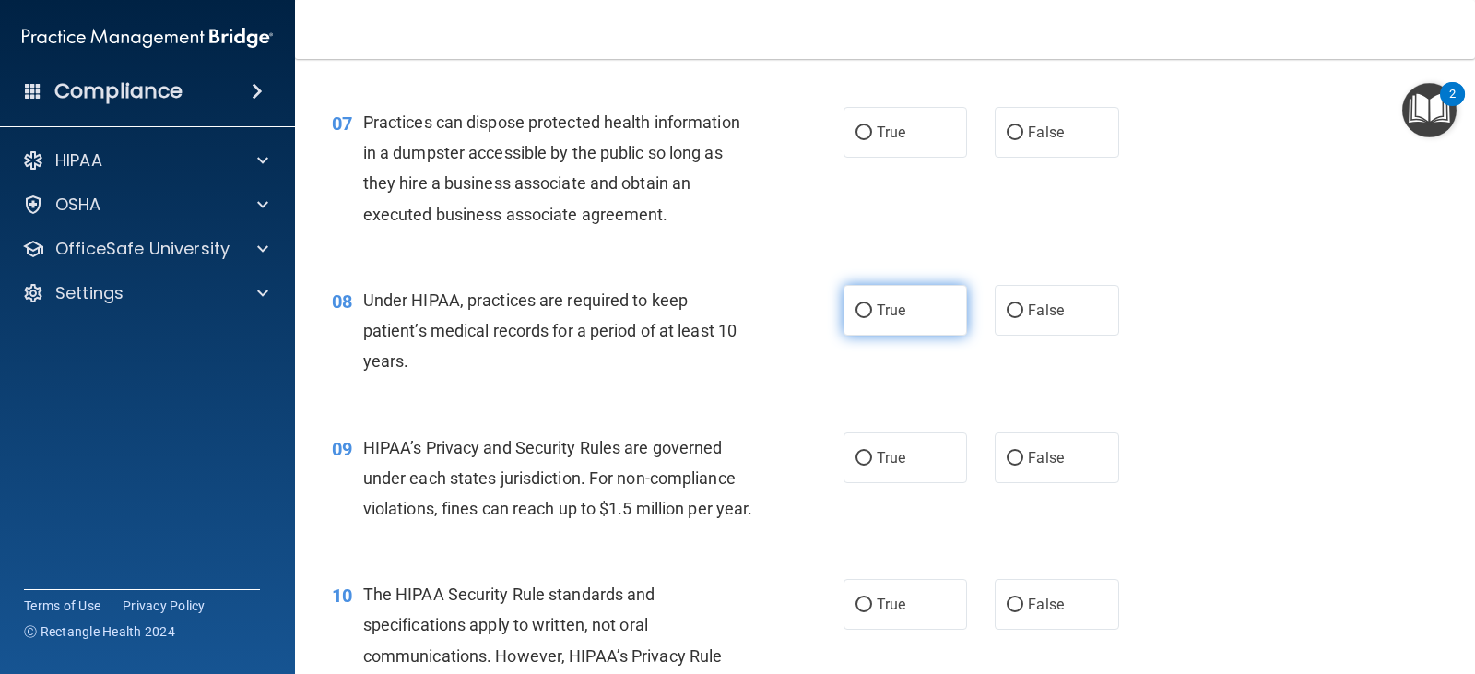
click at [940, 310] on label "True" at bounding box center [904, 310] width 123 height 51
click at [872, 310] on input "True" at bounding box center [863, 311] width 17 height 14
radio input "true"
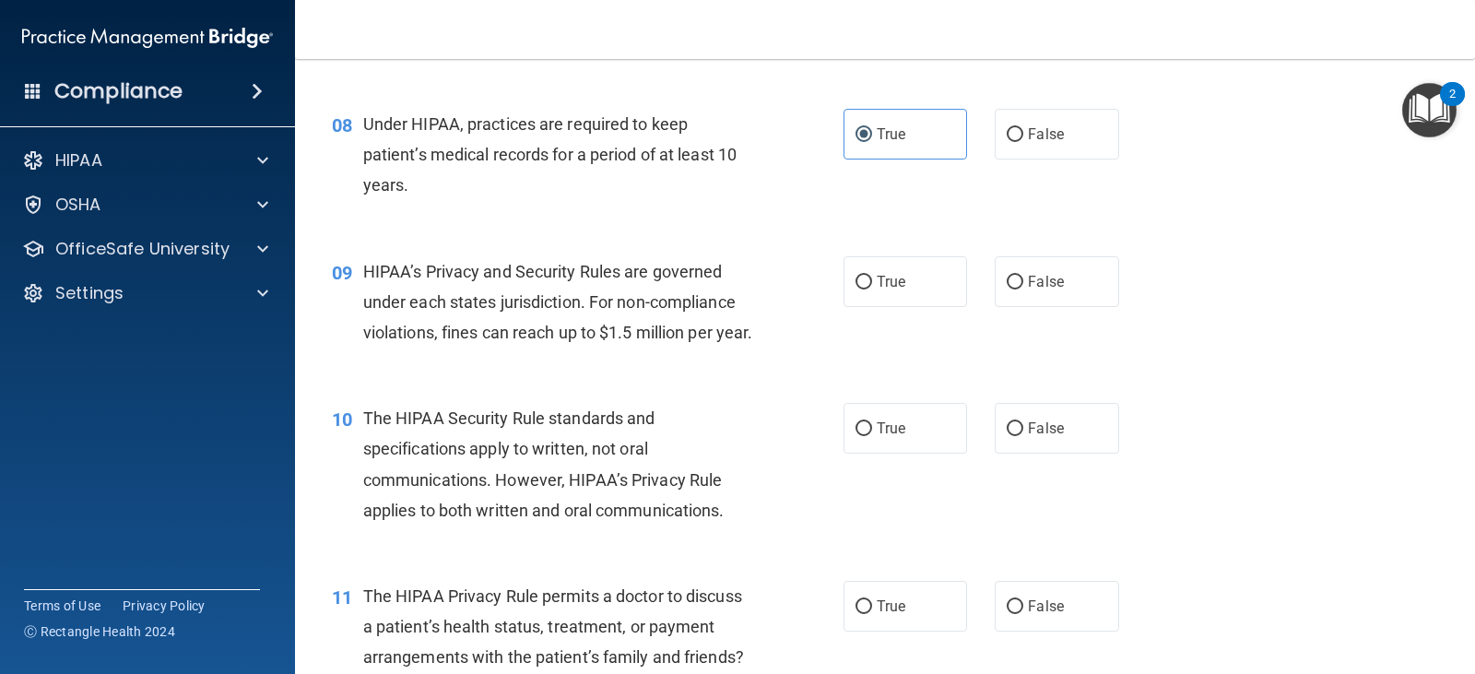
scroll to position [1198, 0]
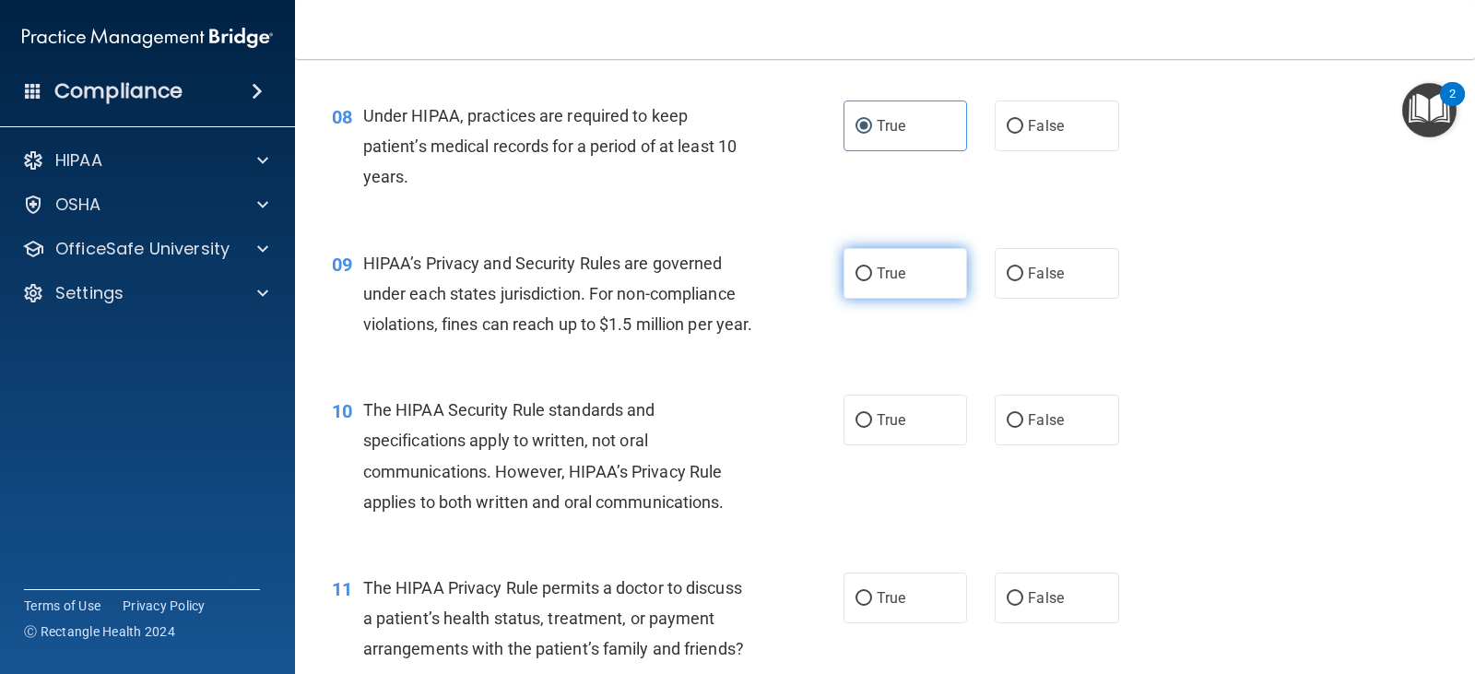
click at [892, 288] on label "True" at bounding box center [904, 273] width 123 height 51
click at [872, 281] on input "True" at bounding box center [863, 274] width 17 height 14
radio input "true"
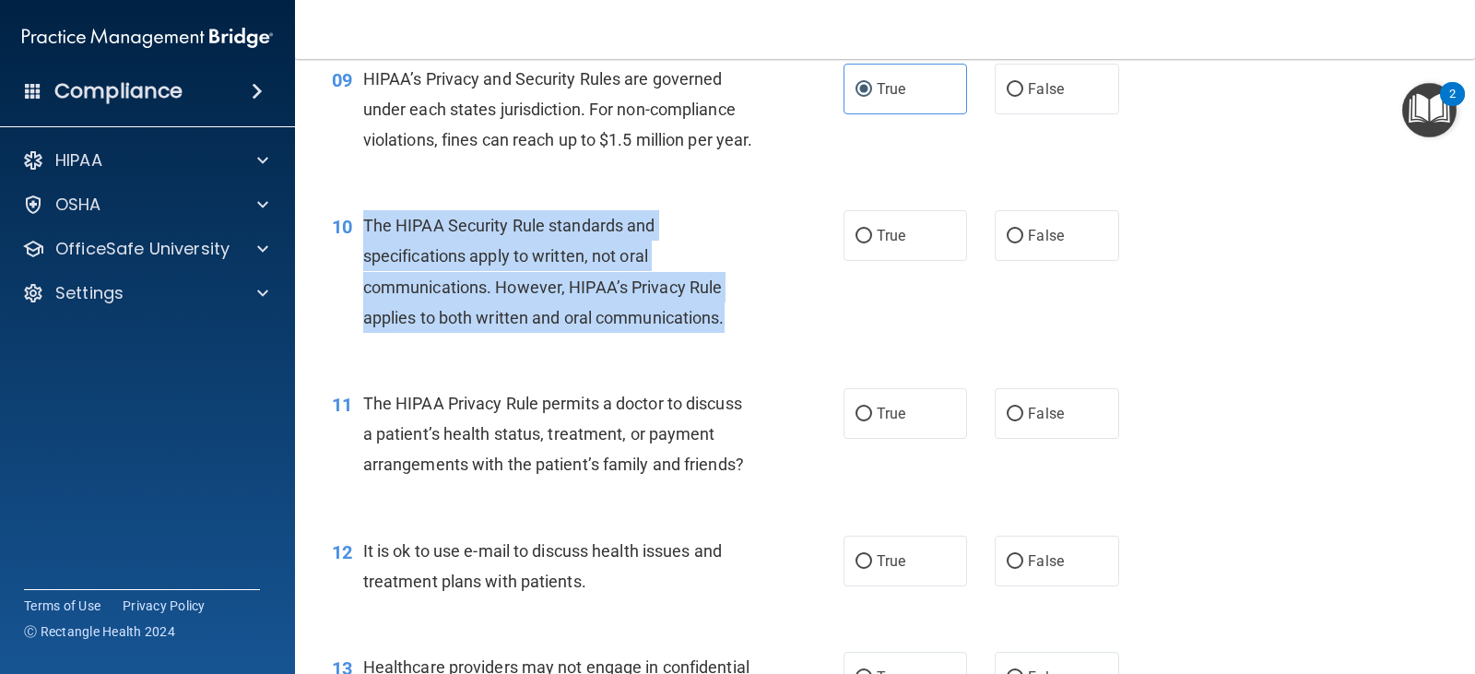
drag, startPoint x: 773, startPoint y: 353, endPoint x: 365, endPoint y: 261, distance: 418.5
click at [365, 261] on div "10 The HIPAA Security Rule standards and specifications apply to written, not o…" at bounding box center [587, 276] width 567 height 132
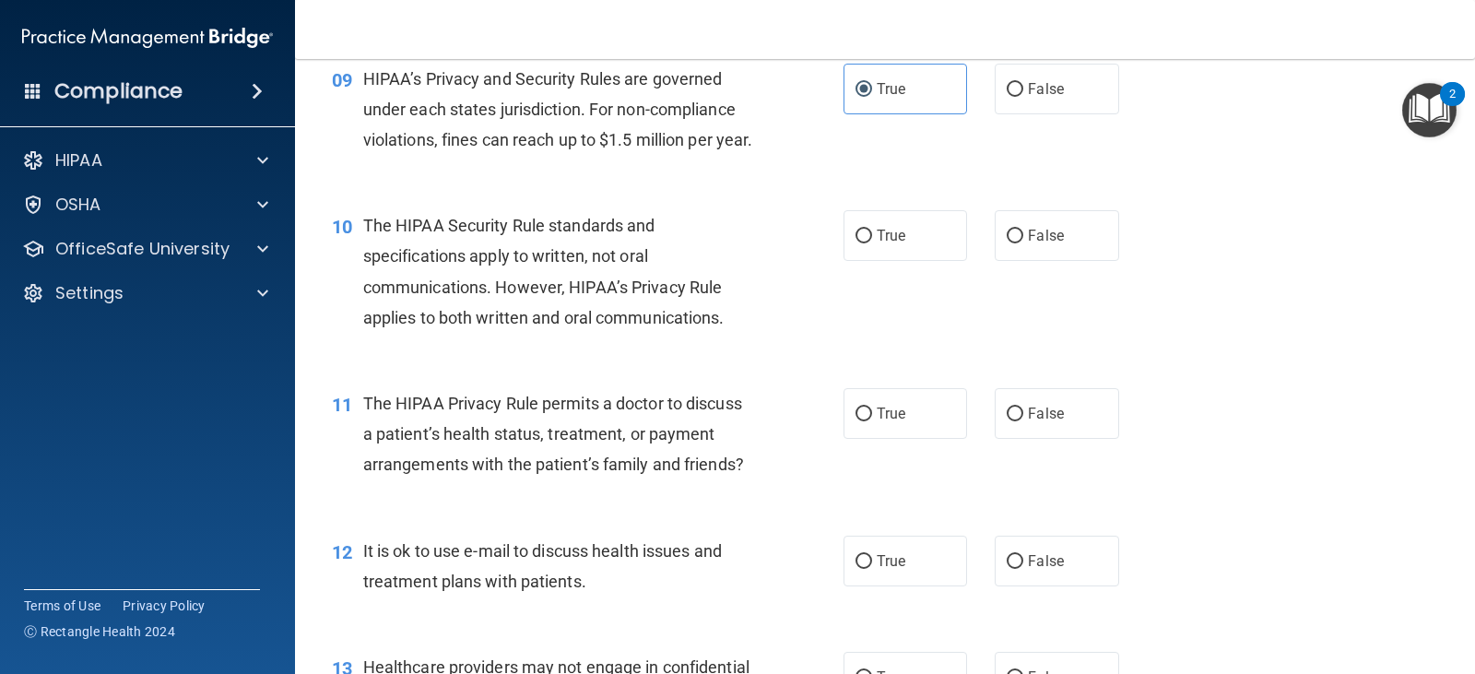
click at [644, 365] on div "10 The HIPAA Security Rule standards and specifications apply to written, not o…" at bounding box center [885, 276] width 1134 height 178
click at [877, 244] on span "True" at bounding box center [890, 236] width 29 height 18
click at [872, 243] on input "True" at bounding box center [863, 236] width 17 height 14
radio input "true"
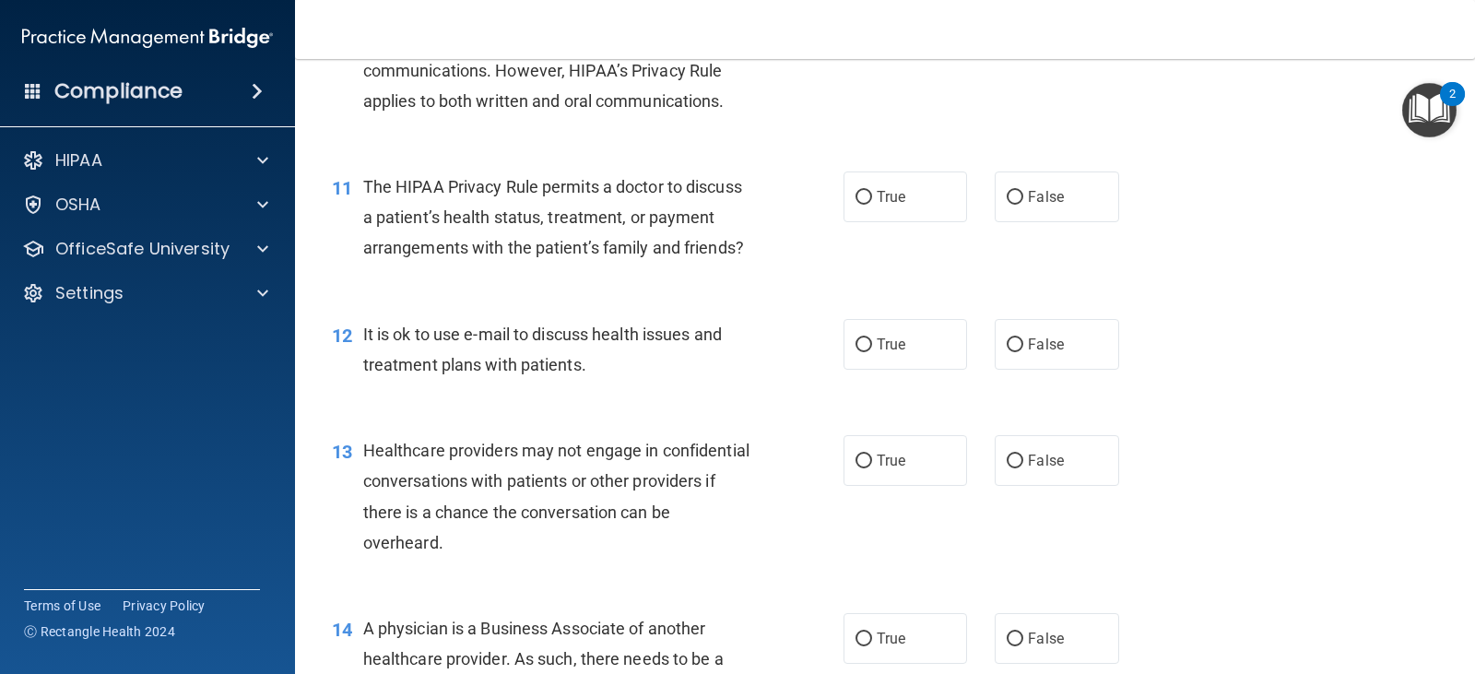
scroll to position [1659, 0]
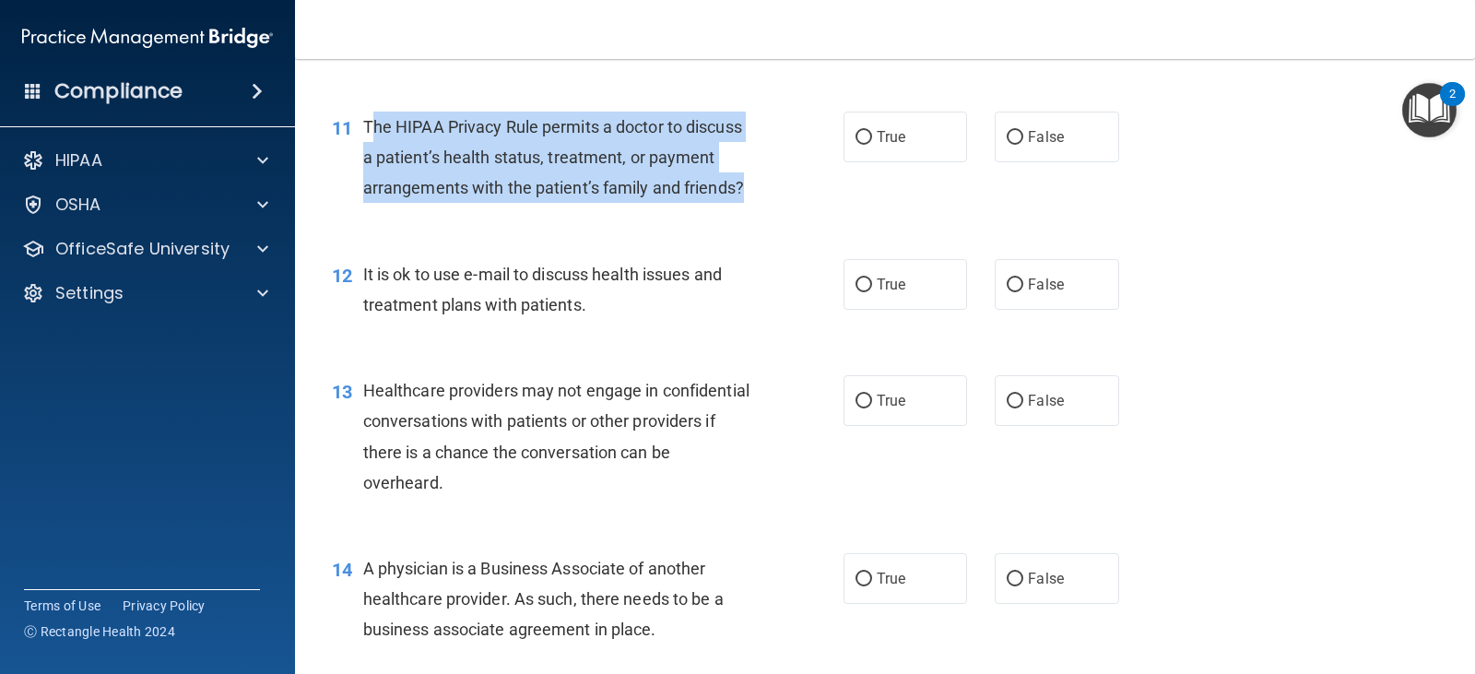
drag, startPoint x: 753, startPoint y: 217, endPoint x: 368, endPoint y: 161, distance: 389.2
click at [368, 161] on div "The HIPAA Privacy Rule permits a doctor to discuss a patient’s health status, t…" at bounding box center [565, 158] width 405 height 92
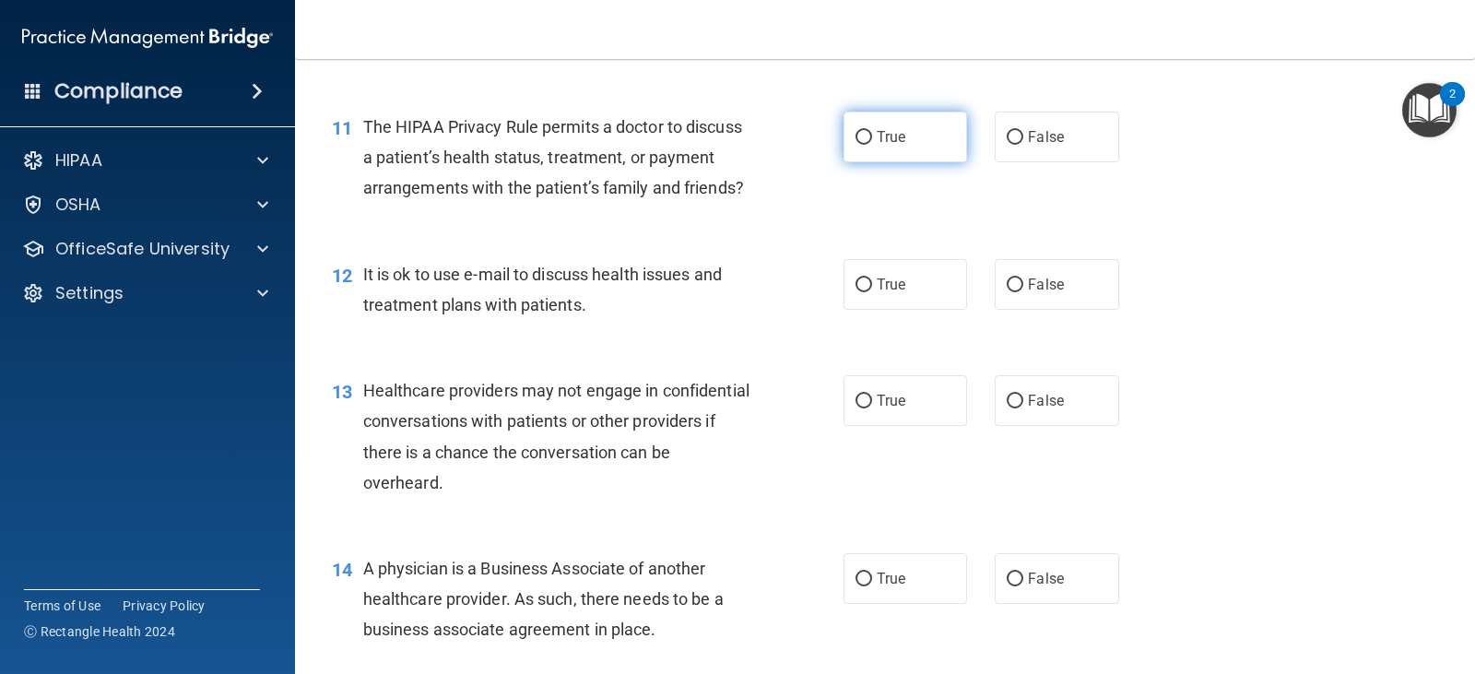
drag, startPoint x: 878, startPoint y: 163, endPoint x: 862, endPoint y: 175, distance: 20.5
click at [877, 146] on span "True" at bounding box center [890, 137] width 29 height 18
click at [872, 145] on input "True" at bounding box center [863, 138] width 17 height 14
radio input "true"
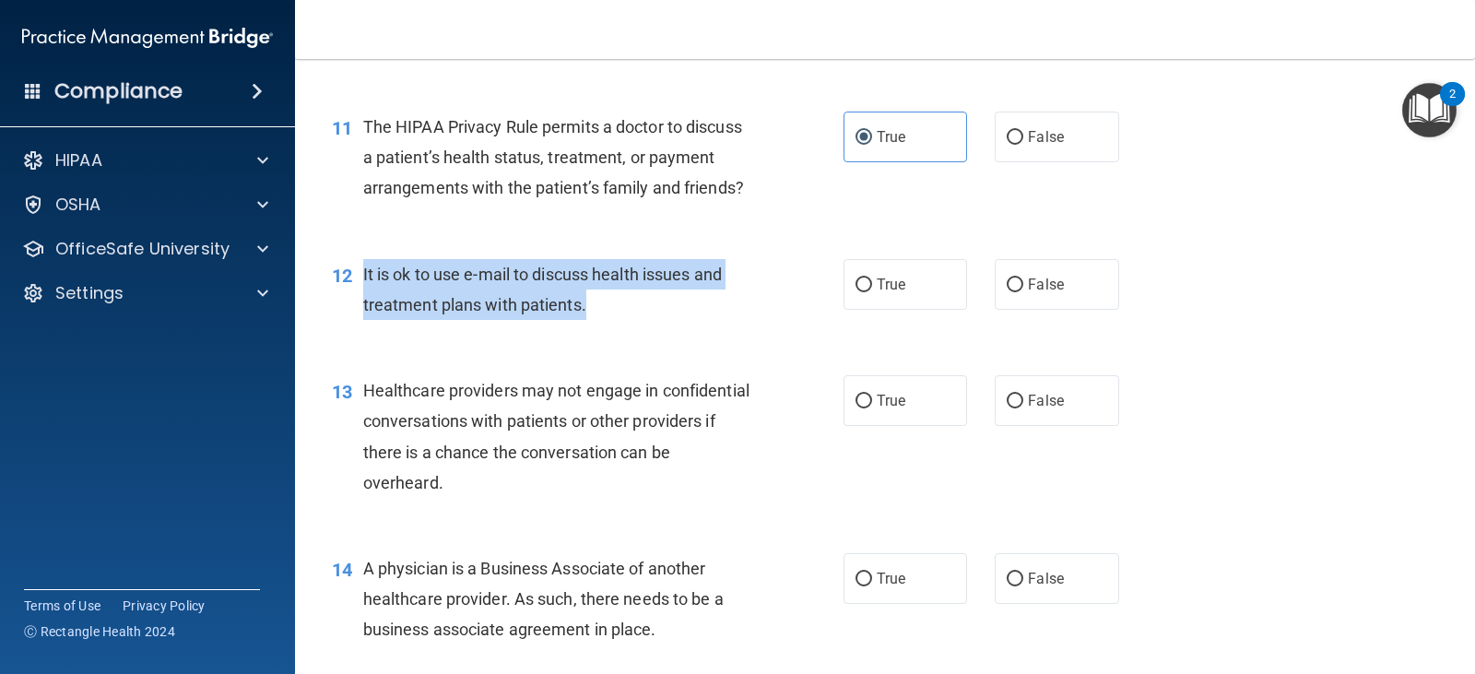
drag, startPoint x: 586, startPoint y: 333, endPoint x: 358, endPoint y: 307, distance: 229.1
click at [358, 307] on div "12 It is ok to use e-mail to discuss health issues and treatment plans with pat…" at bounding box center [587, 294] width 567 height 70
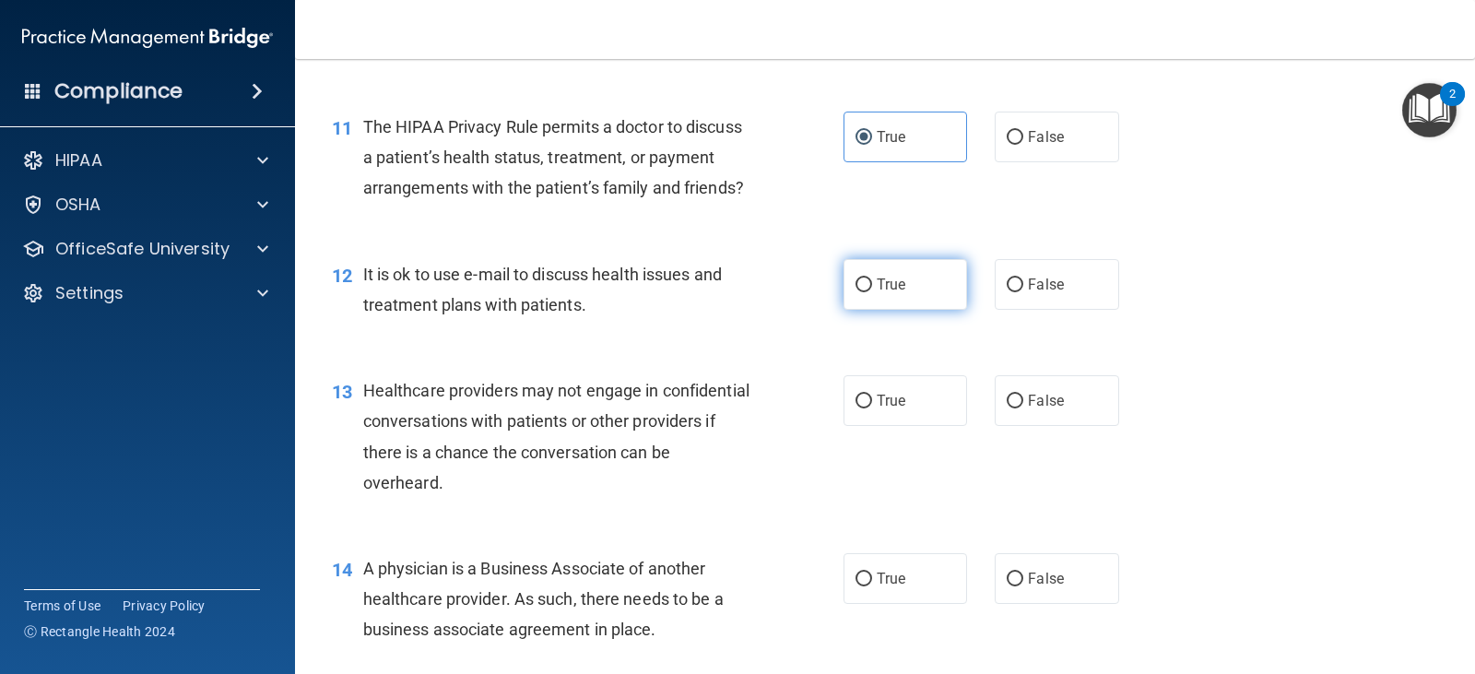
click at [892, 310] on label "True" at bounding box center [904, 284] width 123 height 51
click at [872, 292] on input "True" at bounding box center [863, 285] width 17 height 14
radio input "true"
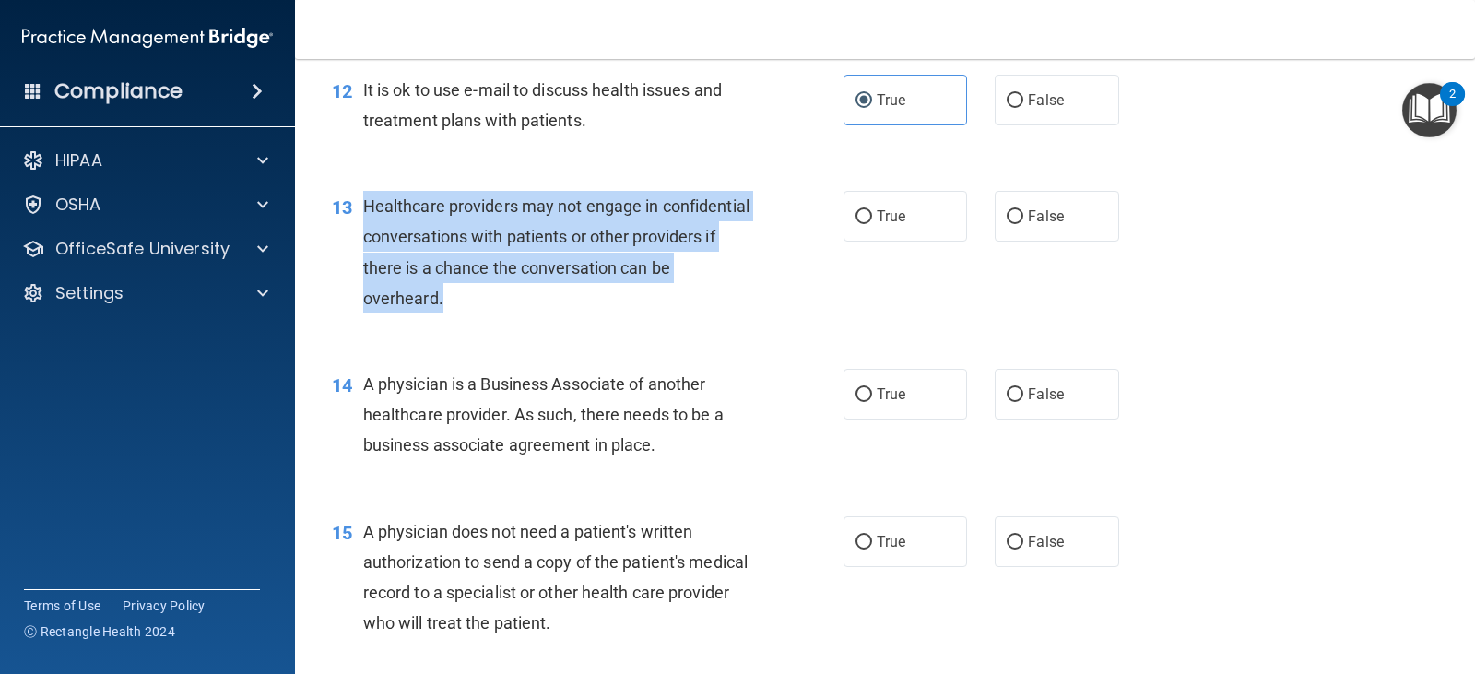
drag, startPoint x: 474, startPoint y: 325, endPoint x: 364, endPoint y: 240, distance: 139.2
click at [364, 240] on div "Healthcare providers may not engage in confidential conversations with patients…" at bounding box center [565, 252] width 405 height 123
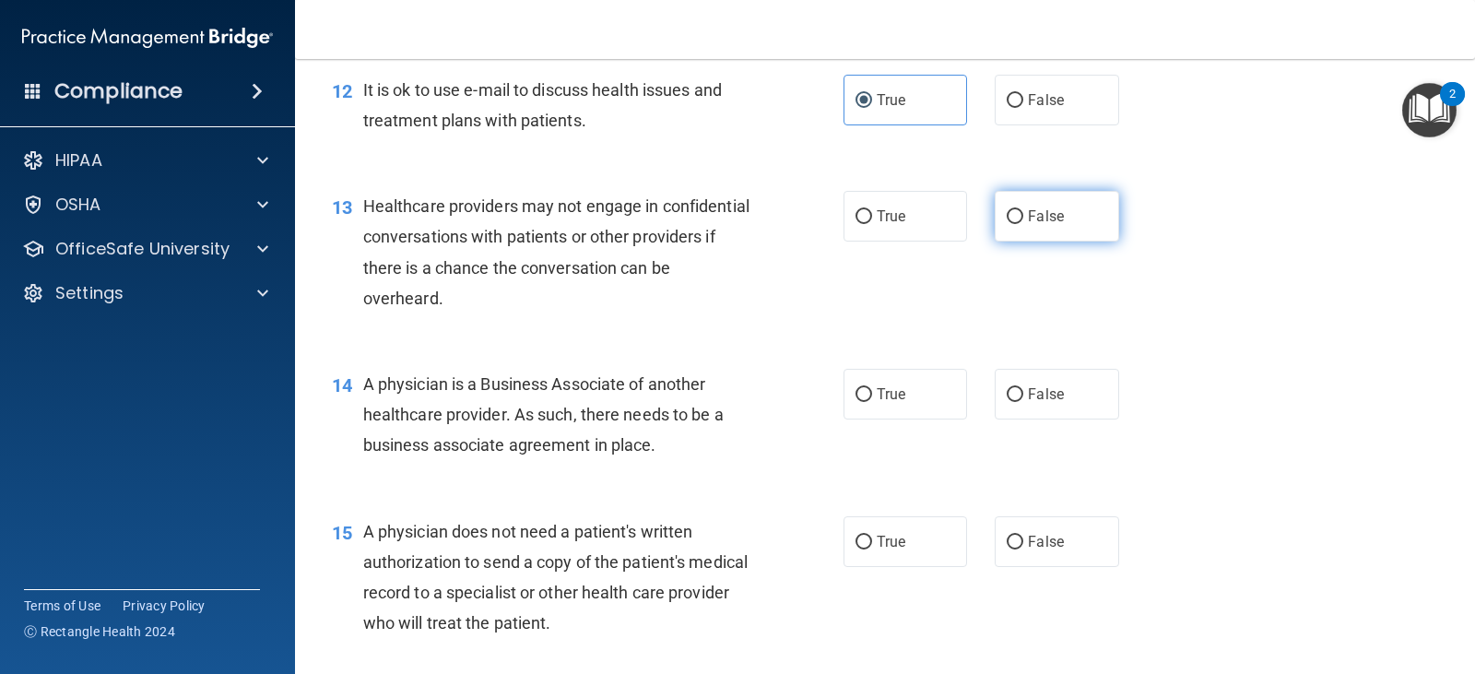
click at [1028, 225] on span "False" at bounding box center [1046, 216] width 36 height 18
click at [1023, 224] on input "False" at bounding box center [1014, 217] width 17 height 14
radio input "true"
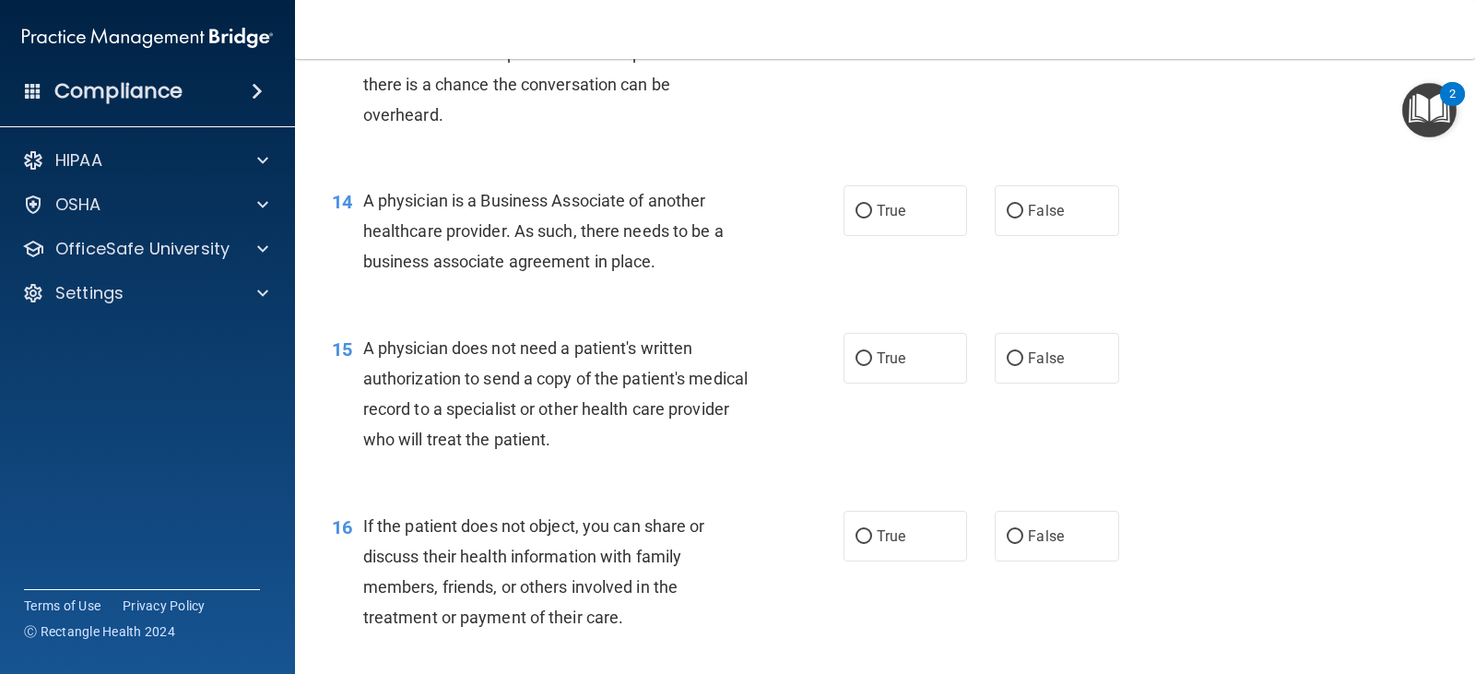
scroll to position [2027, 0]
drag, startPoint x: 678, startPoint y: 292, endPoint x: 360, endPoint y: 238, distance: 322.6
click at [360, 238] on div "14 A physician is a Business Associate of another healthcare provider. As such,…" at bounding box center [587, 234] width 567 height 101
click at [733, 354] on div "15 A physician does not need a patient's written authorization to send a copy o…" at bounding box center [885, 398] width 1134 height 178
click at [1028, 218] on span "False" at bounding box center [1046, 210] width 36 height 18
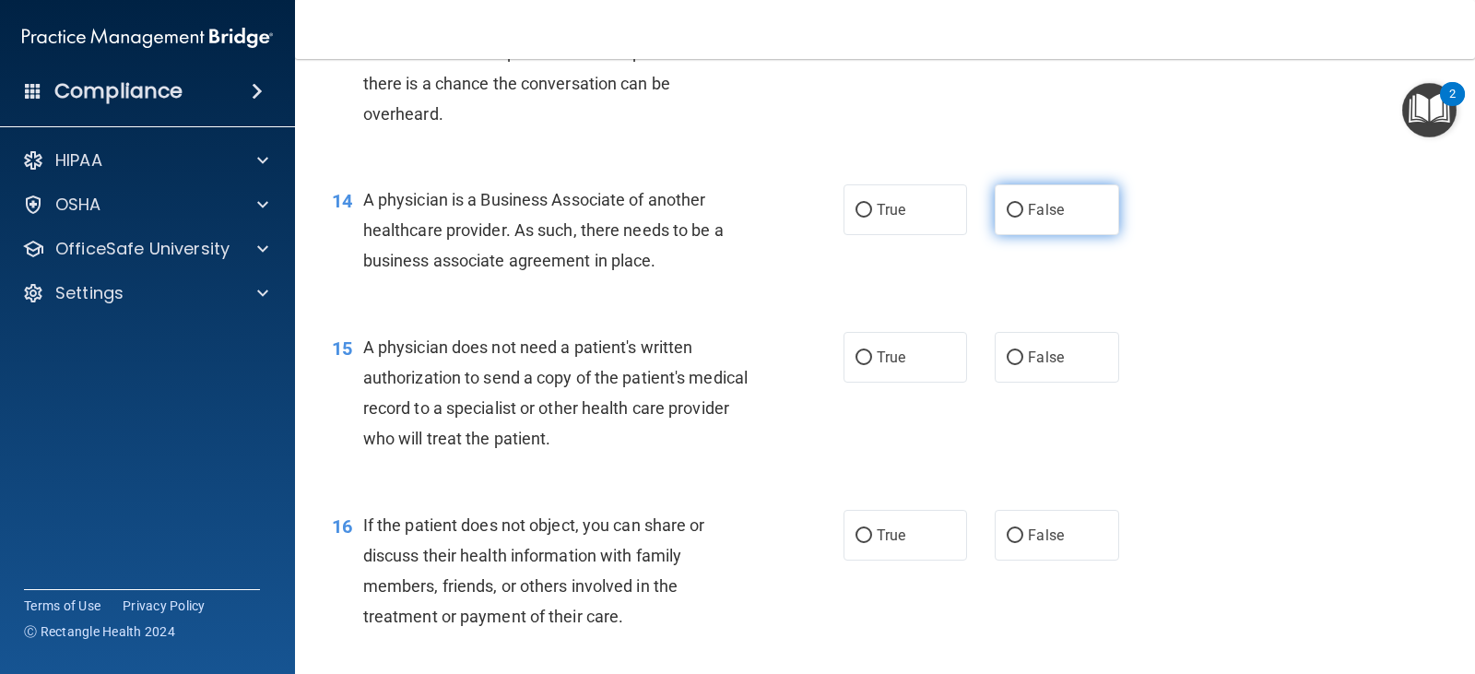
click at [1023, 217] on input "False" at bounding box center [1014, 211] width 17 height 14
radio input "true"
click at [906, 382] on label "True" at bounding box center [904, 357] width 123 height 51
click at [872, 365] on input "True" at bounding box center [863, 358] width 17 height 14
radio input "true"
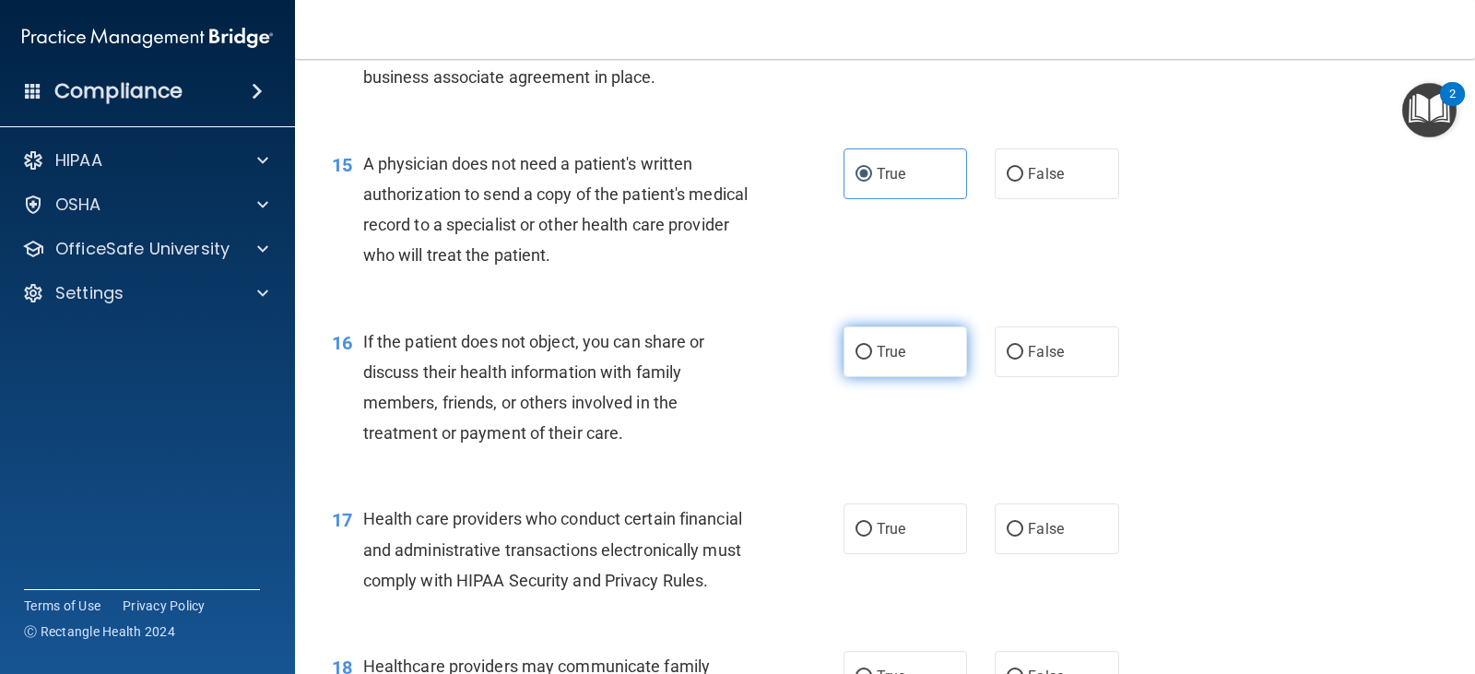
scroll to position [2212, 0]
click at [887, 376] on label "True" at bounding box center [904, 350] width 123 height 51
click at [872, 358] on input "True" at bounding box center [863, 352] width 17 height 14
radio input "true"
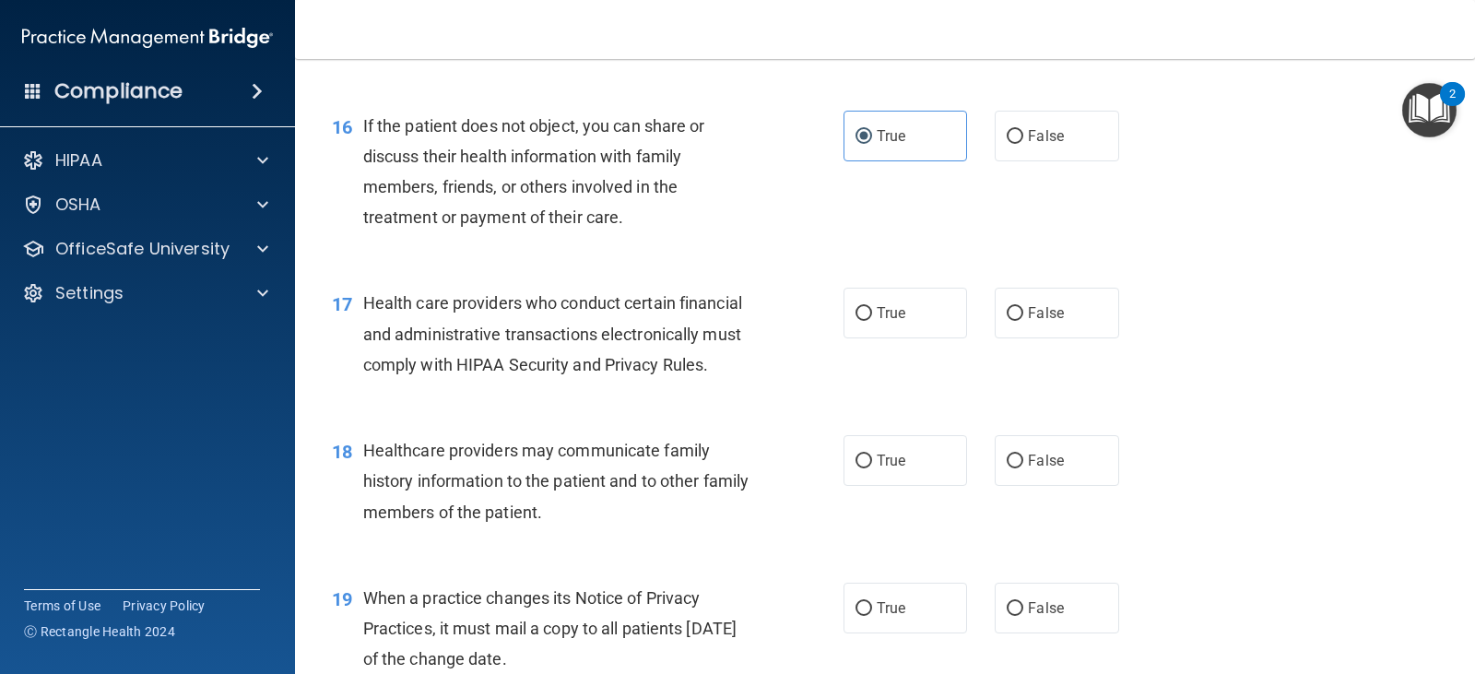
scroll to position [2488, 0]
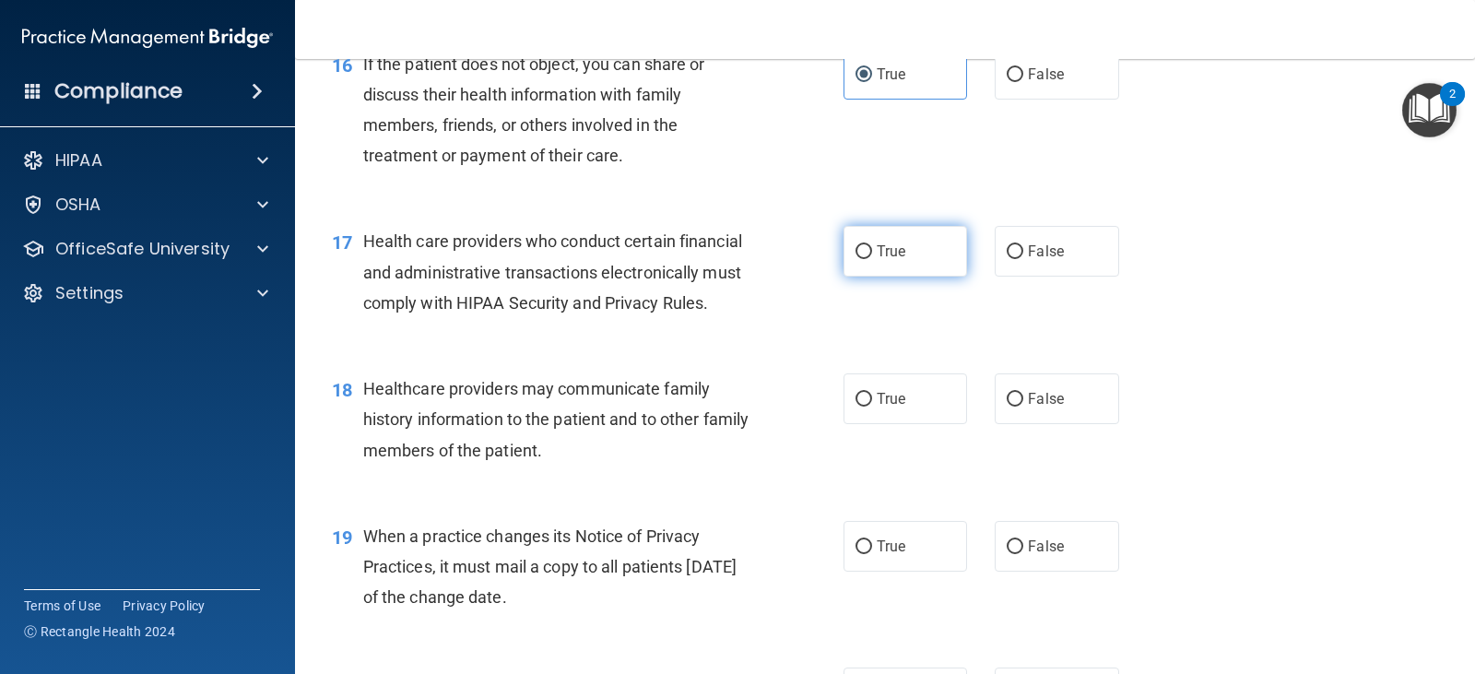
click at [876, 260] on span "True" at bounding box center [890, 251] width 29 height 18
click at [872, 259] on input "True" at bounding box center [863, 252] width 17 height 14
radio input "true"
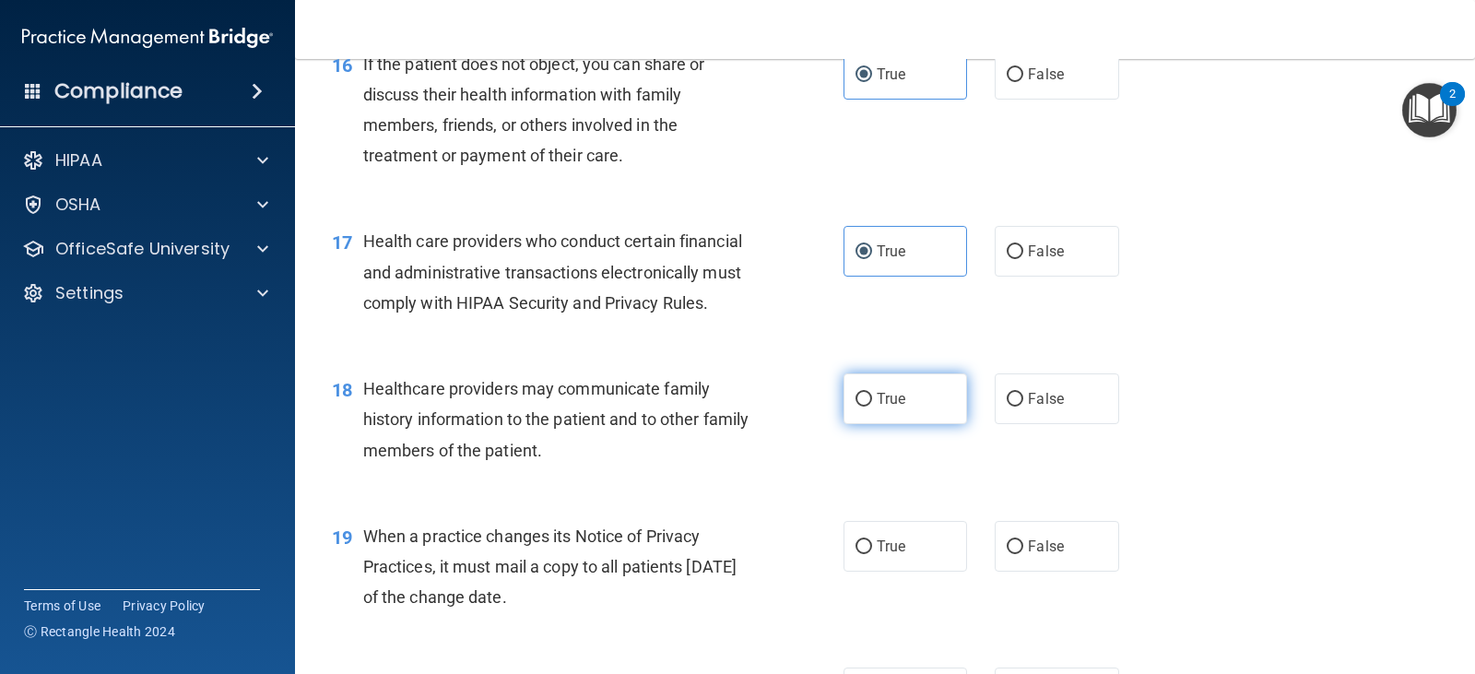
click at [877, 424] on label "True" at bounding box center [904, 398] width 123 height 51
click at [872, 406] on input "True" at bounding box center [863, 400] width 17 height 14
radio input "true"
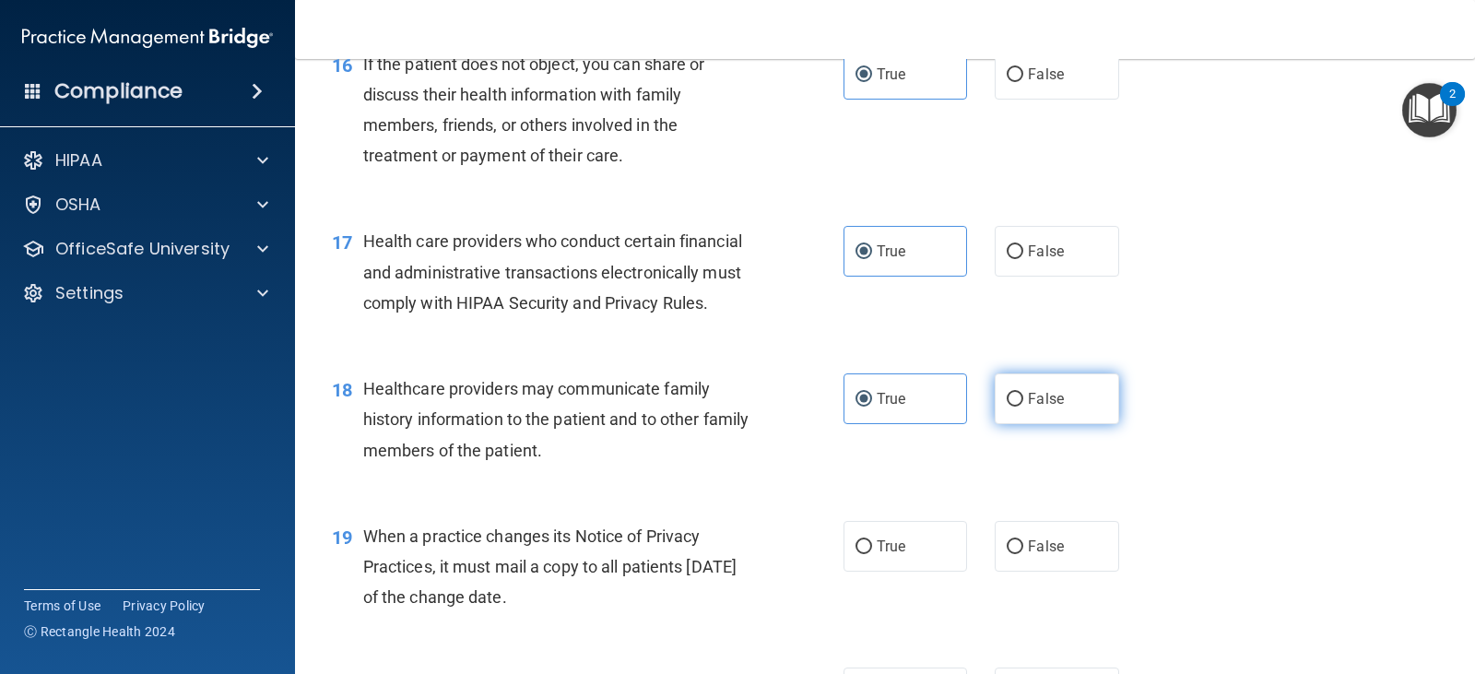
click at [1051, 424] on label "False" at bounding box center [1055, 398] width 123 height 51
click at [1023, 406] on input "False" at bounding box center [1014, 400] width 17 height 14
radio input "true"
radio input "false"
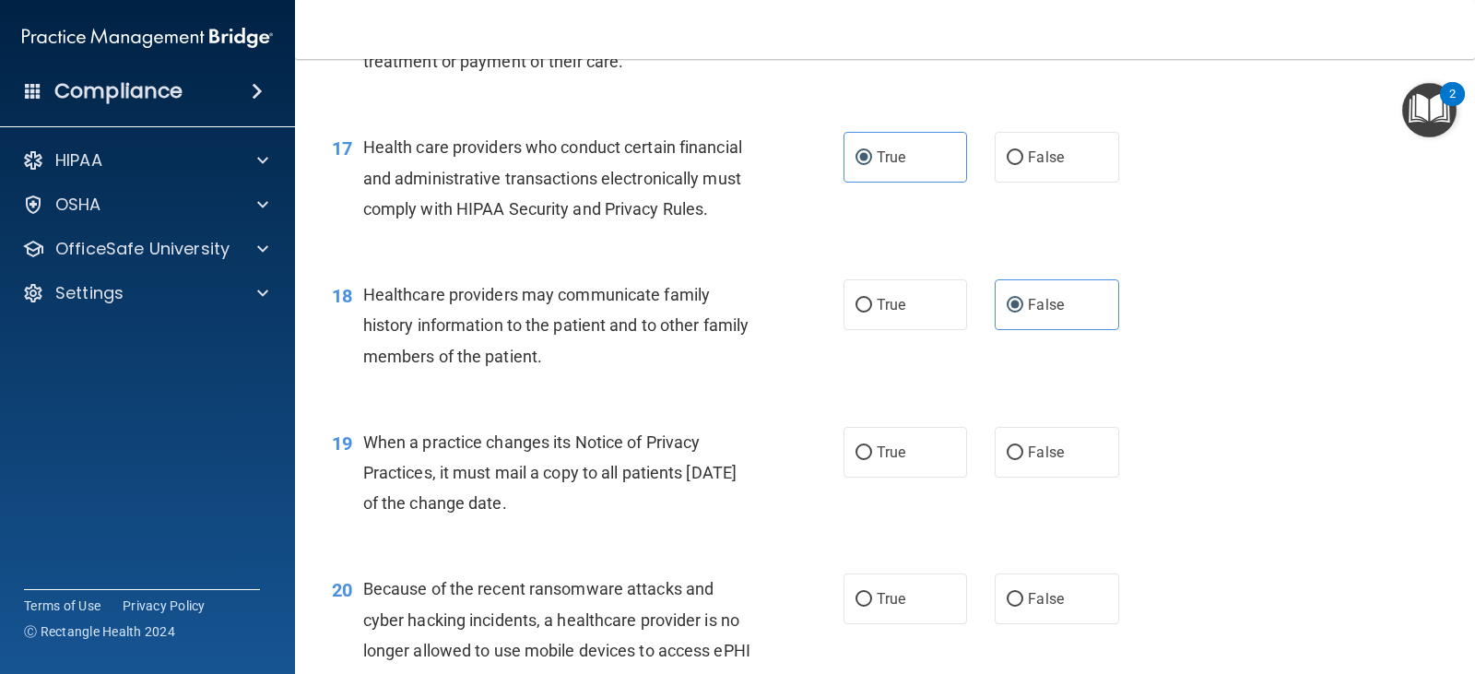
scroll to position [2673, 0]
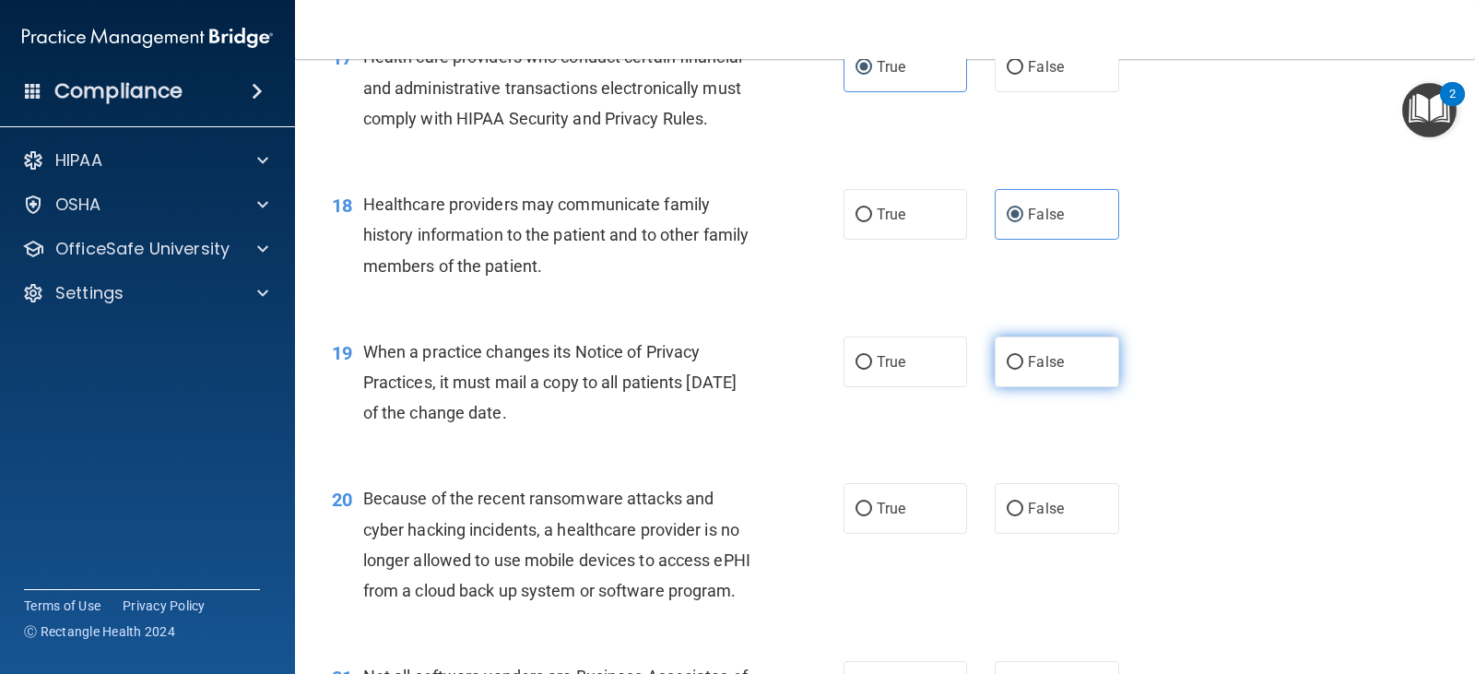
click at [1045, 370] on span "False" at bounding box center [1046, 362] width 36 height 18
click at [1023, 370] on input "False" at bounding box center [1014, 363] width 17 height 14
radio input "true"
click at [1039, 534] on label "False" at bounding box center [1055, 508] width 123 height 51
click at [1023, 516] on input "False" at bounding box center [1014, 509] width 17 height 14
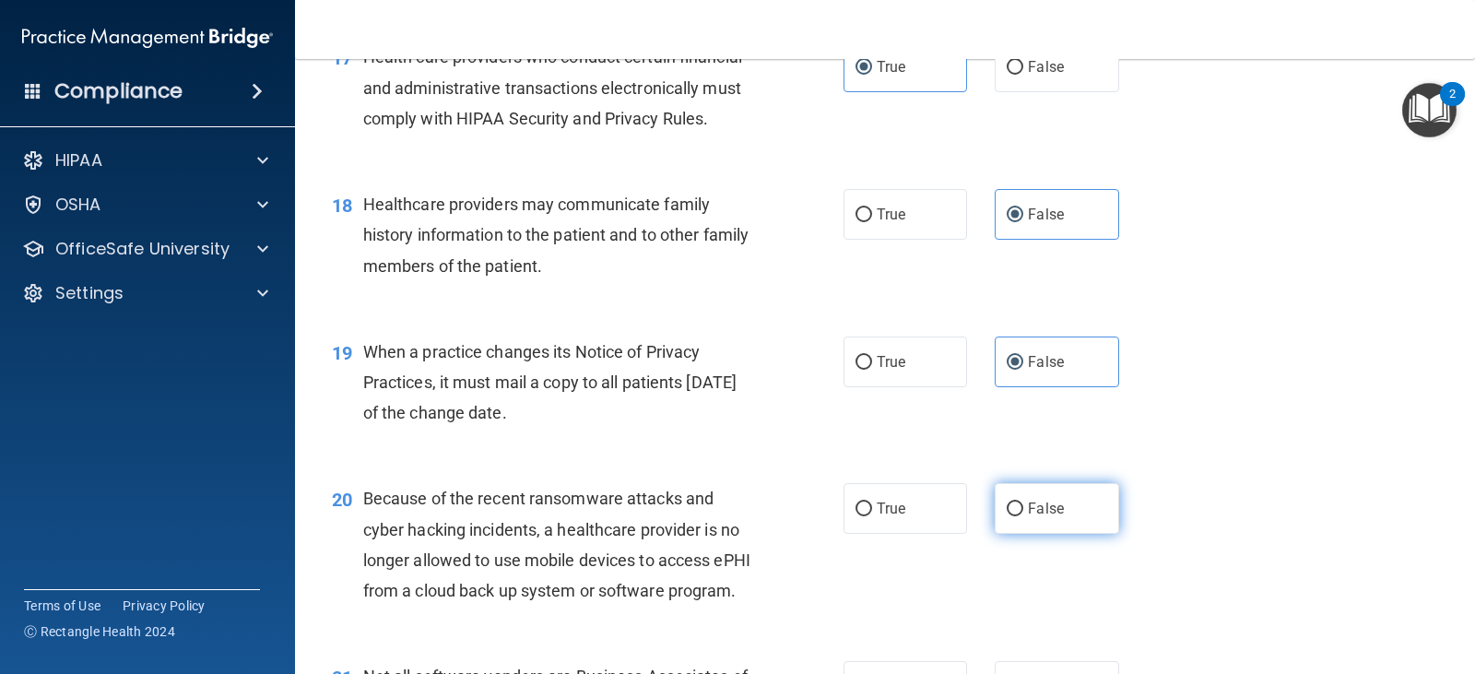
radio input "true"
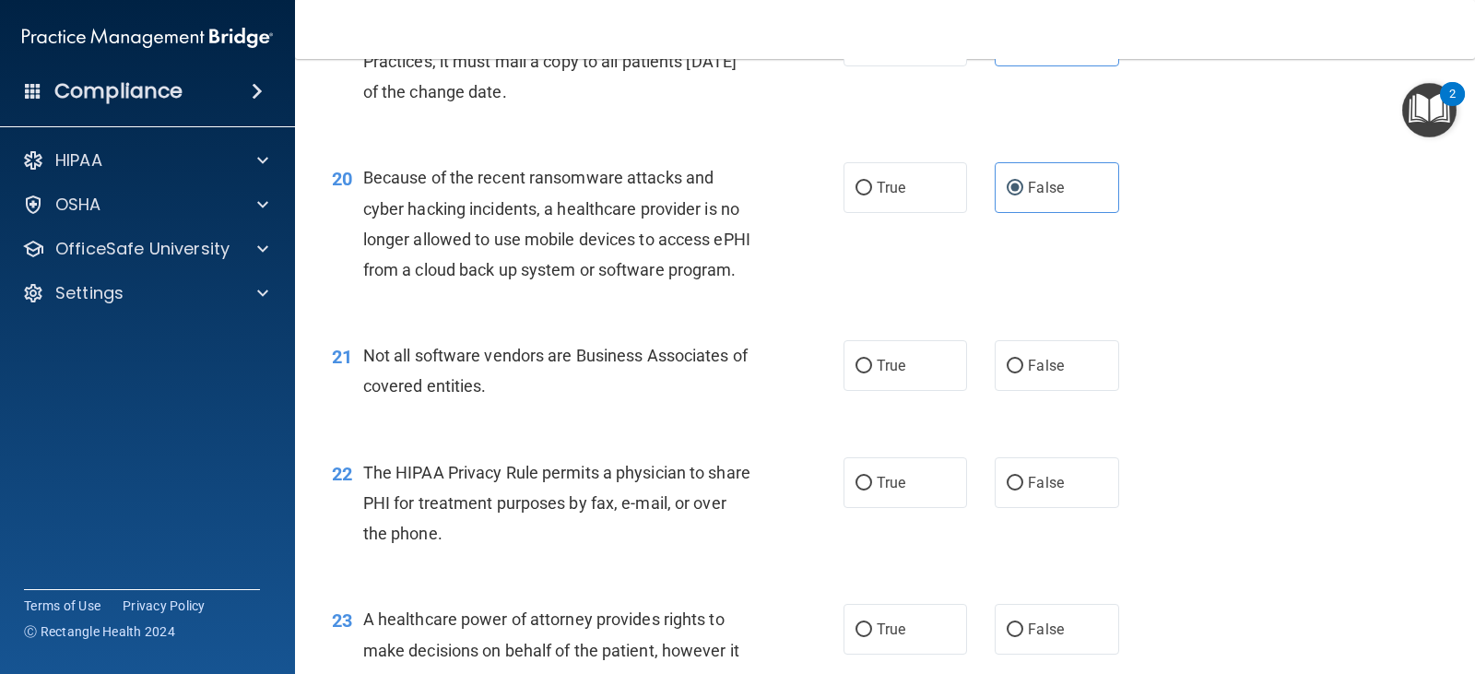
scroll to position [3041, 0]
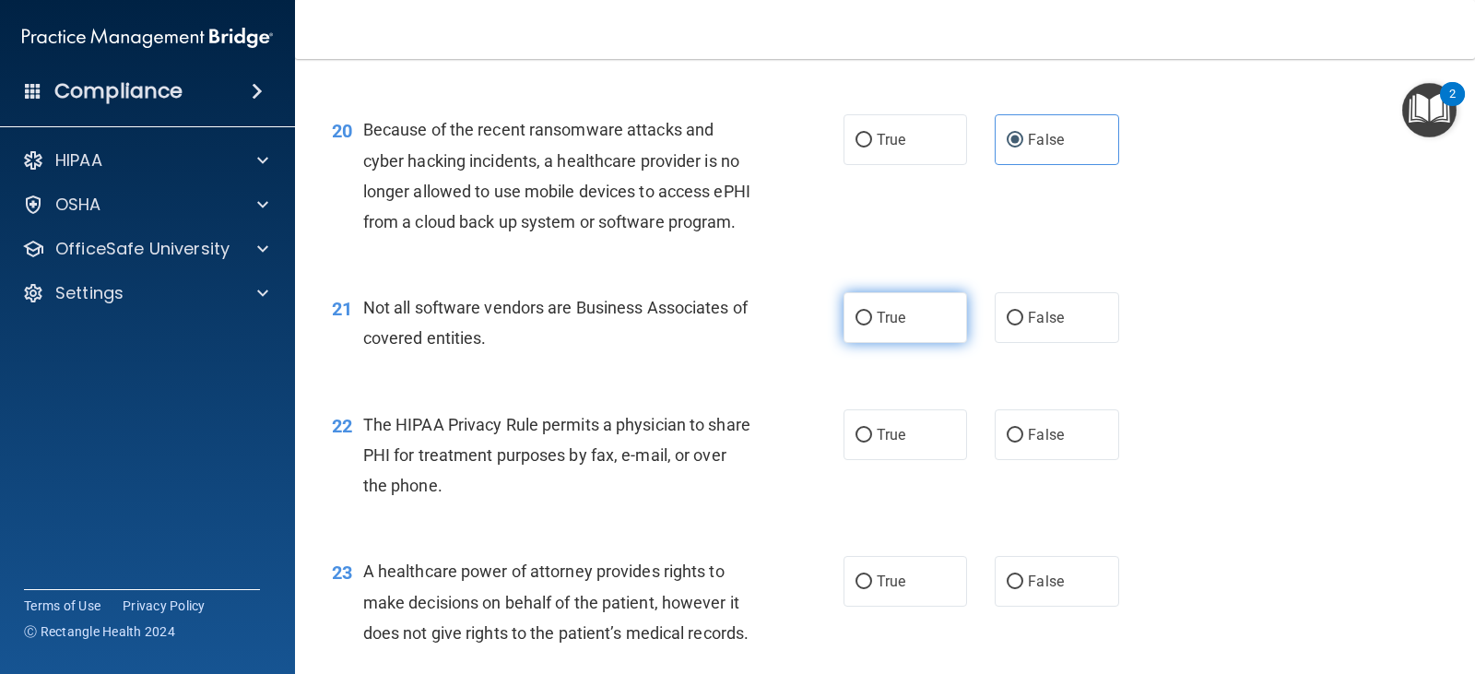
click at [881, 326] on span "True" at bounding box center [890, 318] width 29 height 18
click at [872, 325] on input "True" at bounding box center [863, 318] width 17 height 14
radio input "true"
click at [876, 443] on span "True" at bounding box center [890, 435] width 29 height 18
click at [870, 442] on input "True" at bounding box center [863, 436] width 17 height 14
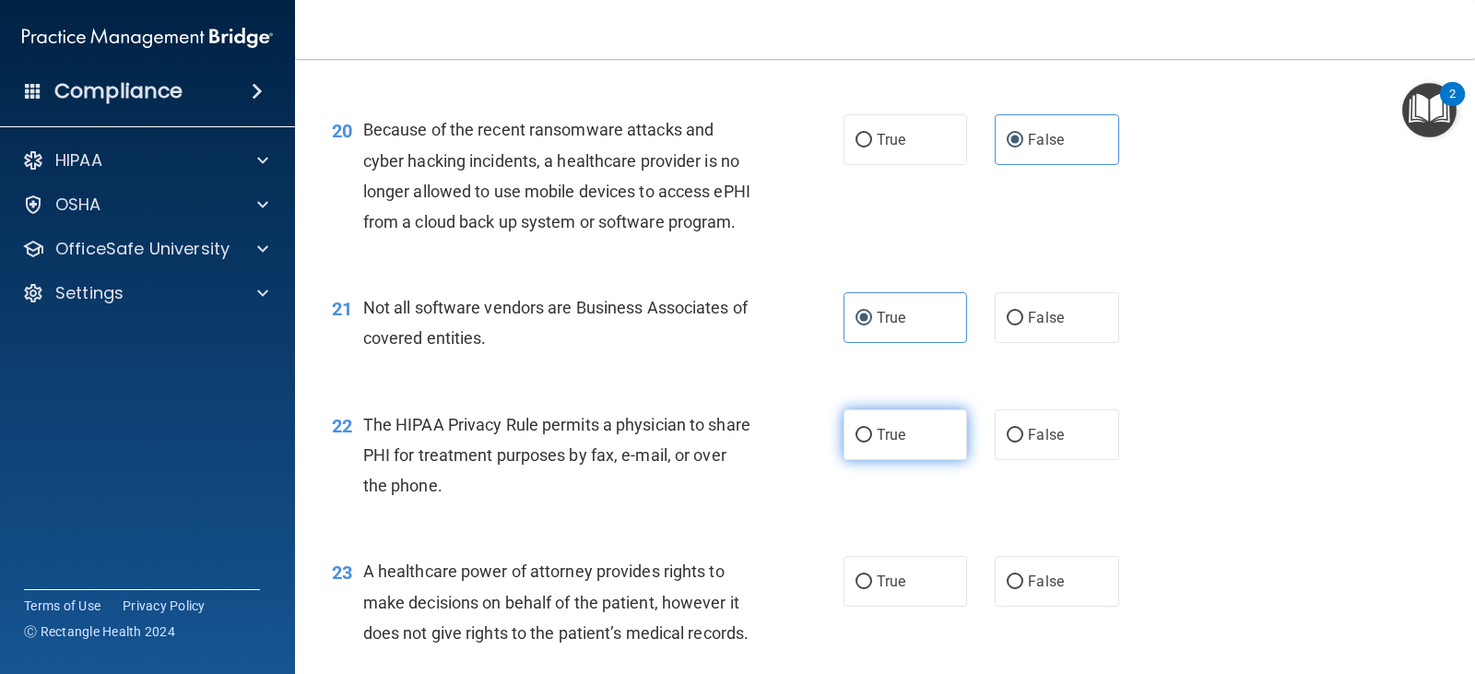
radio input "true"
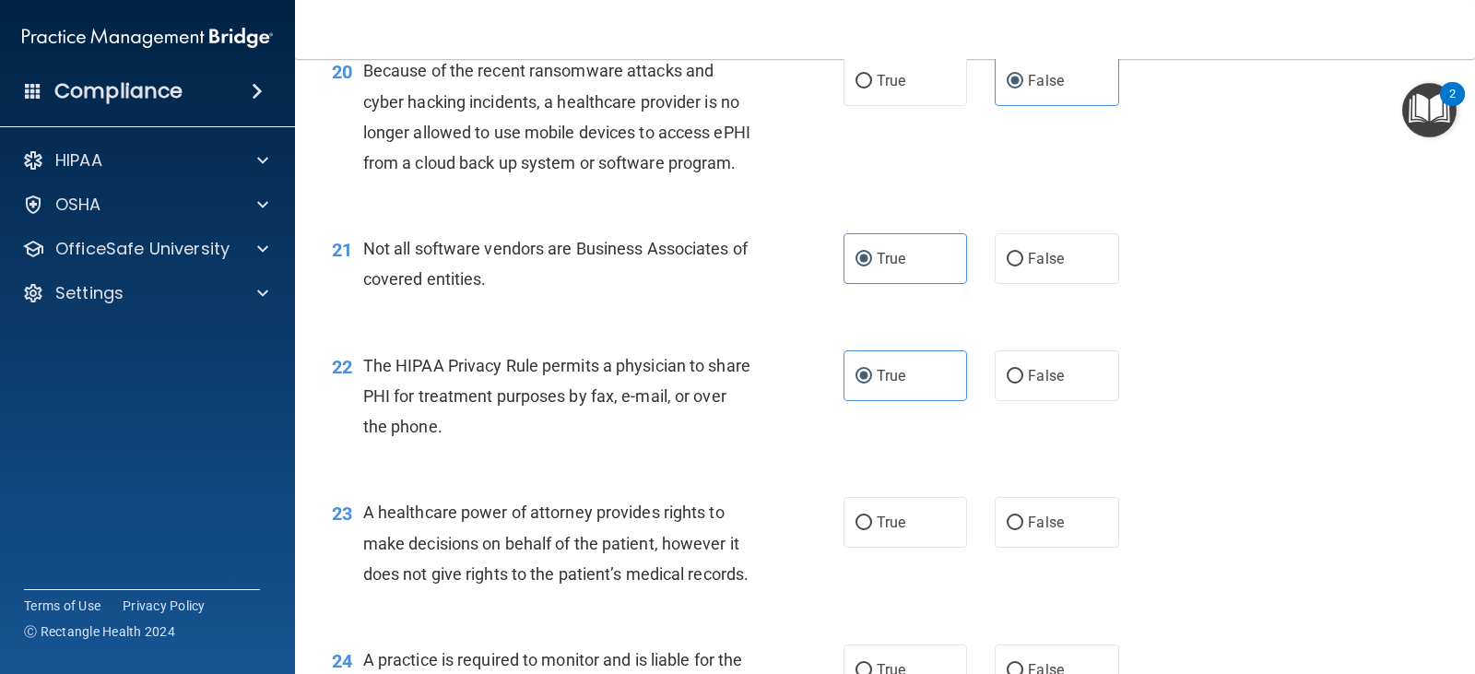
scroll to position [3318, 0]
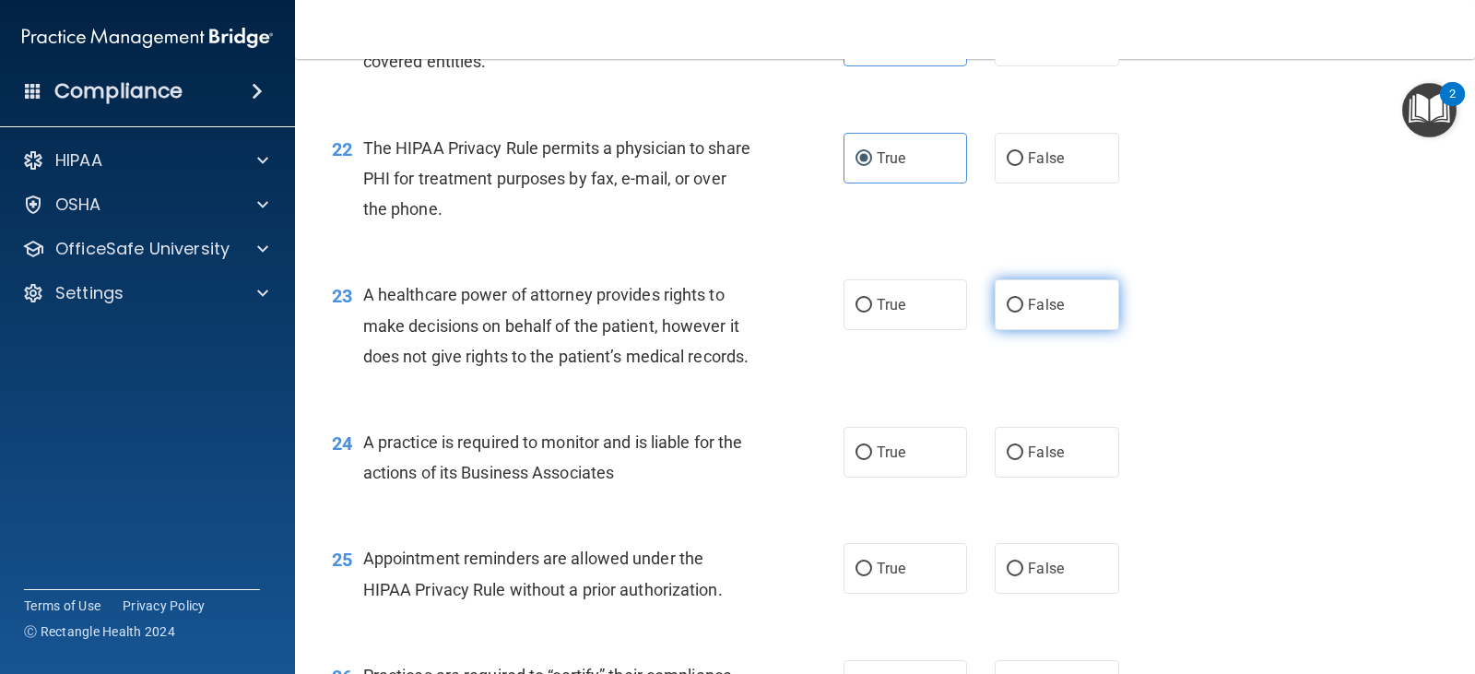
click at [1036, 313] on span "False" at bounding box center [1046, 305] width 36 height 18
click at [1023, 312] on input "False" at bounding box center [1014, 306] width 17 height 14
radio input "true"
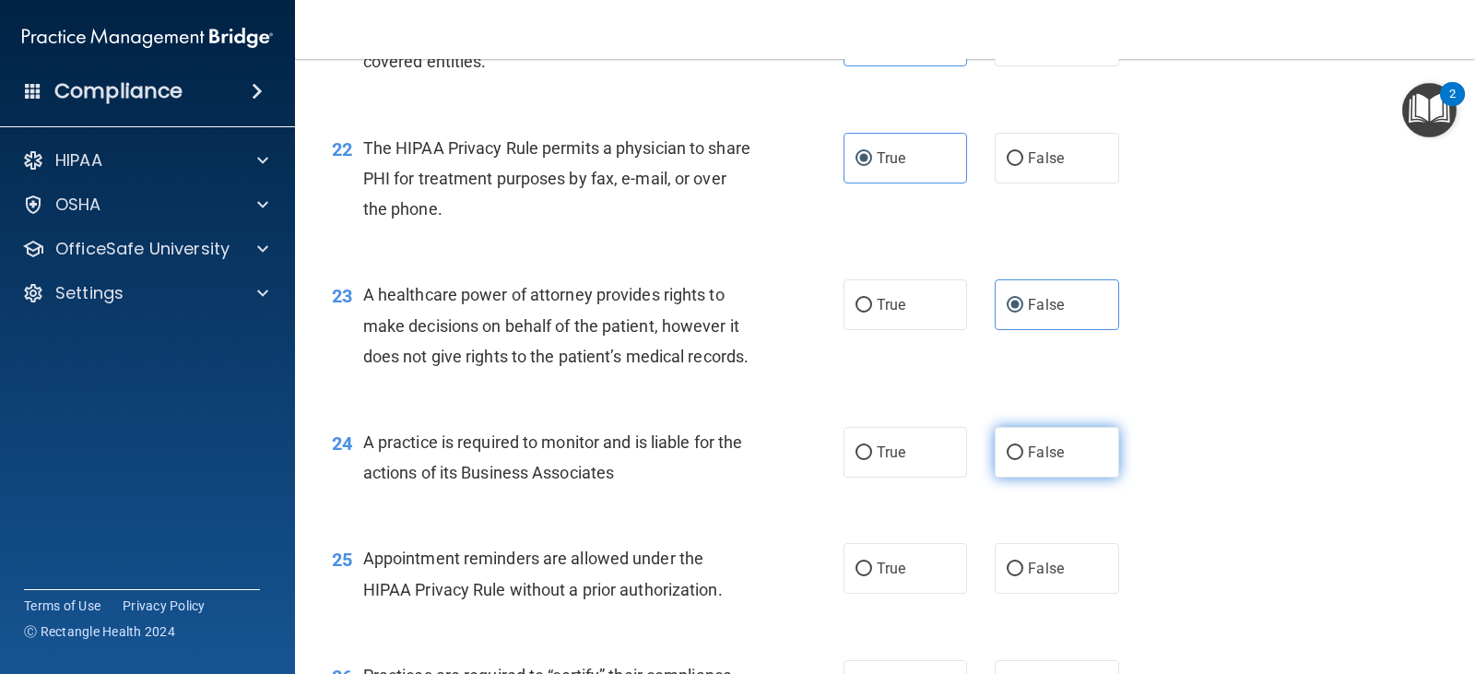
click at [1028, 461] on span "False" at bounding box center [1046, 452] width 36 height 18
click at [1023, 460] on input "False" at bounding box center [1014, 453] width 17 height 14
radio input "true"
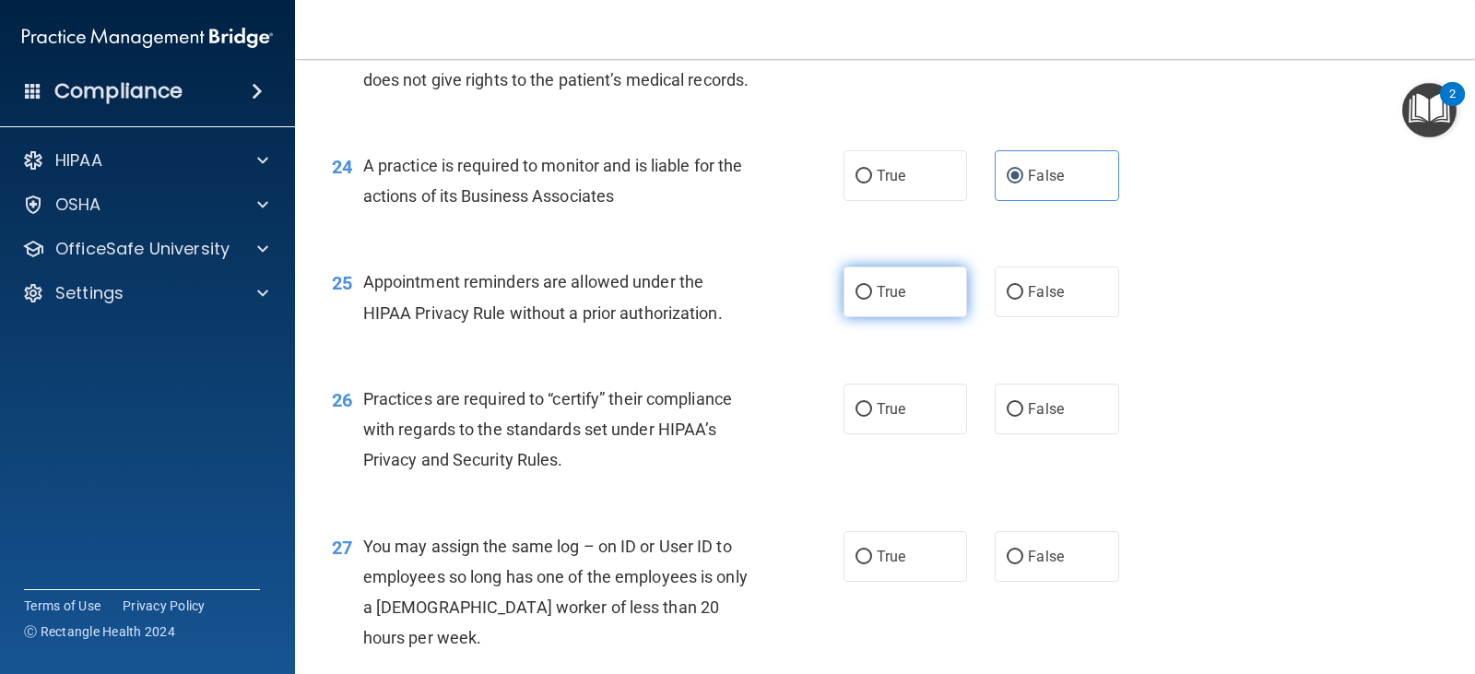
click at [887, 300] on span "True" at bounding box center [890, 292] width 29 height 18
click at [872, 300] on input "True" at bounding box center [863, 293] width 17 height 14
radio input "true"
click at [1032, 434] on label "False" at bounding box center [1055, 408] width 123 height 51
click at [1023, 417] on input "False" at bounding box center [1014, 410] width 17 height 14
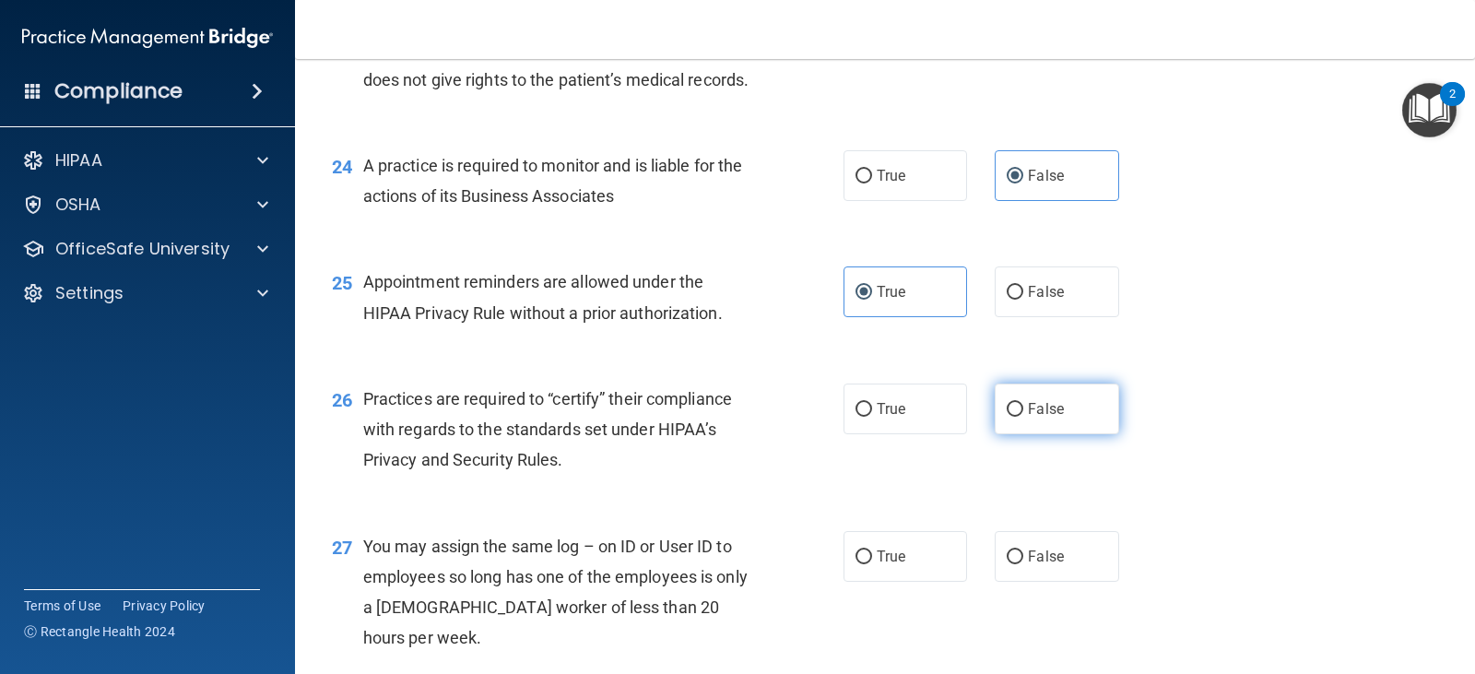
radio input "true"
click at [1030, 565] on span "False" at bounding box center [1046, 556] width 36 height 18
click at [1023, 564] on input "False" at bounding box center [1014, 557] width 17 height 14
radio input "true"
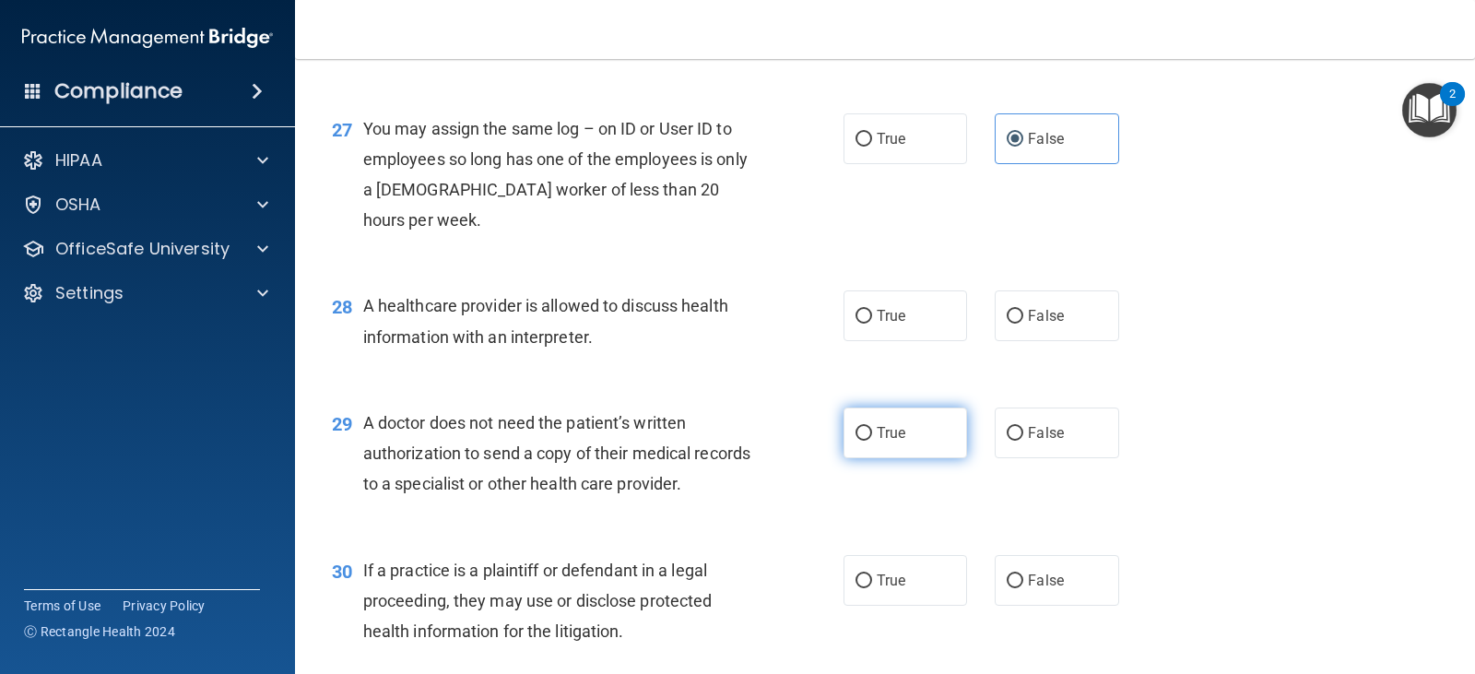
scroll to position [4055, 0]
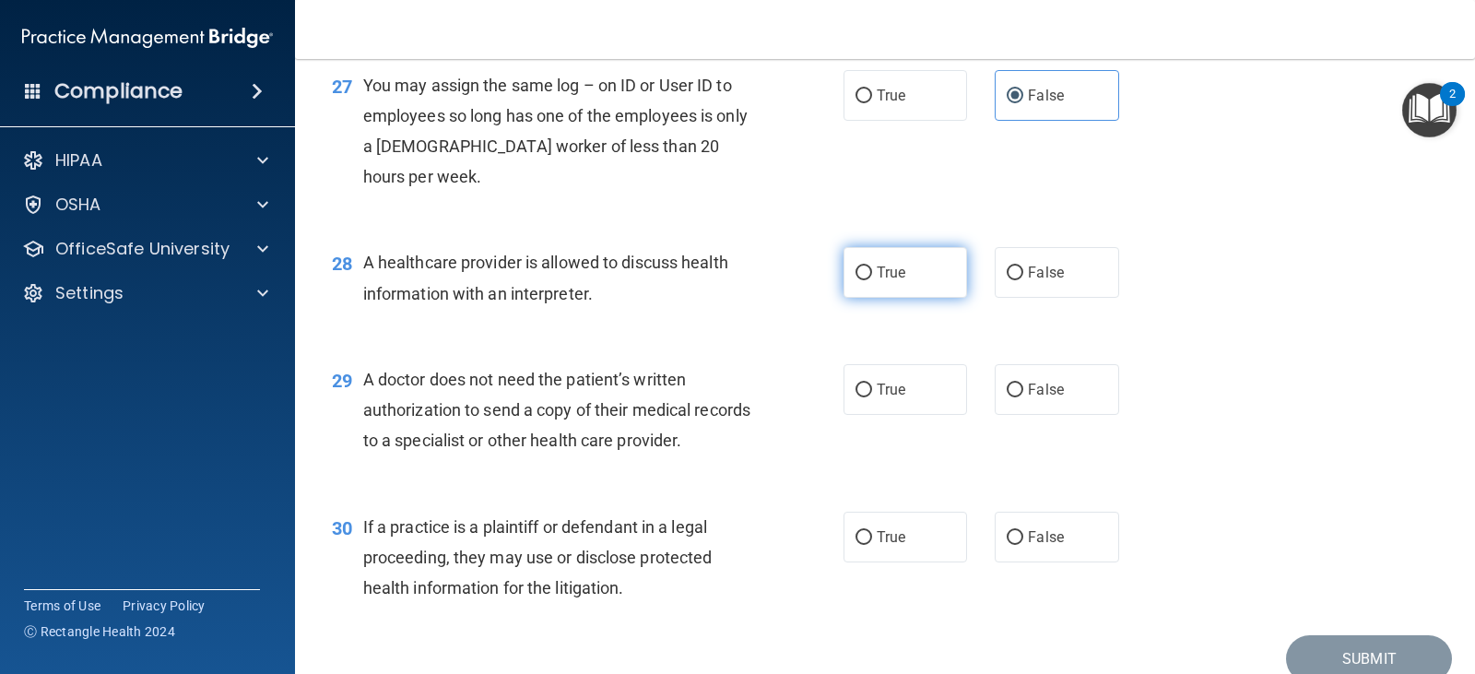
click at [884, 281] on span "True" at bounding box center [890, 273] width 29 height 18
click at [872, 280] on input "True" at bounding box center [863, 273] width 17 height 14
radio input "true"
click at [897, 415] on label "True" at bounding box center [904, 389] width 123 height 51
click at [872, 397] on input "True" at bounding box center [863, 390] width 17 height 14
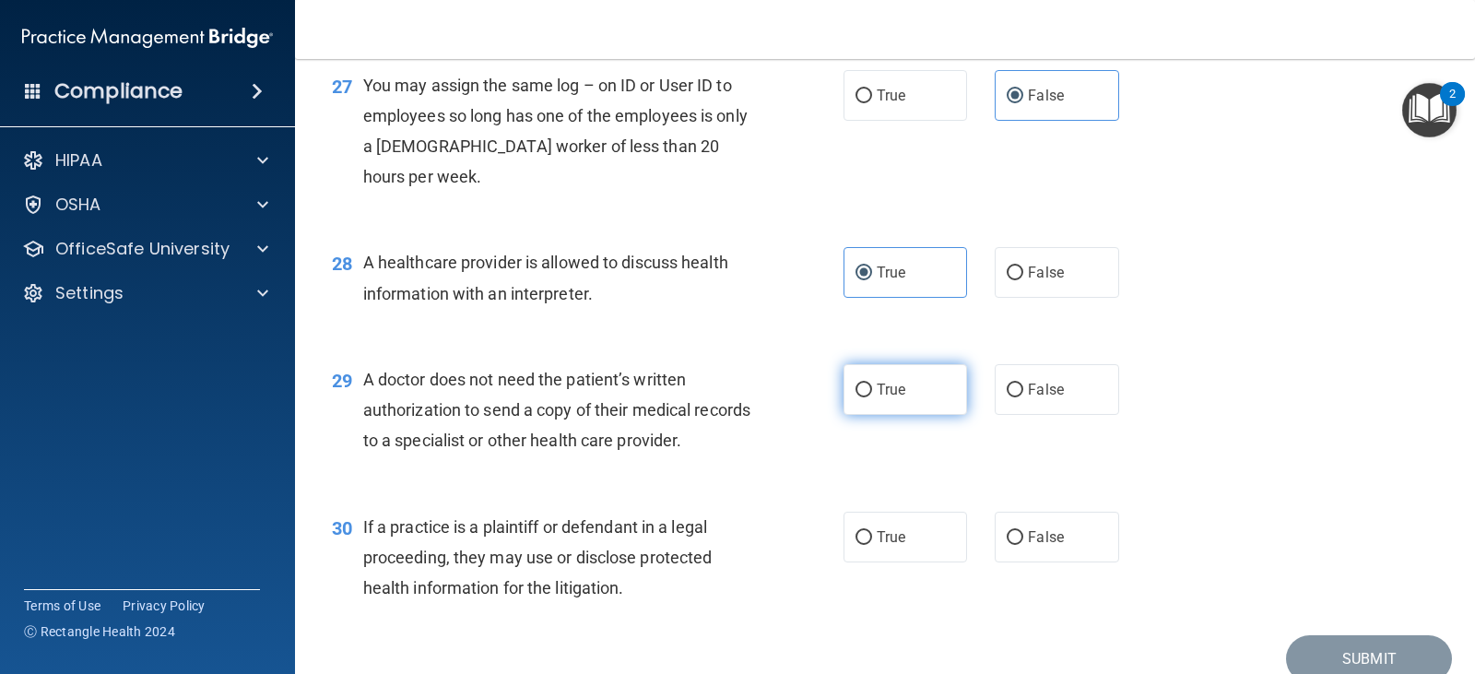
radio input "true"
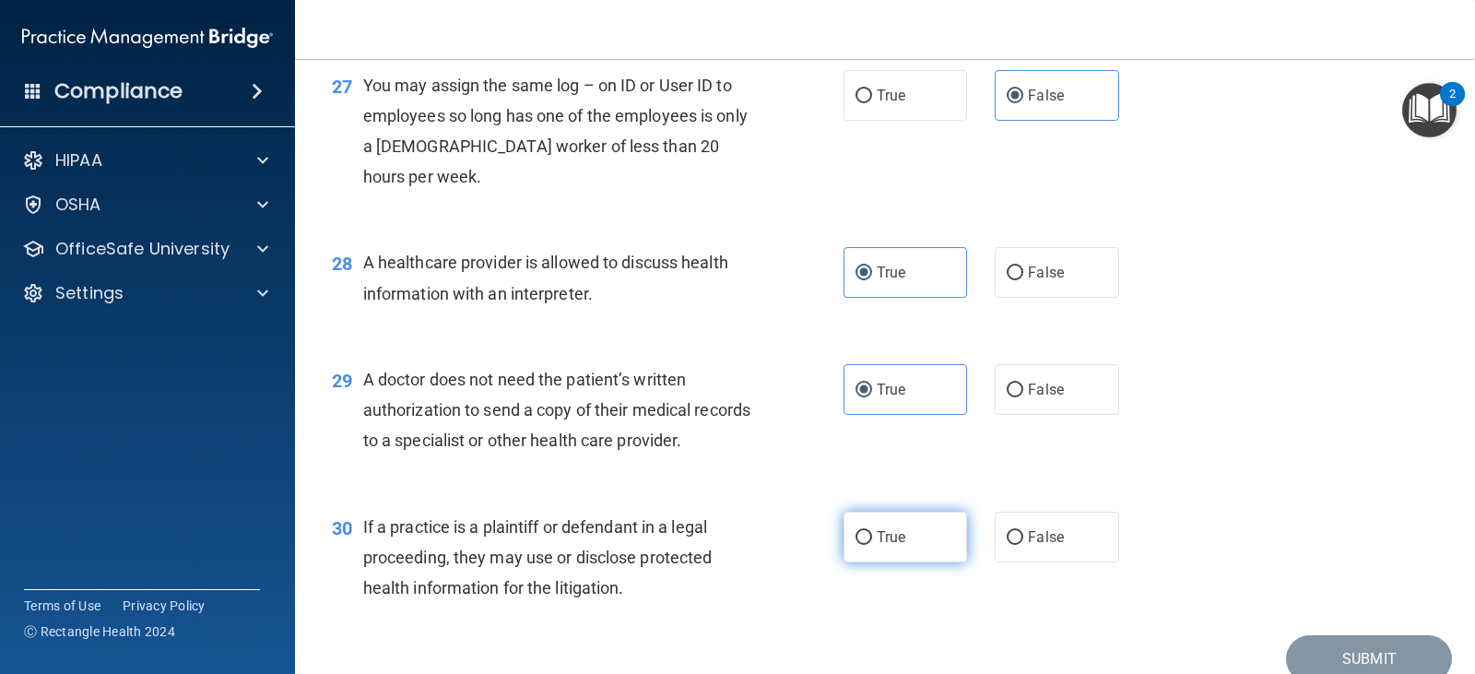
click at [876, 546] on span "True" at bounding box center [890, 537] width 29 height 18
click at [872, 545] on input "True" at bounding box center [863, 538] width 17 height 14
radio input "true"
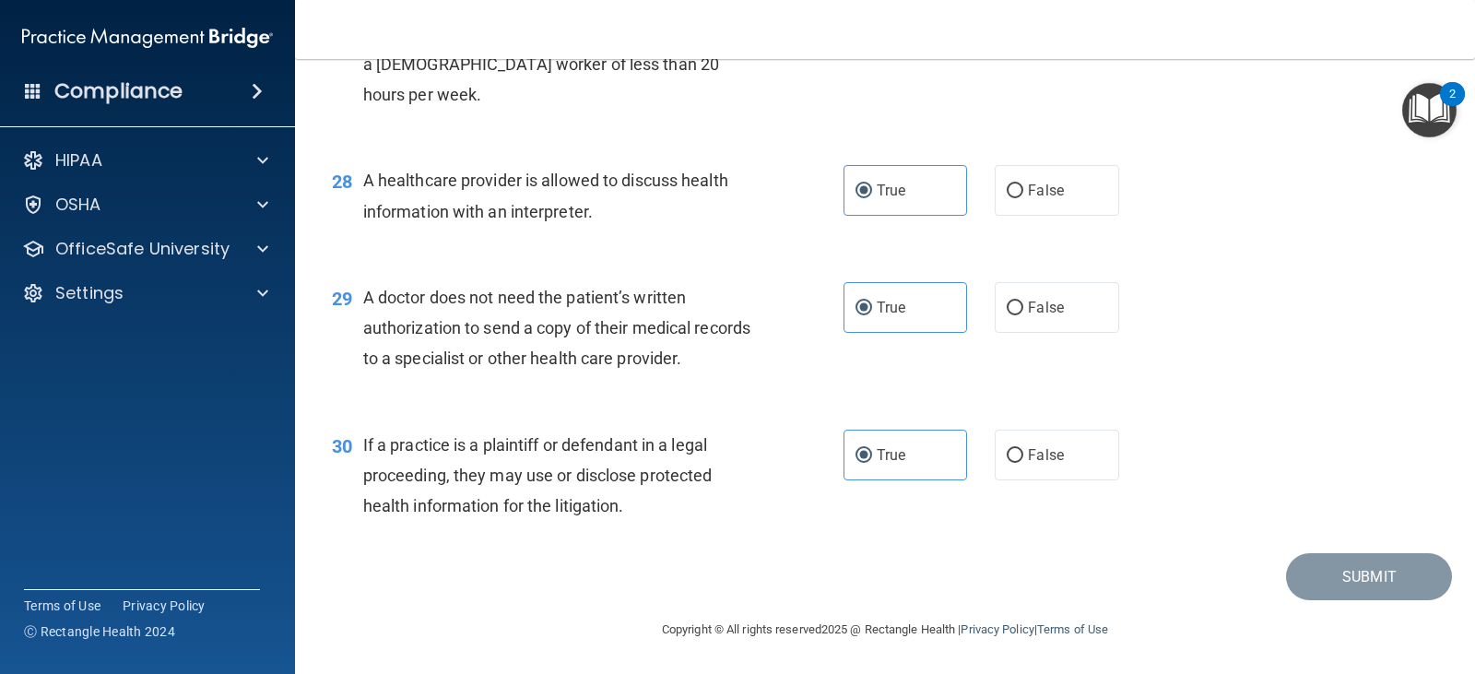
click at [1402, 510] on div "30 If a practice is a plaintiff or defendant in a legal proceeding, they may us…" at bounding box center [885, 479] width 1134 height 147
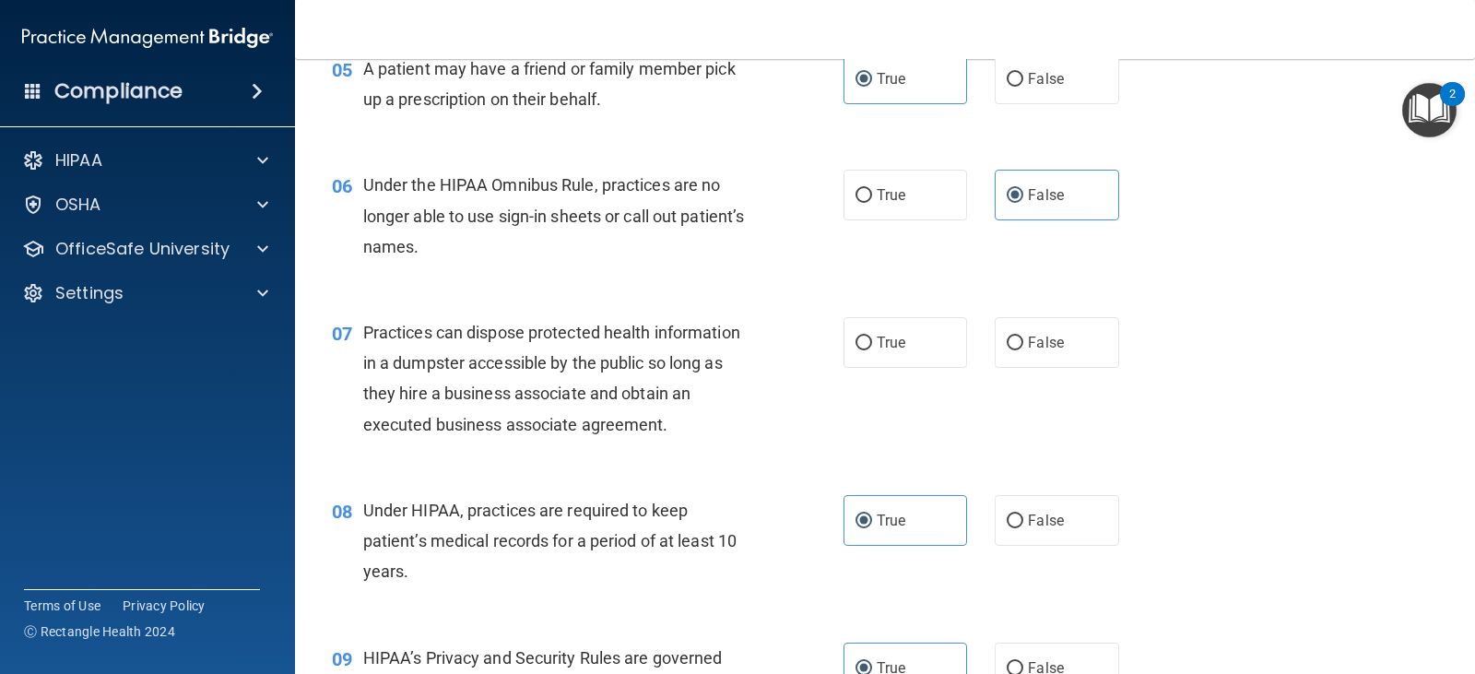
scroll to position [829, 0]
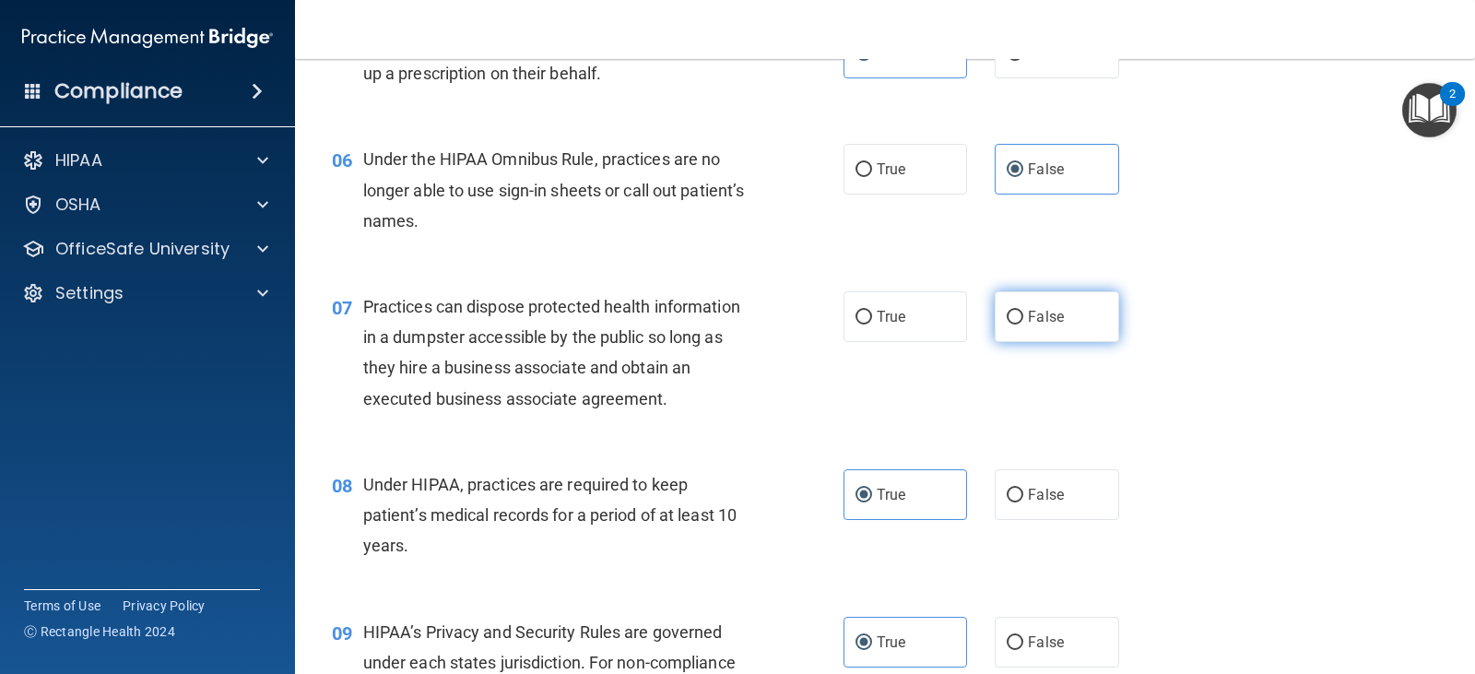
click at [1052, 329] on label "False" at bounding box center [1055, 316] width 123 height 51
click at [1023, 324] on input "False" at bounding box center [1014, 318] width 17 height 14
radio input "true"
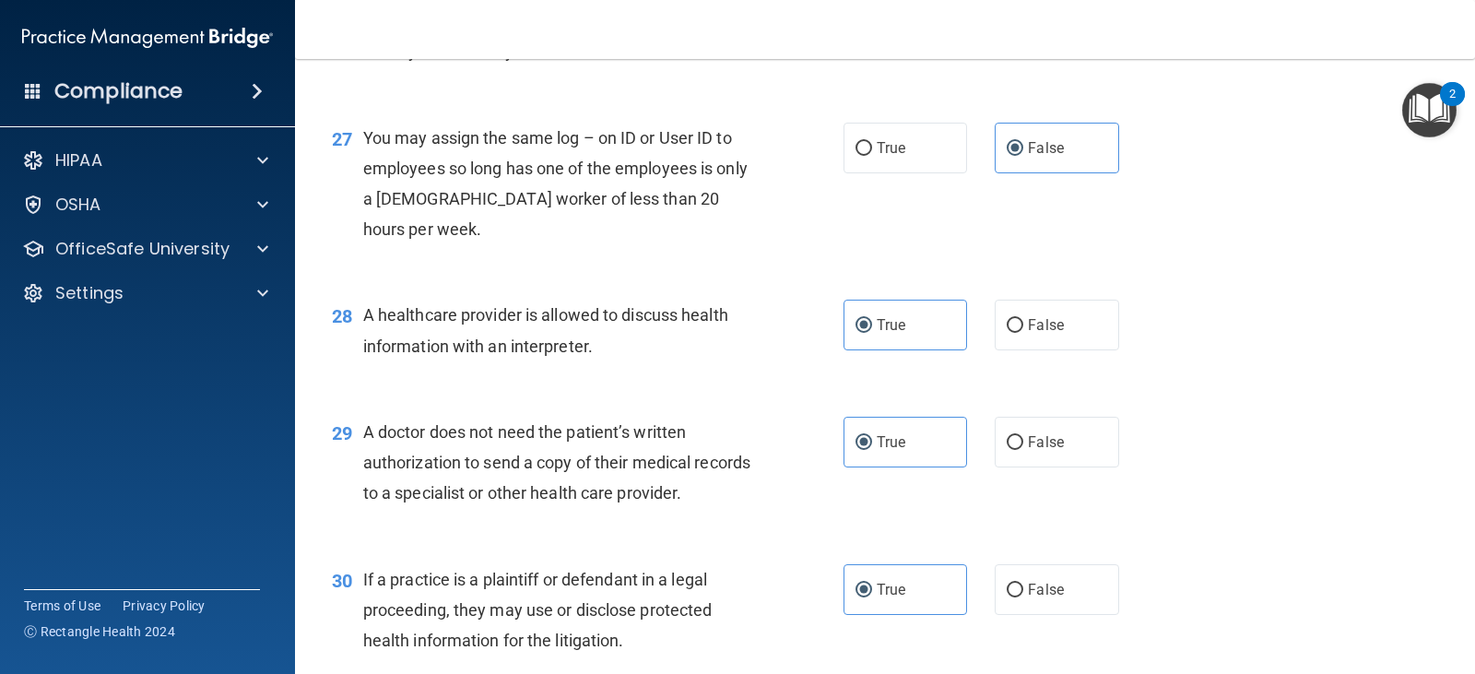
scroll to position [4228, 0]
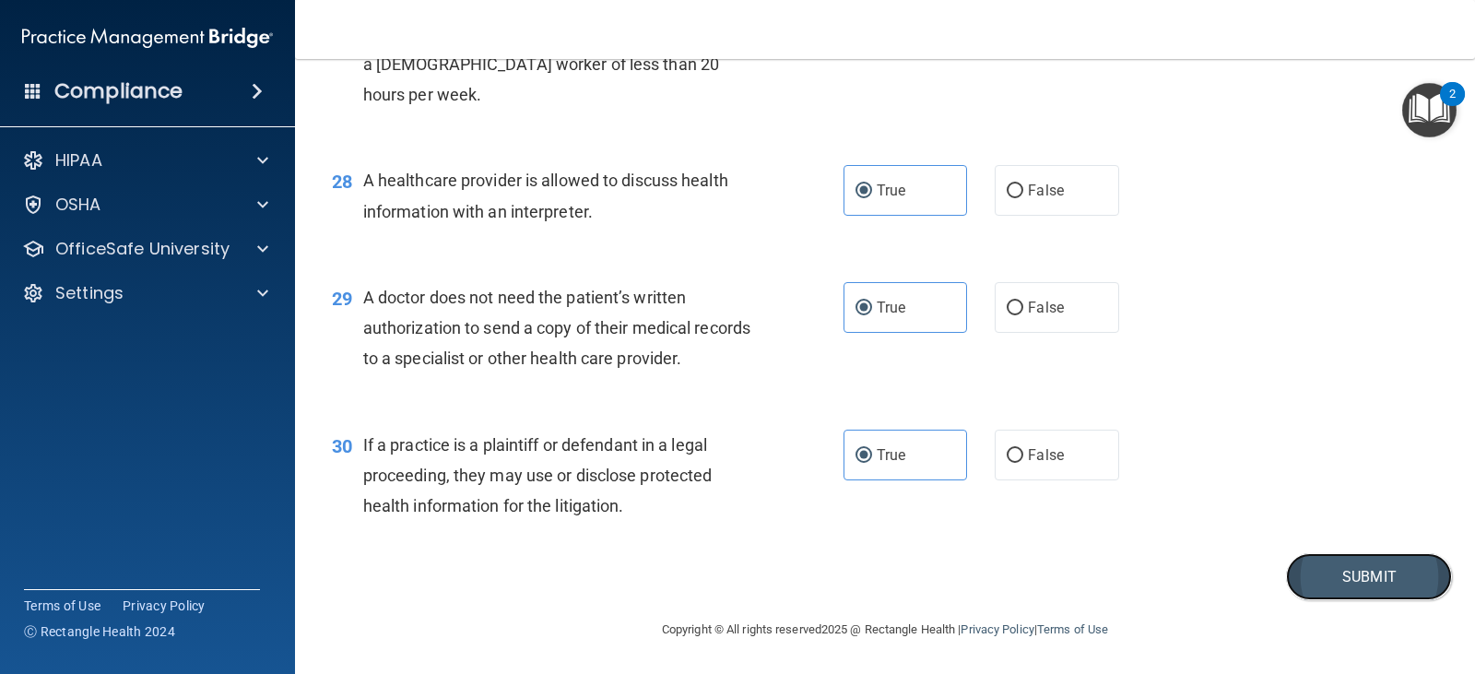
click at [1310, 582] on button "Submit" at bounding box center [1369, 576] width 166 height 47
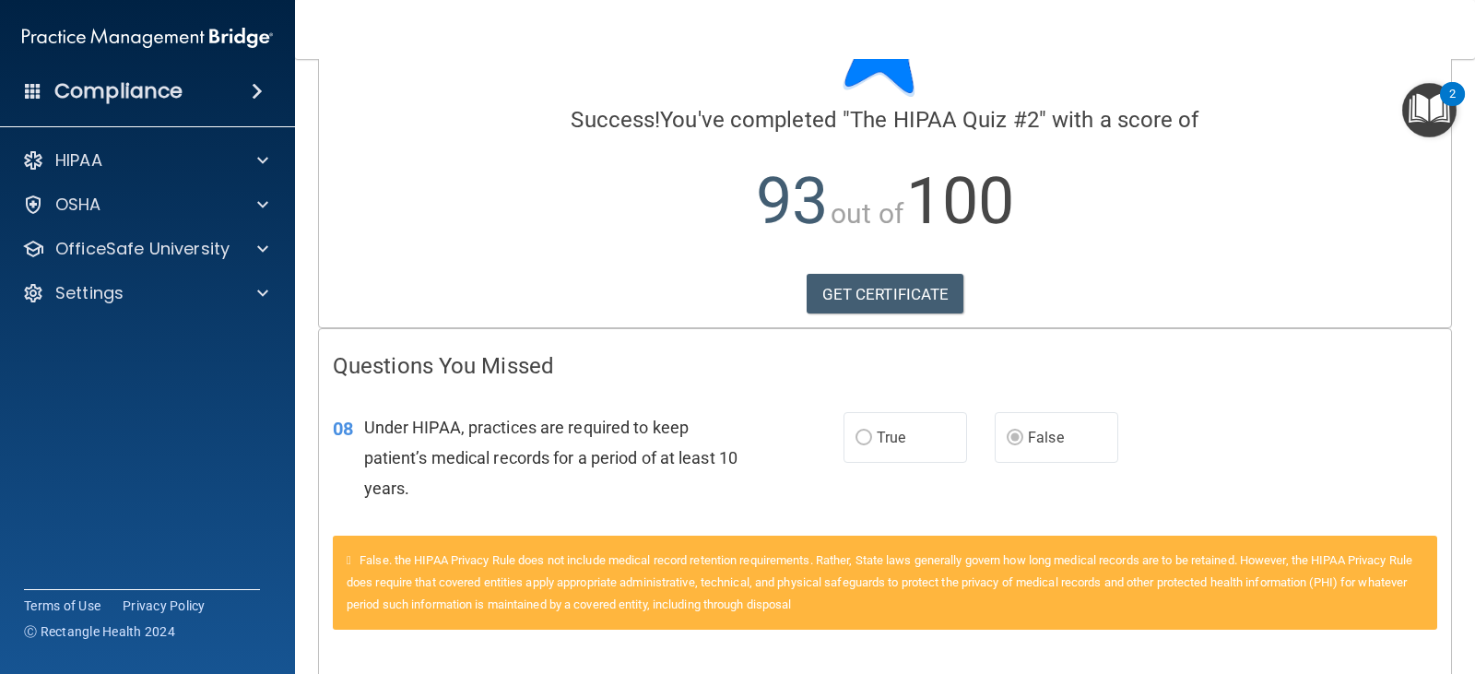
scroll to position [369, 0]
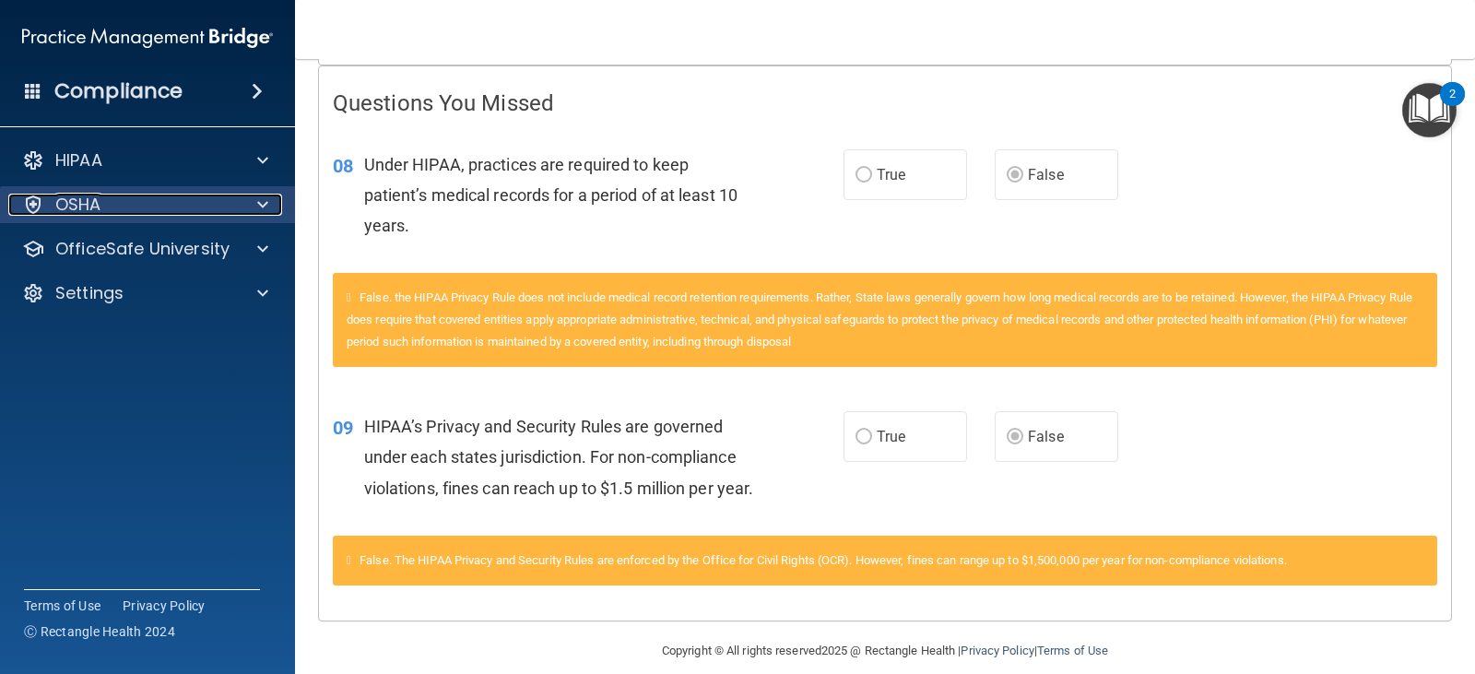
click at [156, 211] on div "OSHA" at bounding box center [122, 205] width 229 height 22
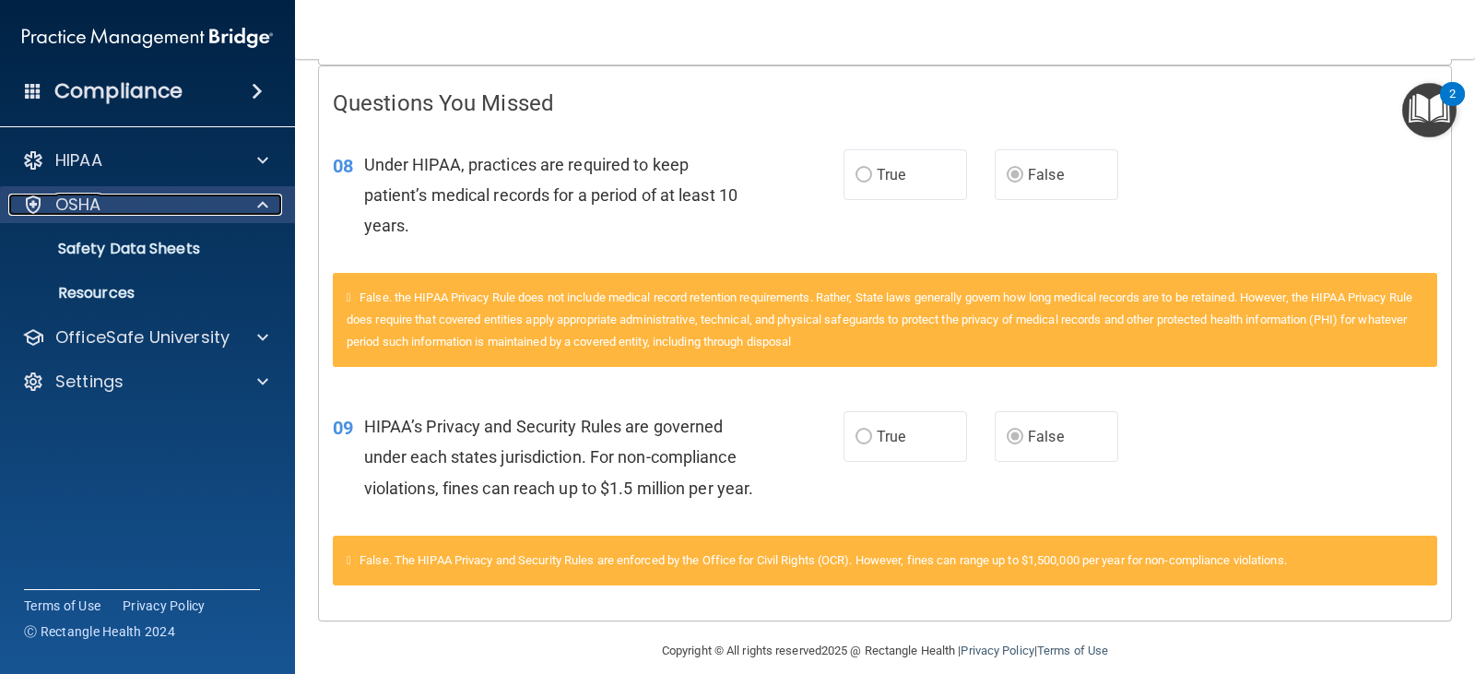
click at [156, 207] on div "OSHA" at bounding box center [122, 205] width 229 height 22
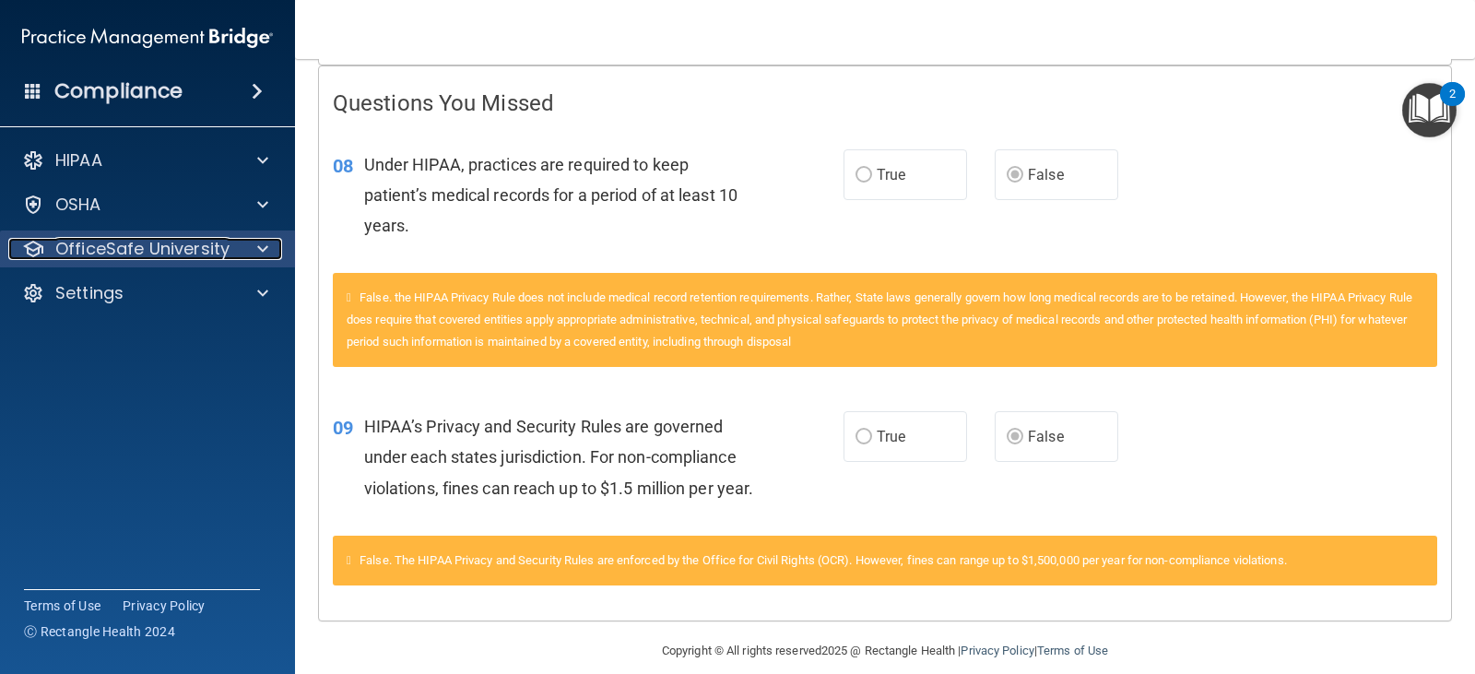
click at [174, 255] on p "OfficeSafe University" at bounding box center [142, 249] width 174 height 22
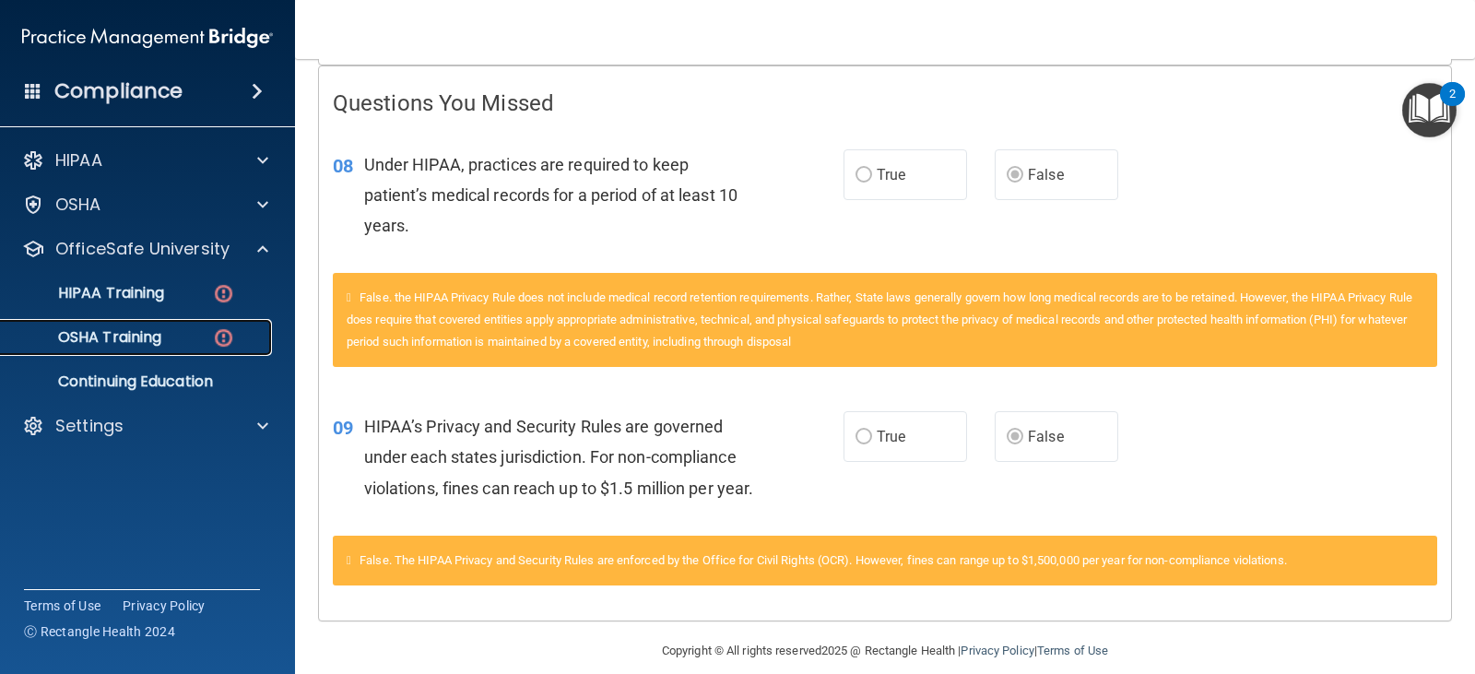
click at [168, 335] on div "OSHA Training" at bounding box center [138, 337] width 252 height 18
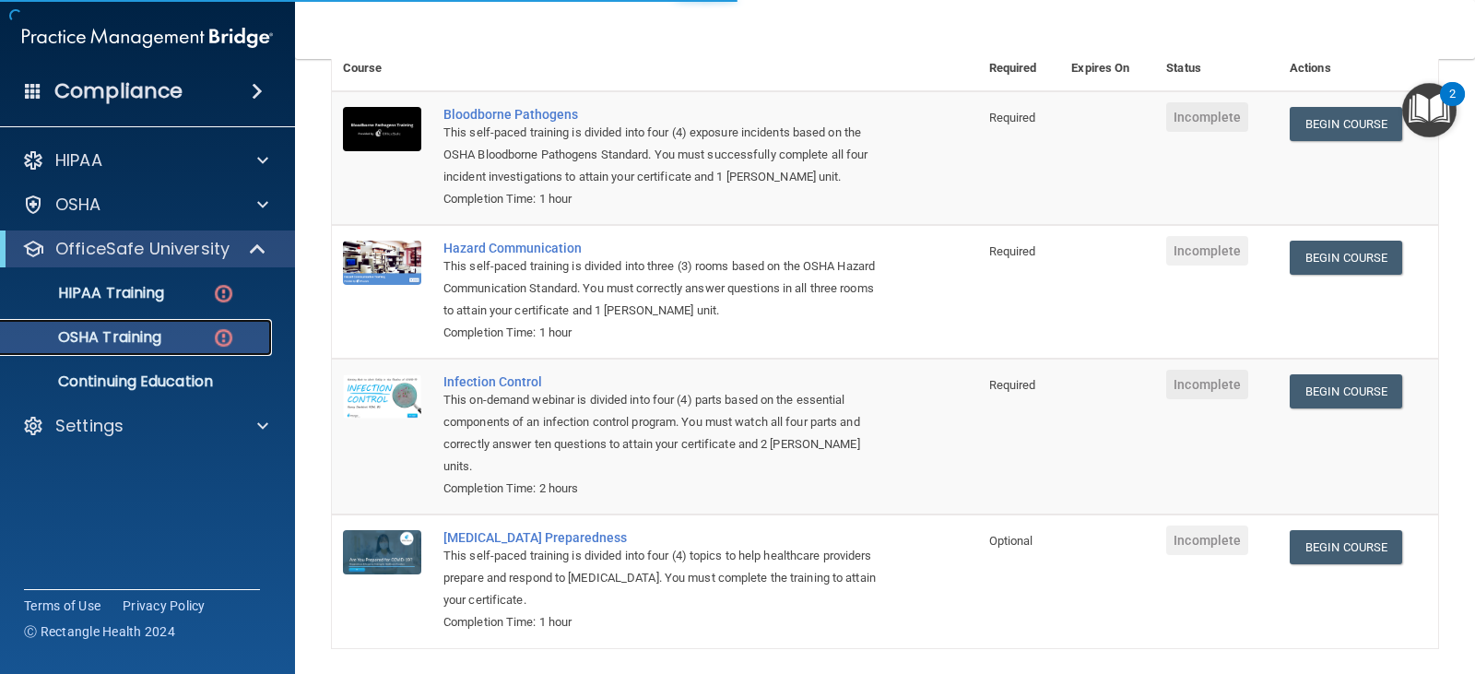
scroll to position [189, 0]
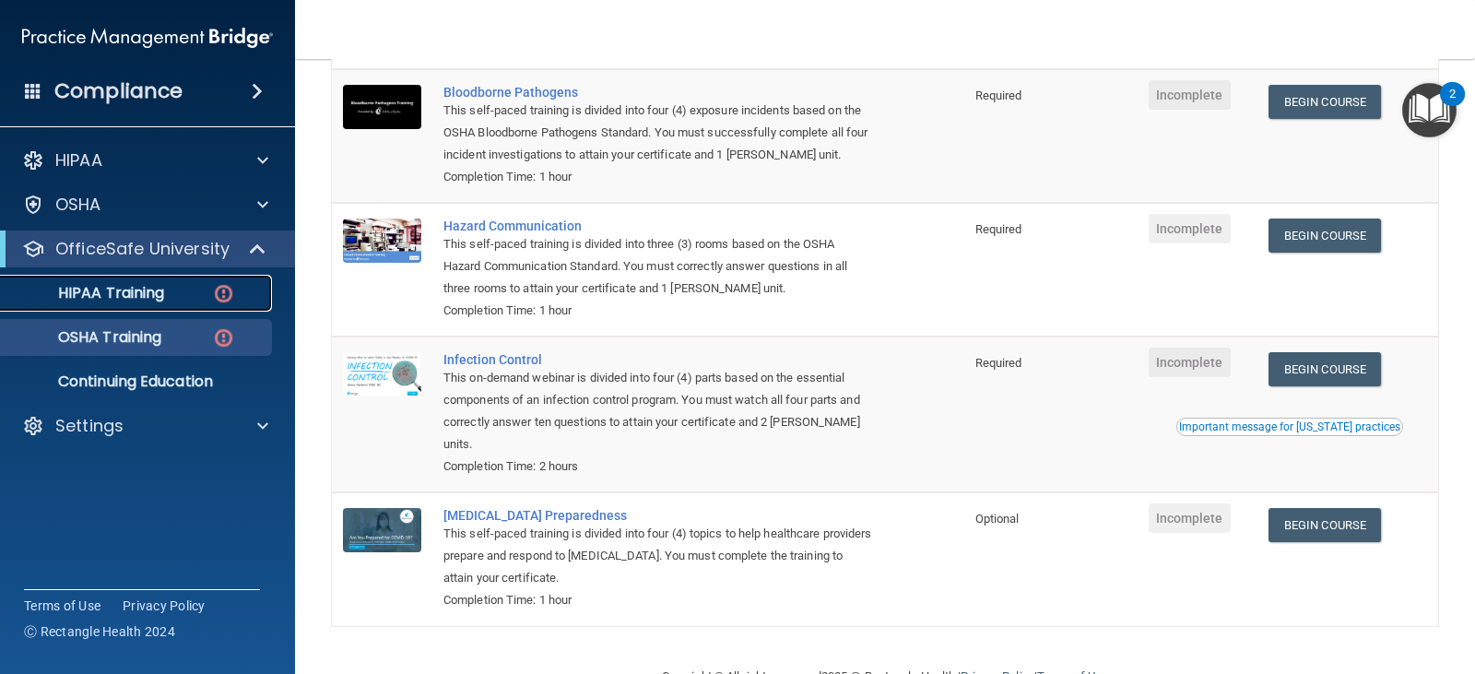
click at [194, 280] on link "HIPAA Training" at bounding box center [127, 293] width 290 height 37
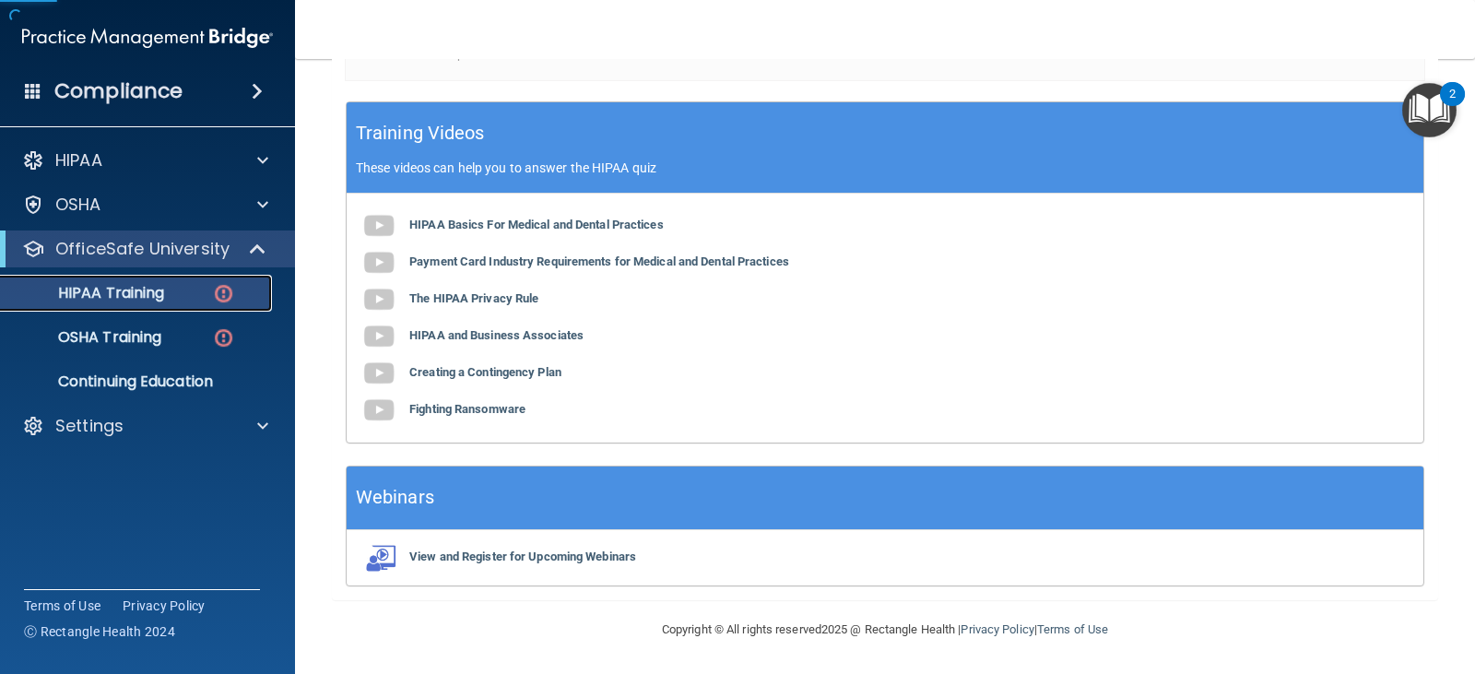
scroll to position [687, 0]
click at [172, 324] on link "OSHA Training" at bounding box center [127, 337] width 290 height 37
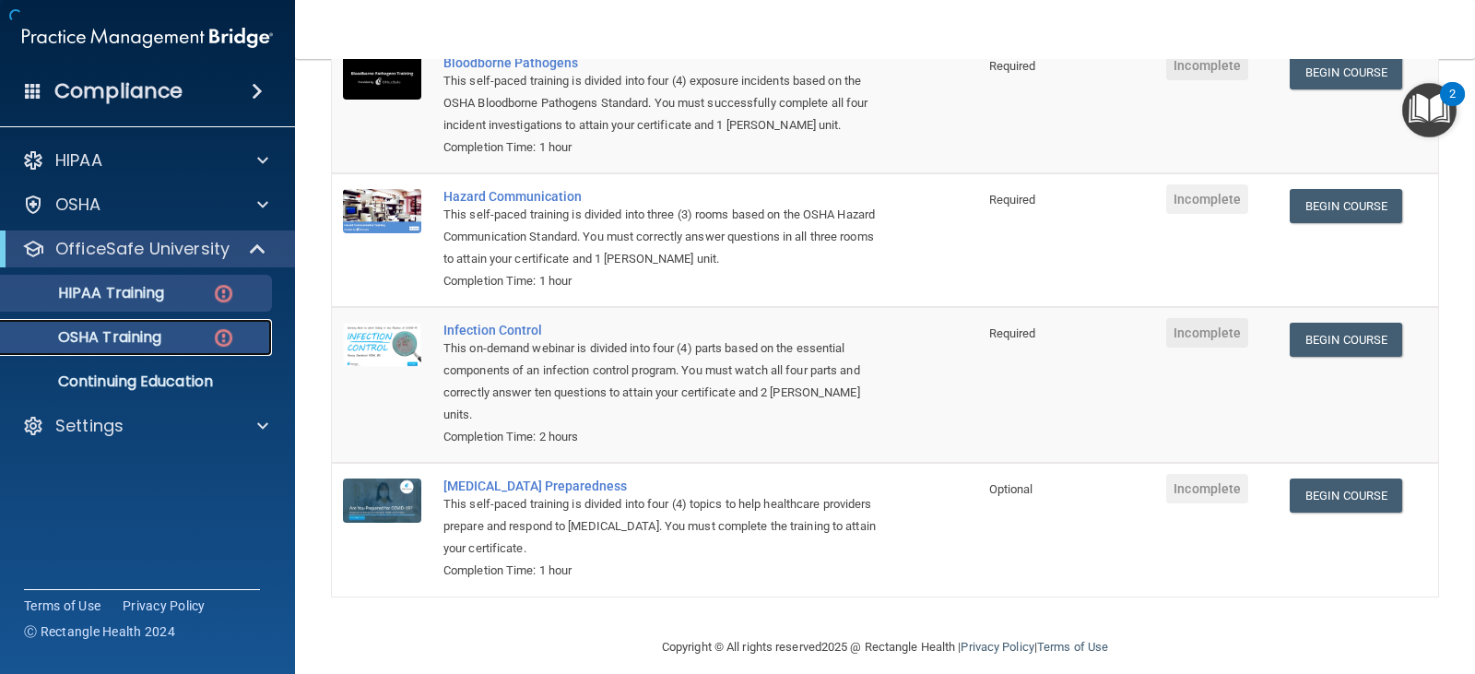
scroll to position [241, 0]
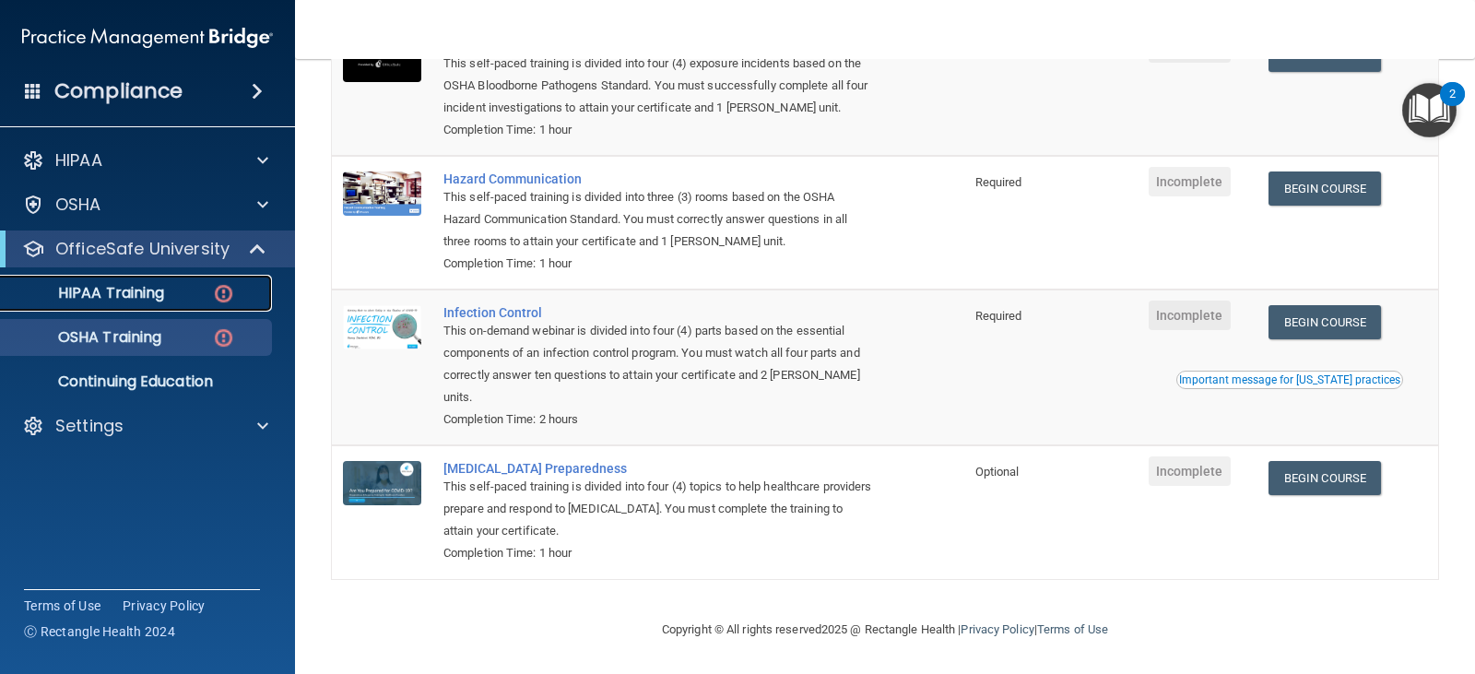
click at [177, 294] on div "HIPAA Training" at bounding box center [138, 293] width 252 height 18
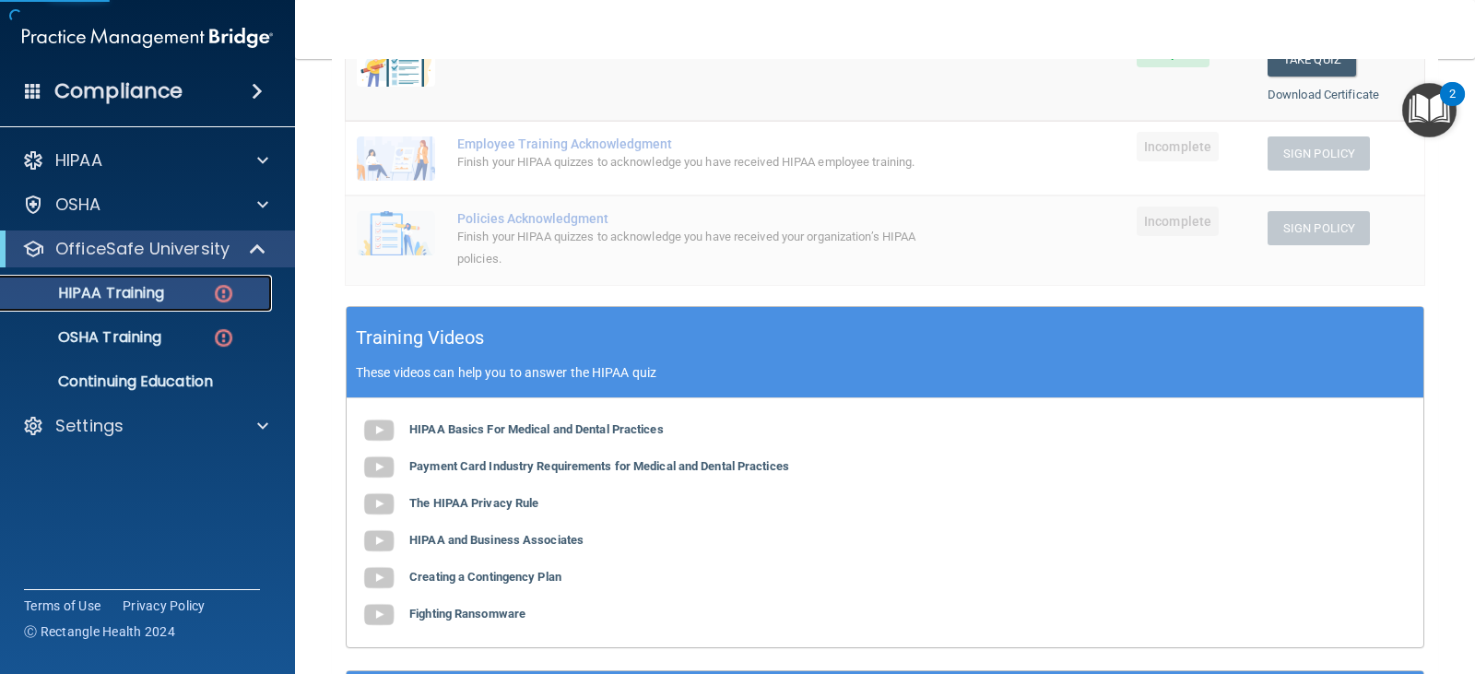
scroll to position [227, 0]
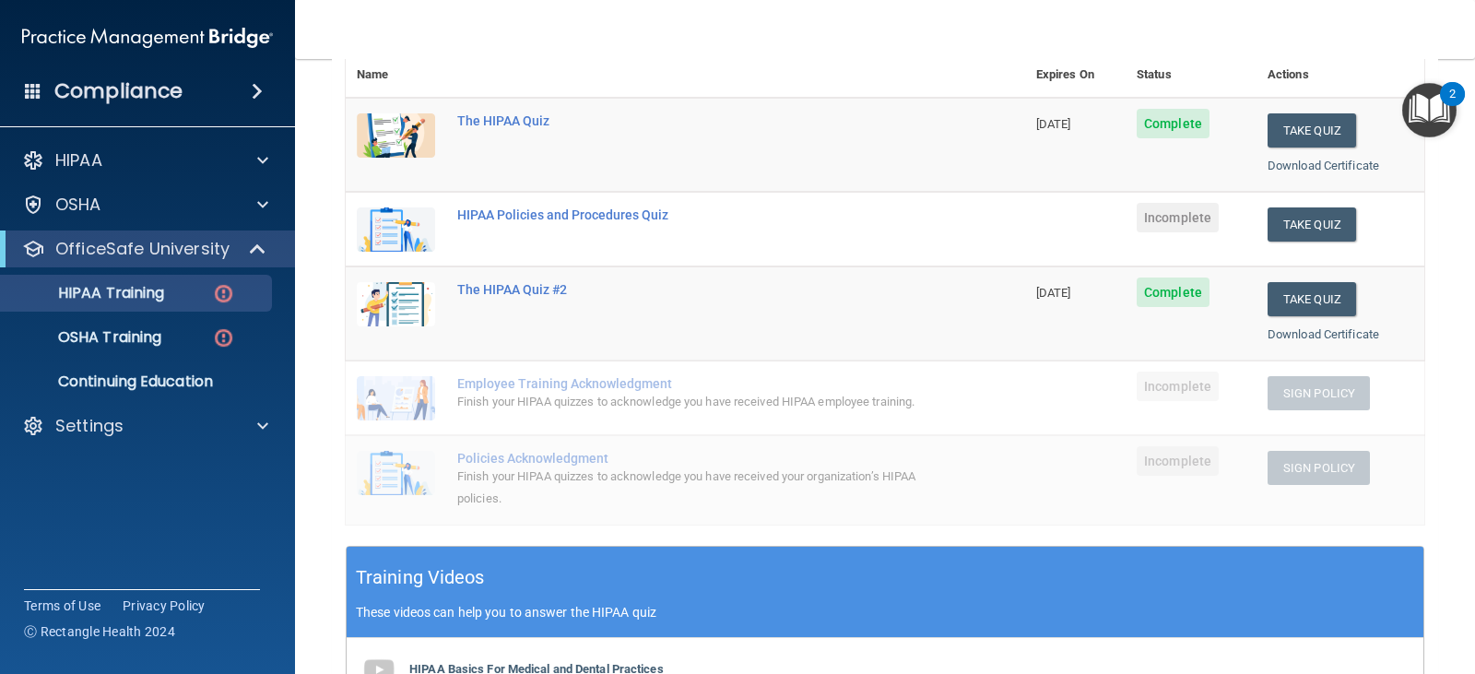
click at [1369, 224] on div "Take Quiz" at bounding box center [1340, 224] width 146 height 34
click at [1291, 224] on button "Take Quiz" at bounding box center [1311, 224] width 88 height 34
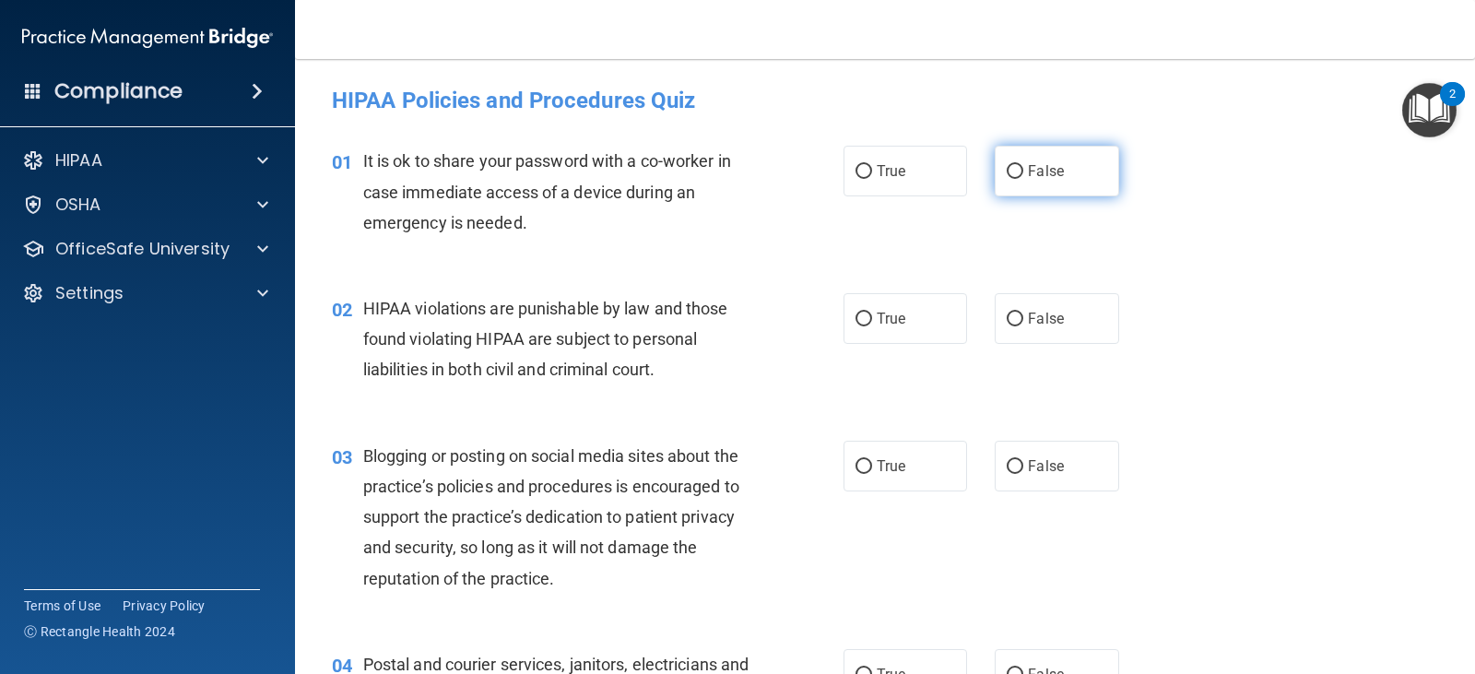
drag, startPoint x: 1020, startPoint y: 170, endPoint x: 1013, endPoint y: 179, distance: 11.1
click at [1028, 170] on span "False" at bounding box center [1046, 171] width 36 height 18
click at [1020, 170] on input "False" at bounding box center [1014, 172] width 17 height 14
radio input "true"
click at [866, 326] on label "True" at bounding box center [904, 318] width 123 height 51
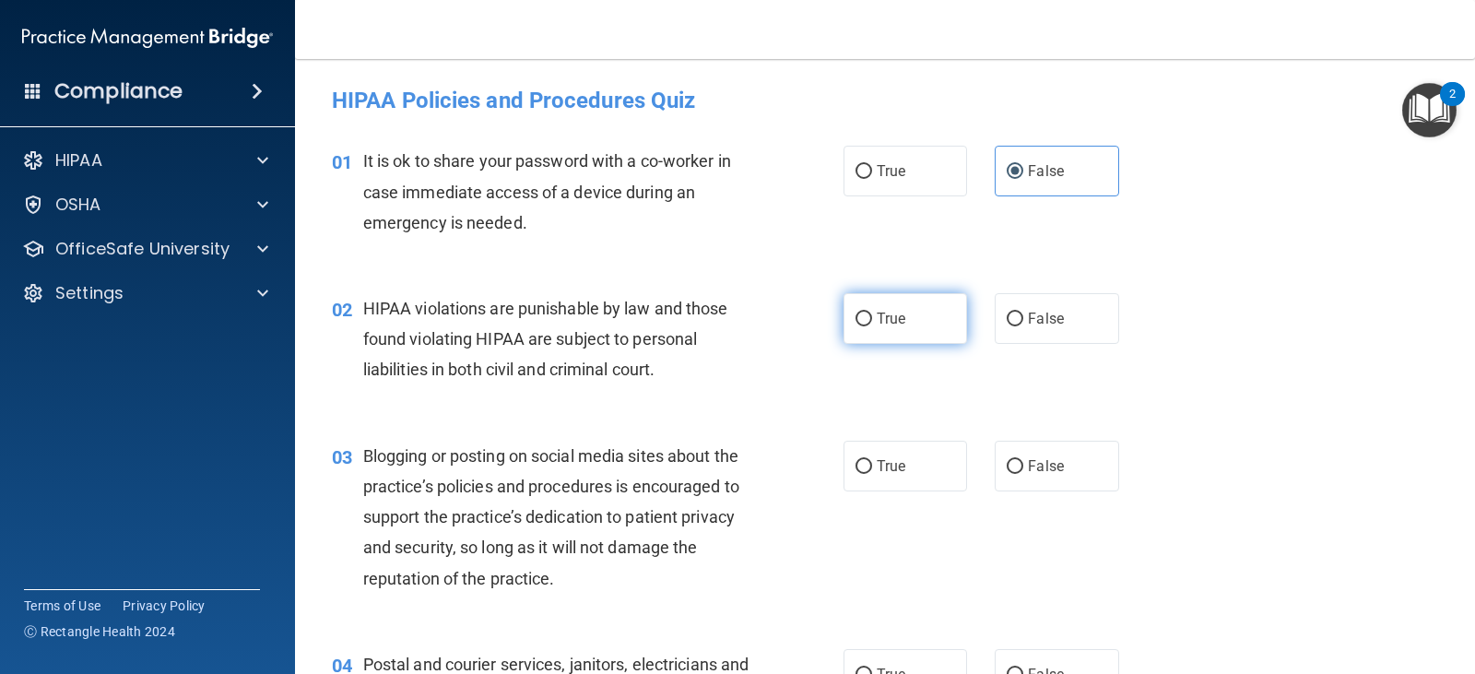
click at [866, 326] on input "True" at bounding box center [863, 319] width 17 height 14
radio input "true"
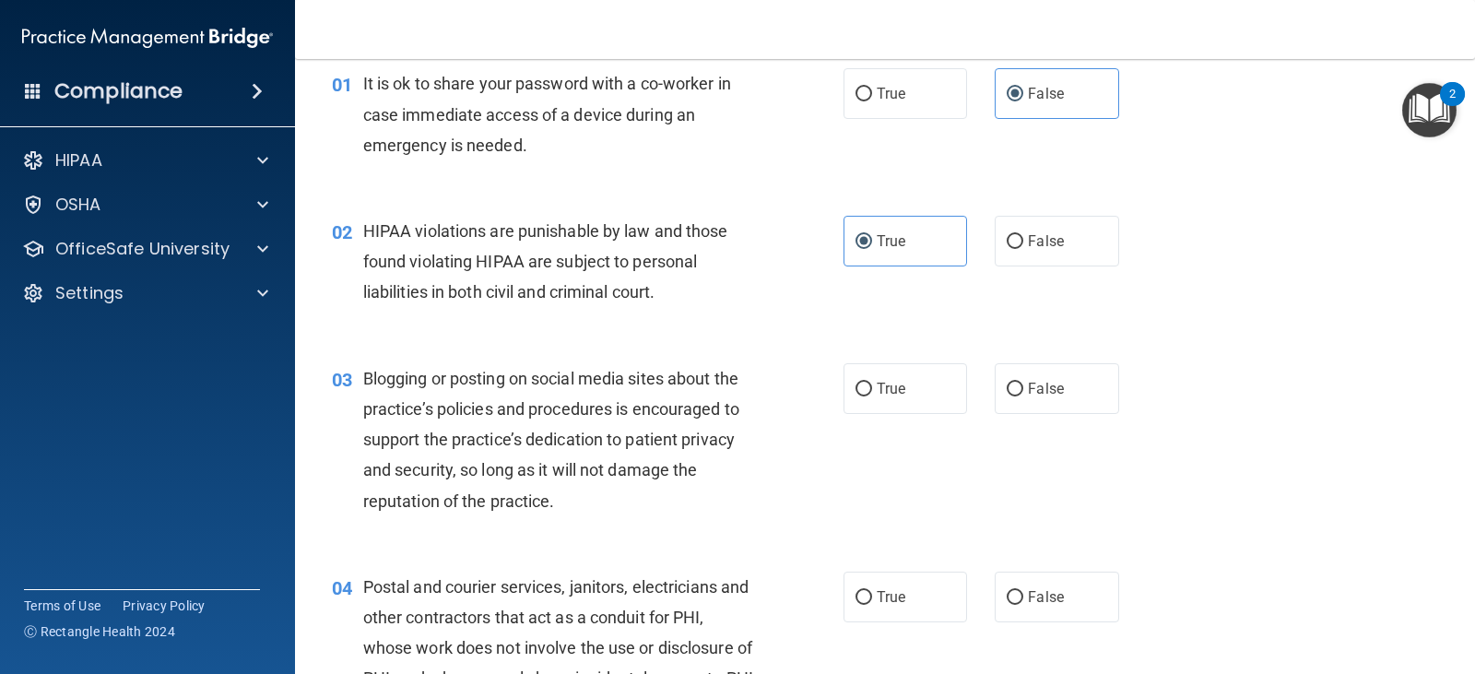
scroll to position [184, 0]
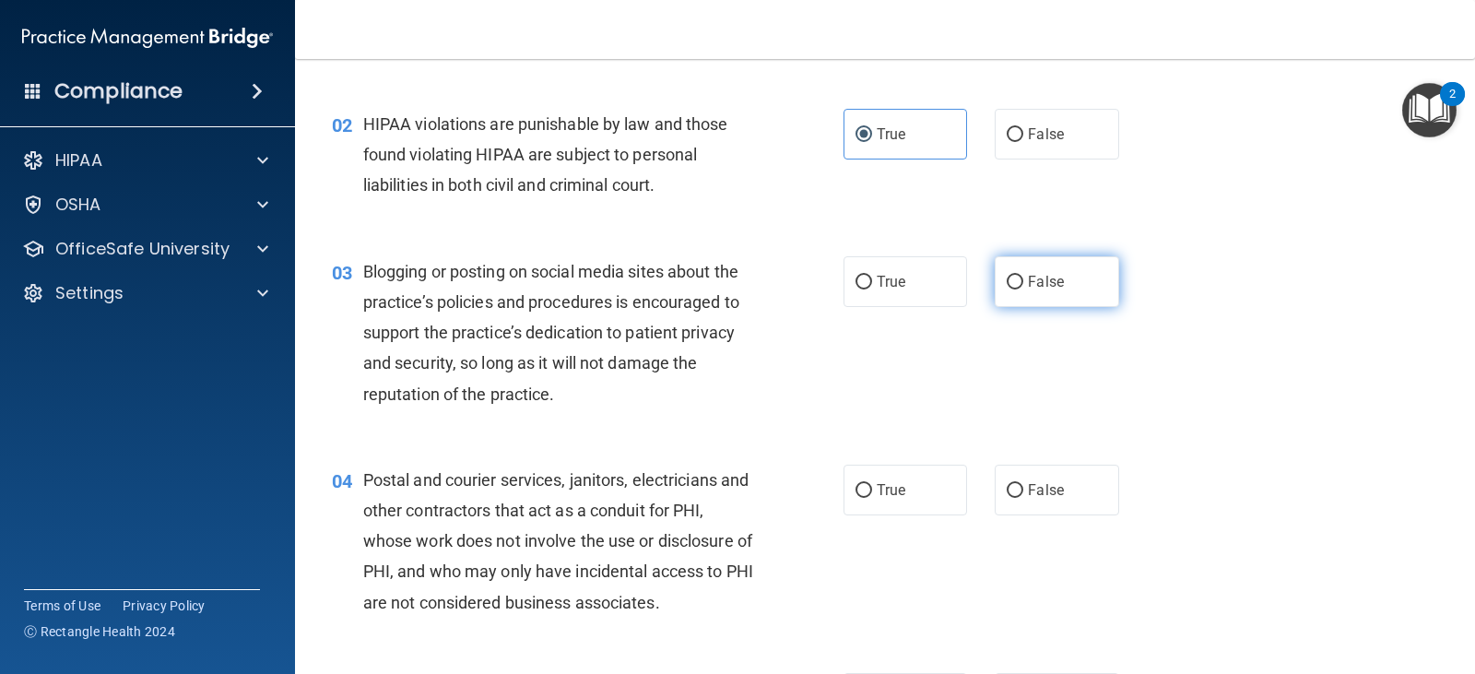
click at [1033, 279] on span "False" at bounding box center [1046, 282] width 36 height 18
click at [1023, 279] on input "False" at bounding box center [1014, 283] width 17 height 14
radio input "true"
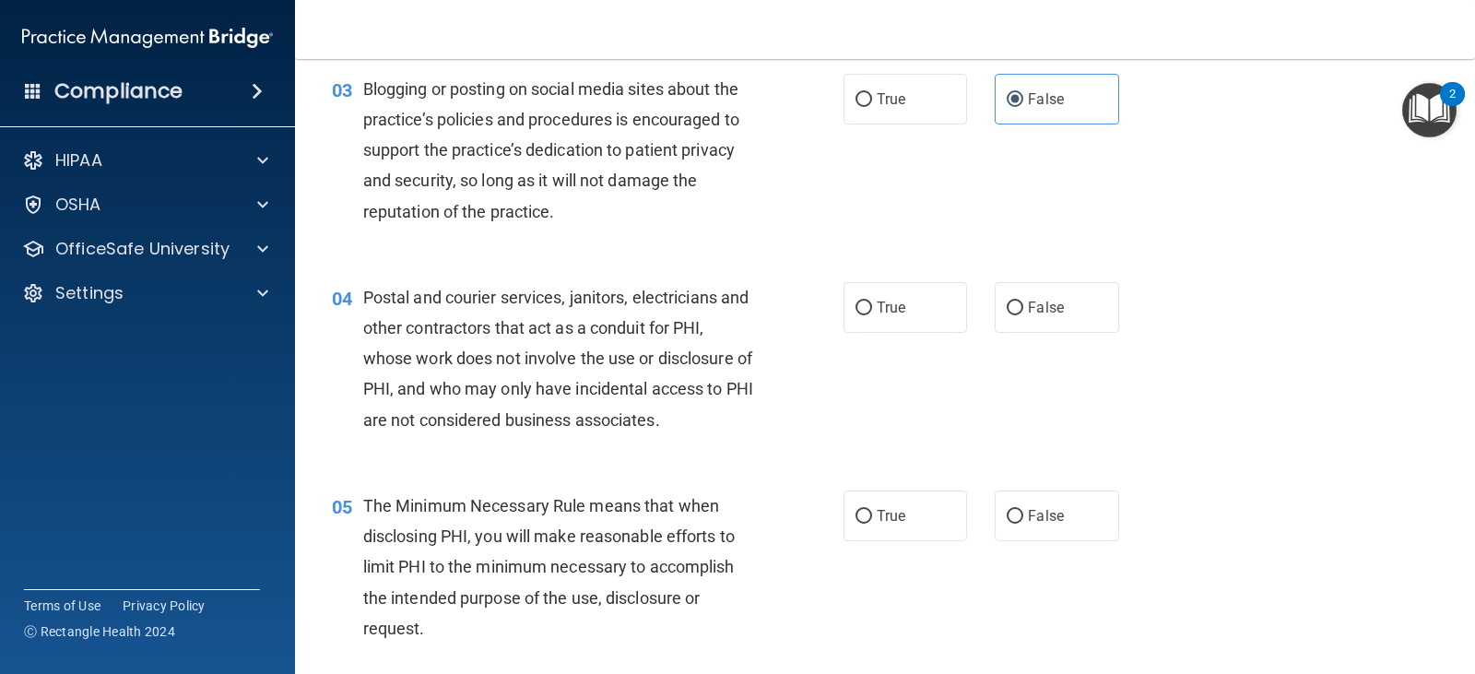
scroll to position [369, 0]
click at [897, 306] on span "True" at bounding box center [890, 306] width 29 height 18
click at [872, 306] on input "True" at bounding box center [863, 307] width 17 height 14
radio input "true"
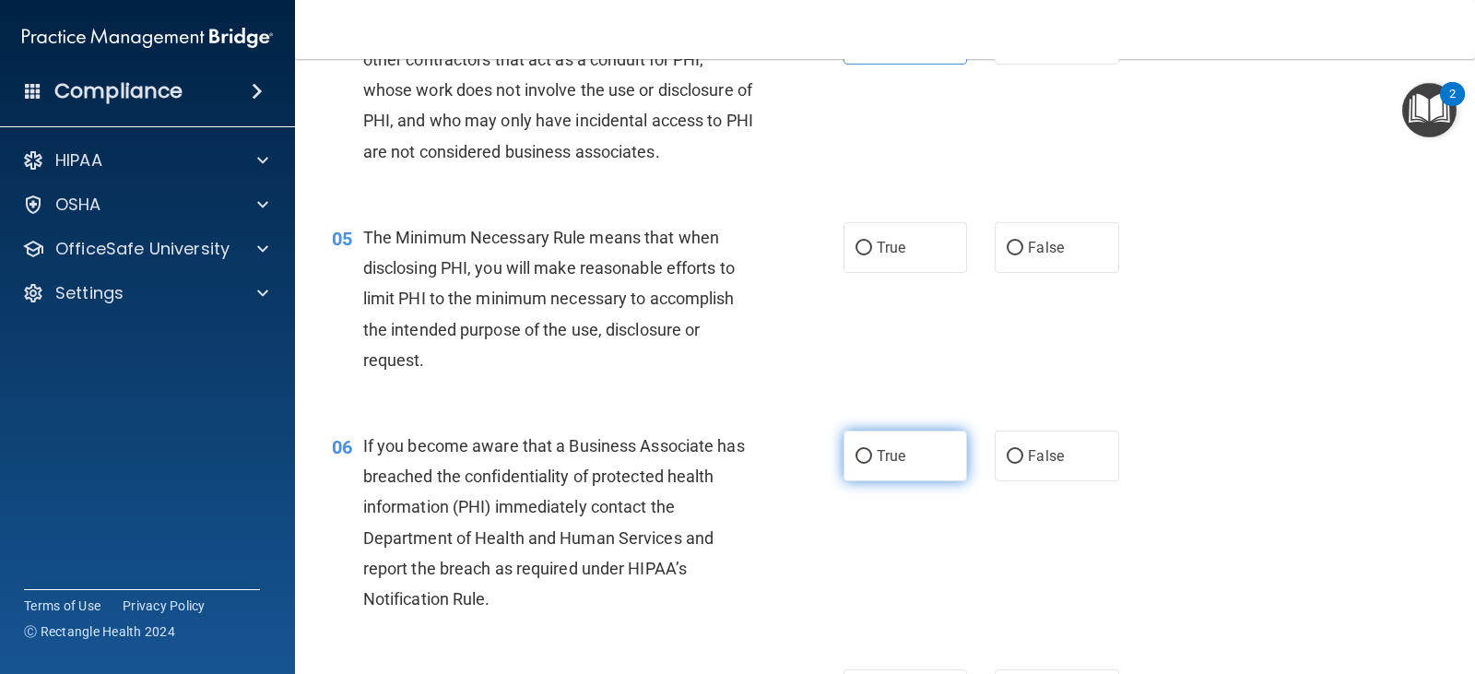
scroll to position [645, 0]
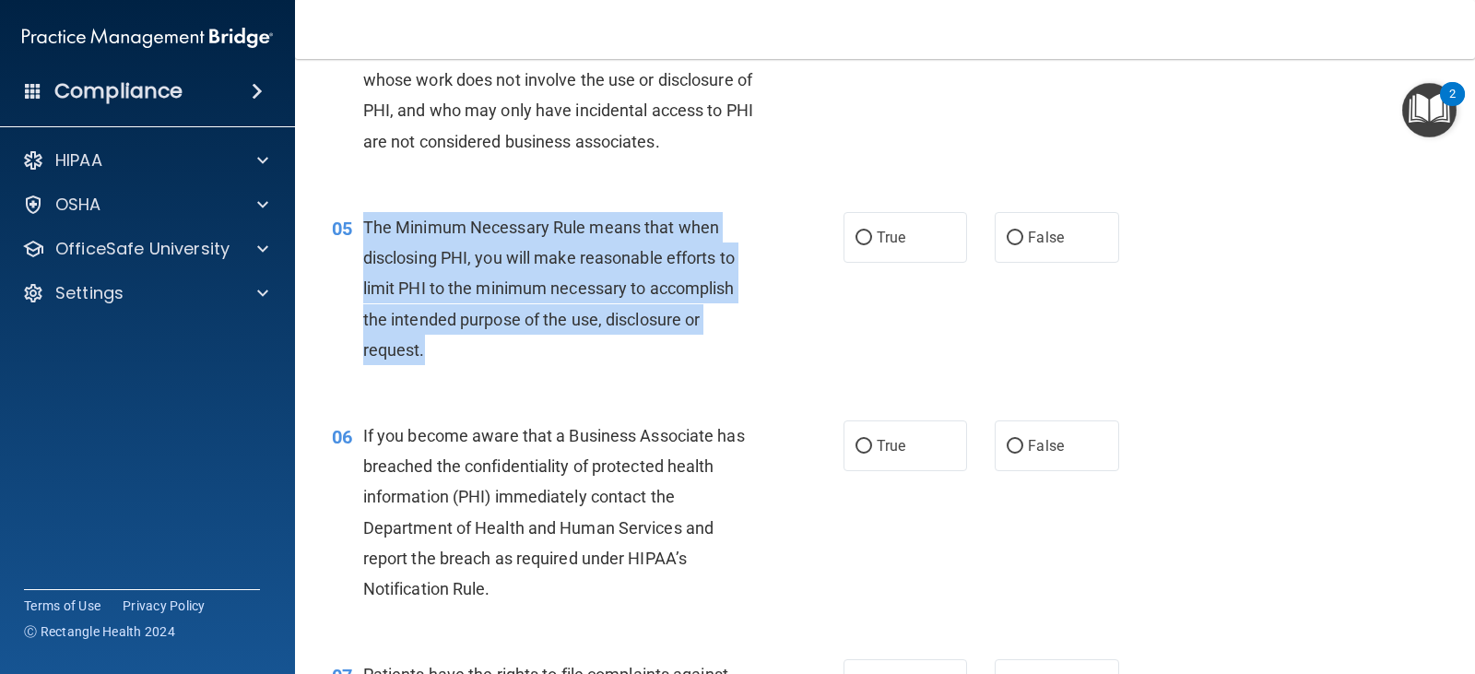
drag, startPoint x: 460, startPoint y: 352, endPoint x: 358, endPoint y: 240, distance: 151.4
click at [358, 240] on div "05 The Minimum Necessary Rule means that when disclosing PHI, you will make rea…" at bounding box center [587, 293] width 567 height 162
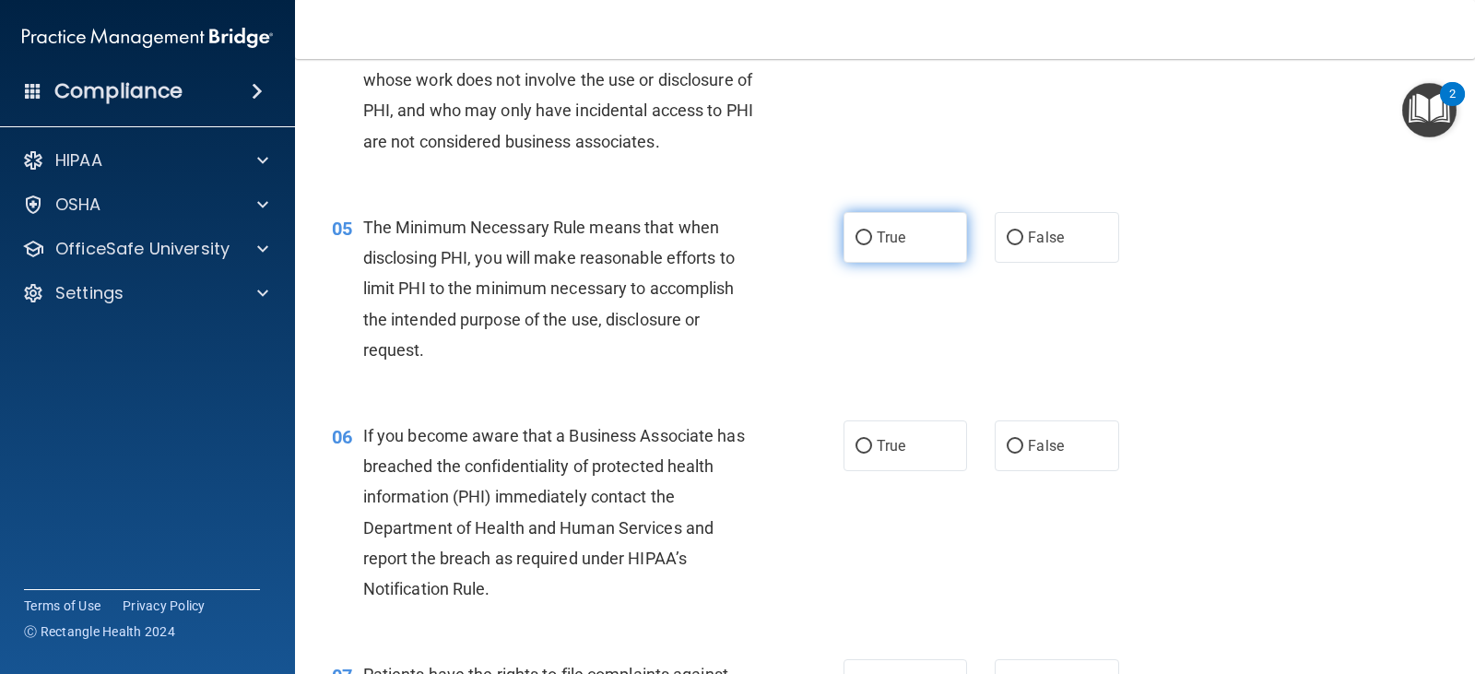
drag, startPoint x: 881, startPoint y: 241, endPoint x: 865, endPoint y: 235, distance: 16.6
click at [881, 240] on span "True" at bounding box center [890, 238] width 29 height 18
click at [872, 240] on input "True" at bounding box center [863, 238] width 17 height 14
radio input "true"
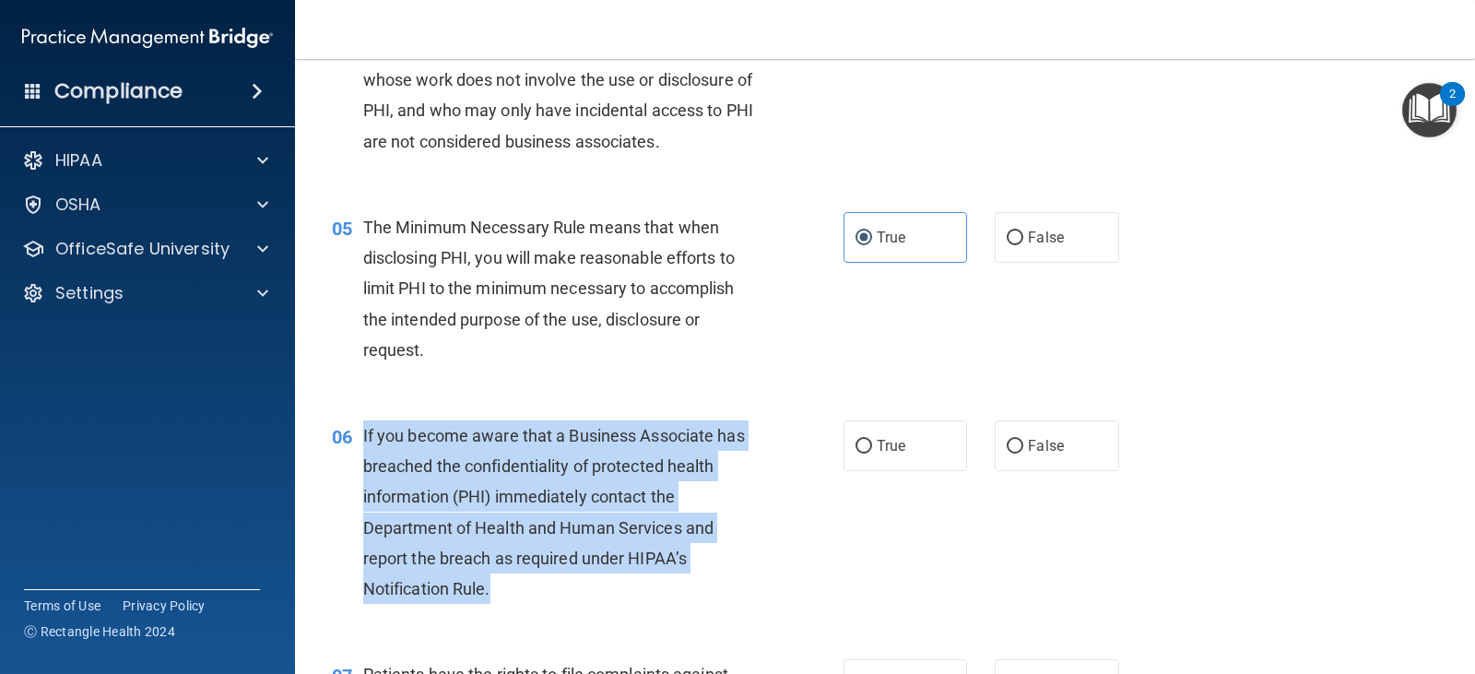
drag, startPoint x: 512, startPoint y: 591, endPoint x: 361, endPoint y: 438, distance: 215.0
click at [361, 438] on div "06 If you become aware that a Business Associate has breached the confidentiali…" at bounding box center [587, 516] width 567 height 193
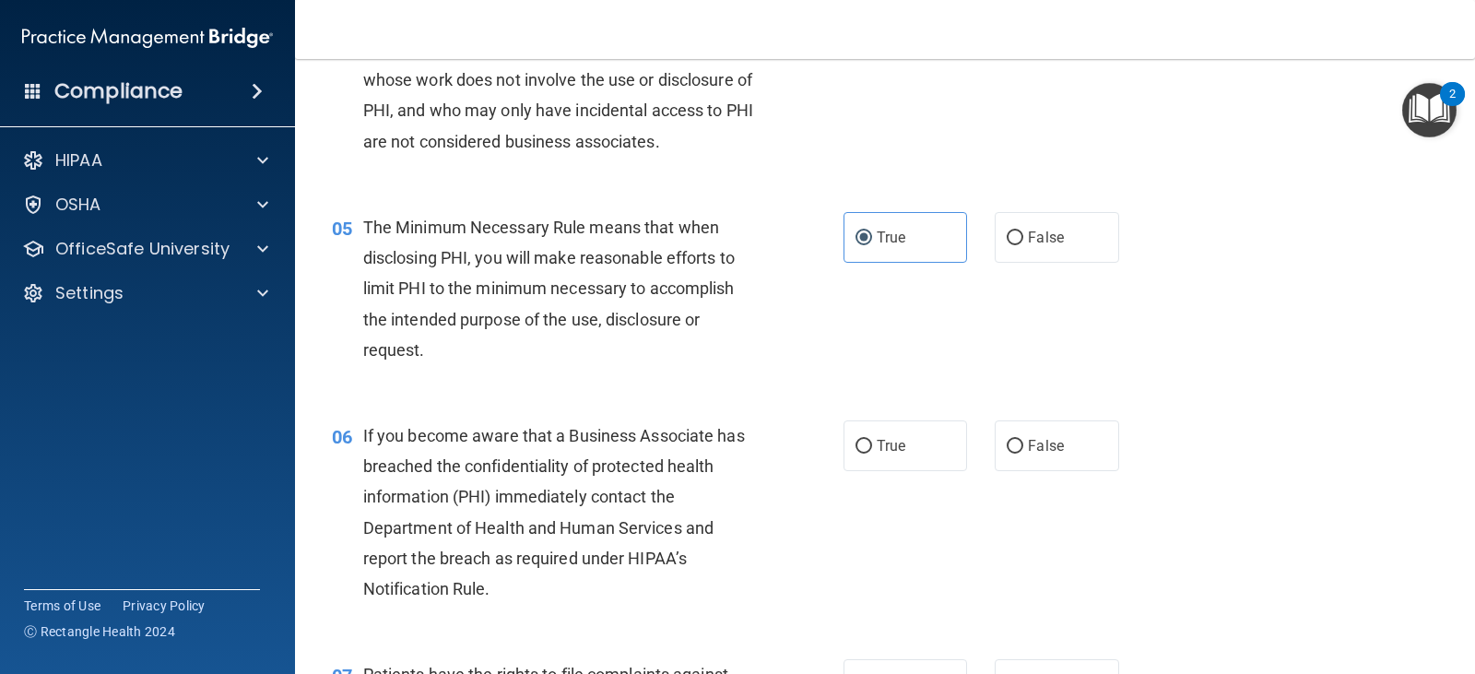
click at [684, 387] on div "05 The Minimum Necessary Rule means that when disclosing PHI, you will make rea…" at bounding box center [885, 293] width 1134 height 208
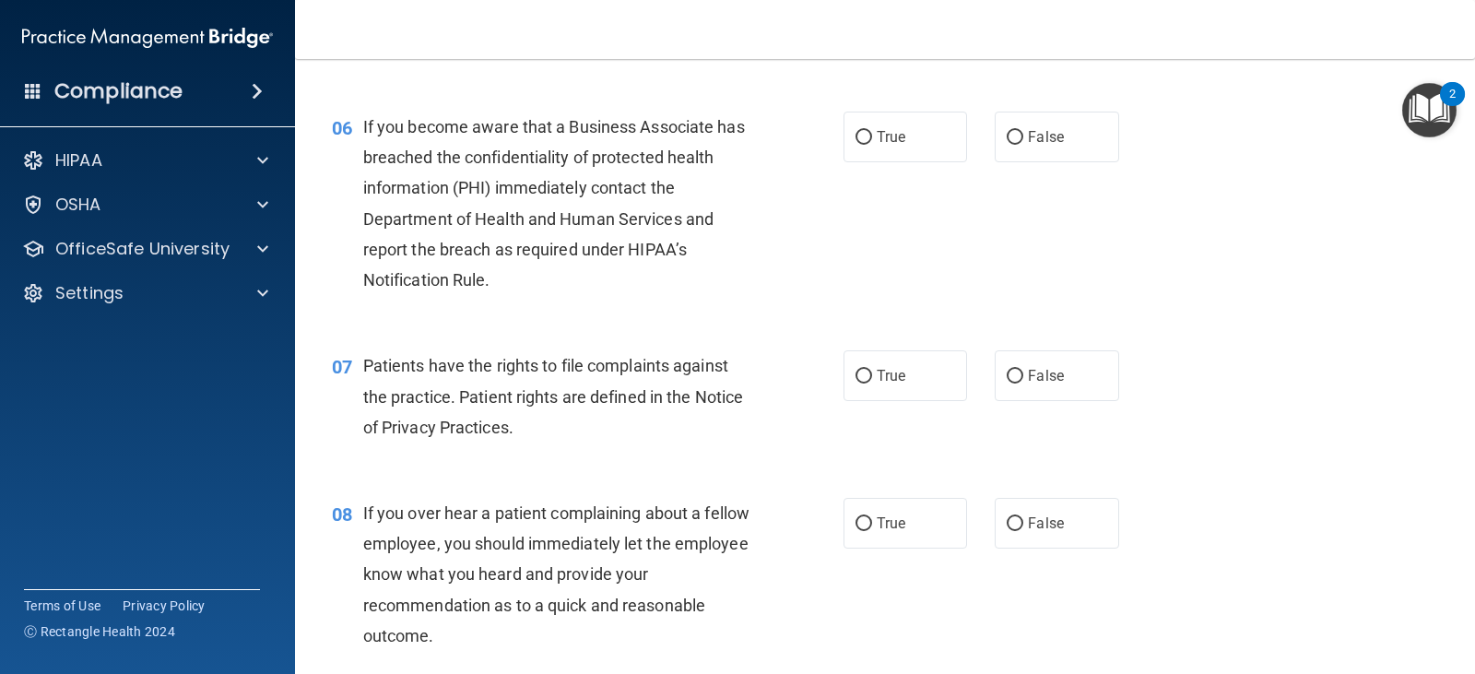
scroll to position [922, 0]
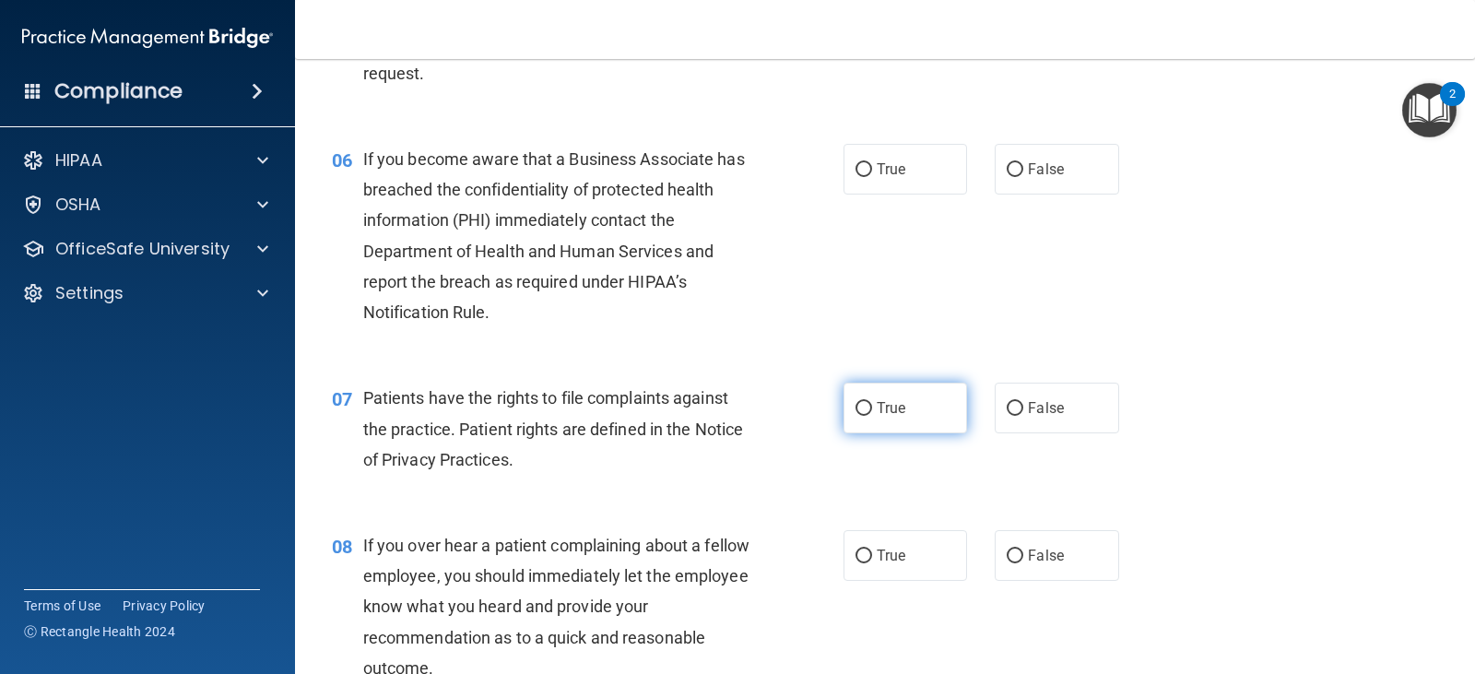
click at [869, 411] on label "True" at bounding box center [904, 407] width 123 height 51
click at [869, 411] on input "True" at bounding box center [863, 409] width 17 height 14
radio input "true"
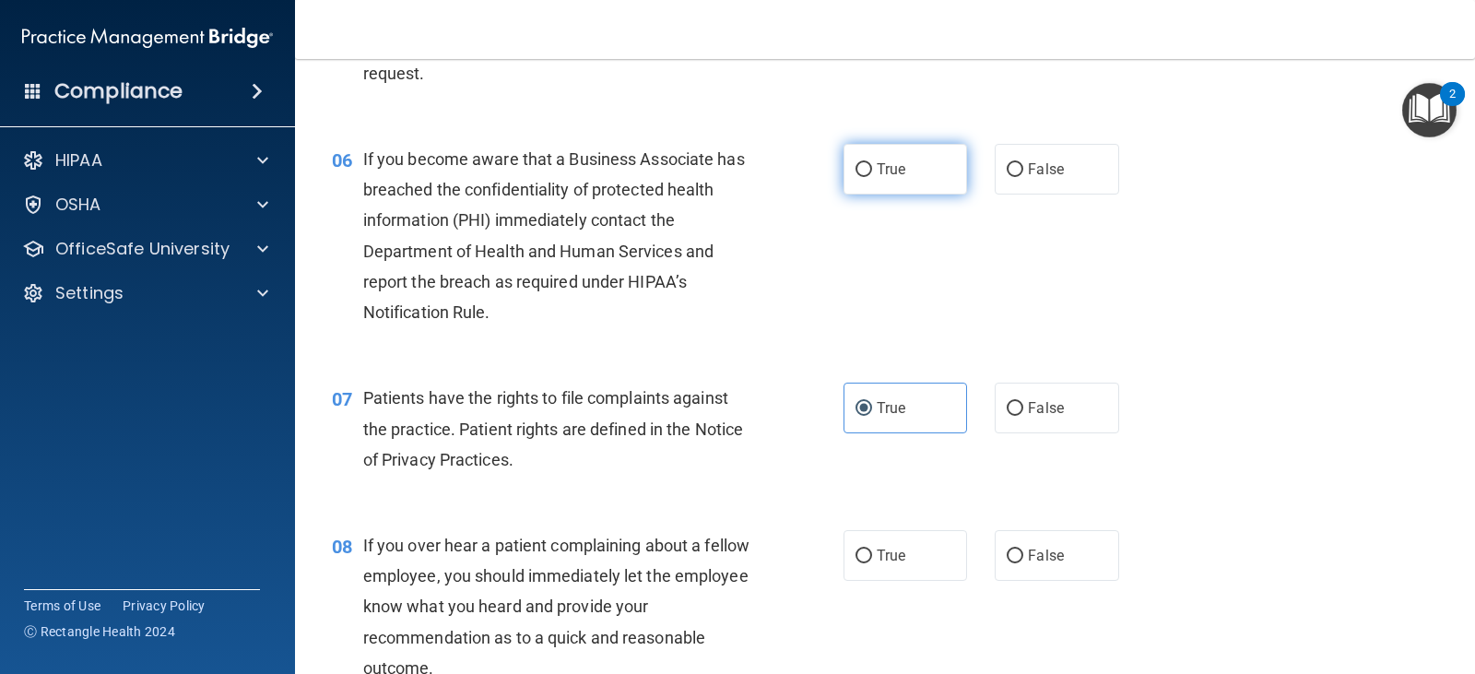
click at [888, 172] on span "True" at bounding box center [890, 169] width 29 height 18
click at [872, 172] on input "True" at bounding box center [863, 170] width 17 height 14
radio input "true"
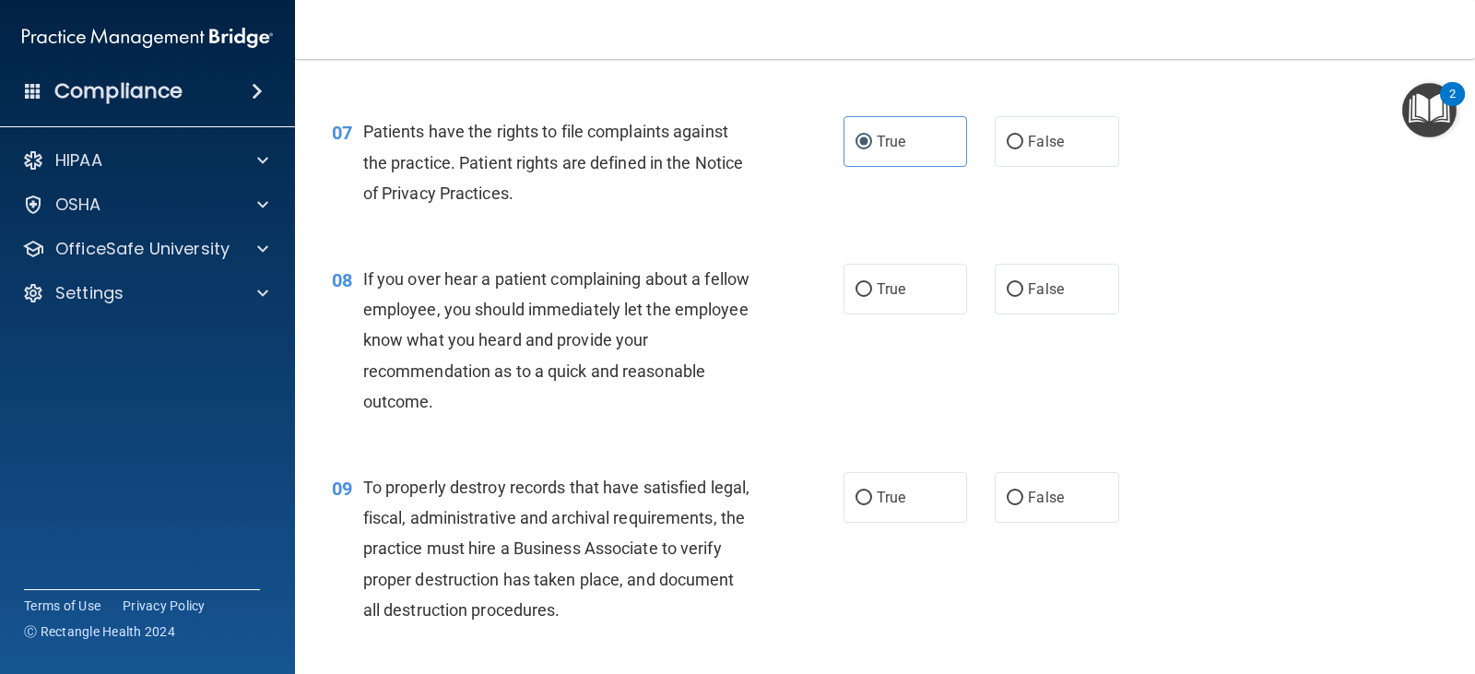
scroll to position [1198, 0]
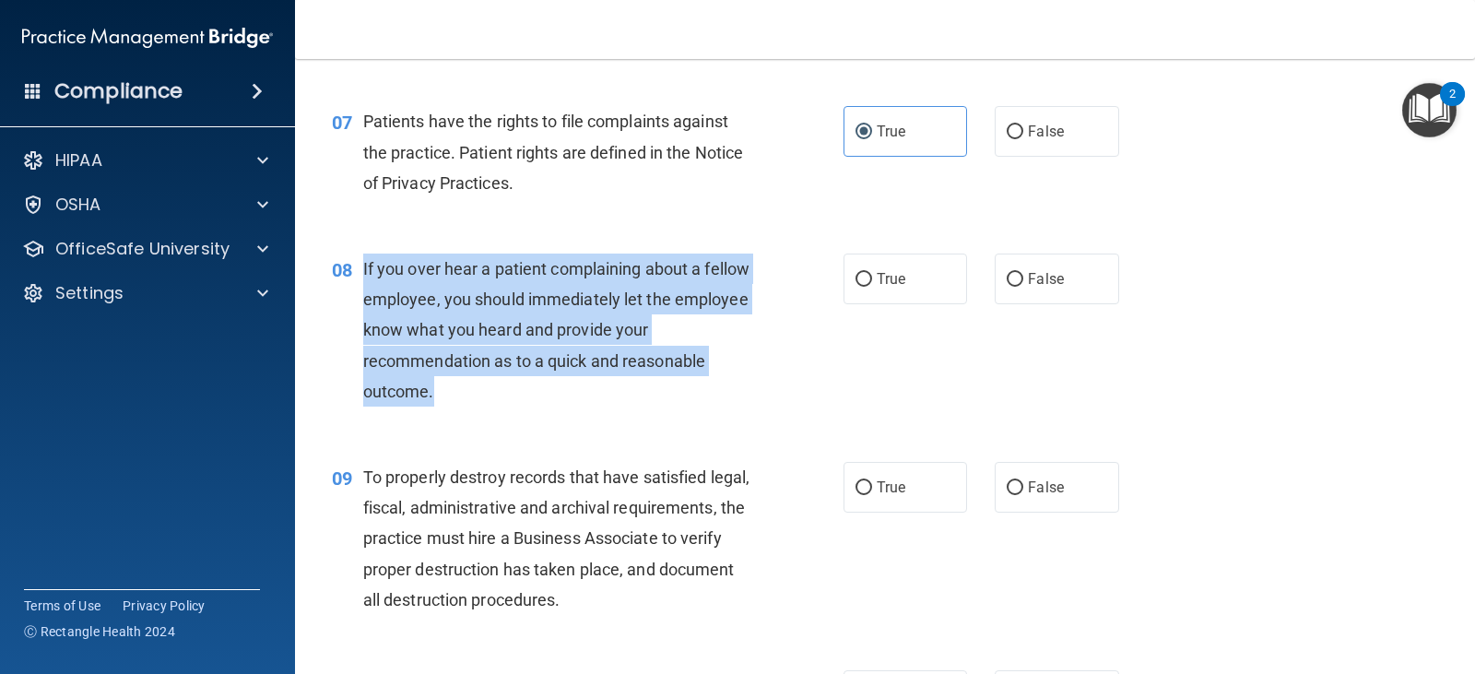
drag, startPoint x: 521, startPoint y: 381, endPoint x: 358, endPoint y: 269, distance: 197.6
click at [358, 269] on div "08 If you over hear a patient complaining about a fellow employee, you should i…" at bounding box center [587, 334] width 567 height 162
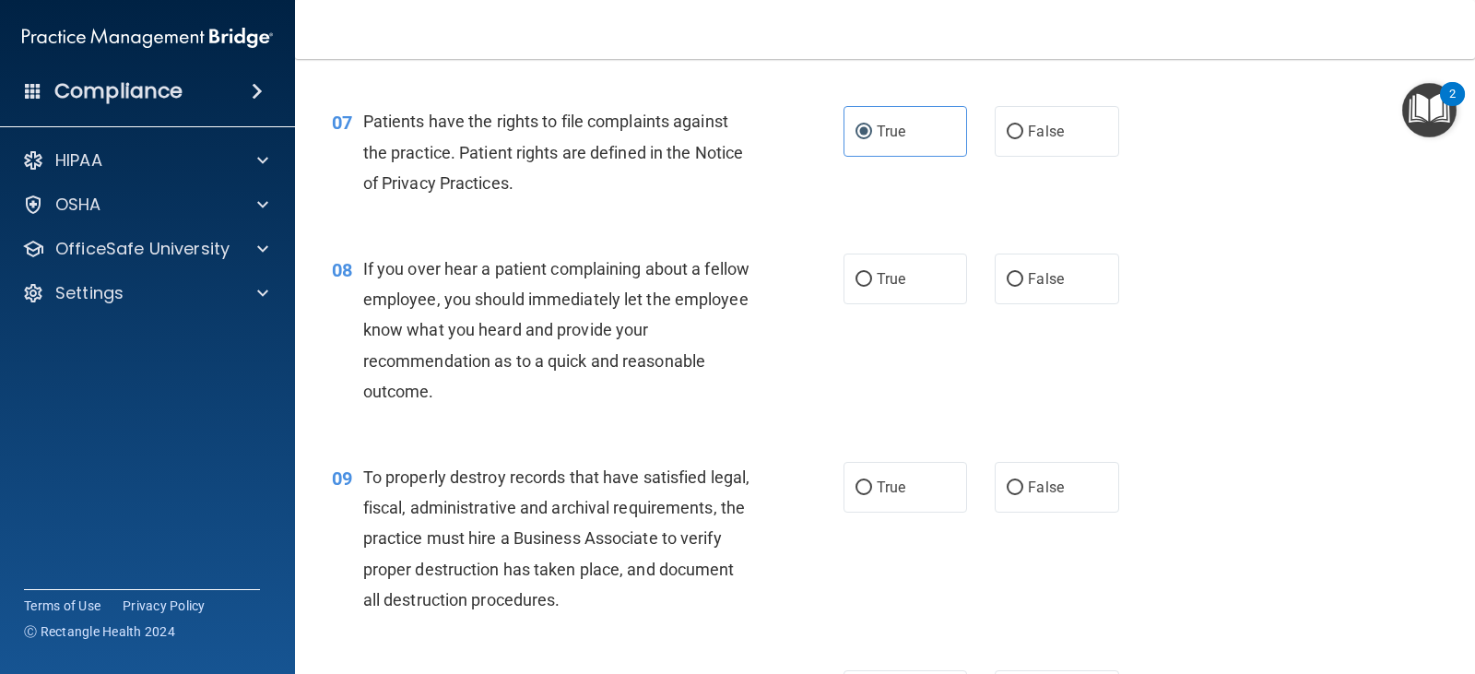
click at [676, 419] on div "08 If you over hear a patient complaining about a fellow employee, you should i…" at bounding box center [885, 334] width 1134 height 208
click at [1018, 275] on label "False" at bounding box center [1055, 278] width 123 height 51
click at [1018, 275] on input "False" at bounding box center [1014, 280] width 17 height 14
radio input "true"
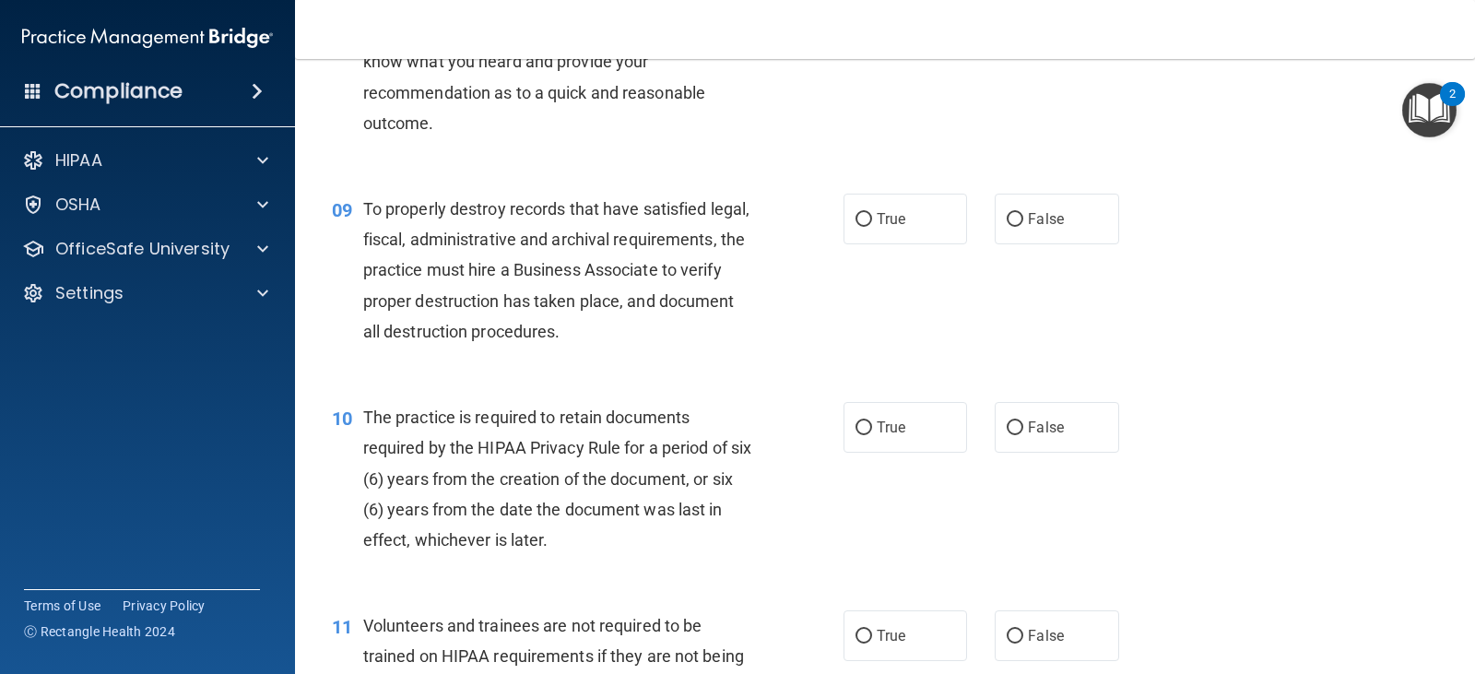
scroll to position [1475, 0]
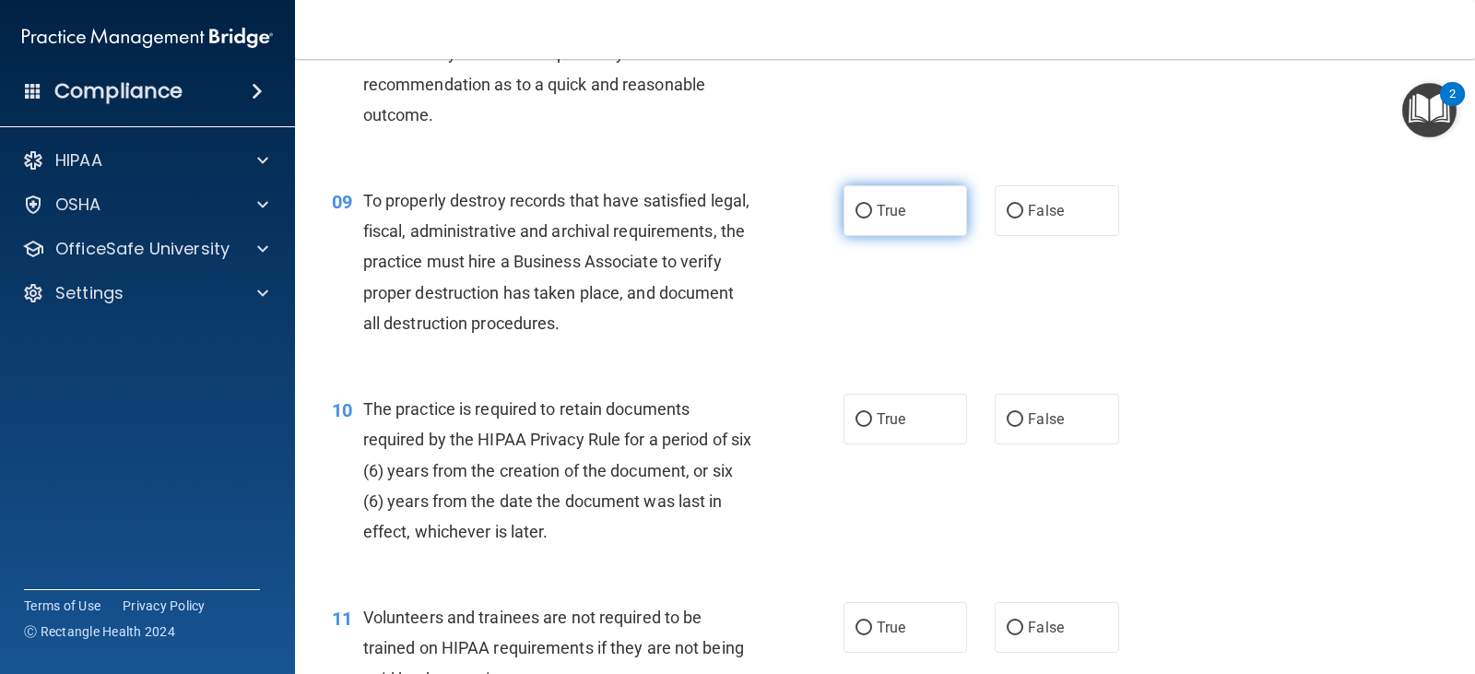
click at [911, 214] on label "True" at bounding box center [904, 210] width 123 height 51
click at [872, 214] on input "True" at bounding box center [863, 212] width 17 height 14
radio input "true"
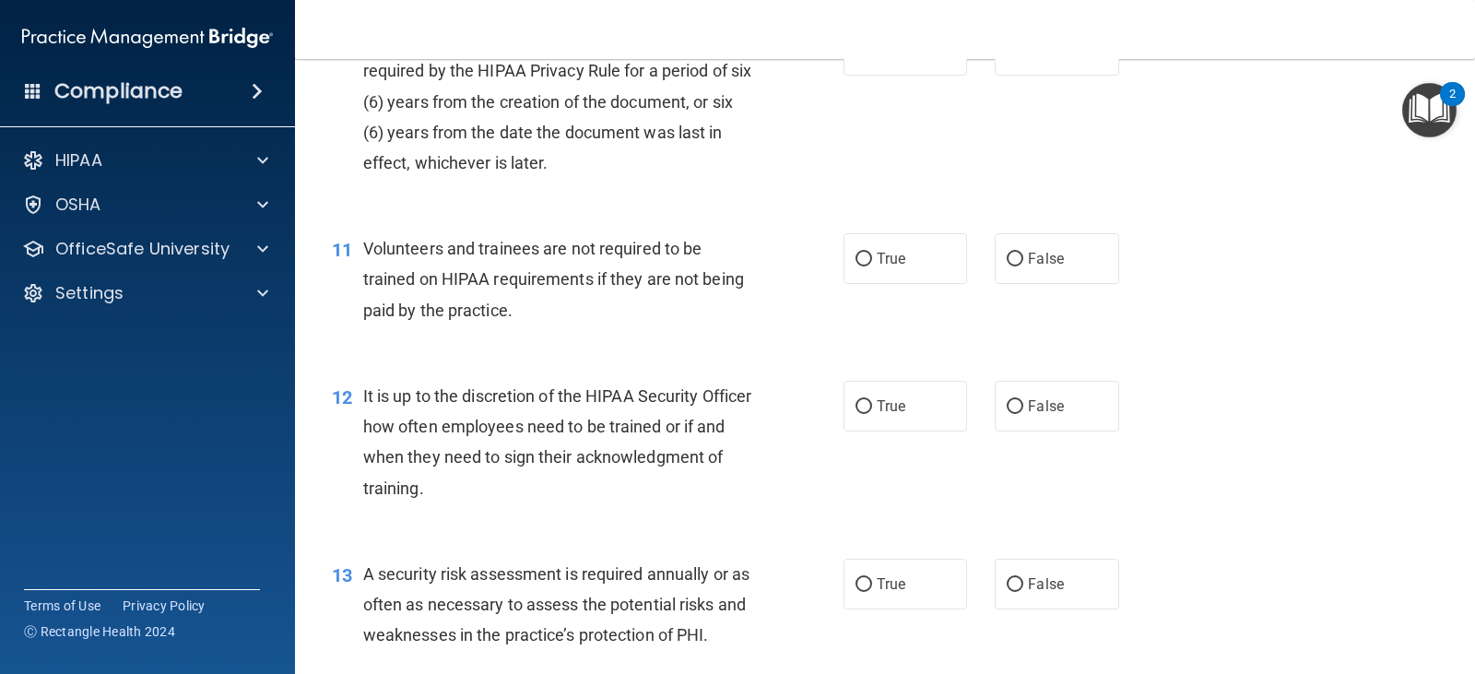
scroll to position [1751, 0]
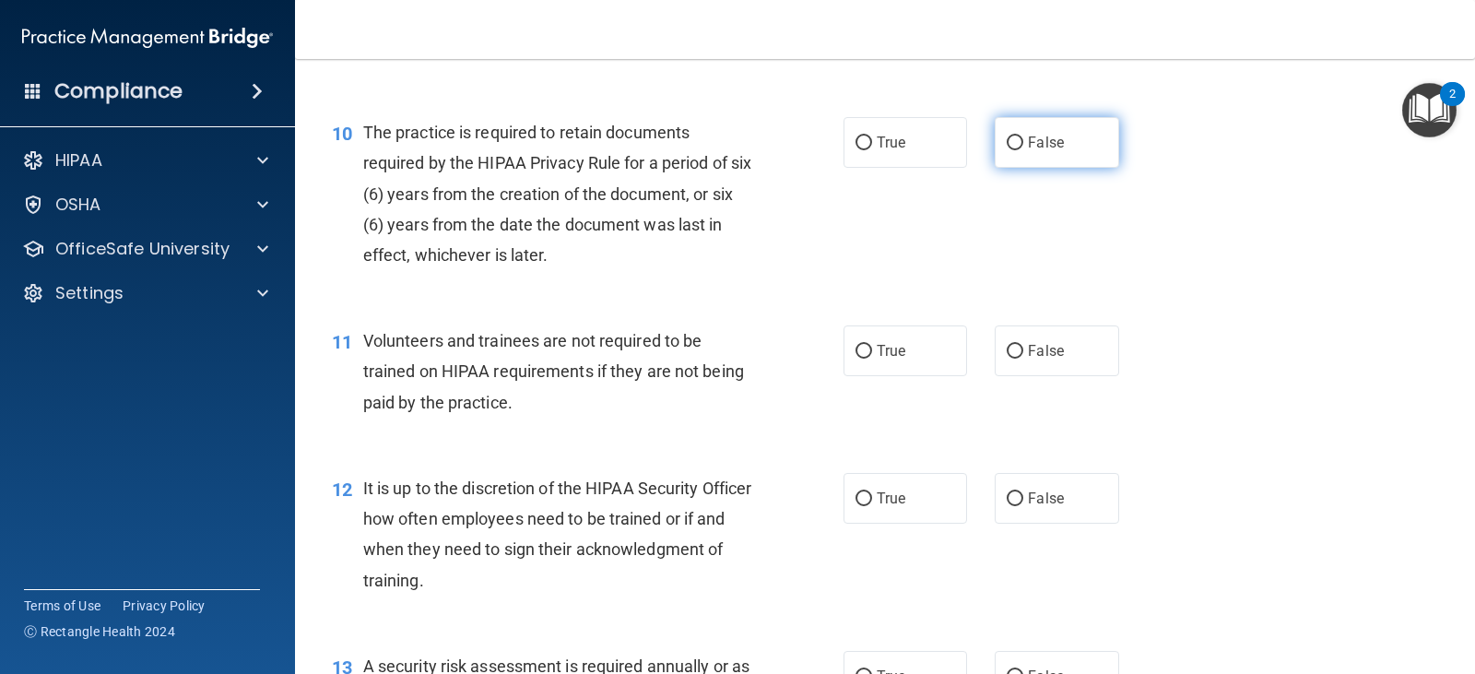
click at [1012, 139] on input "False" at bounding box center [1014, 143] width 17 height 14
radio input "true"
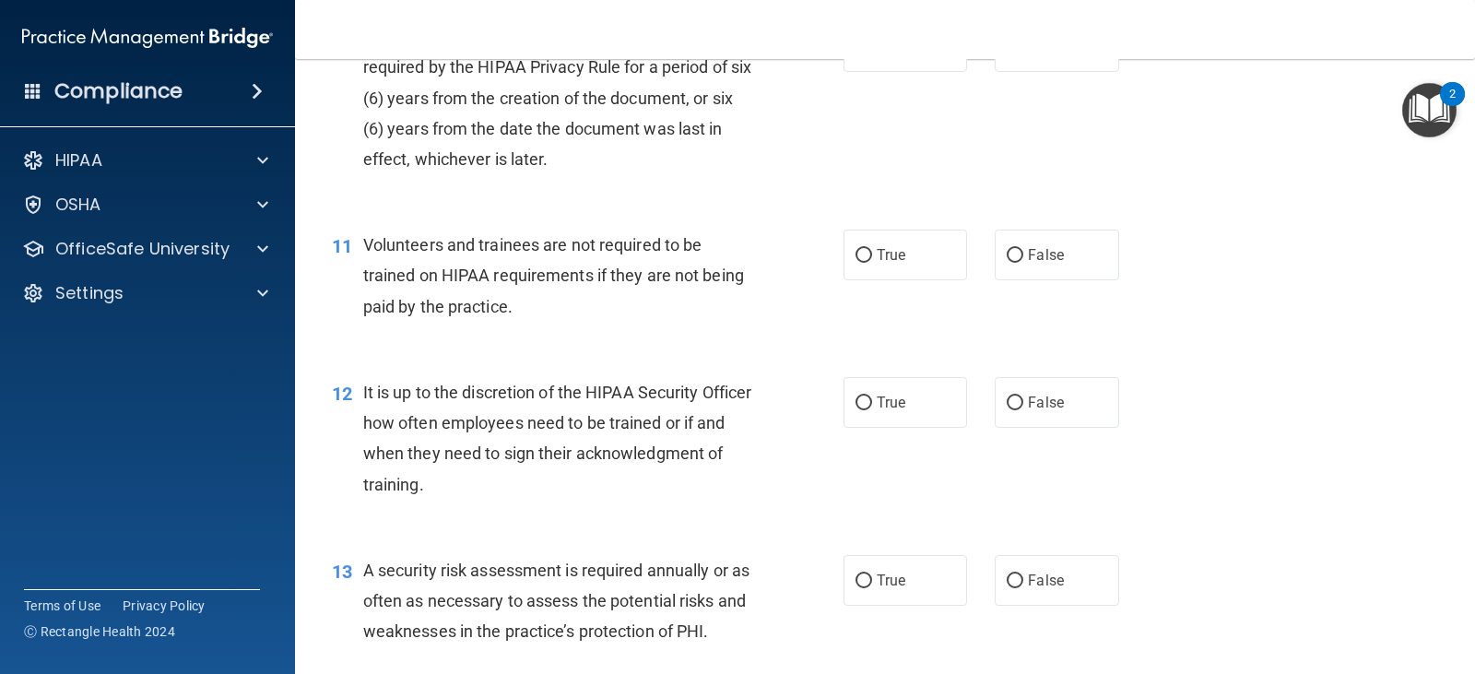
scroll to position [1935, 0]
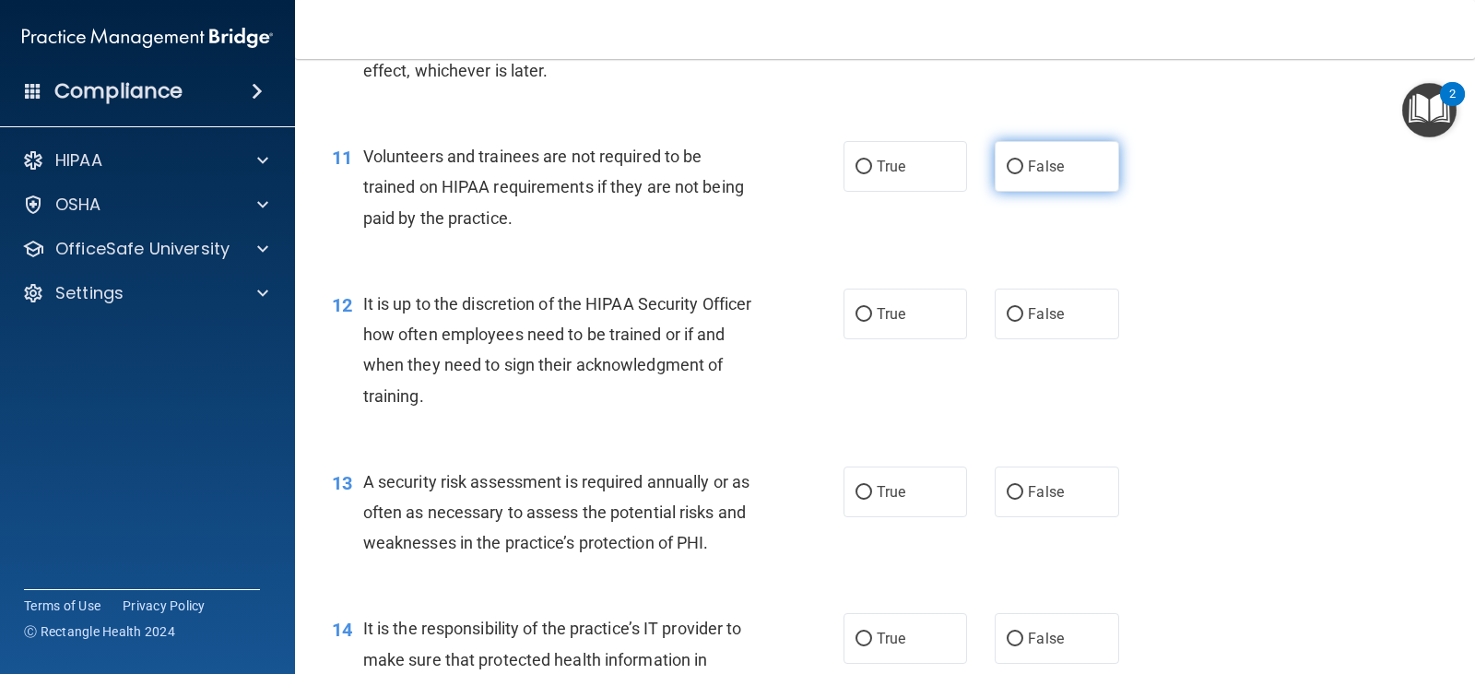
click at [1054, 166] on span "False" at bounding box center [1046, 167] width 36 height 18
click at [1023, 166] on input "False" at bounding box center [1014, 167] width 17 height 14
radio input "true"
click at [1028, 326] on label "False" at bounding box center [1055, 313] width 123 height 51
click at [1023, 322] on input "False" at bounding box center [1014, 315] width 17 height 14
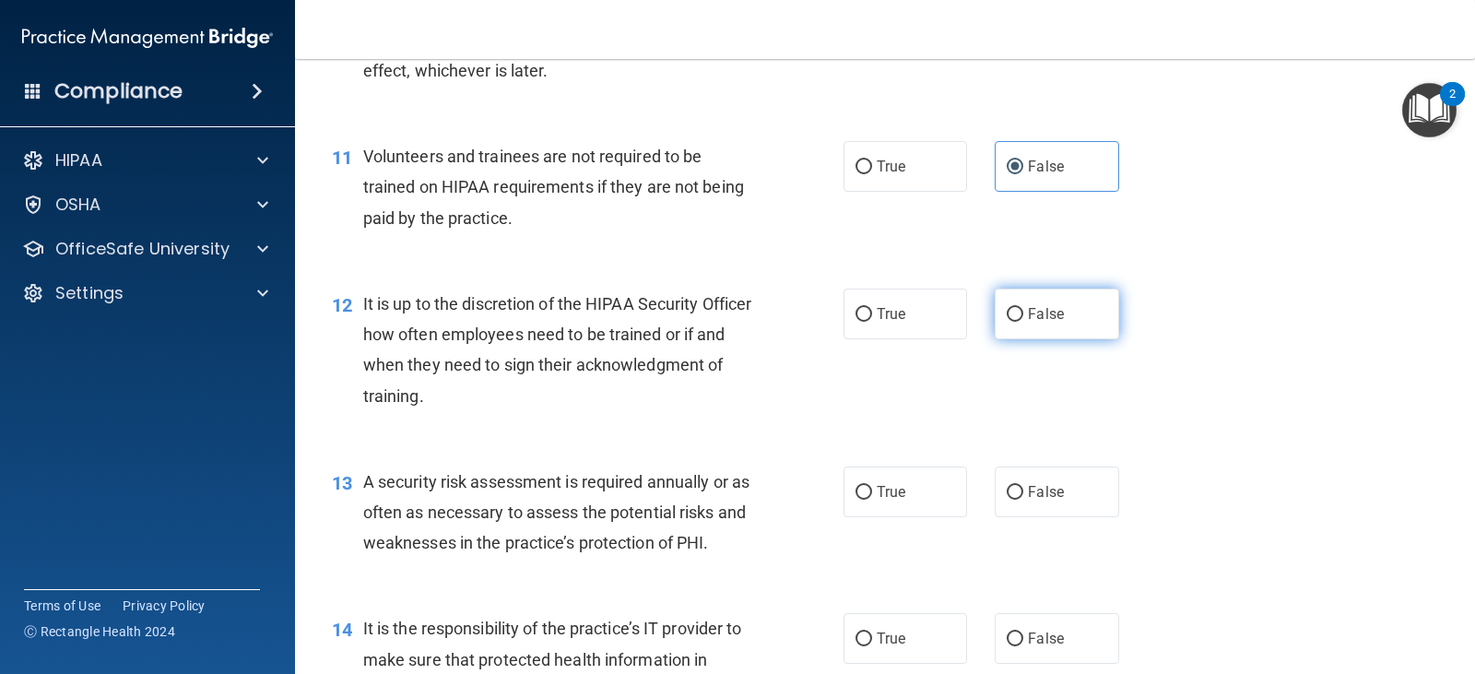
radio input "true"
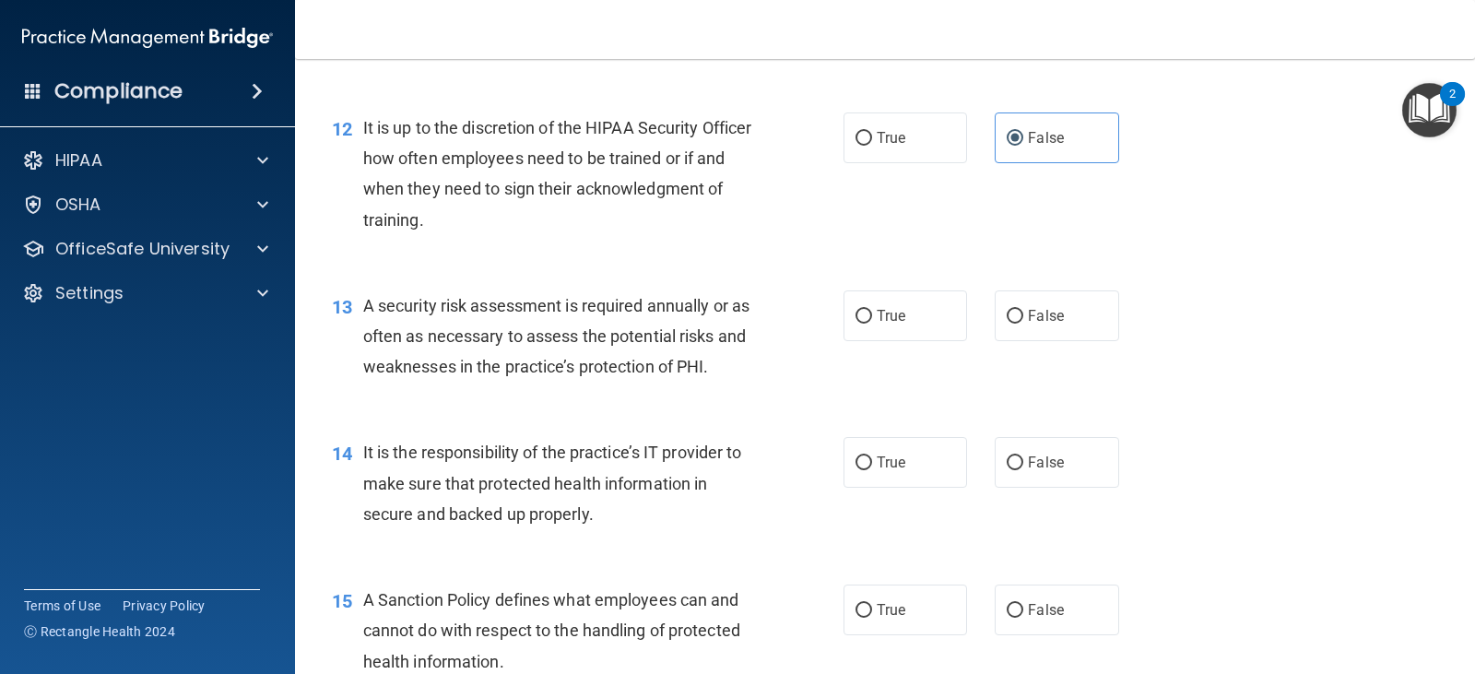
scroll to position [2120, 0]
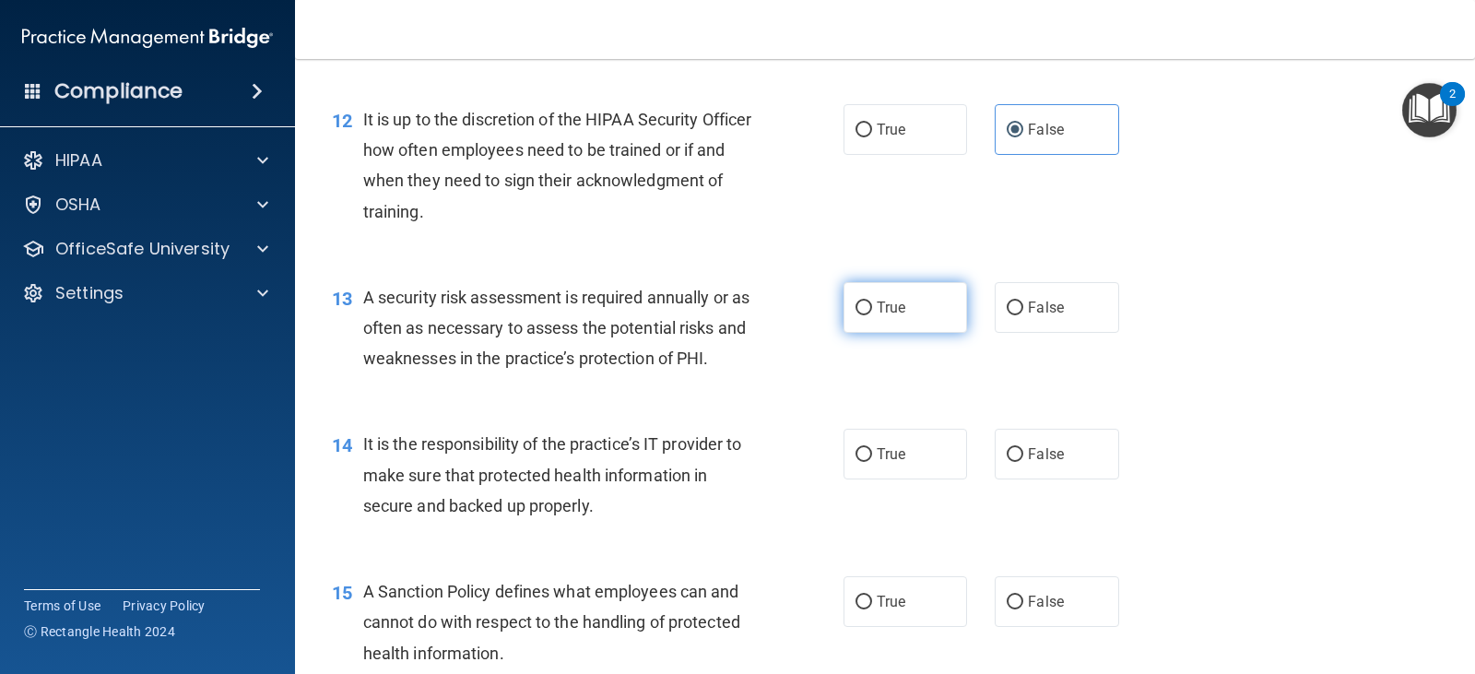
click at [906, 307] on label "True" at bounding box center [904, 307] width 123 height 51
click at [872, 307] on input "True" at bounding box center [863, 308] width 17 height 14
radio input "true"
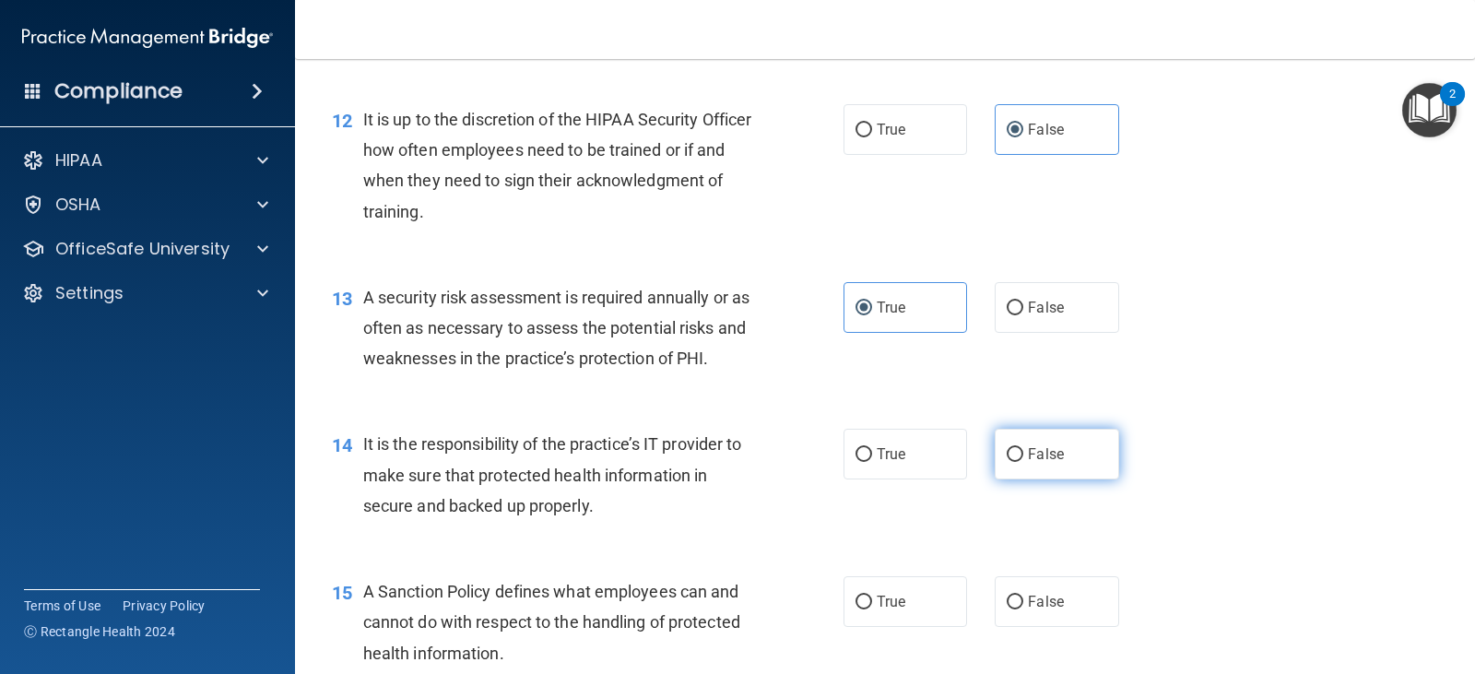
click at [1059, 461] on label "False" at bounding box center [1055, 454] width 123 height 51
click at [1023, 461] on input "False" at bounding box center [1014, 455] width 17 height 14
radio input "true"
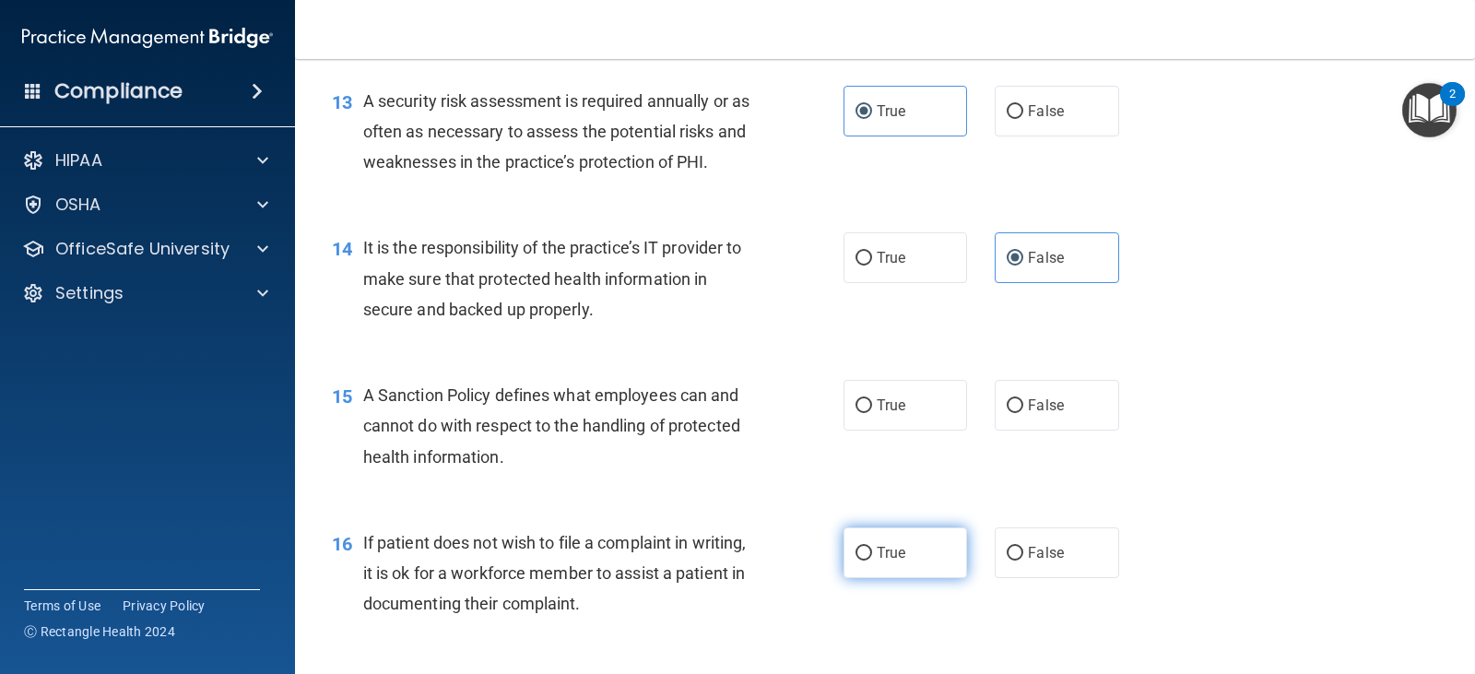
scroll to position [2396, 0]
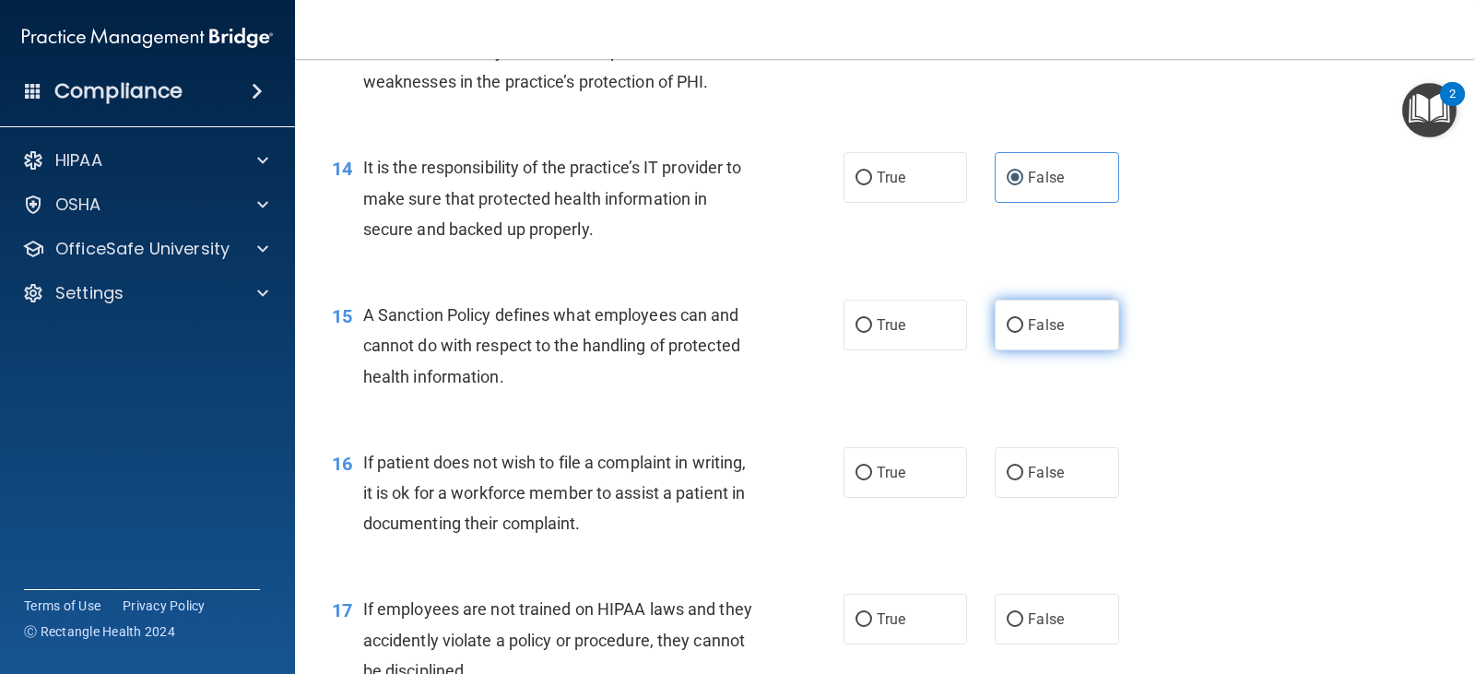
click at [999, 337] on label "False" at bounding box center [1055, 325] width 123 height 51
click at [1006, 333] on input "False" at bounding box center [1014, 326] width 17 height 14
radio input "true"
click at [868, 483] on label "True" at bounding box center [904, 472] width 123 height 51
click at [868, 480] on input "True" at bounding box center [863, 473] width 17 height 14
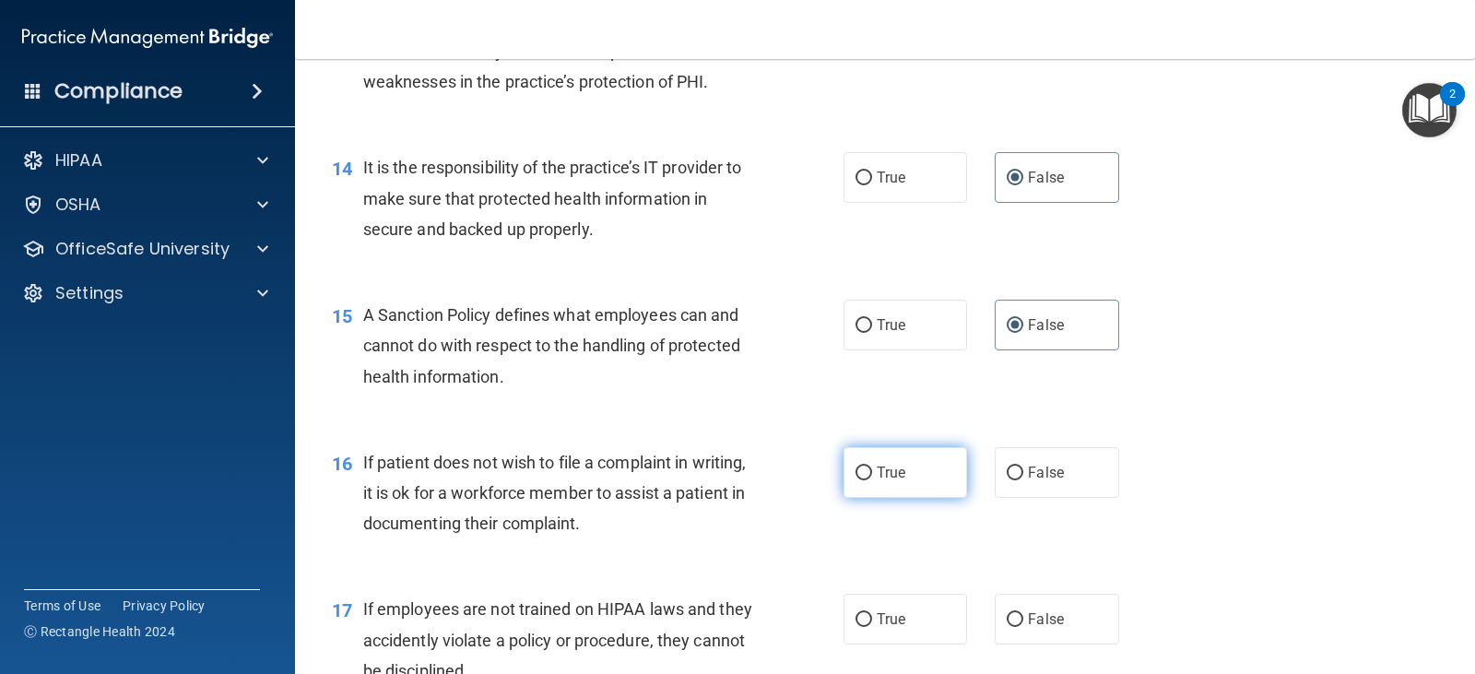
radio input "true"
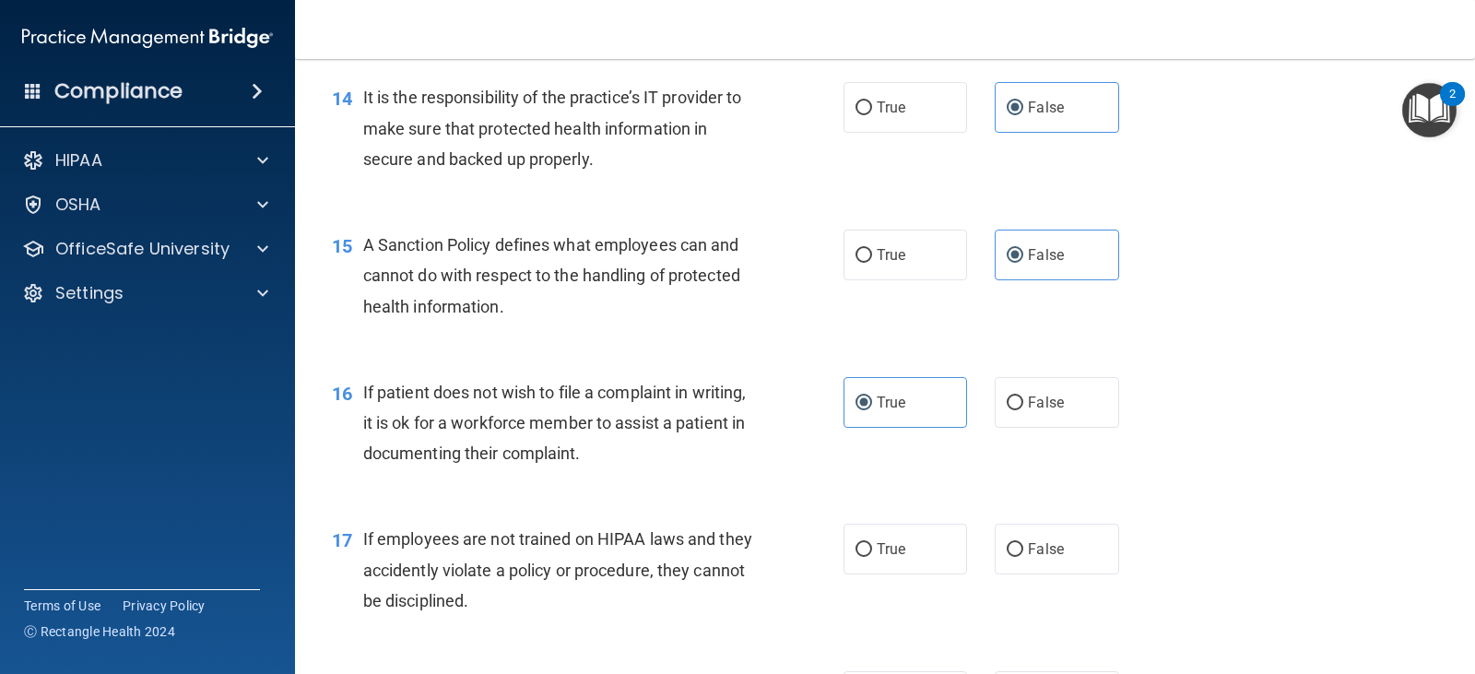
scroll to position [2673, 0]
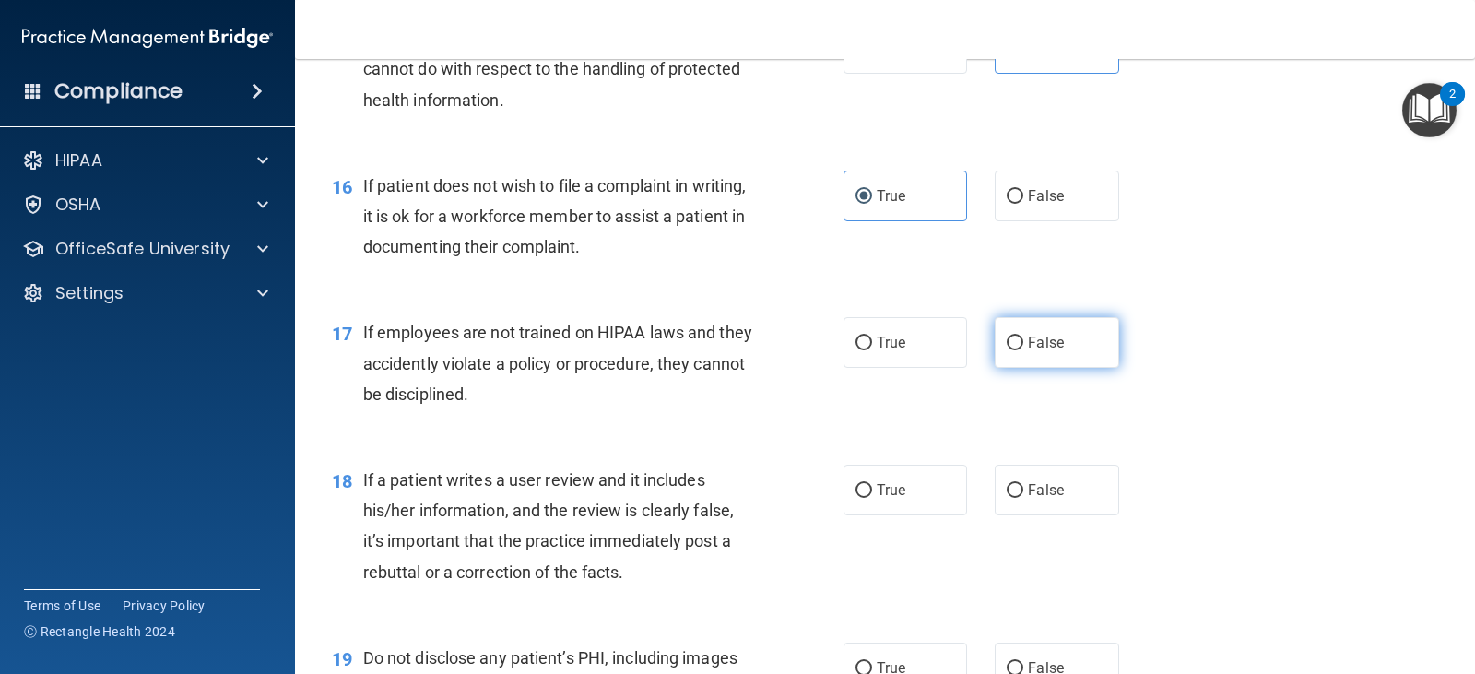
click at [1028, 347] on span "False" at bounding box center [1046, 343] width 36 height 18
click at [1023, 347] on input "False" at bounding box center [1014, 343] width 17 height 14
radio input "true"
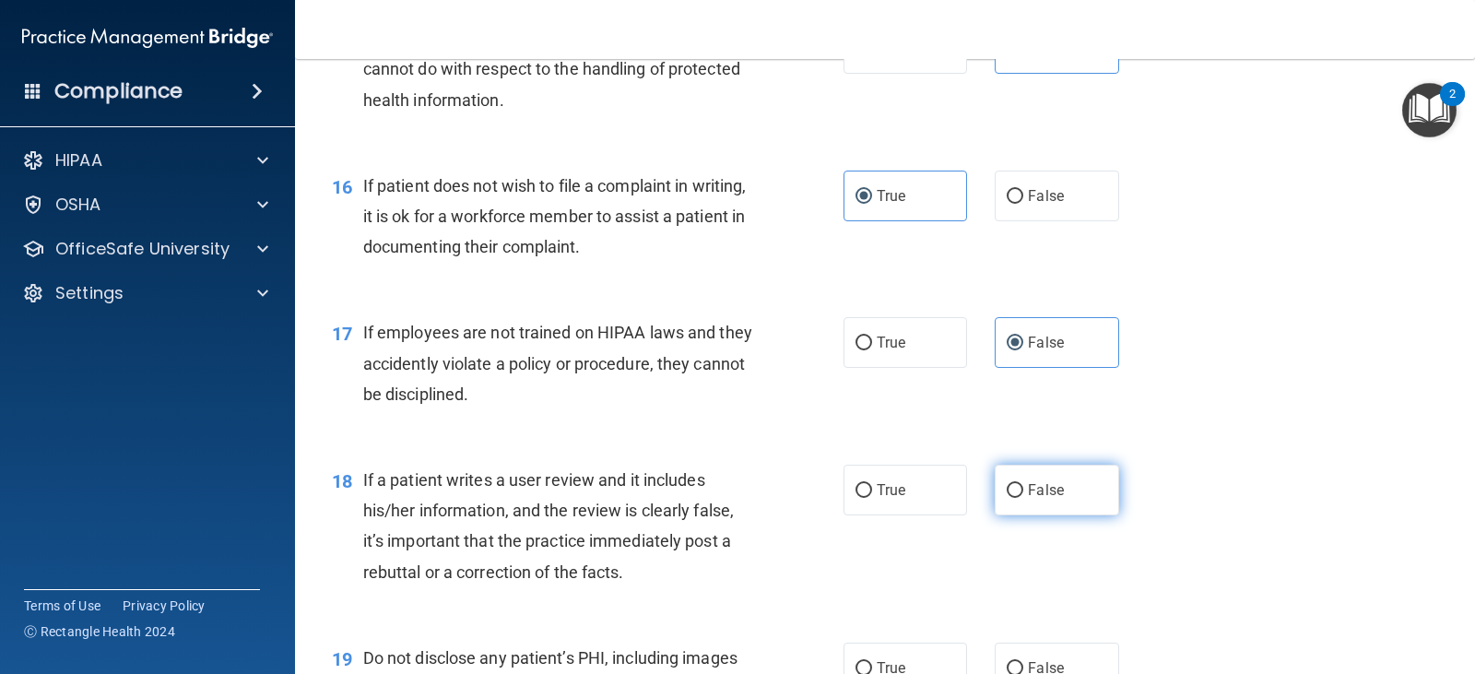
drag, startPoint x: 1034, startPoint y: 486, endPoint x: 889, endPoint y: 474, distance: 145.2
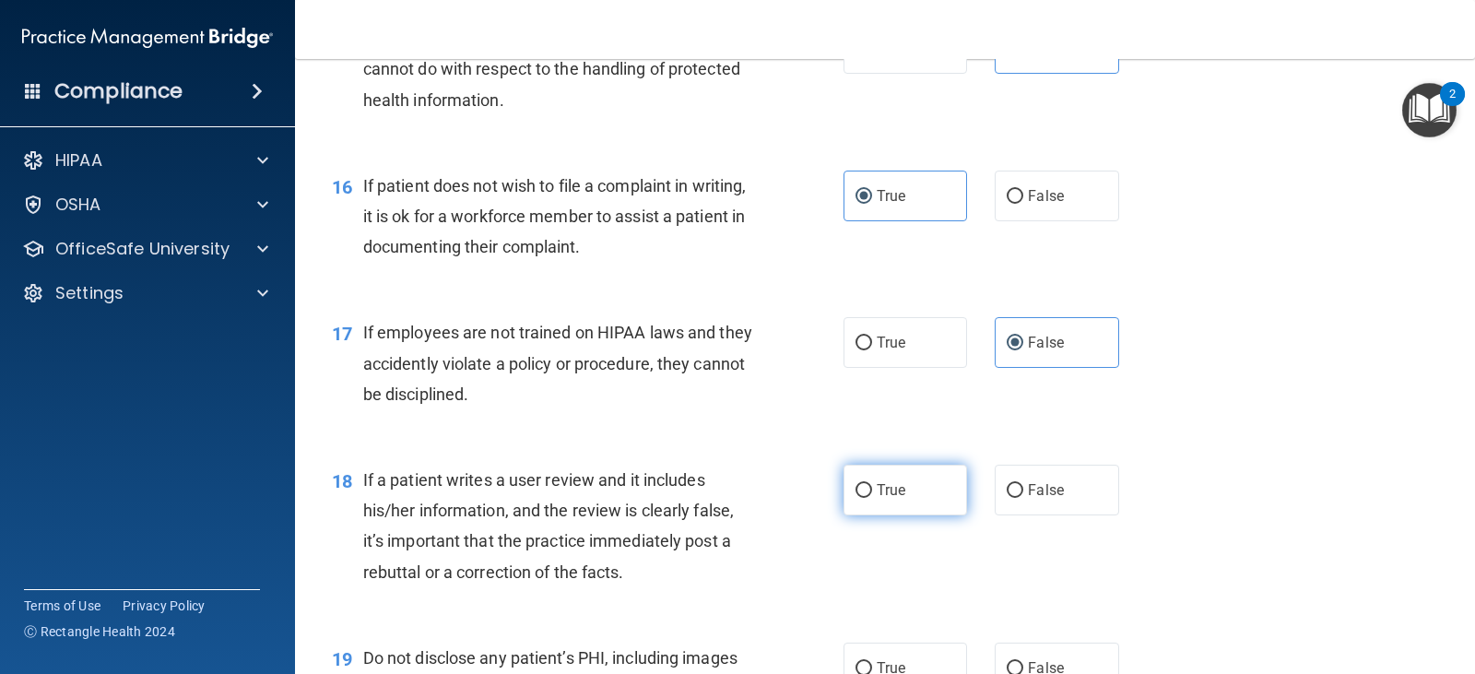
click at [1033, 486] on span "False" at bounding box center [1046, 490] width 36 height 18
click at [1023, 486] on input "False" at bounding box center [1014, 491] width 17 height 14
radio input "true"
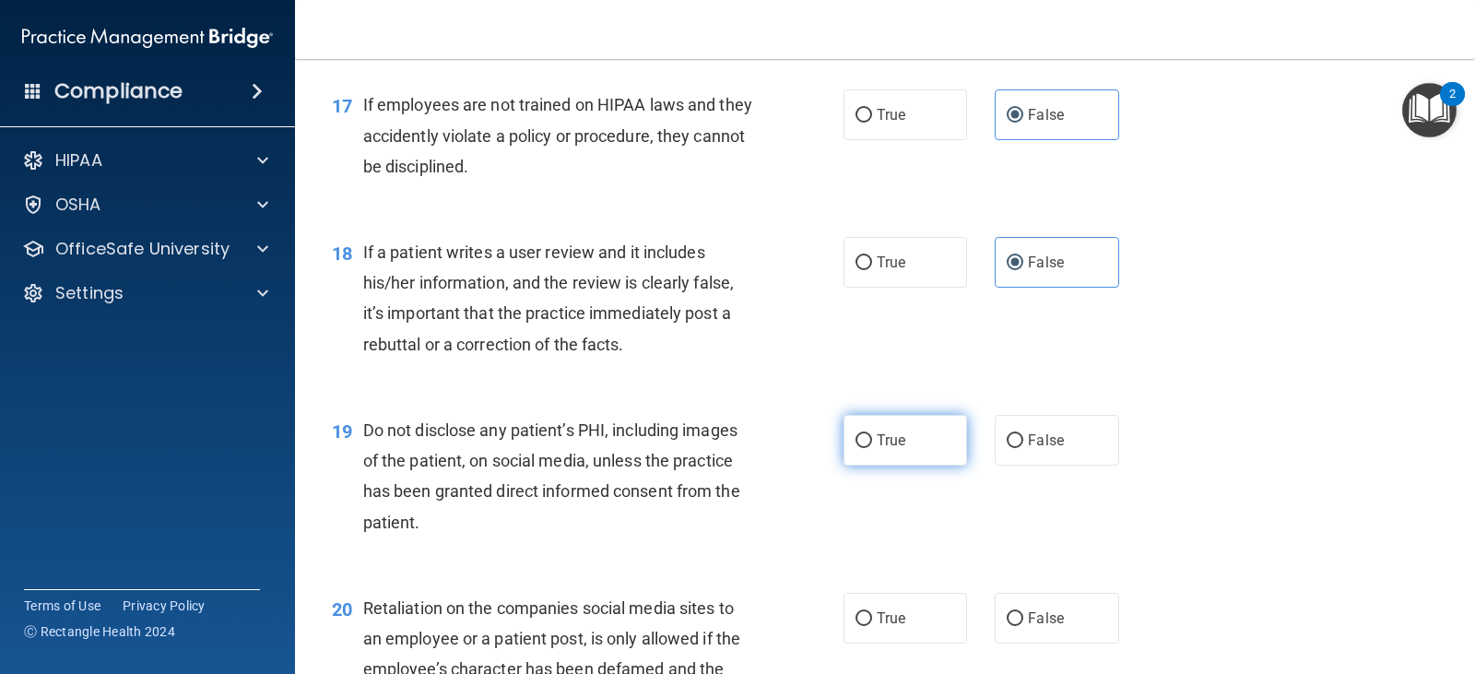
scroll to position [2949, 0]
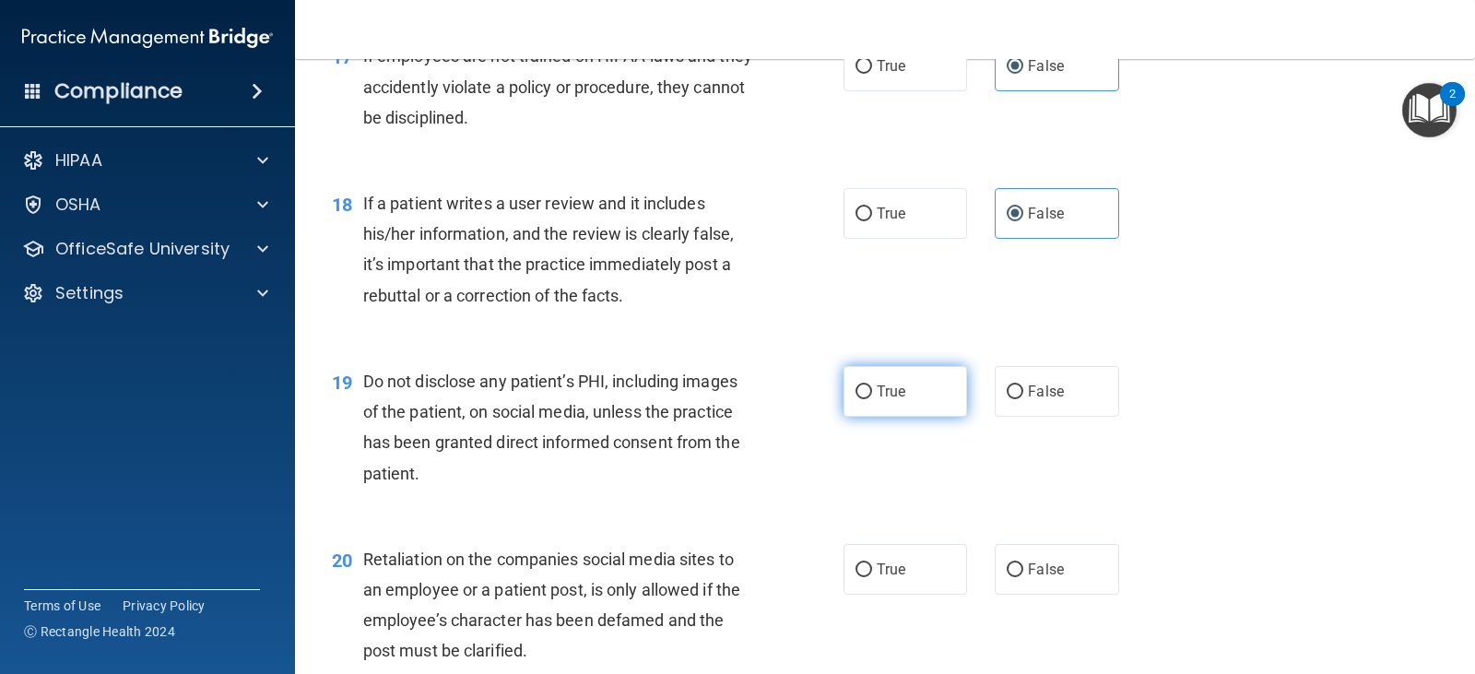
click at [867, 399] on label "True" at bounding box center [904, 391] width 123 height 51
click at [867, 399] on input "True" at bounding box center [863, 392] width 17 height 14
radio input "true"
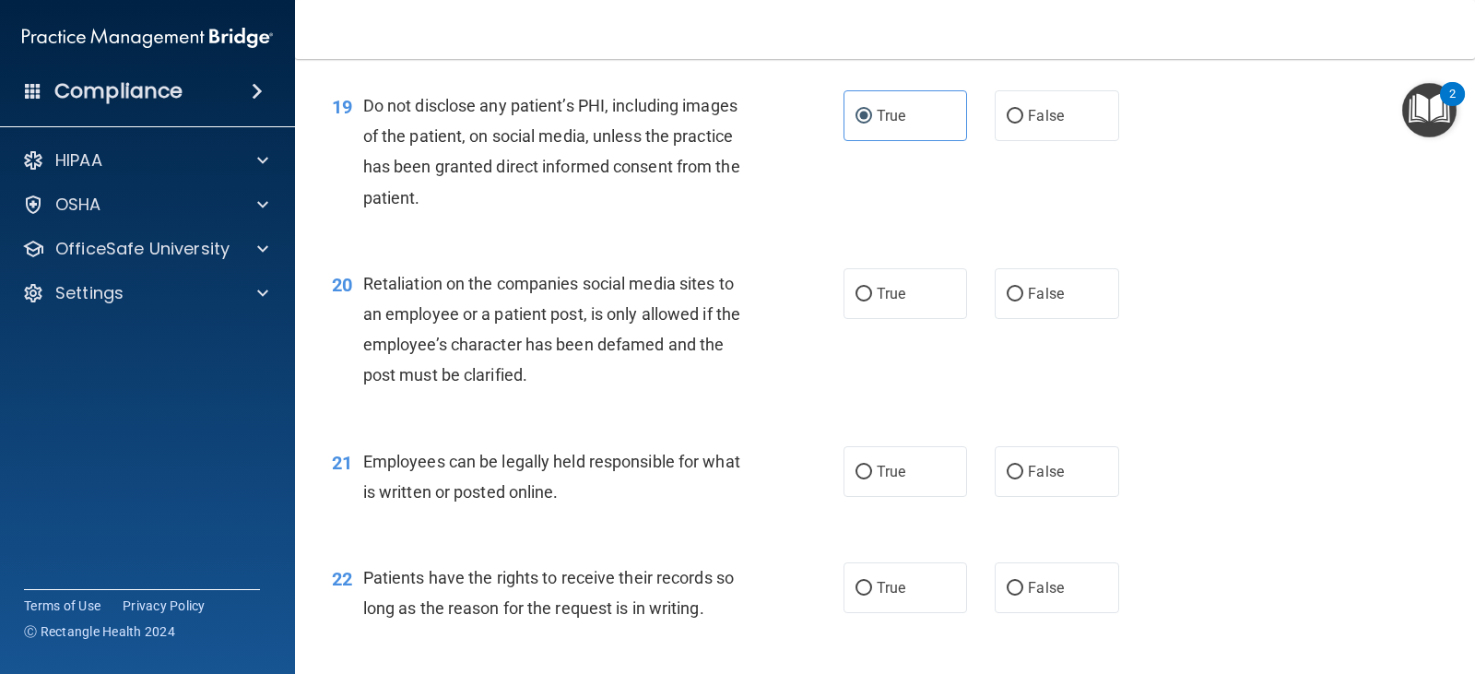
scroll to position [3226, 0]
click at [1068, 298] on label "False" at bounding box center [1055, 292] width 123 height 51
click at [1023, 298] on input "False" at bounding box center [1014, 294] width 17 height 14
radio input "true"
click at [873, 482] on label "True" at bounding box center [904, 470] width 123 height 51
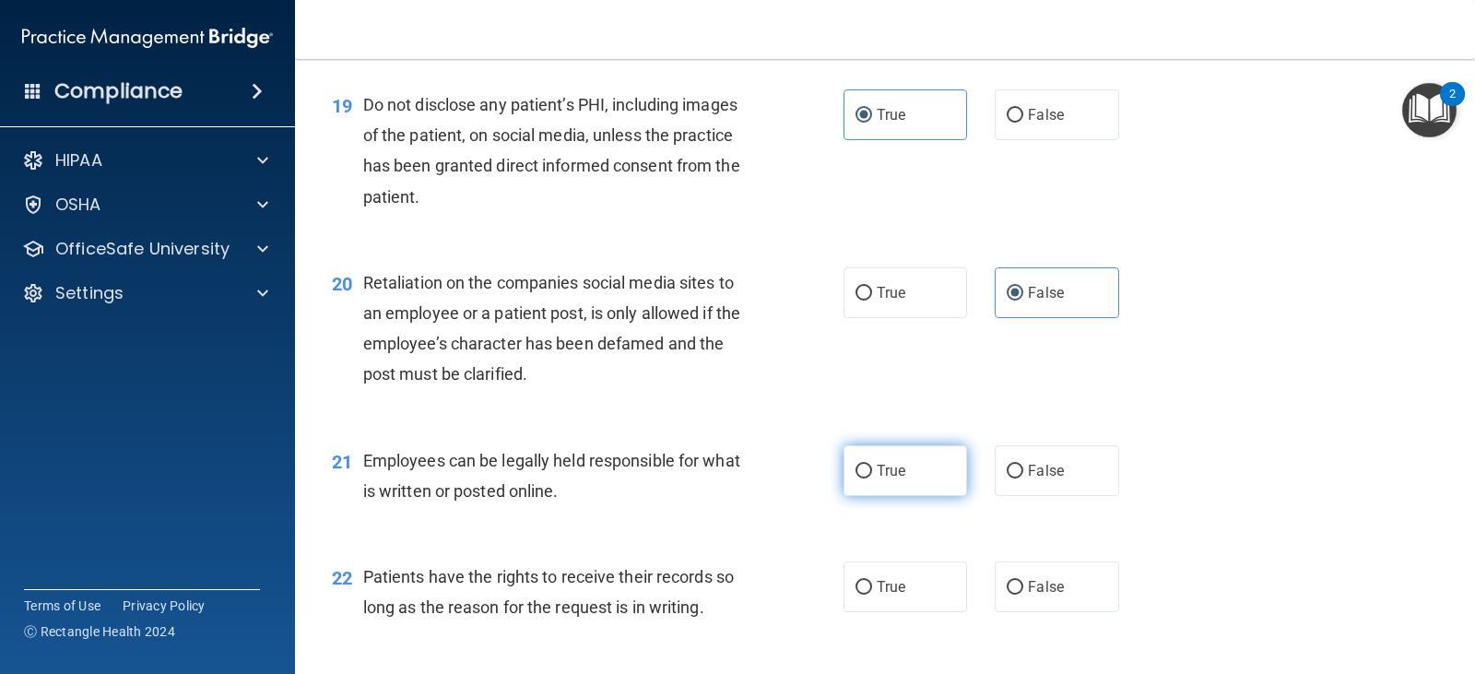
click at [872, 478] on input "True" at bounding box center [863, 471] width 17 height 14
radio input "true"
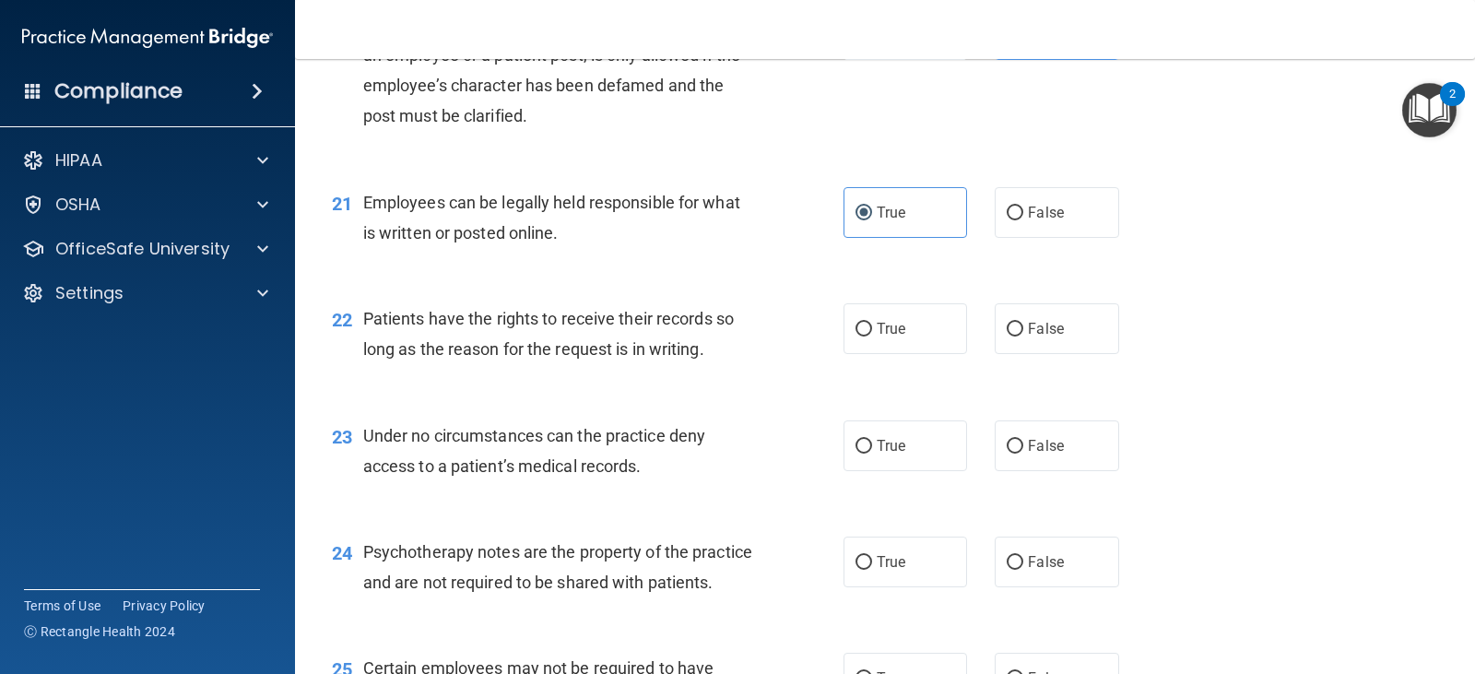
scroll to position [3502, 0]
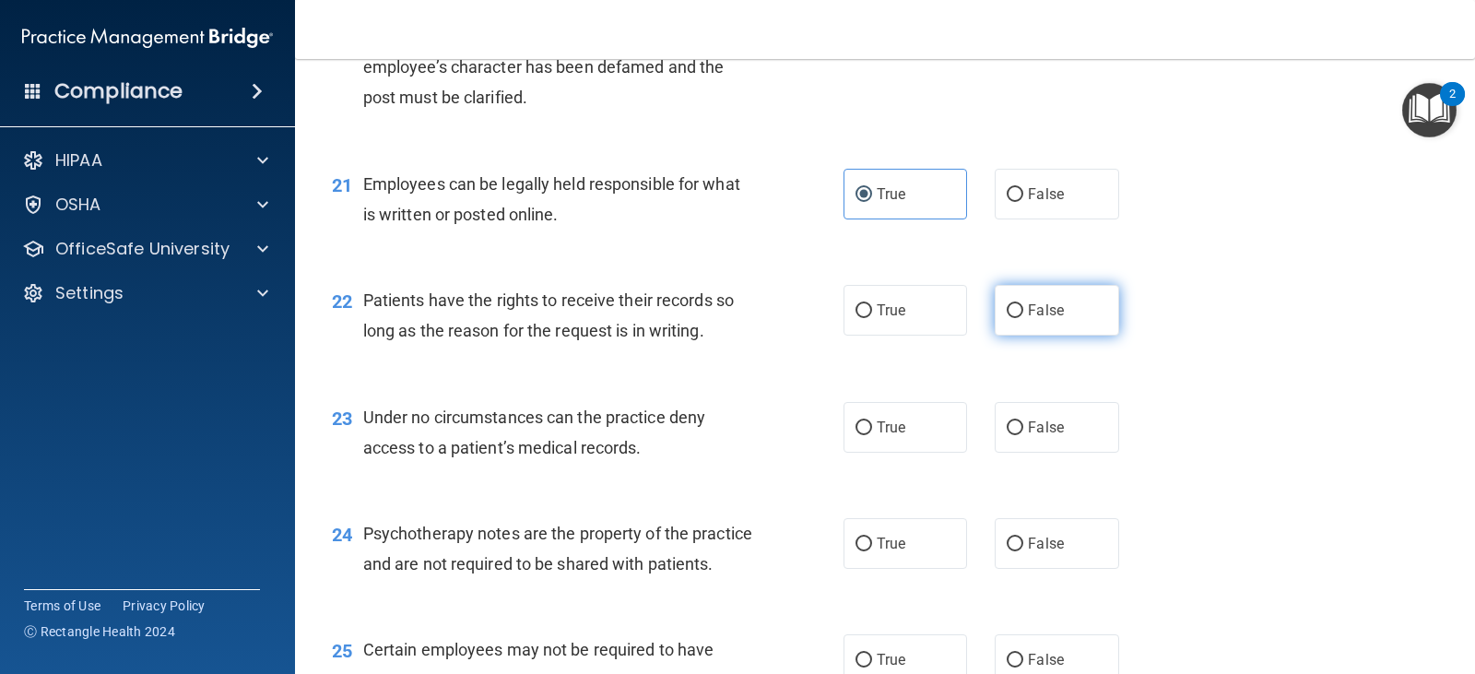
click at [1049, 307] on span "False" at bounding box center [1046, 310] width 36 height 18
click at [1023, 307] on input "False" at bounding box center [1014, 311] width 17 height 14
radio input "true"
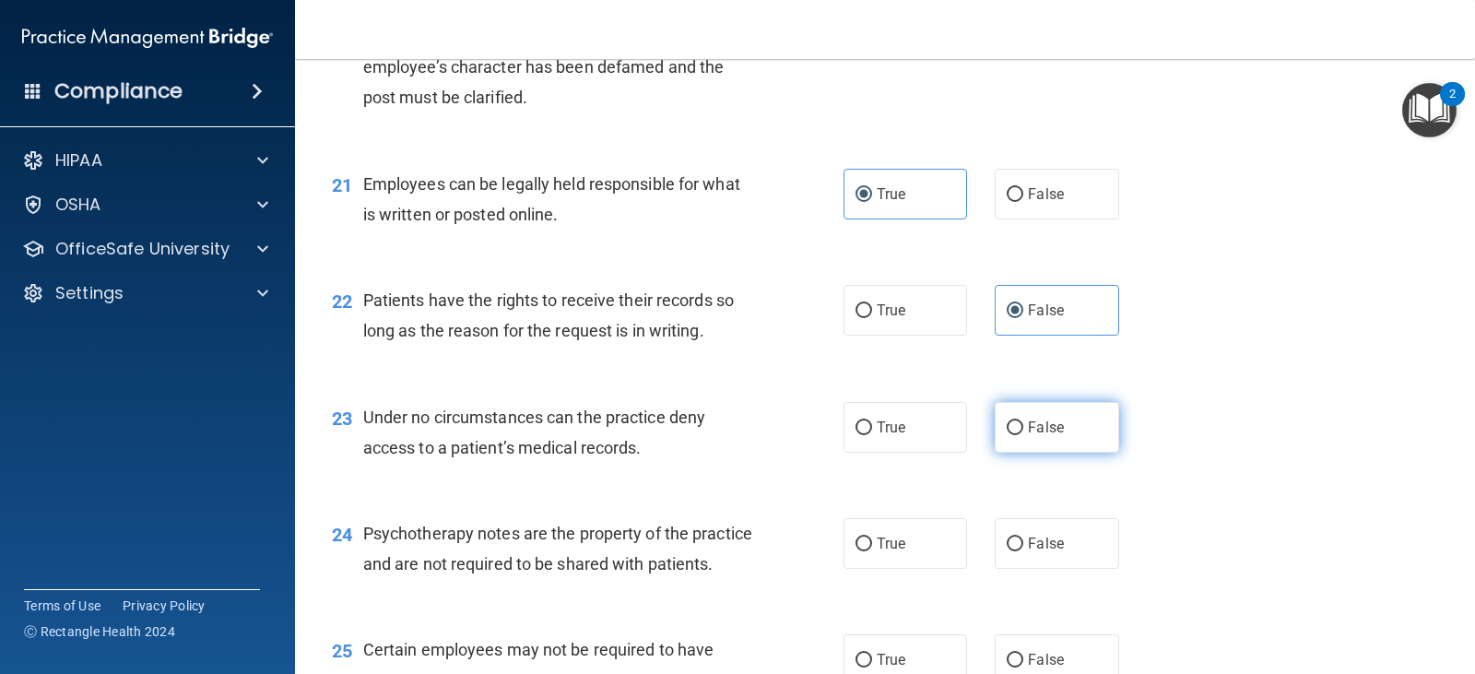
click at [1017, 418] on label "False" at bounding box center [1055, 427] width 123 height 51
click at [1017, 421] on input "False" at bounding box center [1014, 428] width 17 height 14
radio input "true"
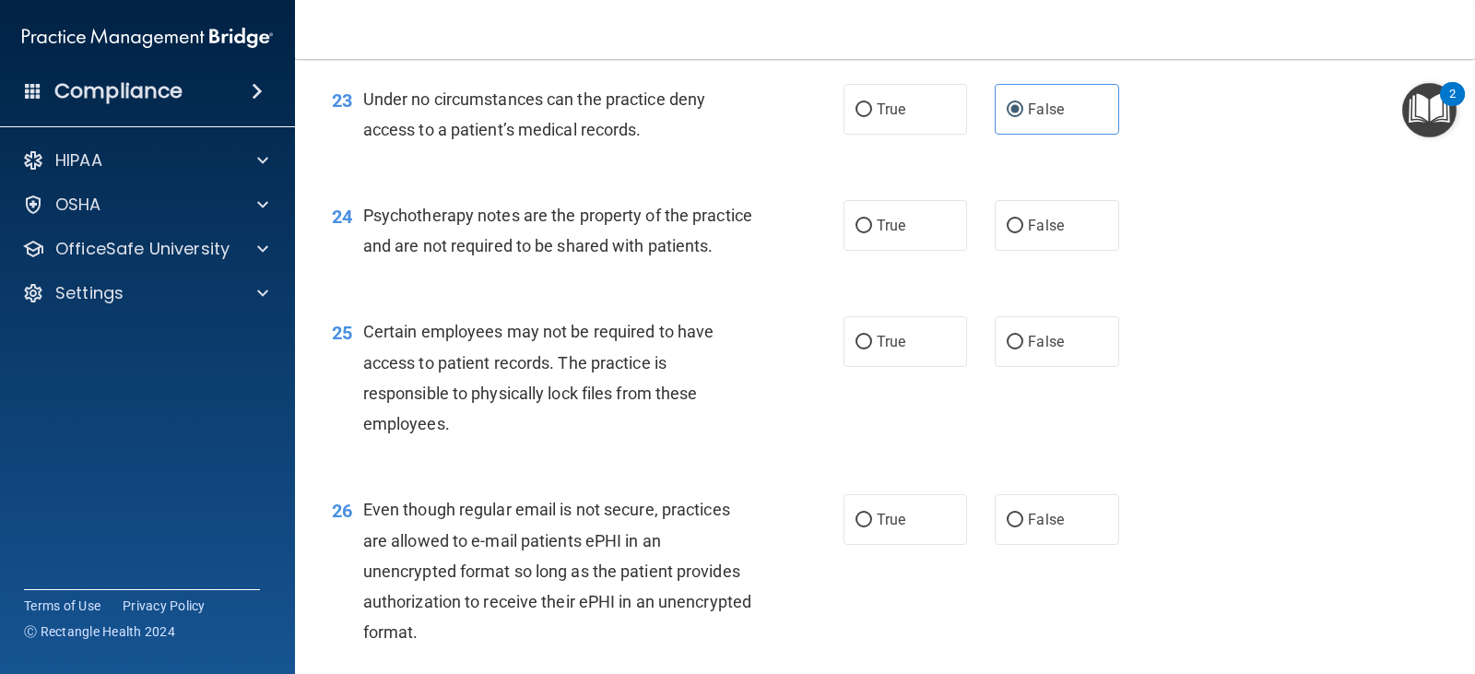
scroll to position [3871, 0]
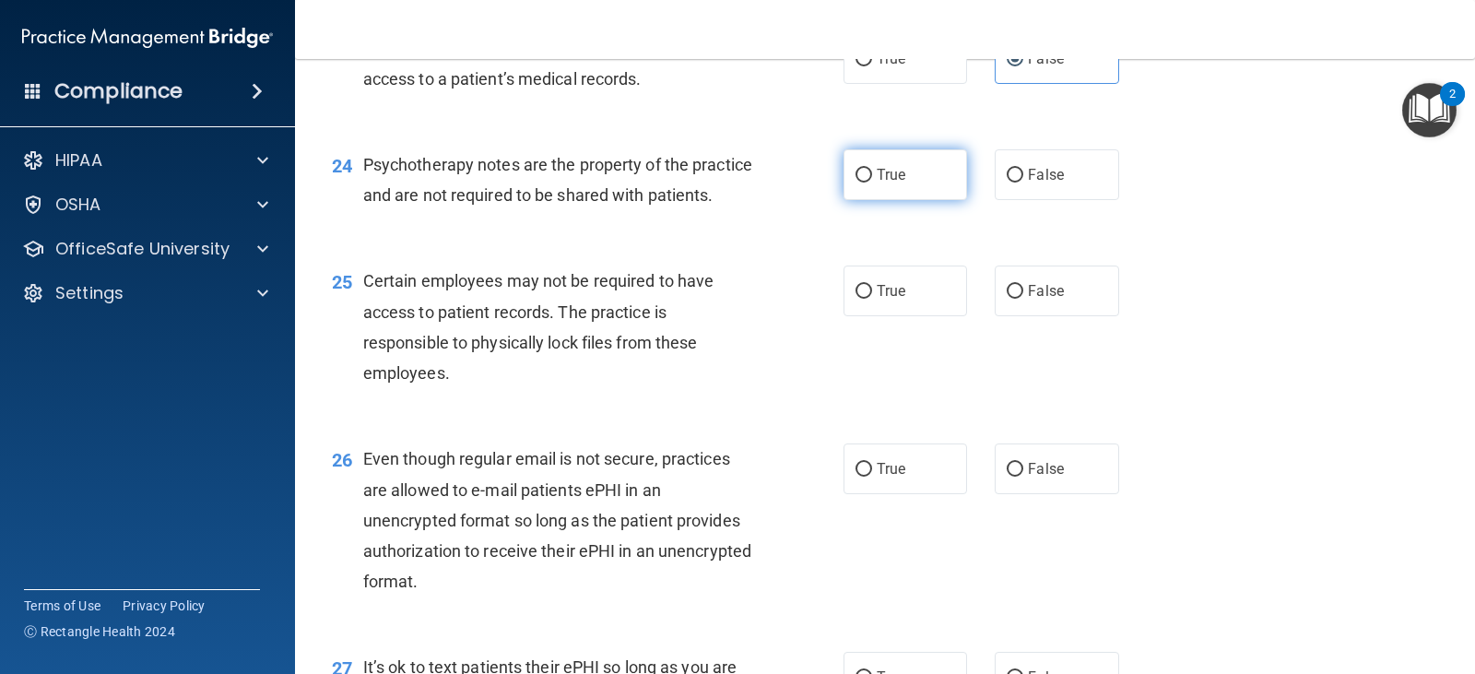
click at [906, 187] on label "True" at bounding box center [904, 174] width 123 height 51
click at [872, 182] on input "True" at bounding box center [863, 176] width 17 height 14
radio input "true"
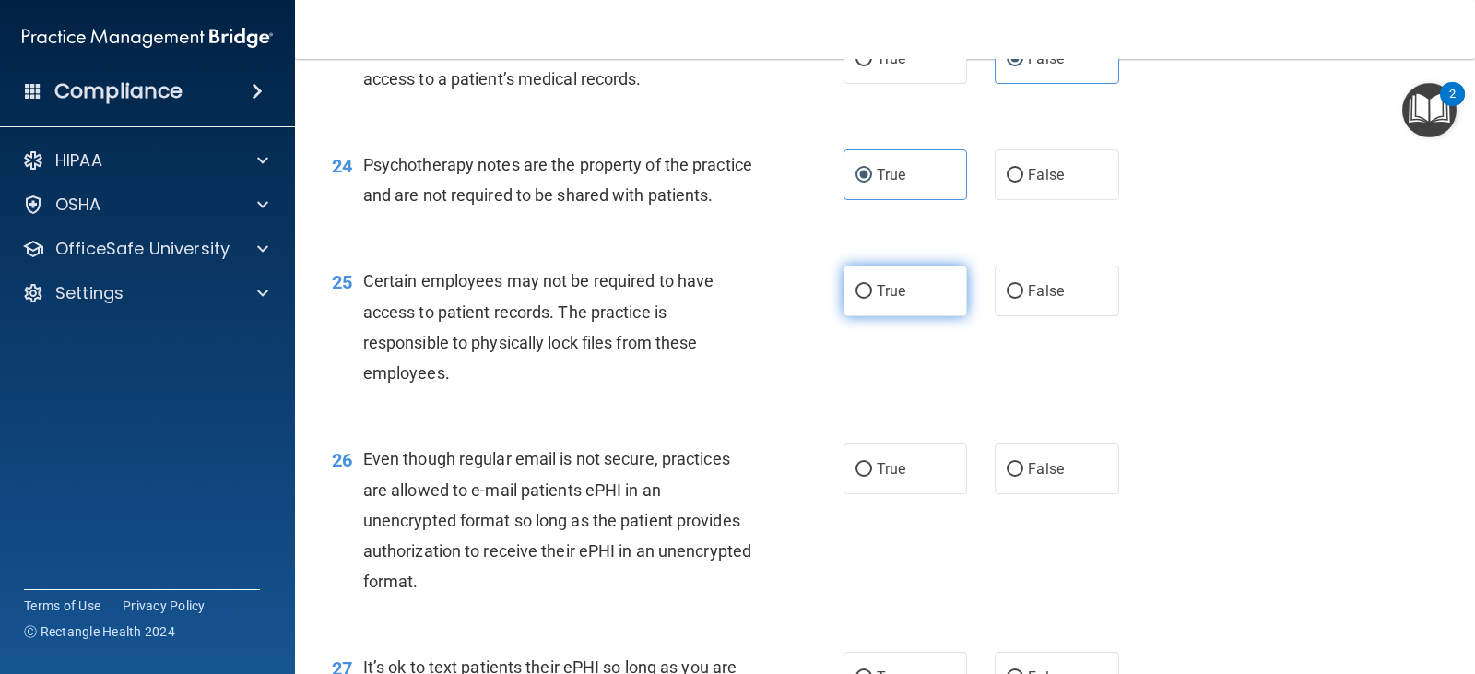
click at [888, 300] on span "True" at bounding box center [890, 291] width 29 height 18
click at [872, 299] on input "True" at bounding box center [863, 292] width 17 height 14
radio input "true"
click at [870, 486] on label "True" at bounding box center [904, 468] width 123 height 51
click at [870, 476] on input "True" at bounding box center [863, 470] width 17 height 14
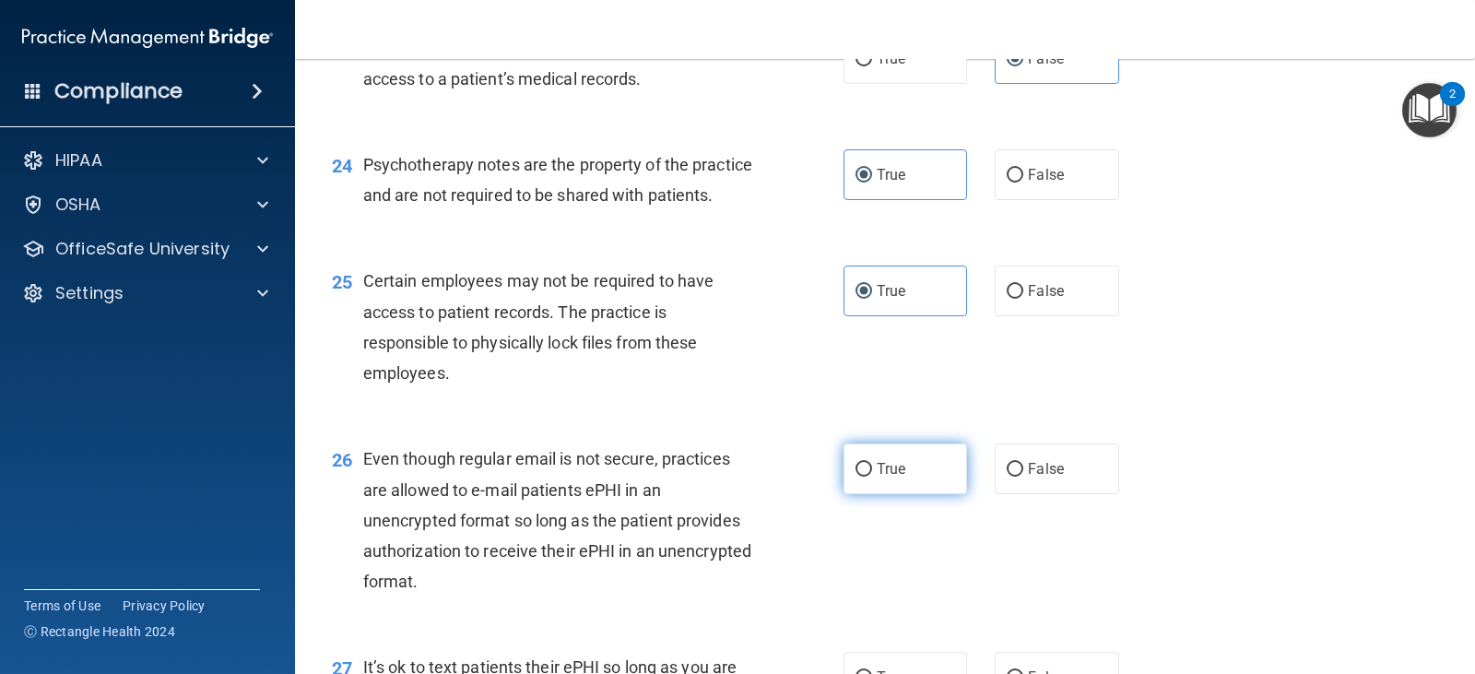
radio input "true"
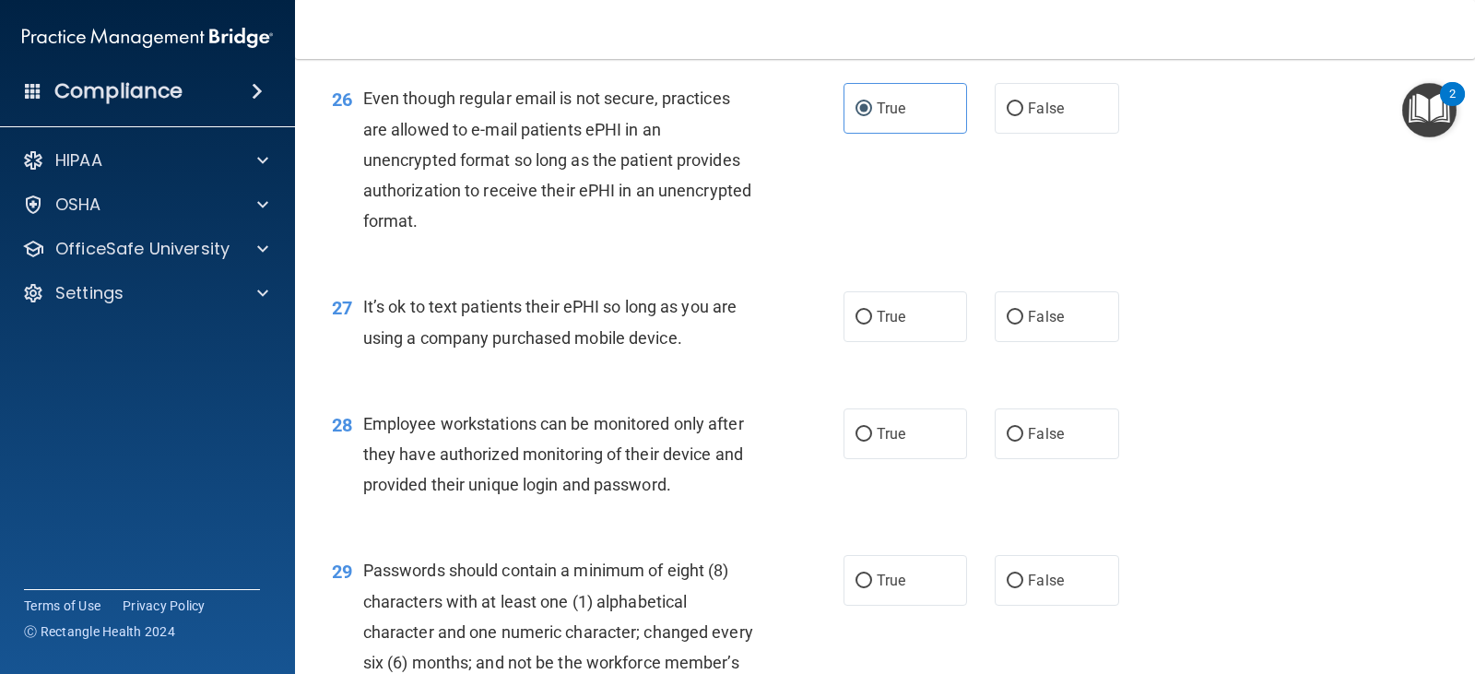
scroll to position [4239, 0]
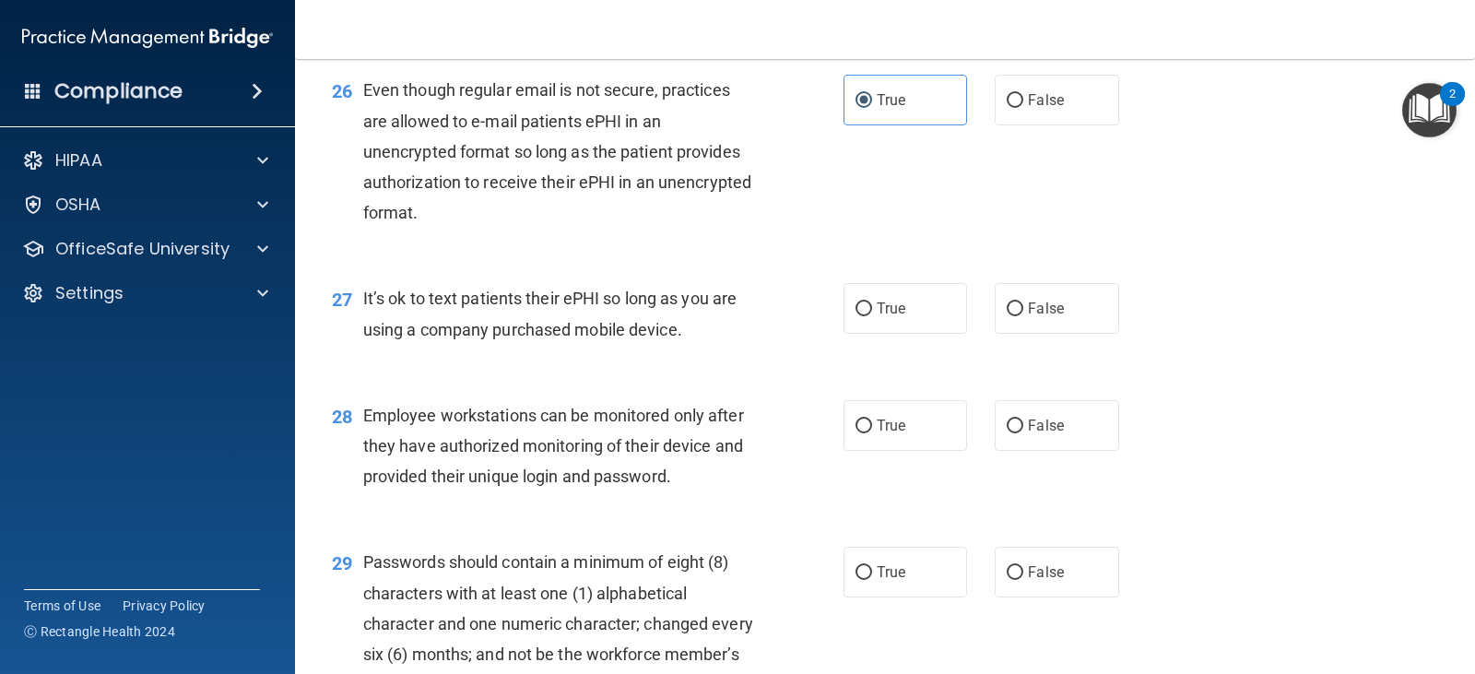
drag, startPoint x: 1040, startPoint y: 342, endPoint x: 1027, endPoint y: 383, distance: 43.4
click at [1039, 317] on span "False" at bounding box center [1046, 309] width 36 height 18
click at [1023, 316] on input "False" at bounding box center [1014, 309] width 17 height 14
radio input "true"
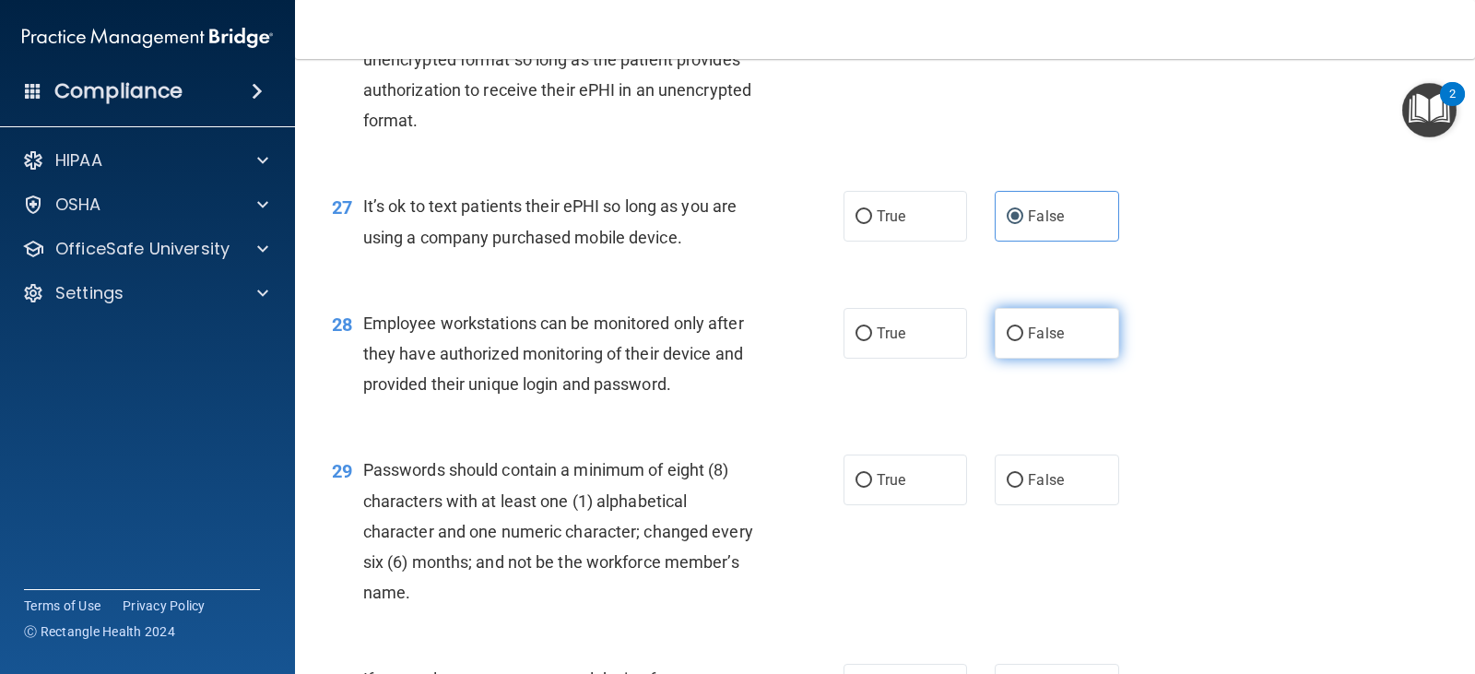
click at [1034, 353] on label "False" at bounding box center [1055, 333] width 123 height 51
click at [1023, 341] on input "False" at bounding box center [1014, 334] width 17 height 14
radio input "true"
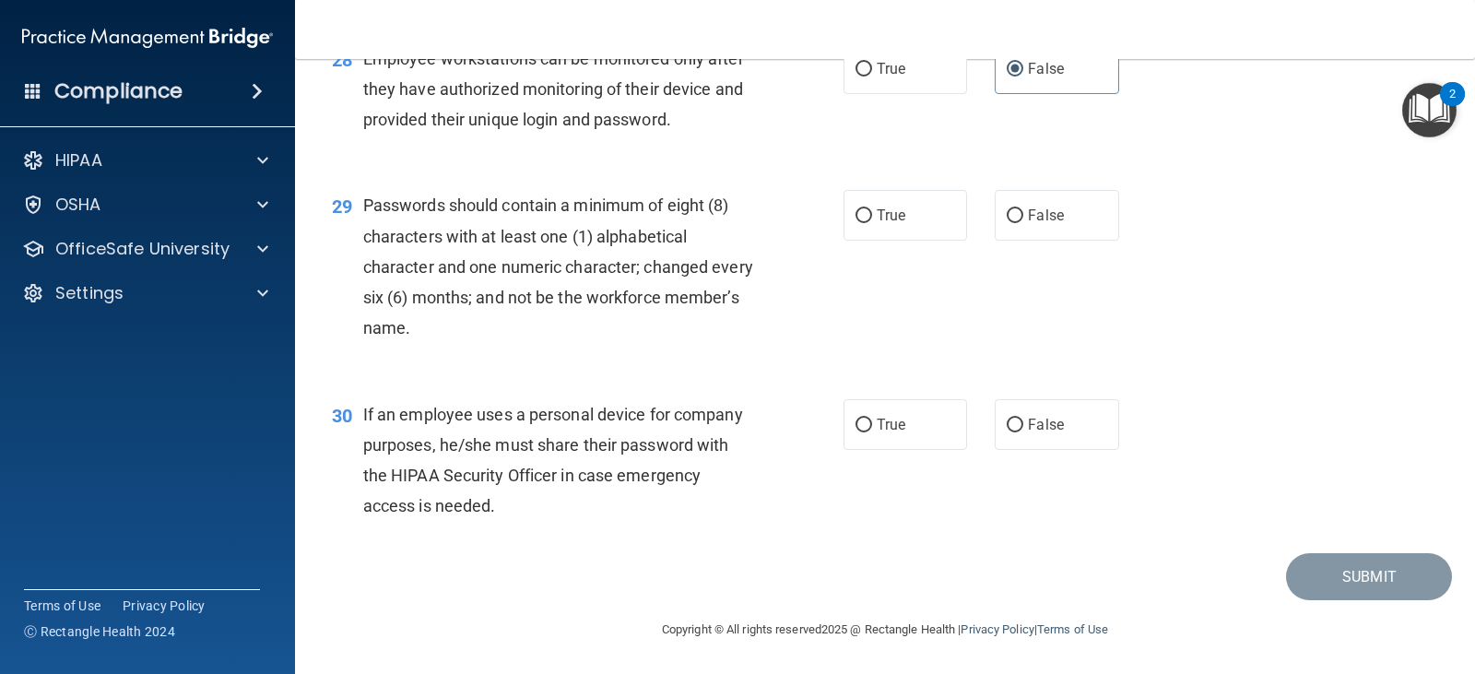
scroll to position [4608, 0]
click at [882, 224] on span "True" at bounding box center [890, 215] width 29 height 18
click at [872, 223] on input "True" at bounding box center [863, 216] width 17 height 14
radio input "true"
click at [1032, 450] on label "False" at bounding box center [1055, 424] width 123 height 51
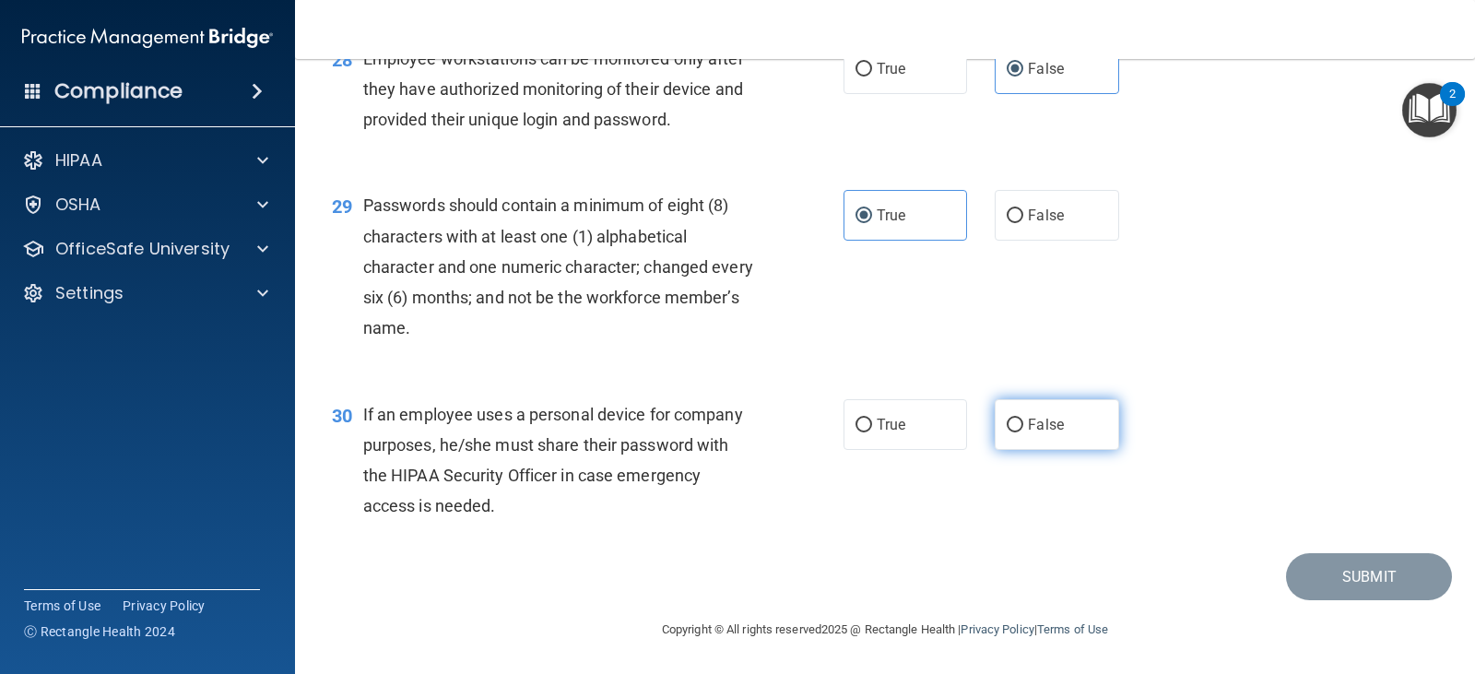
click at [1023, 432] on input "False" at bounding box center [1014, 425] width 17 height 14
radio input "true"
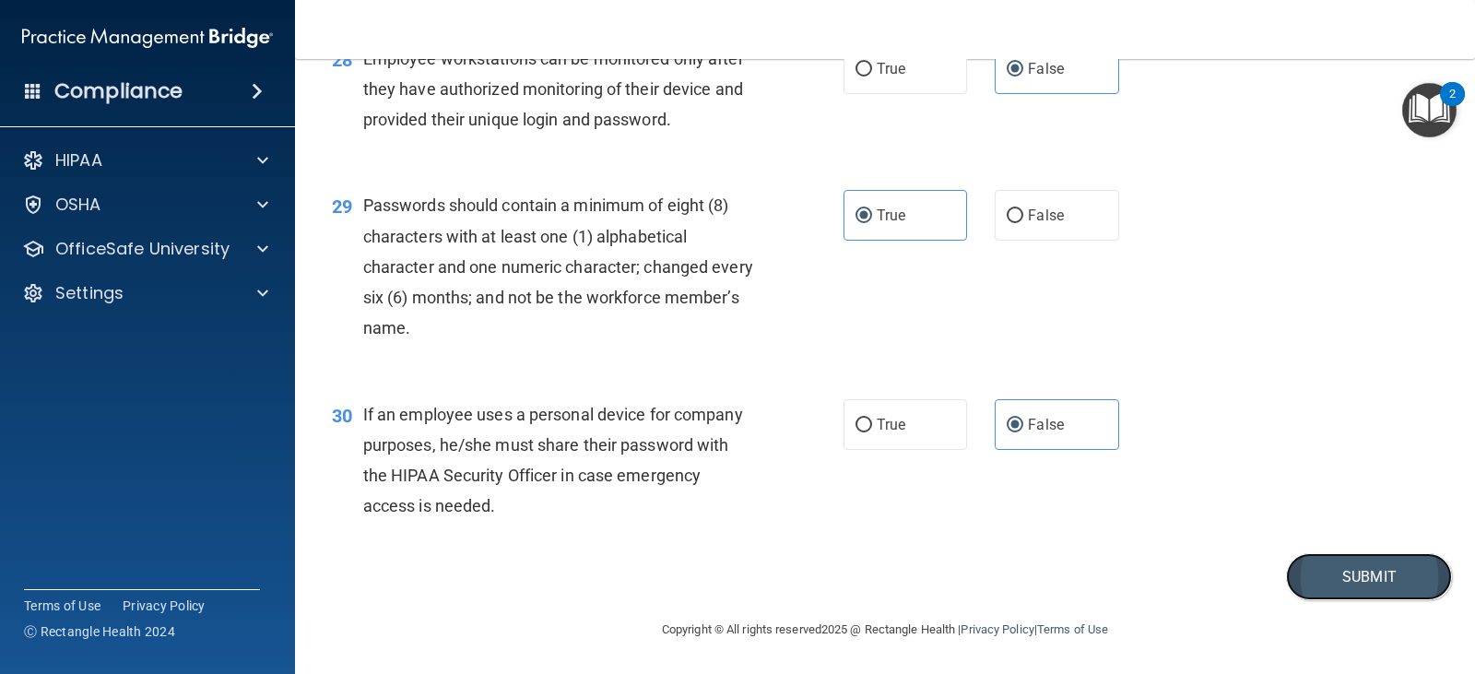
drag, startPoint x: 1375, startPoint y: 585, endPoint x: 1351, endPoint y: 580, distance: 24.6
click at [1374, 585] on button "Submit" at bounding box center [1369, 576] width 166 height 47
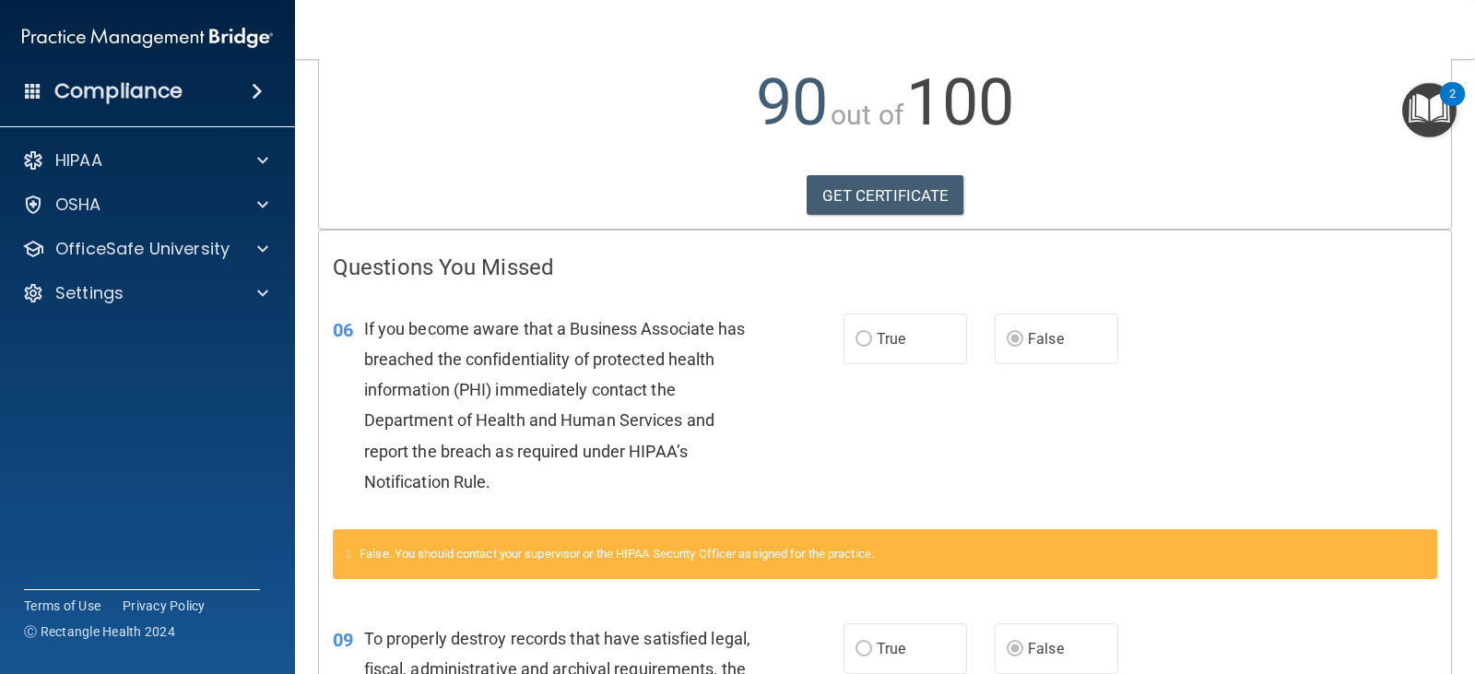
scroll to position [276, 0]
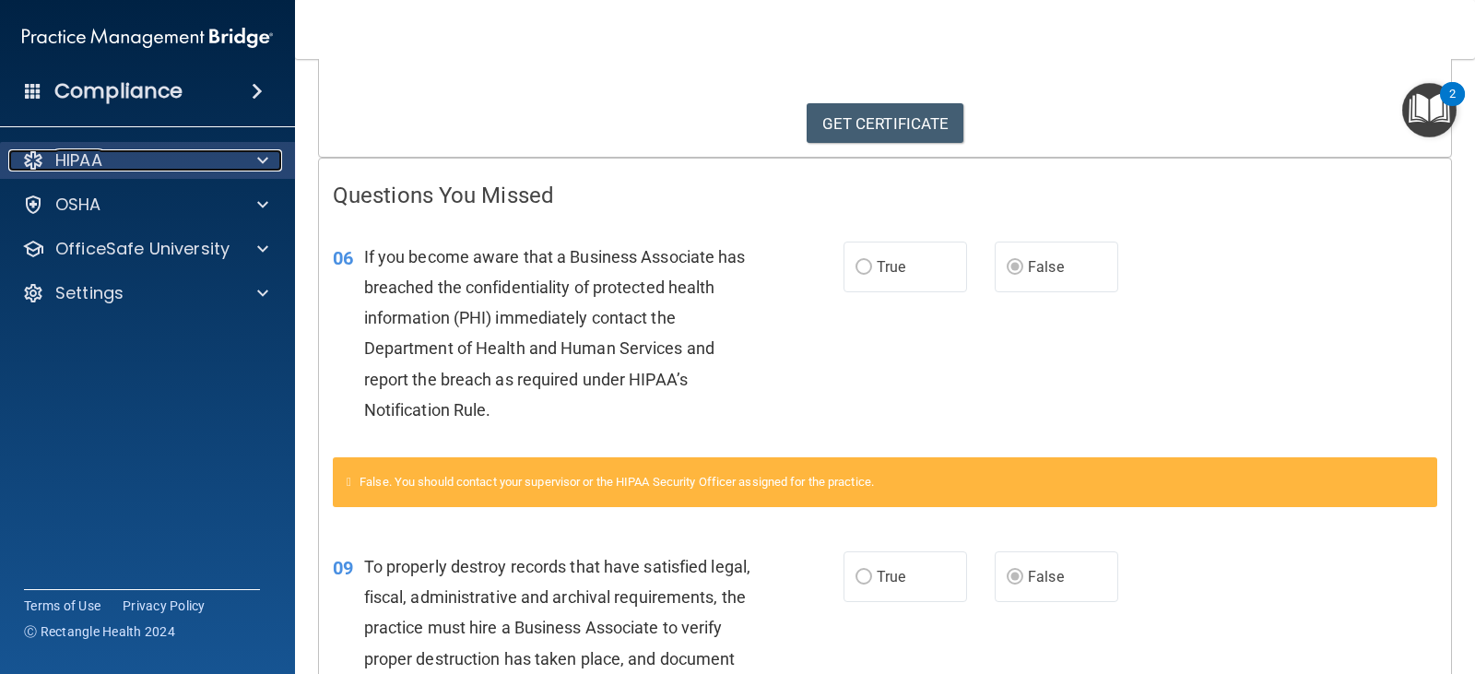
click at [241, 165] on div at bounding box center [260, 160] width 46 height 22
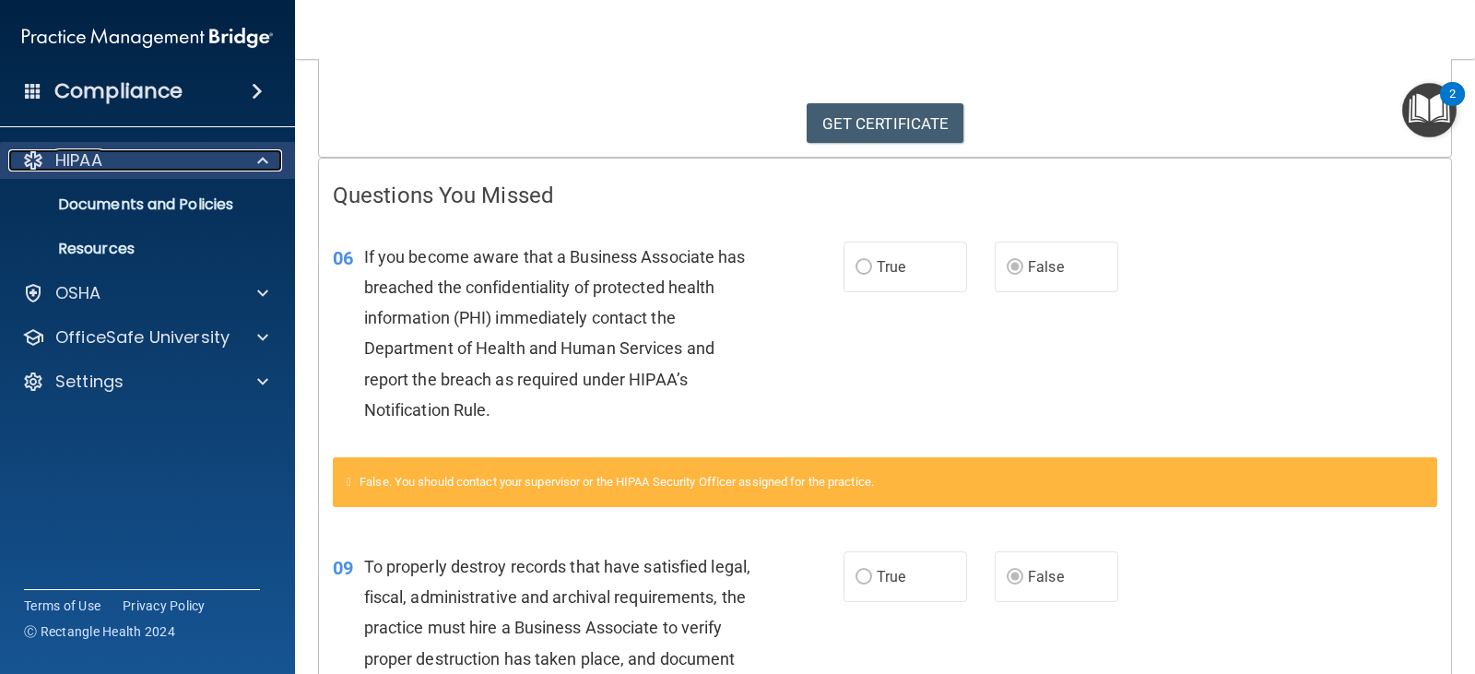
click at [241, 165] on div at bounding box center [260, 160] width 46 height 22
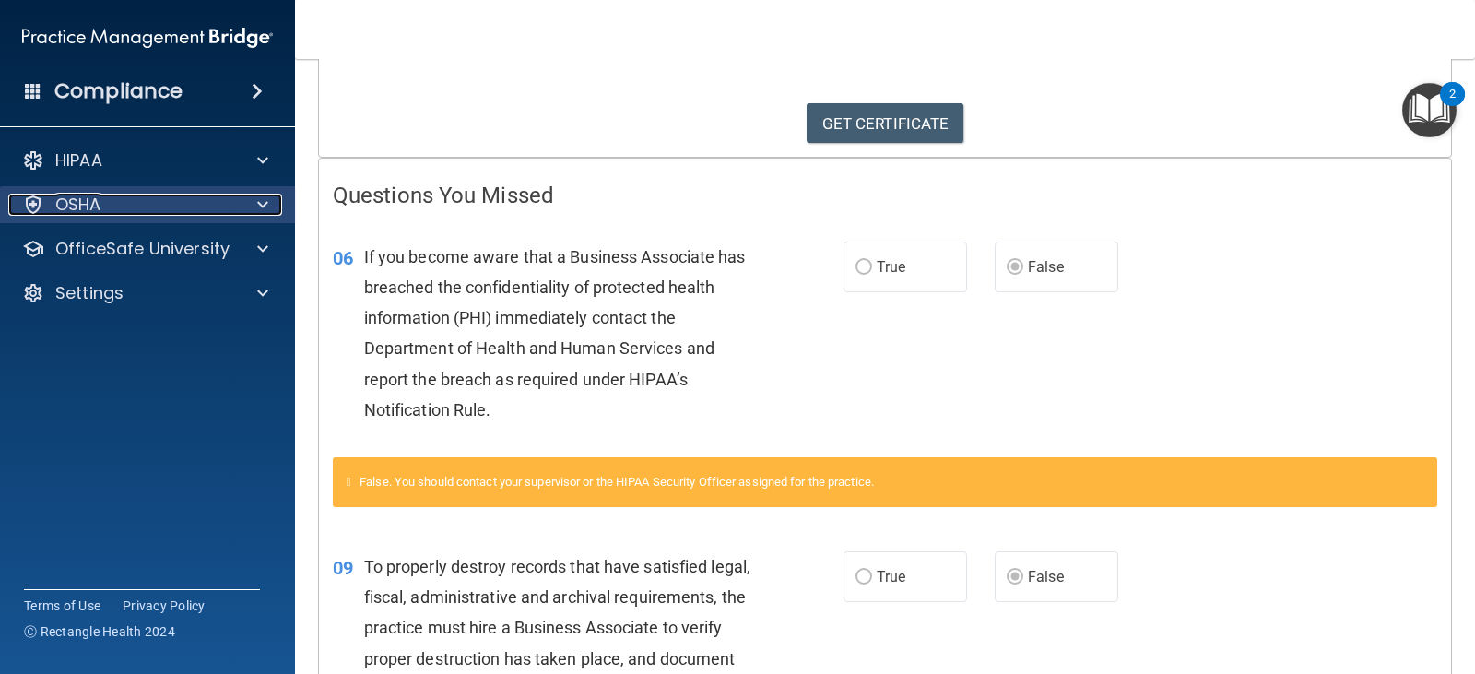
click at [196, 197] on div "OSHA" at bounding box center [122, 205] width 229 height 22
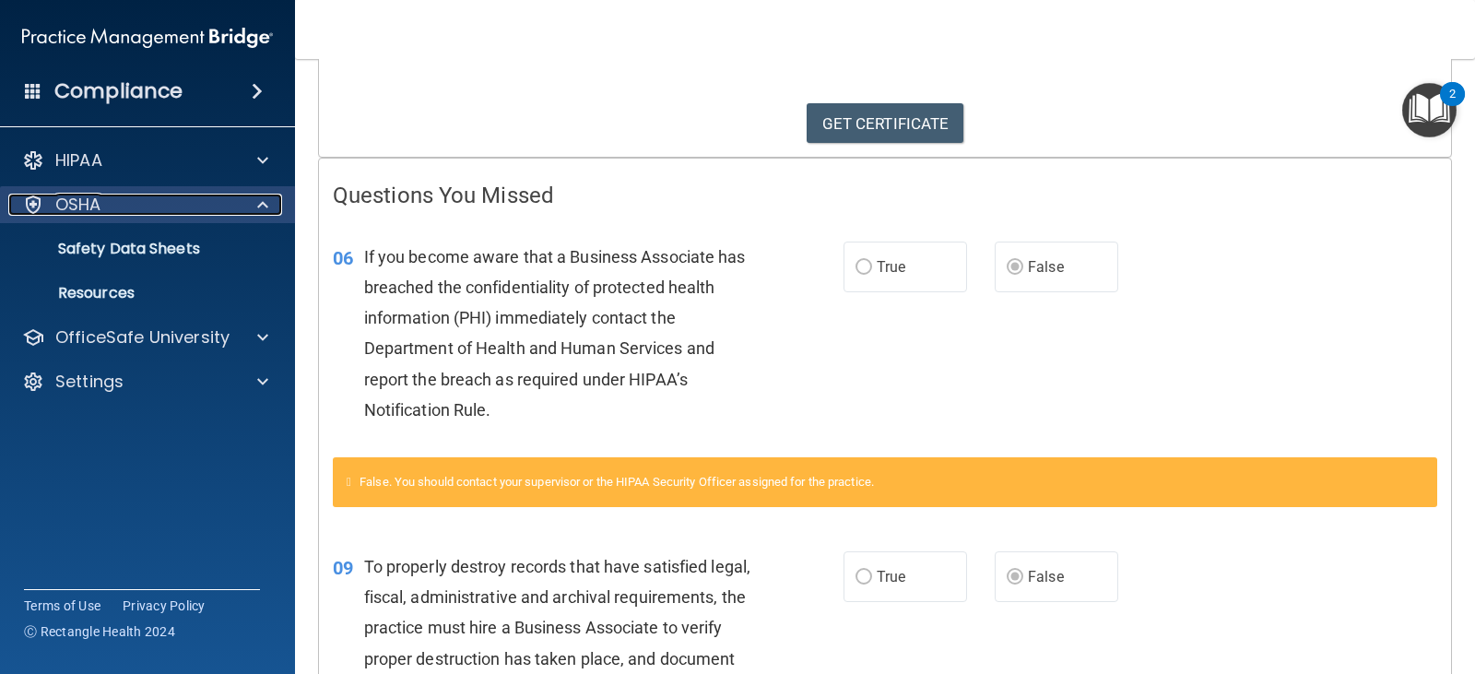
click at [167, 194] on div "OSHA" at bounding box center [122, 205] width 229 height 22
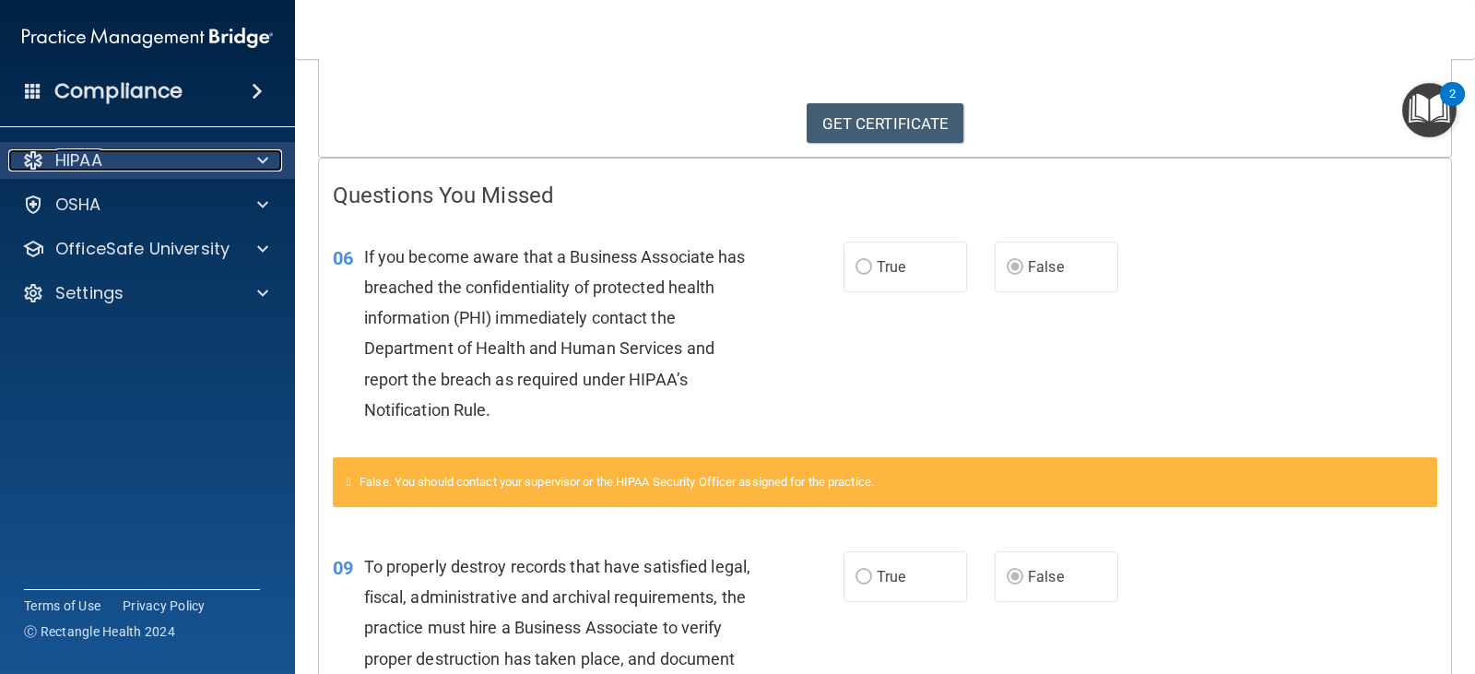
click at [95, 153] on p "HIPAA" at bounding box center [78, 160] width 47 height 22
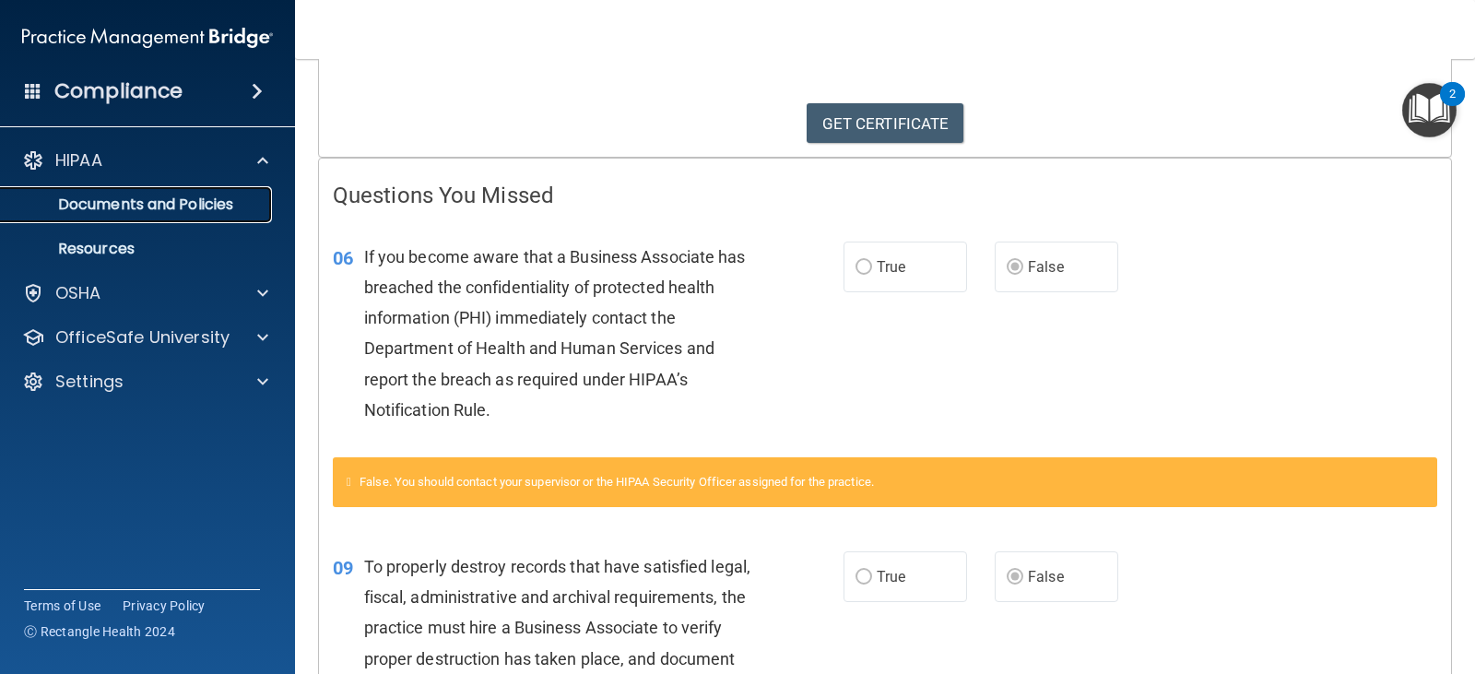
click at [113, 187] on link "Documents and Policies" at bounding box center [127, 204] width 290 height 37
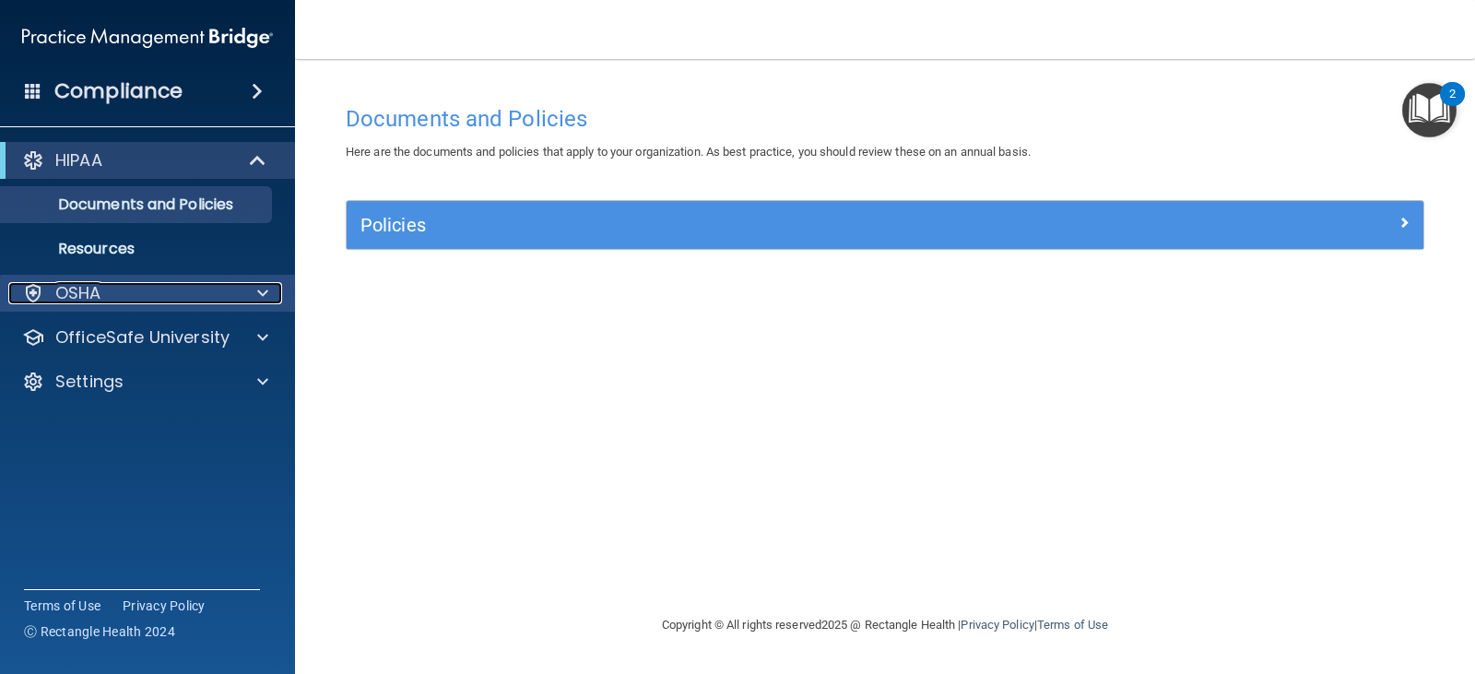
click at [186, 294] on div "OSHA" at bounding box center [122, 293] width 229 height 22
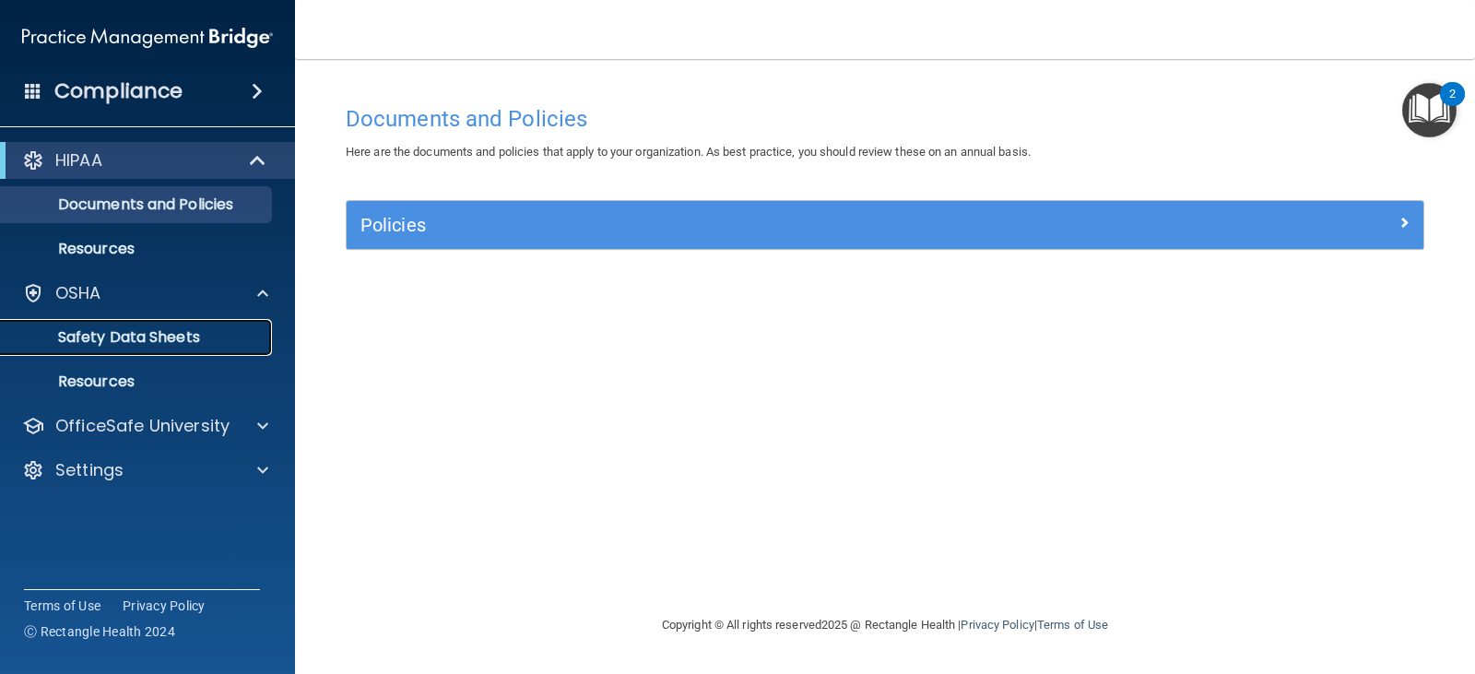
click at [107, 323] on link "Safety Data Sheets" at bounding box center [127, 337] width 290 height 37
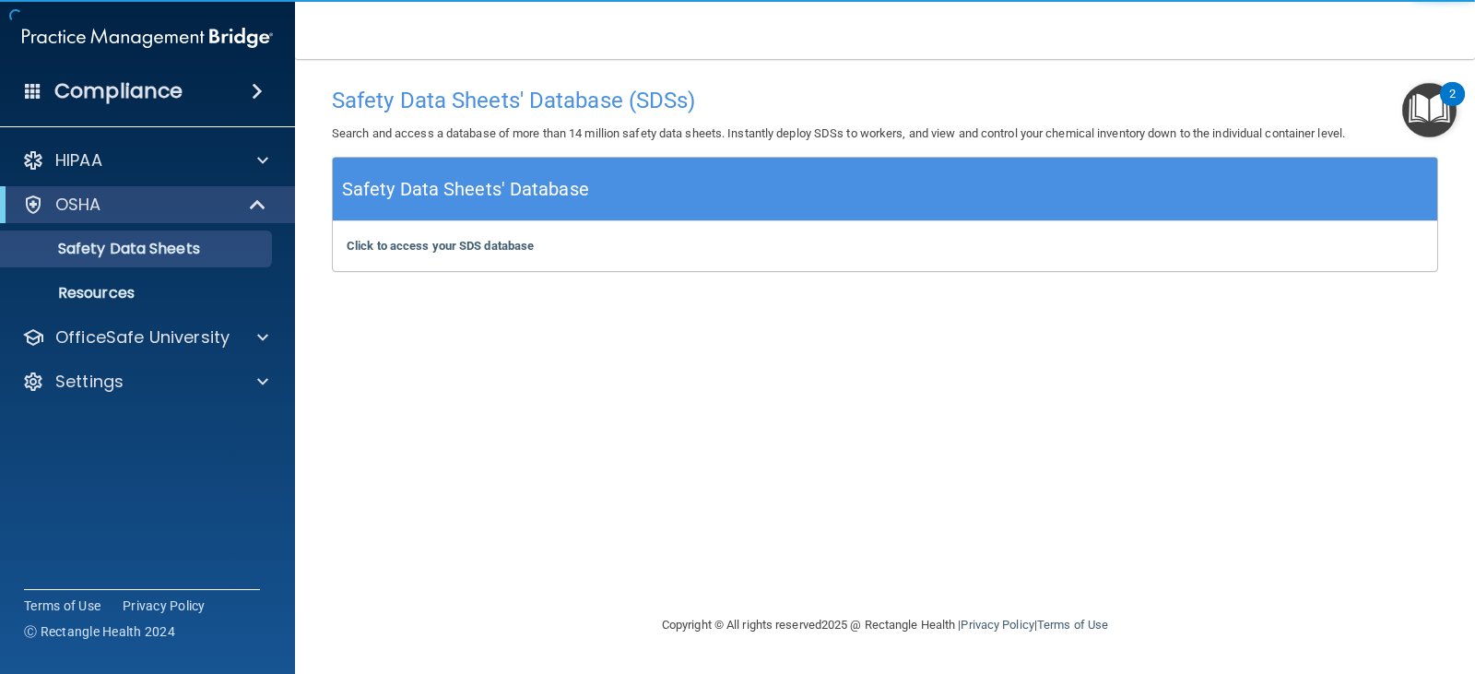
click at [75, 35] on img at bounding box center [147, 37] width 251 height 37
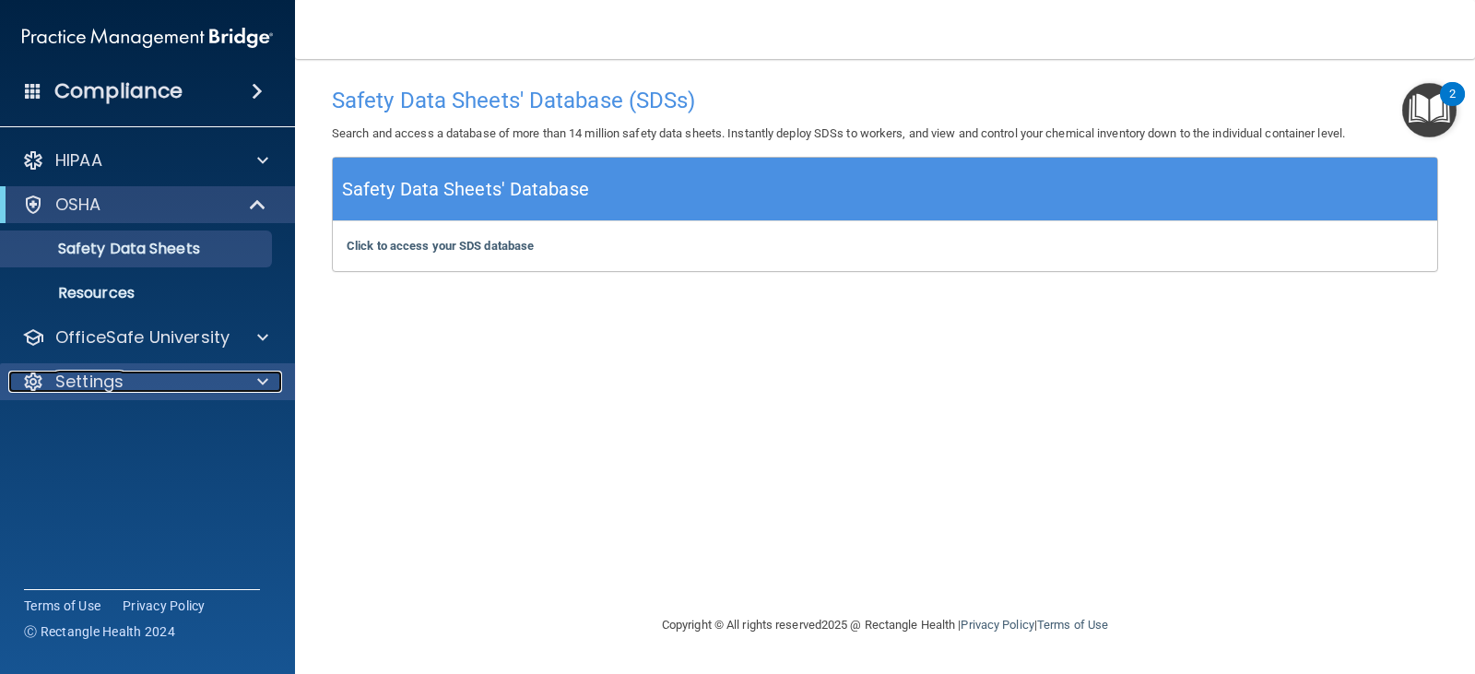
click at [103, 375] on p "Settings" at bounding box center [89, 381] width 68 height 22
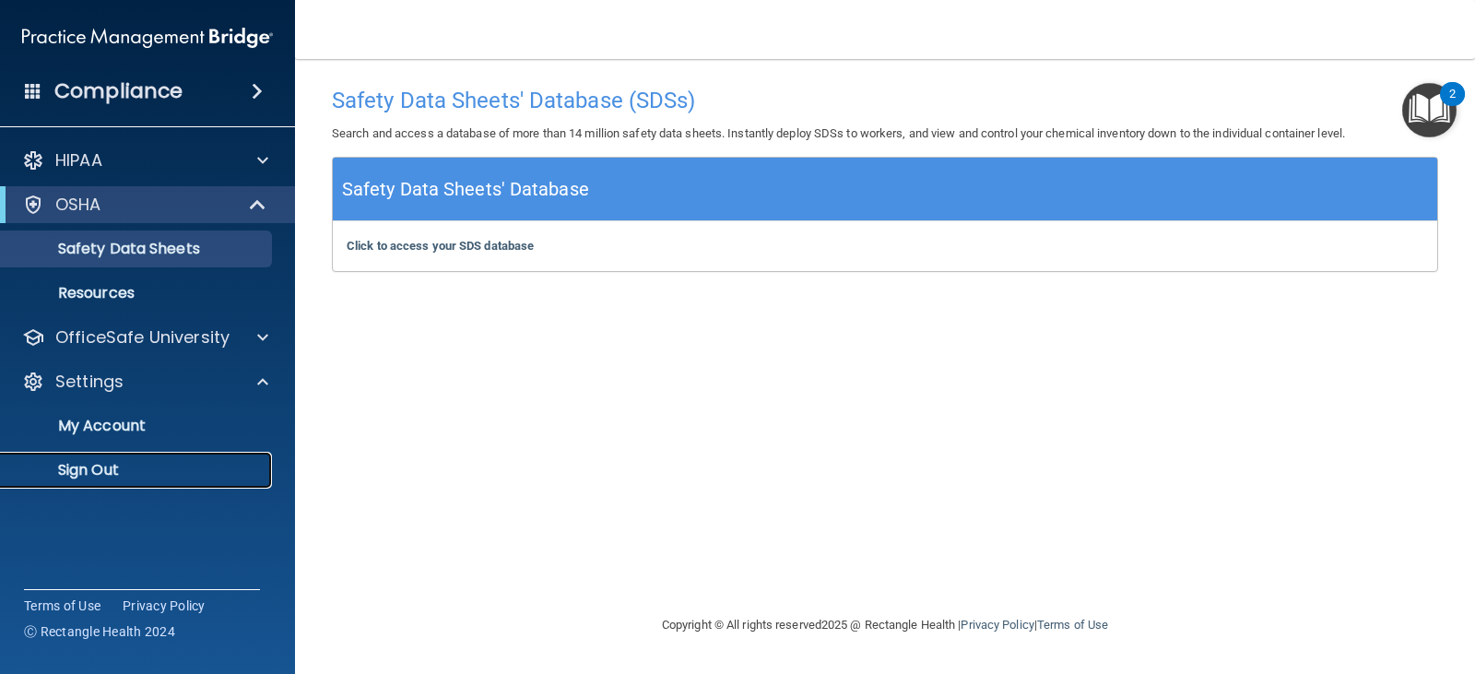
click at [102, 472] on p "Sign Out" at bounding box center [138, 470] width 252 height 18
